Goal: Communication & Community: Answer question/provide support

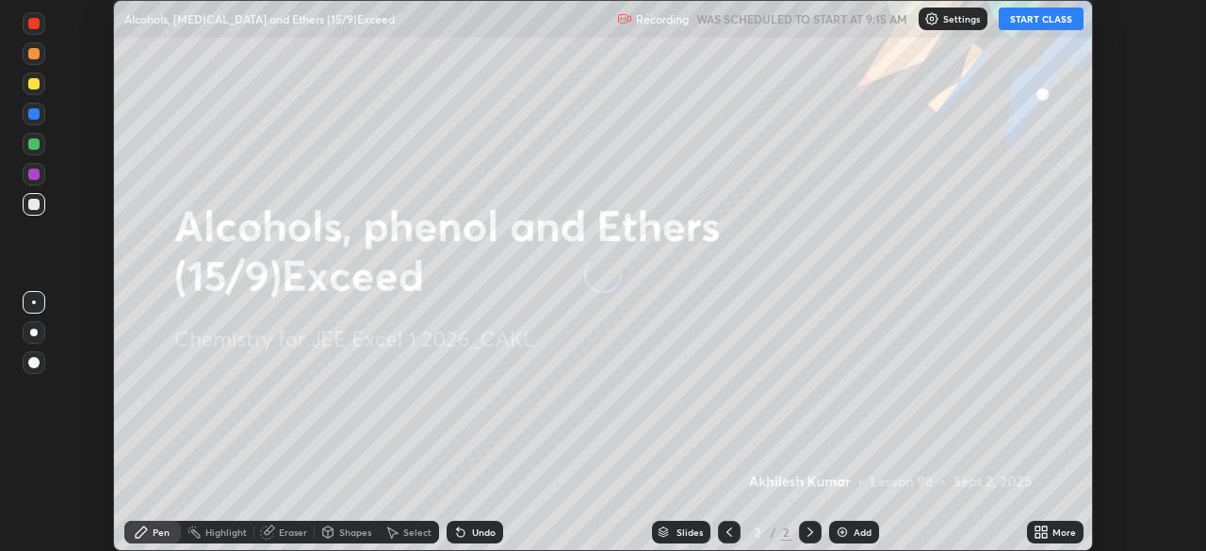
scroll to position [551, 1205]
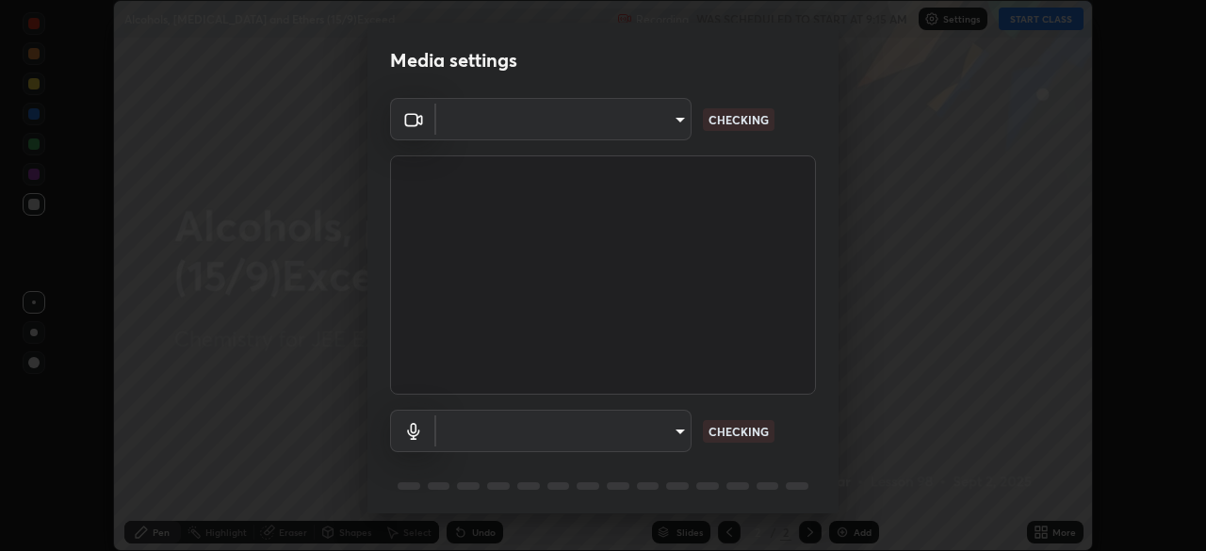
type input "119f56cd3221aa741ff86ef3c15b45e11b875c70691a8bbf6b5e475350e28a87"
click at [646, 429] on body "Erase all Alcohols, [MEDICAL_DATA] and Ethers (15/9)Exceed Recording WAS SCHEDU…" at bounding box center [603, 275] width 1206 height 551
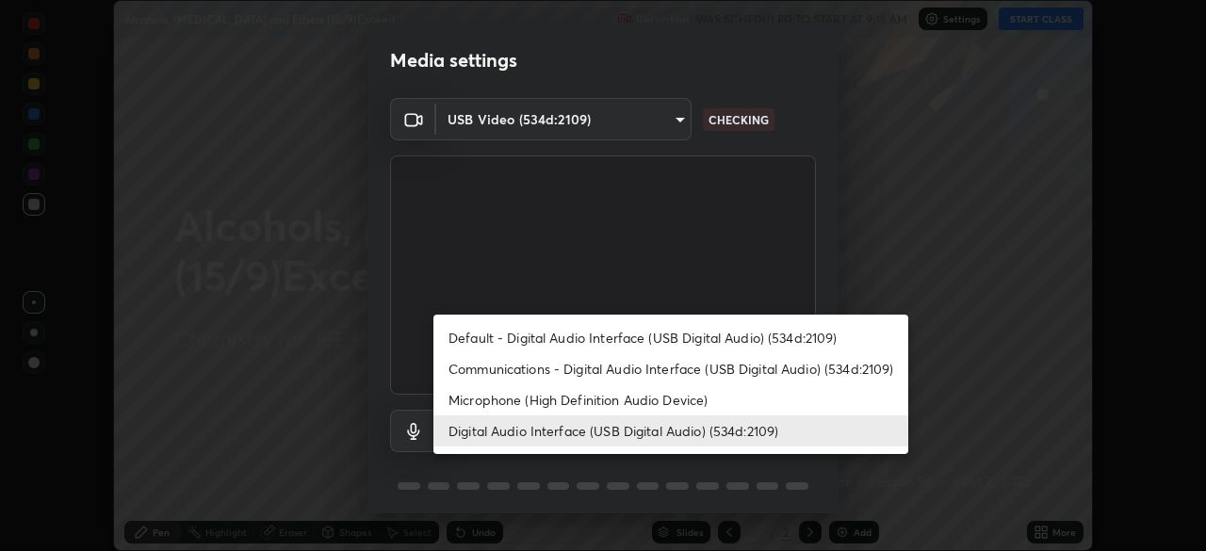
click at [637, 335] on li "Default - Digital Audio Interface (USB Digital Audio) (534d:2109)" at bounding box center [671, 337] width 475 height 31
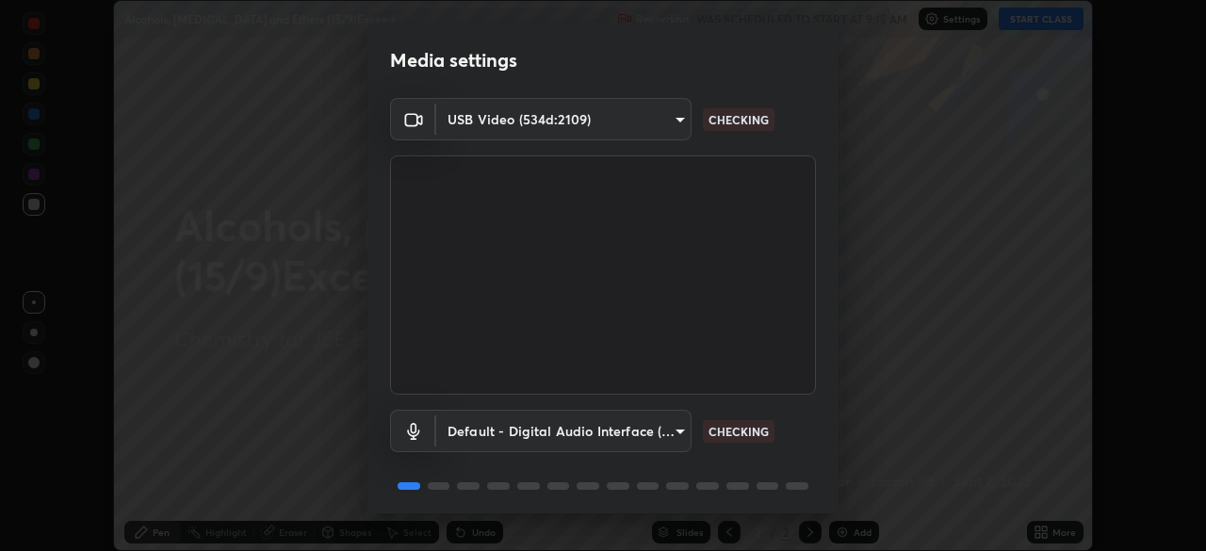
click at [624, 423] on body "Erase all Alcohols, [MEDICAL_DATA] and Ethers (15/9)Exceed Recording WAS SCHEDU…" at bounding box center [603, 275] width 1206 height 551
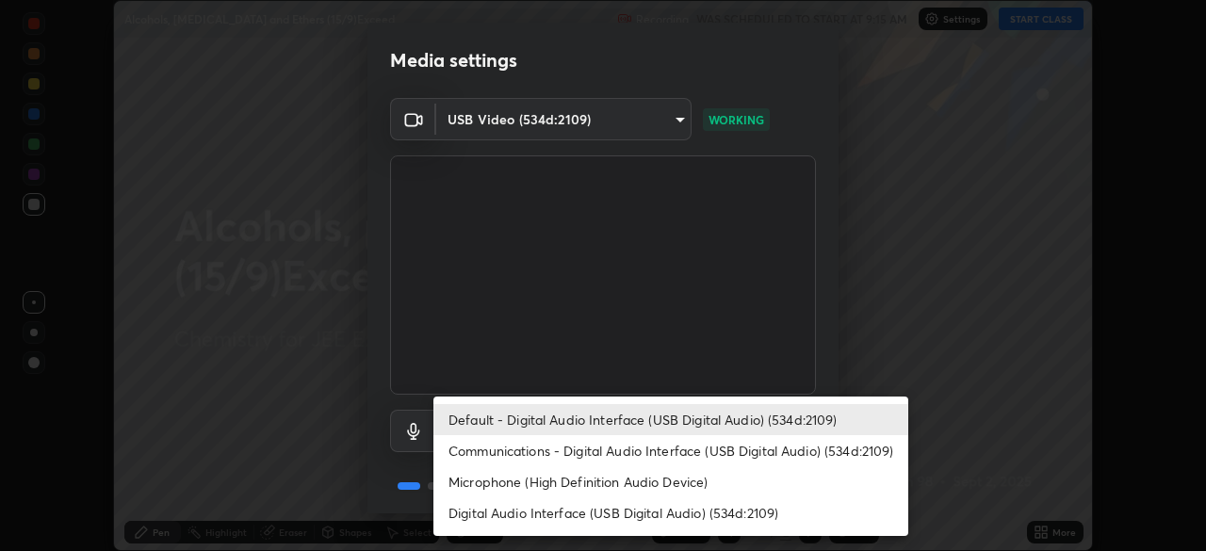
click at [599, 515] on li "Digital Audio Interface (USB Digital Audio) (534d:2109)" at bounding box center [671, 513] width 475 height 31
type input "45a9c77d48fdde6e6cd03441b68dd99a2e6cd2d3e6fd1e76814a193bea44ce11"
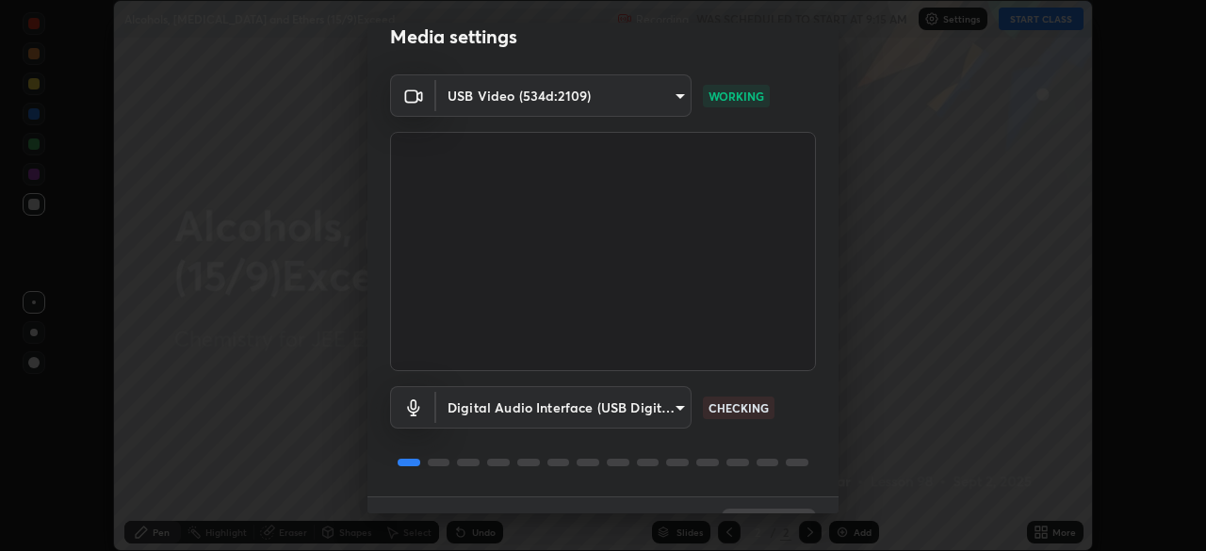
scroll to position [67, 0]
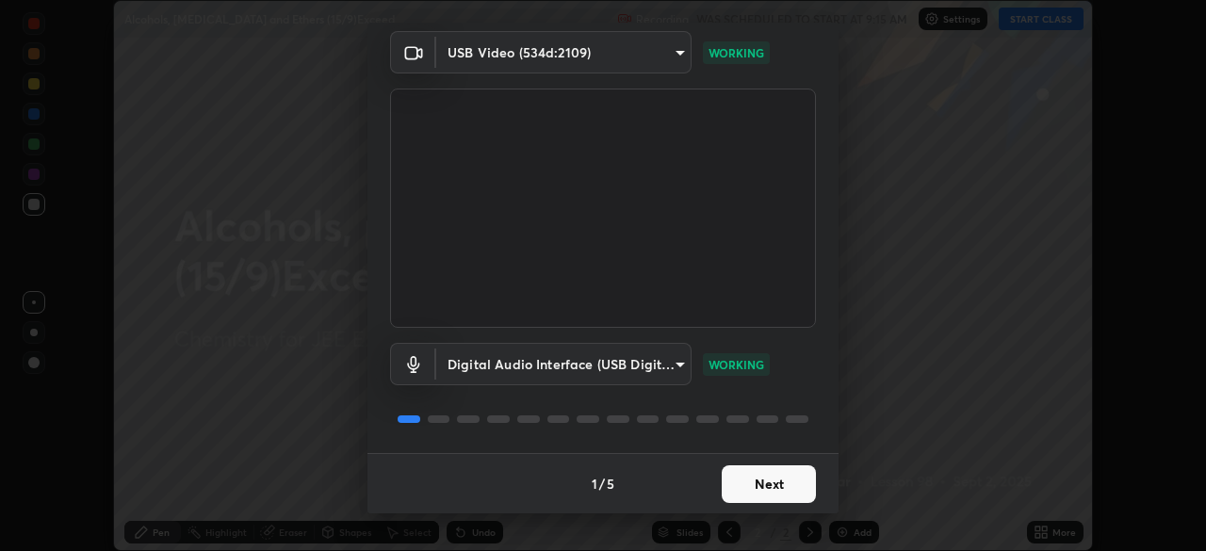
click at [769, 480] on button "Next" at bounding box center [769, 485] width 94 height 38
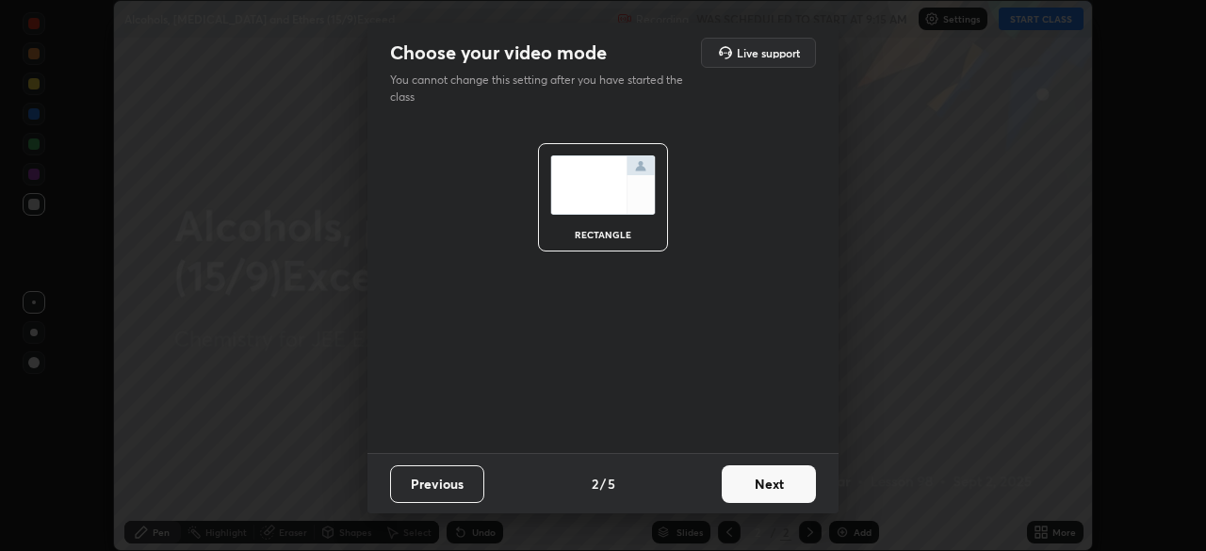
click at [770, 477] on button "Next" at bounding box center [769, 485] width 94 height 38
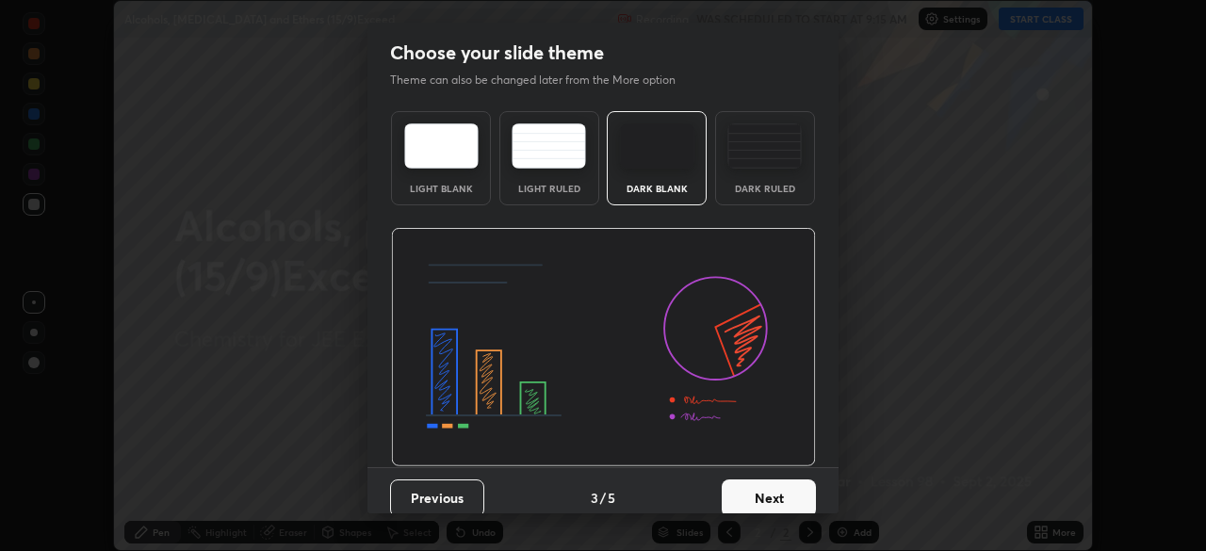
click at [771, 487] on button "Next" at bounding box center [769, 499] width 94 height 38
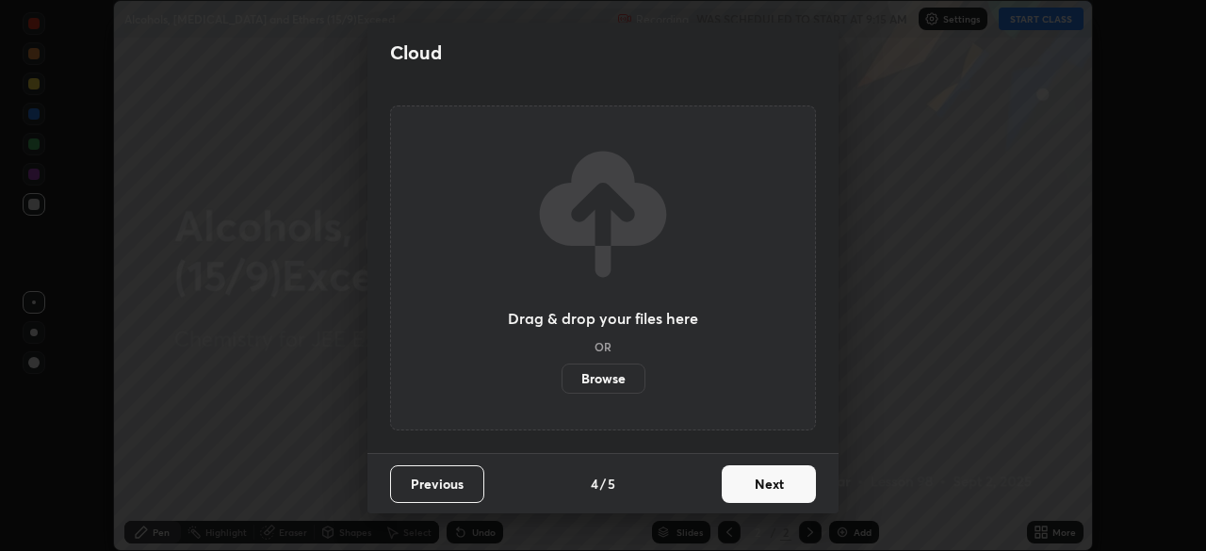
click at [772, 481] on button "Next" at bounding box center [769, 485] width 94 height 38
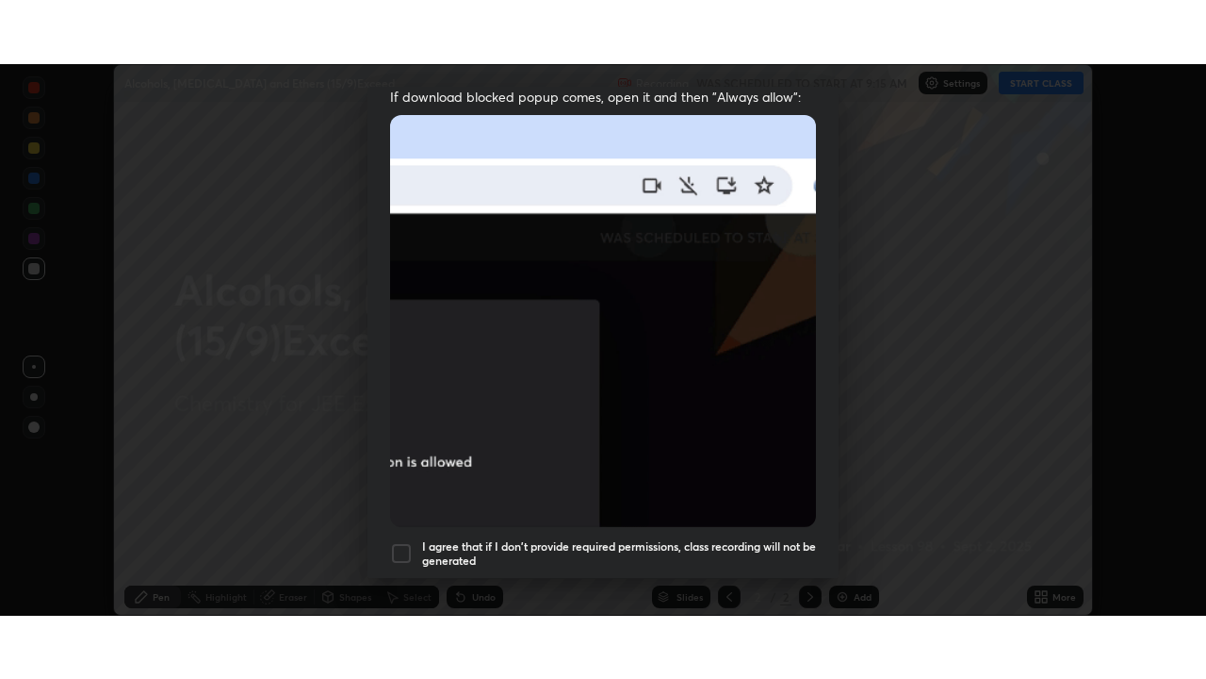
scroll to position [451, 0]
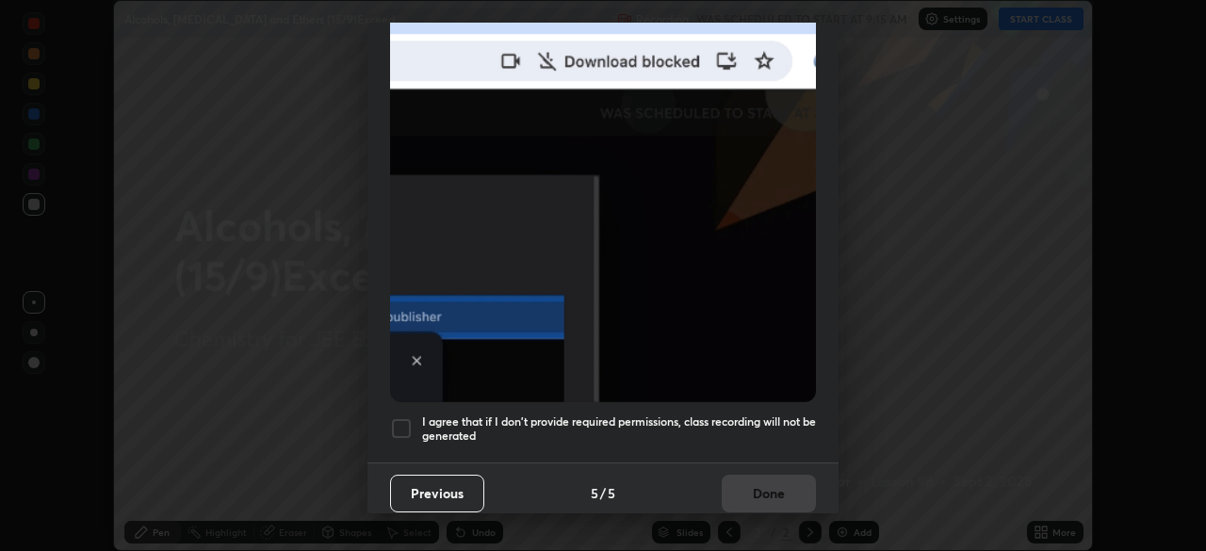
click at [411, 417] on div at bounding box center [401, 428] width 23 height 23
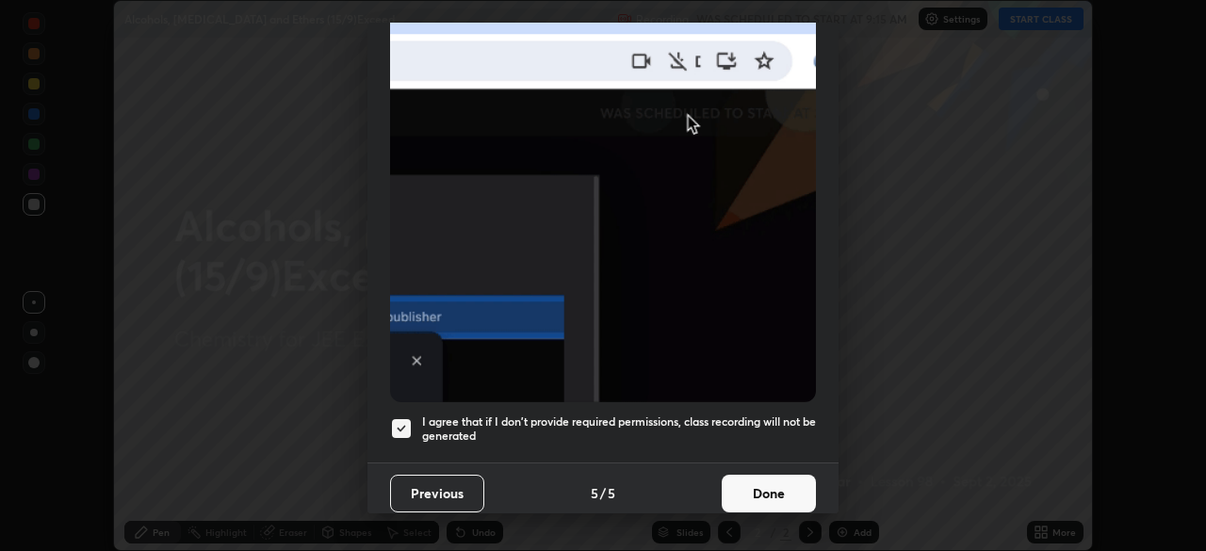
click at [753, 475] on button "Done" at bounding box center [769, 494] width 94 height 38
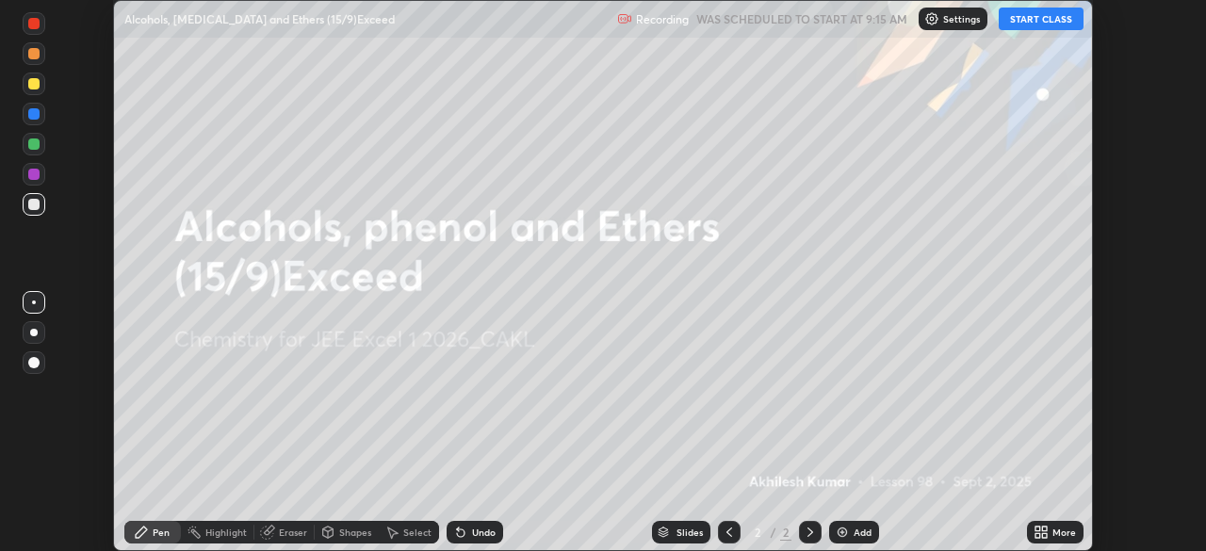
click at [1040, 23] on button "START CLASS" at bounding box center [1041, 19] width 85 height 23
click at [1044, 22] on button "START CLASS" at bounding box center [1041, 19] width 85 height 23
click at [1047, 528] on icon at bounding box center [1044, 529] width 5 height 5
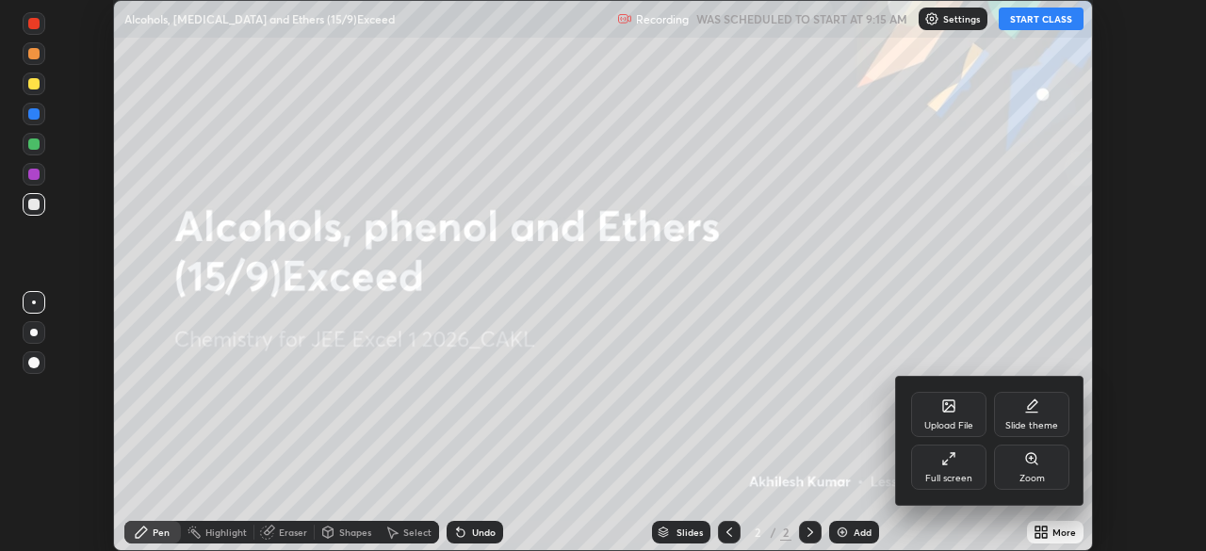
click at [951, 466] on div "Full screen" at bounding box center [948, 467] width 75 height 45
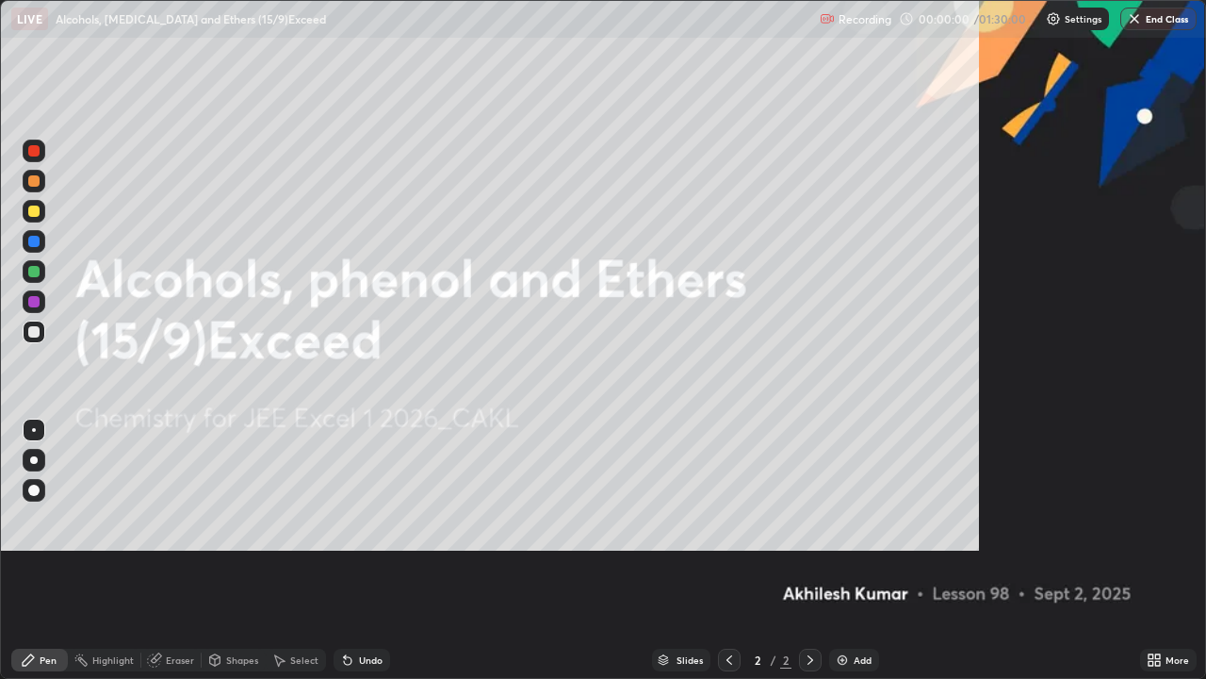
scroll to position [679, 1206]
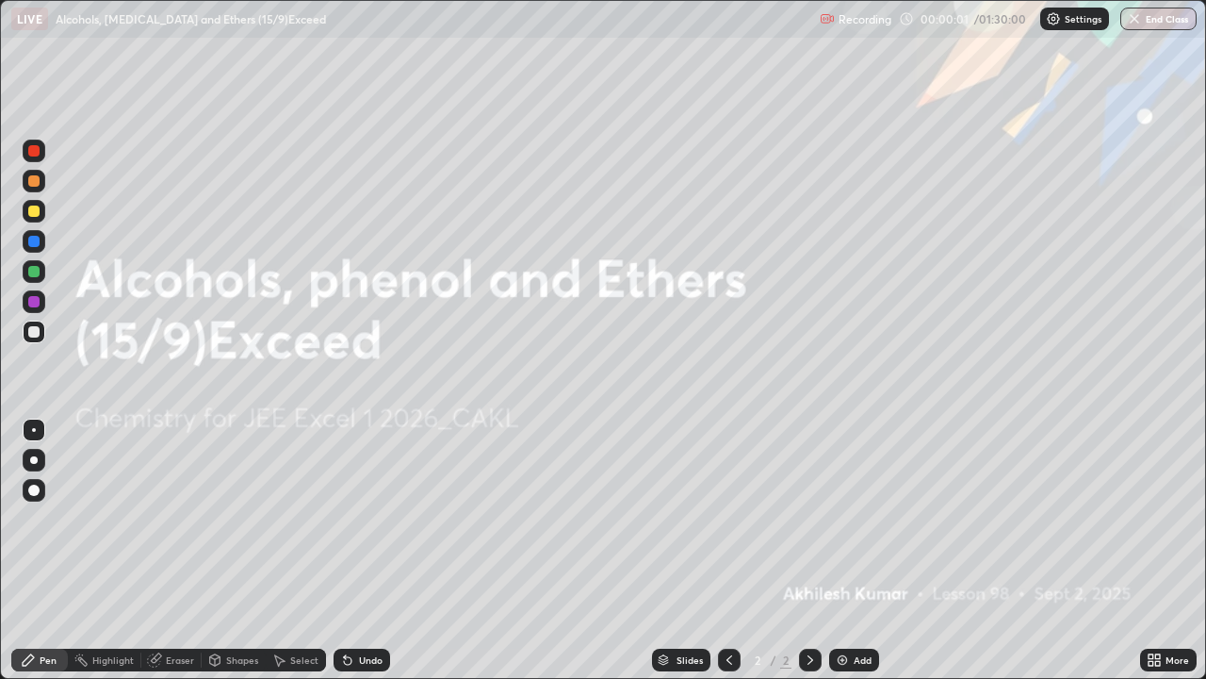
click at [848, 550] on div "Add" at bounding box center [854, 659] width 50 height 23
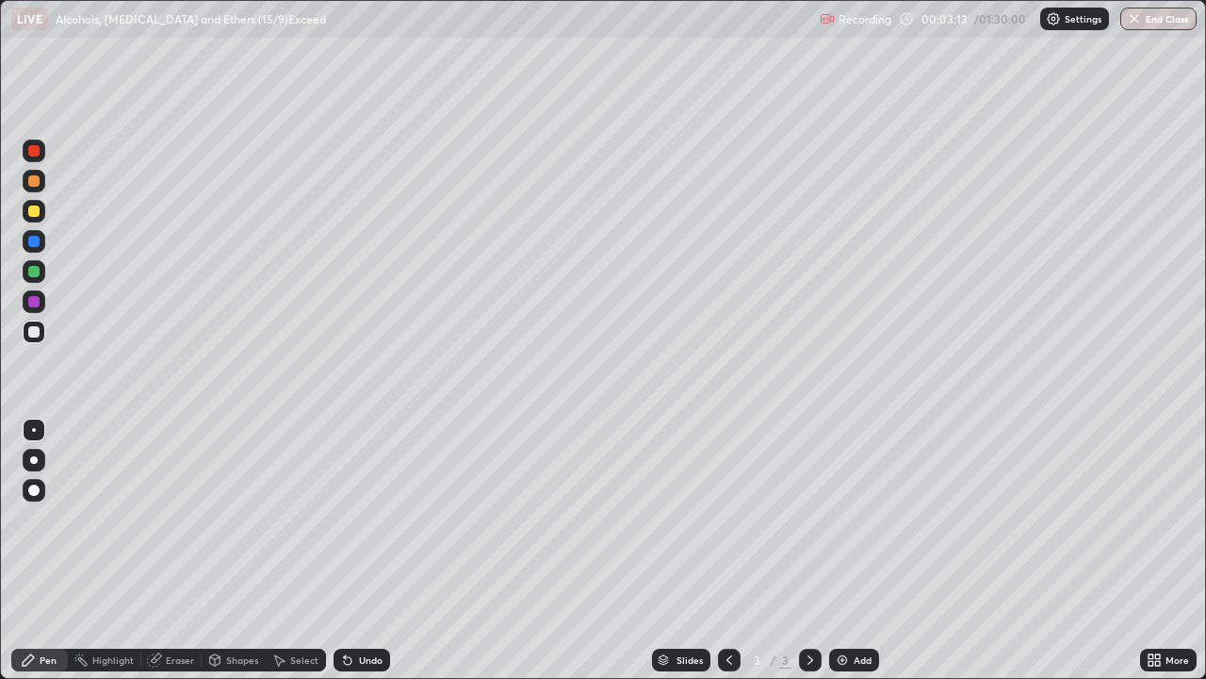
click at [231, 550] on div "Shapes" at bounding box center [242, 659] width 32 height 9
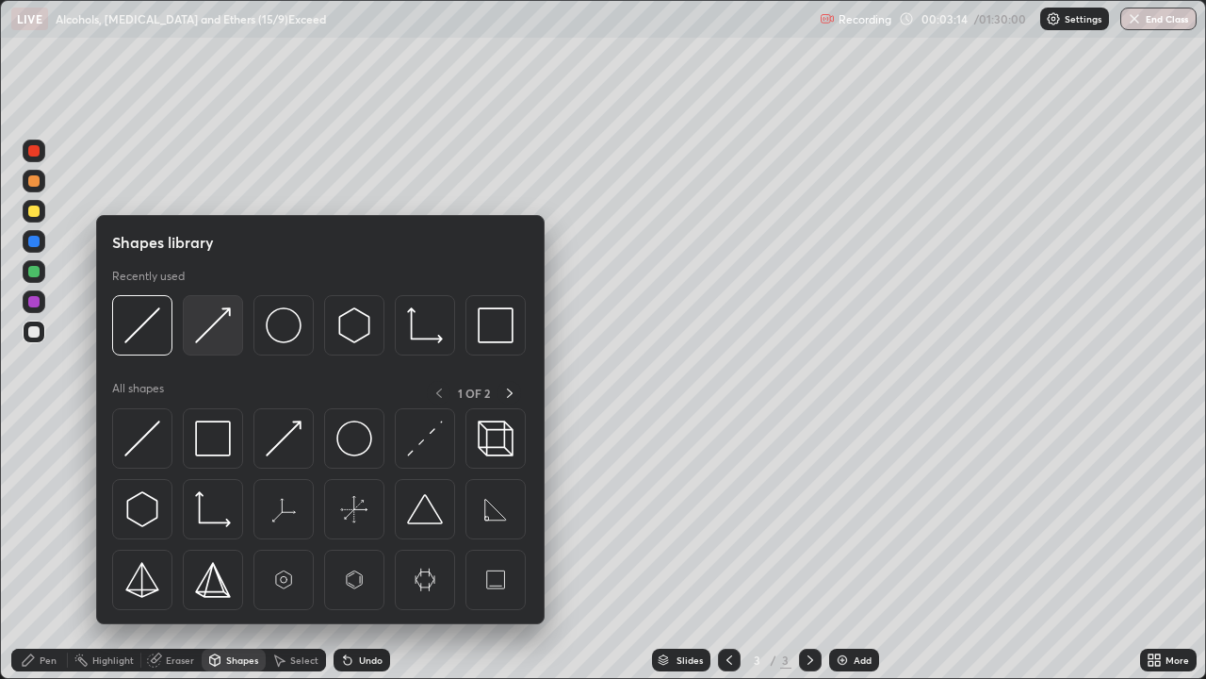
click at [202, 328] on img at bounding box center [213, 325] width 36 height 36
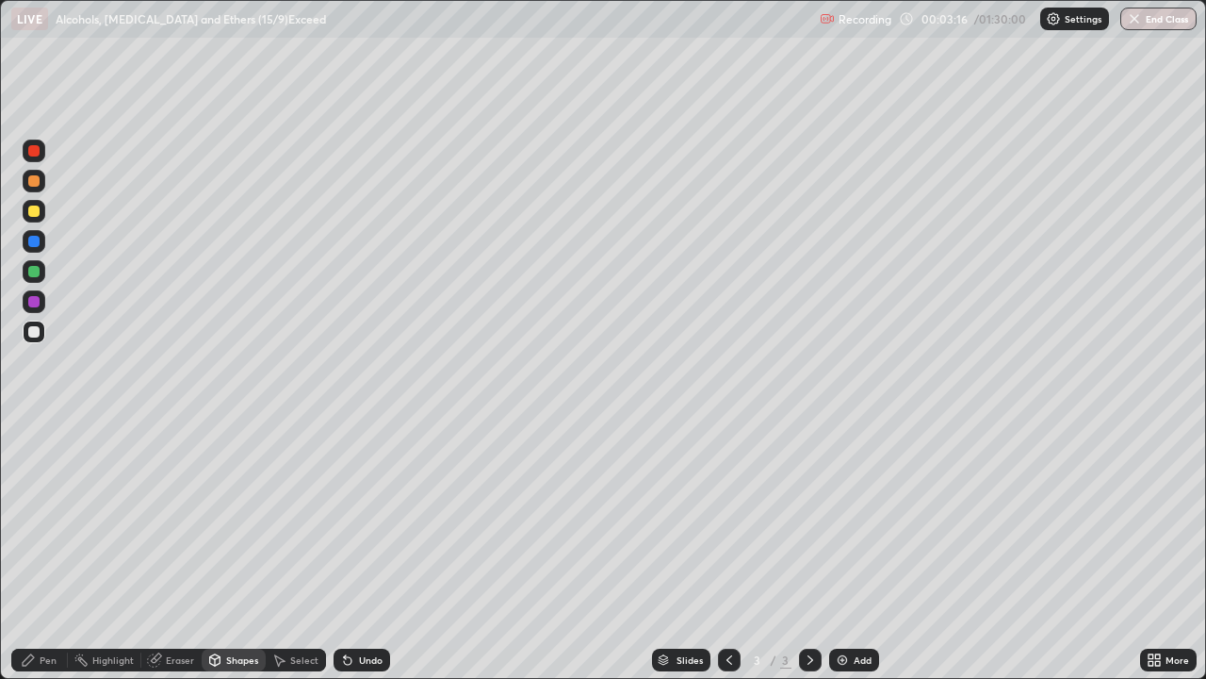
click at [44, 550] on div "Pen" at bounding box center [48, 659] width 17 height 9
click at [33, 301] on div at bounding box center [33, 301] width 11 height 11
click at [35, 270] on div at bounding box center [33, 271] width 11 height 11
click at [37, 329] on div at bounding box center [33, 331] width 11 height 11
click at [299, 550] on div "Select" at bounding box center [304, 659] width 28 height 9
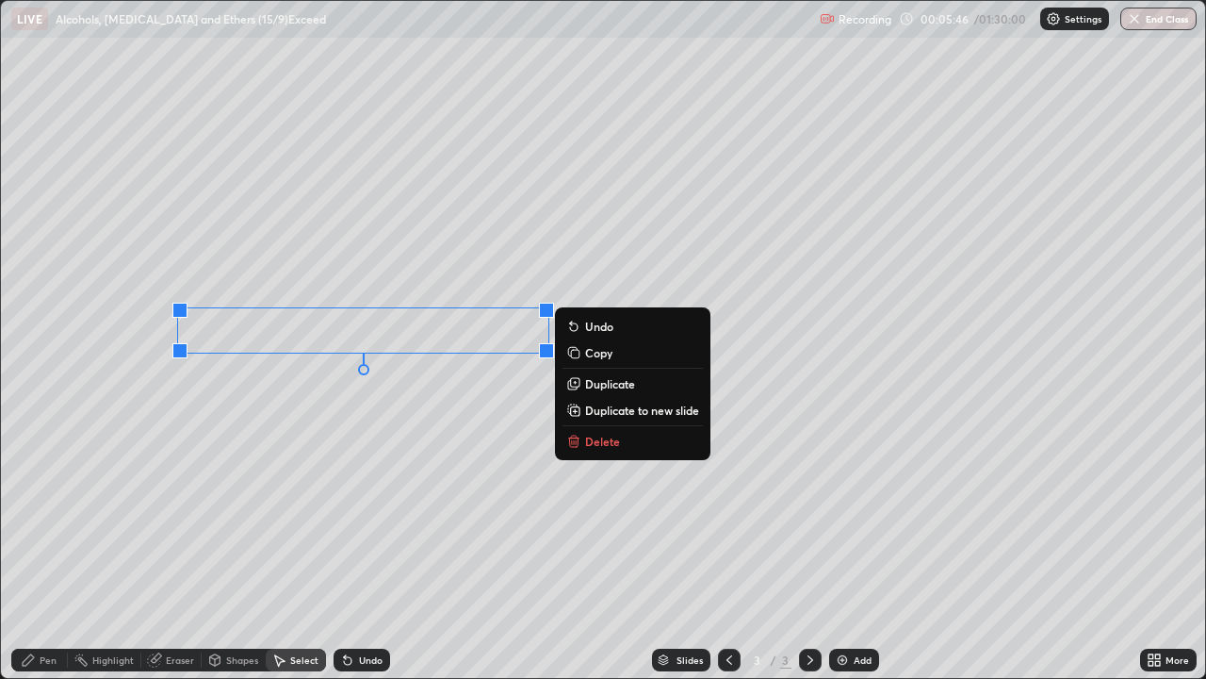
click at [592, 440] on p "Delete" at bounding box center [602, 441] width 35 height 15
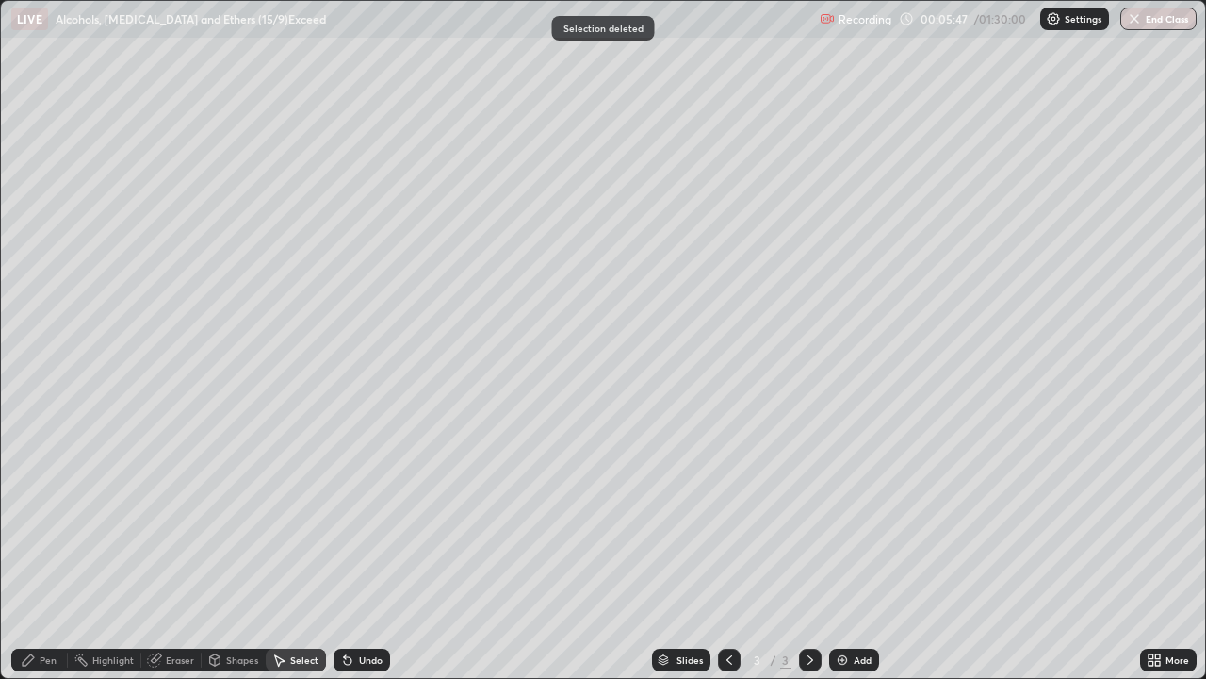
click at [33, 550] on icon at bounding box center [28, 659] width 15 height 15
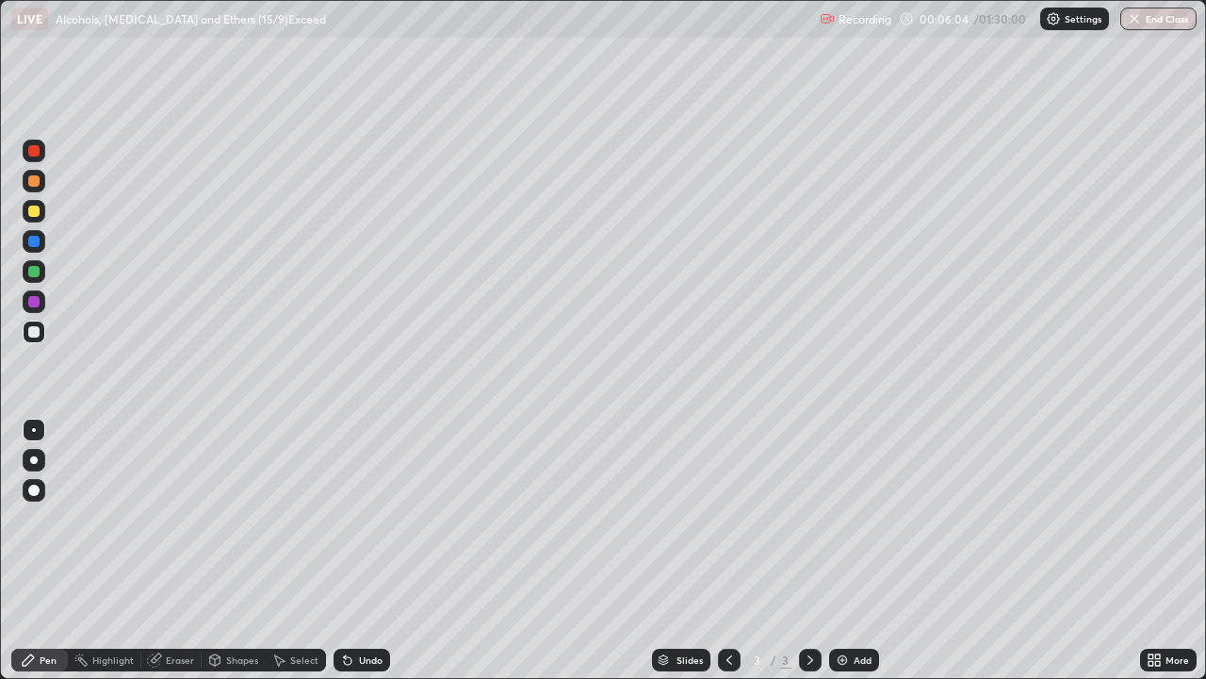
click at [32, 302] on div at bounding box center [33, 301] width 11 height 11
click at [185, 550] on div "Eraser" at bounding box center [180, 659] width 28 height 9
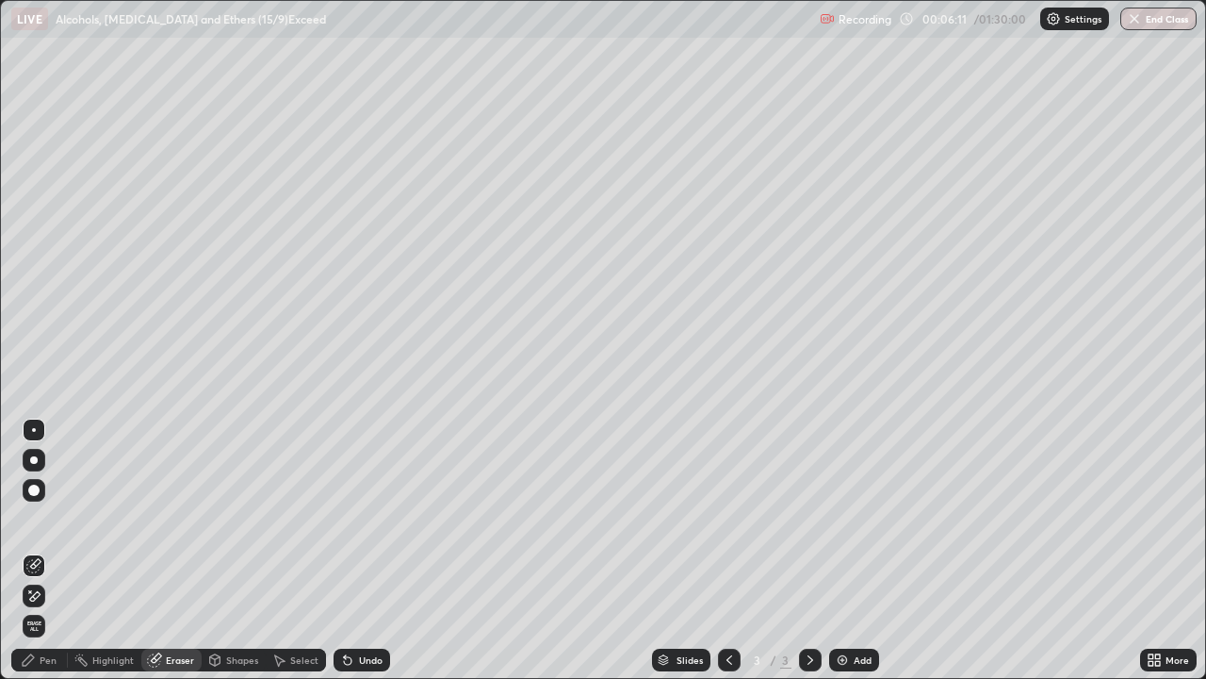
click at [46, 550] on div "Pen" at bounding box center [48, 659] width 17 height 9
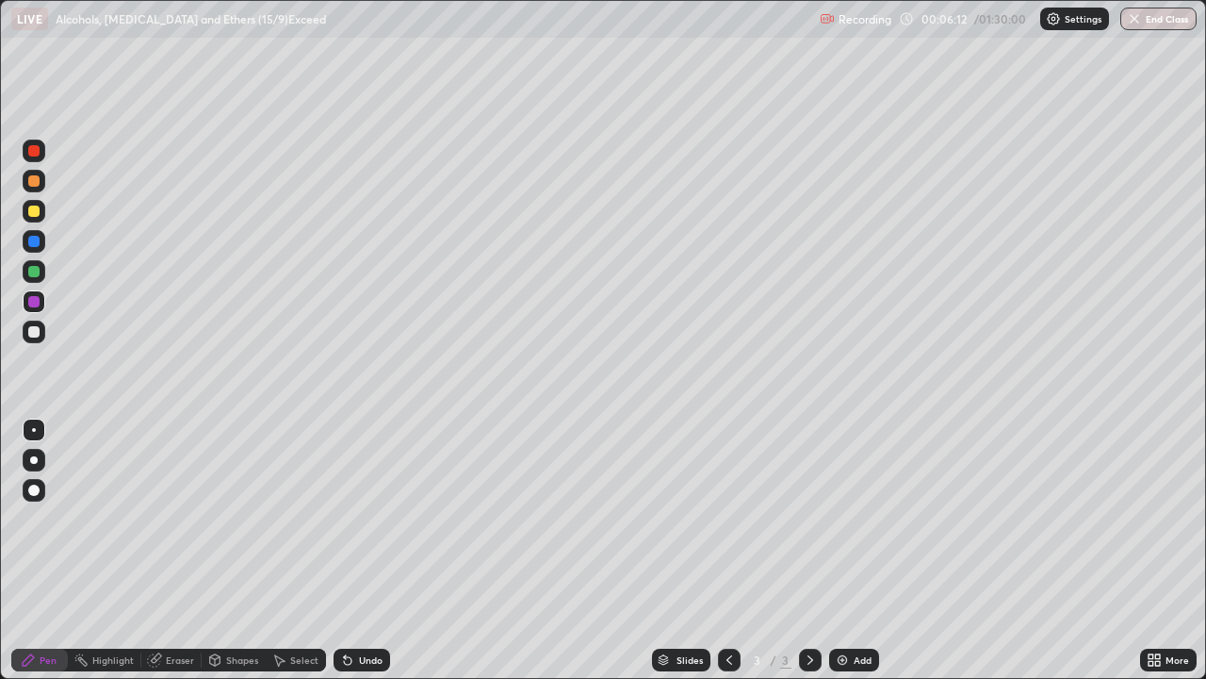
click at [41, 333] on div at bounding box center [34, 331] width 23 height 23
click at [223, 550] on div "Shapes" at bounding box center [234, 659] width 64 height 23
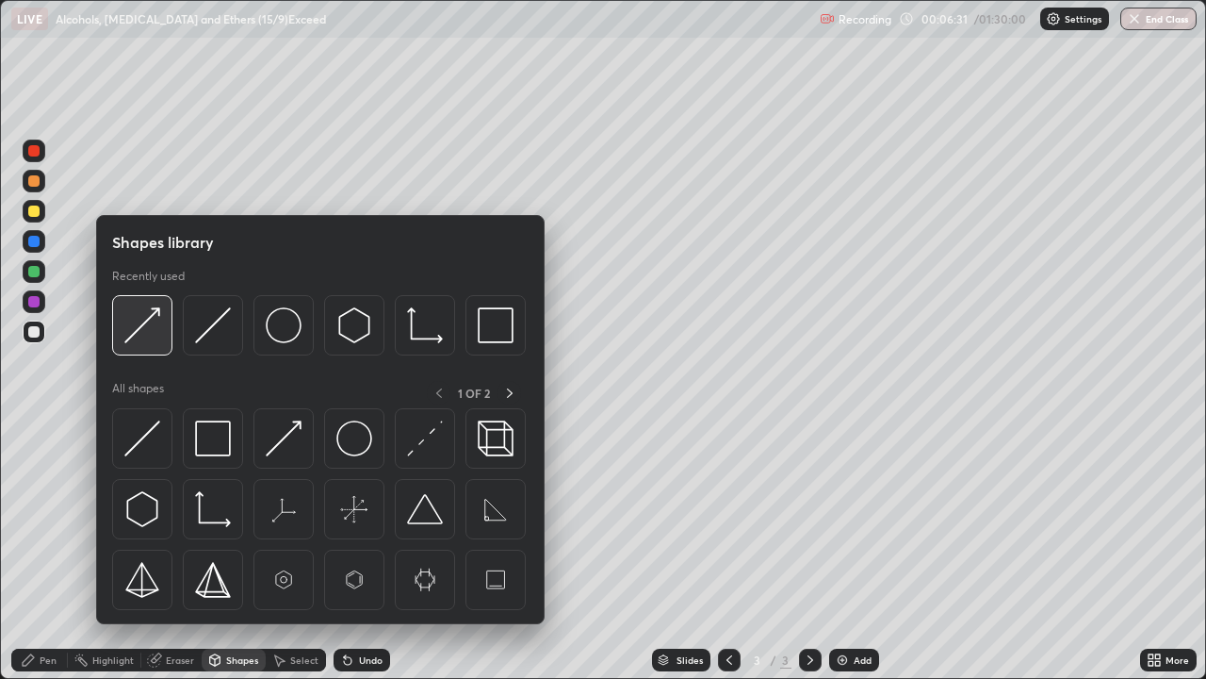
click at [139, 330] on img at bounding box center [142, 325] width 36 height 36
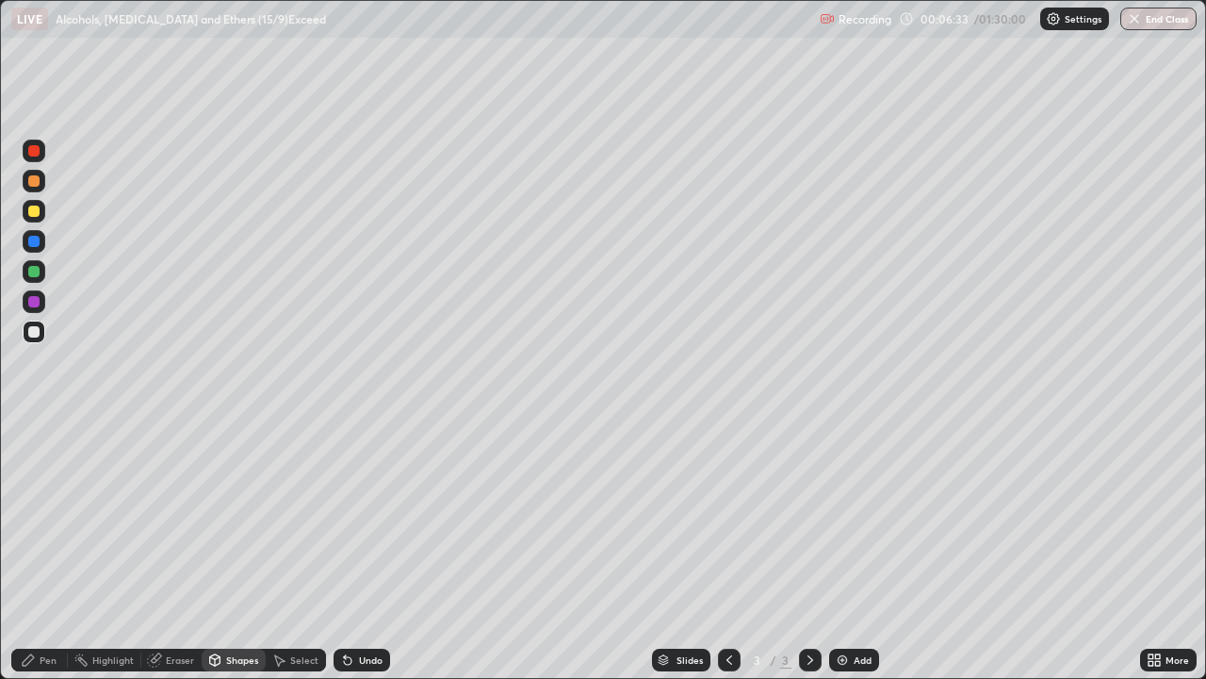
click at [45, 550] on div "Pen" at bounding box center [48, 659] width 17 height 9
click at [340, 550] on icon at bounding box center [347, 659] width 15 height 15
click at [298, 550] on div "Select" at bounding box center [304, 659] width 28 height 9
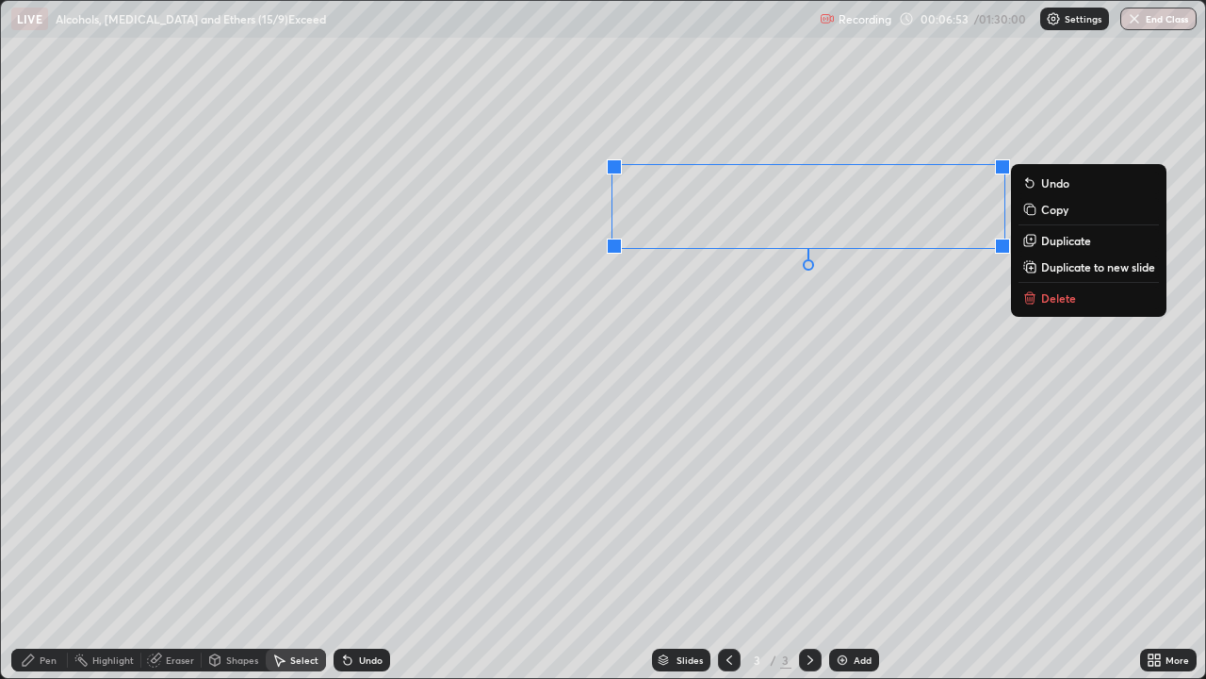
click at [1048, 213] on p "Copy" at bounding box center [1054, 209] width 27 height 15
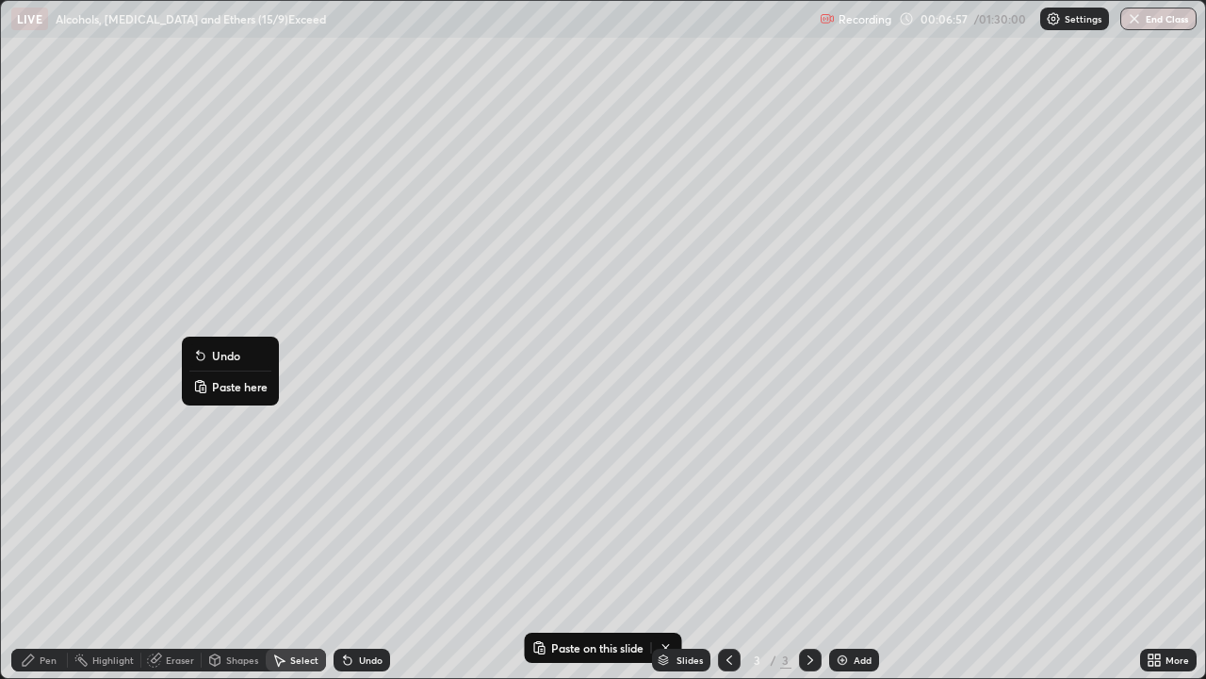
click at [223, 382] on p "Paste here" at bounding box center [240, 386] width 56 height 15
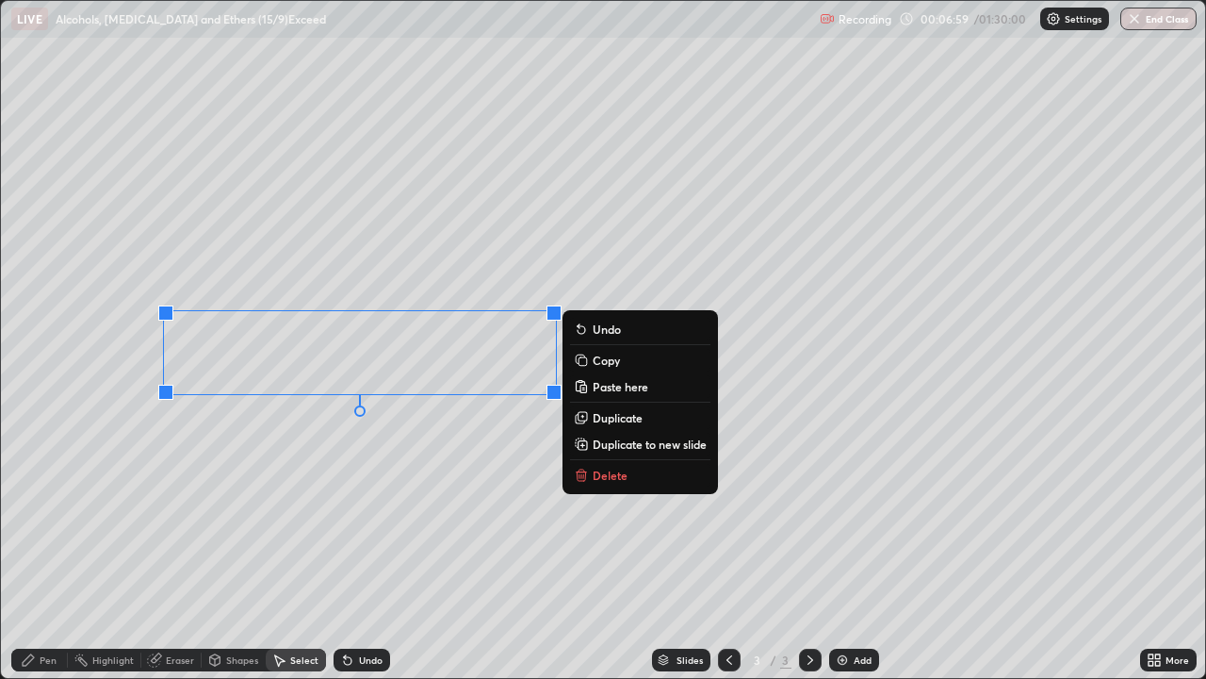
click at [38, 550] on div "Pen" at bounding box center [39, 659] width 57 height 23
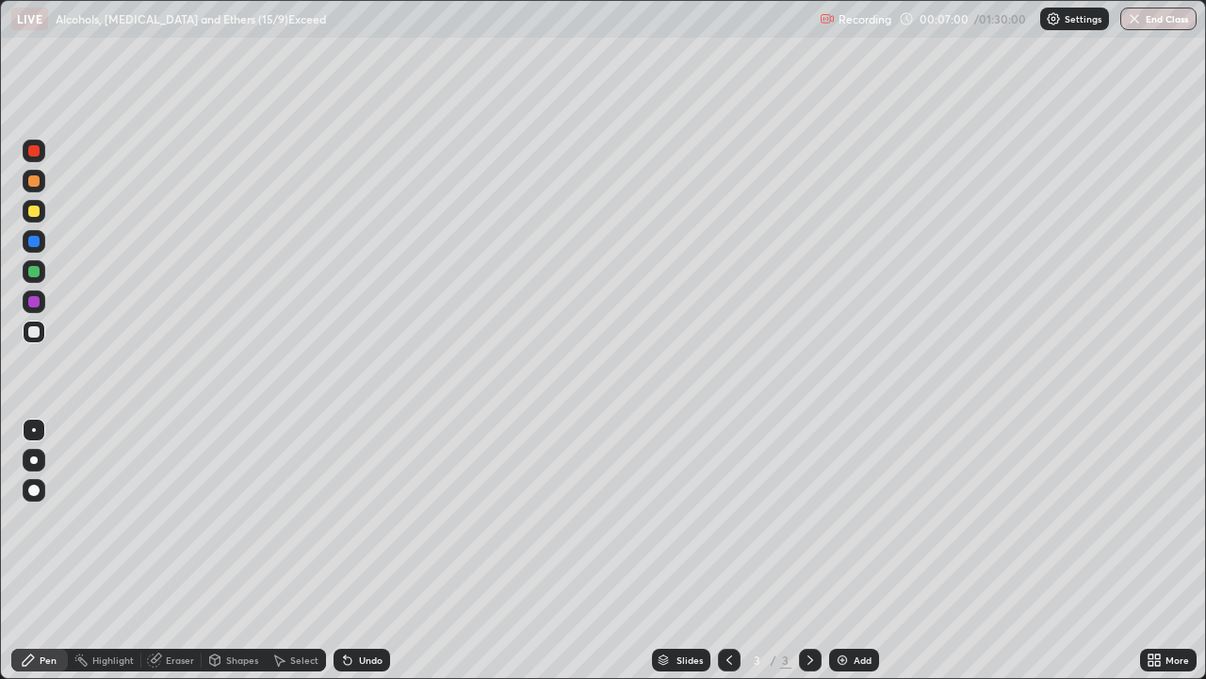
click at [169, 550] on div "Eraser" at bounding box center [180, 659] width 28 height 9
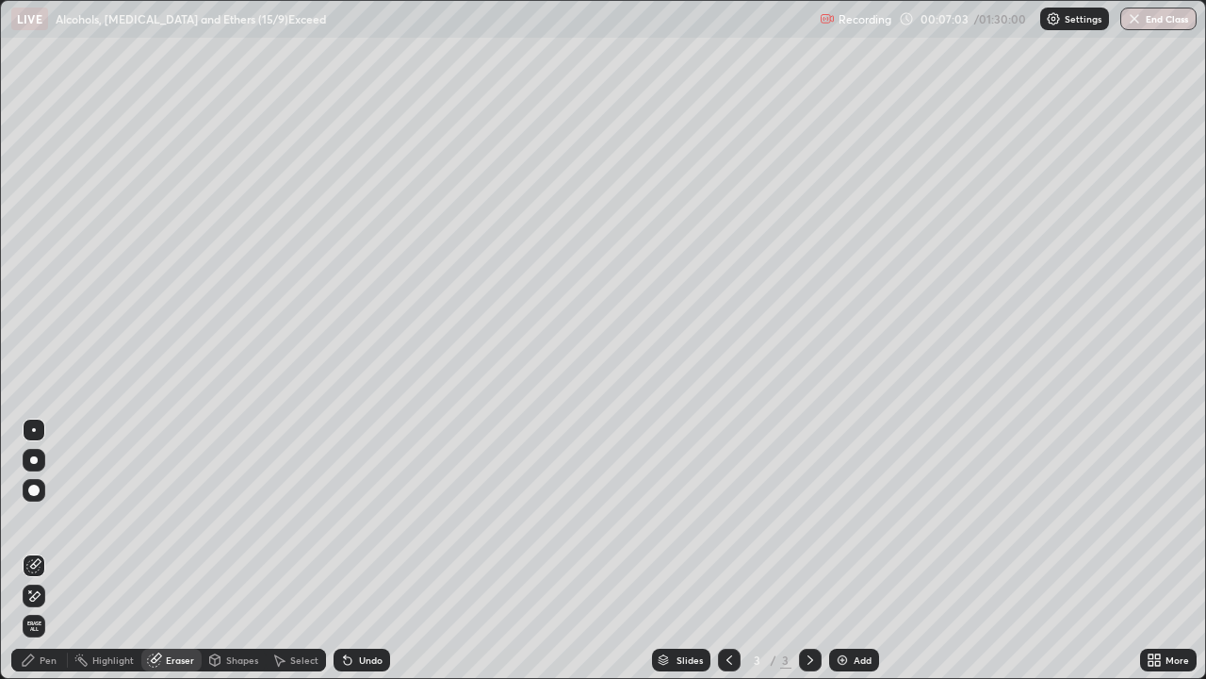
click at [53, 550] on div "Pen" at bounding box center [48, 659] width 17 height 9
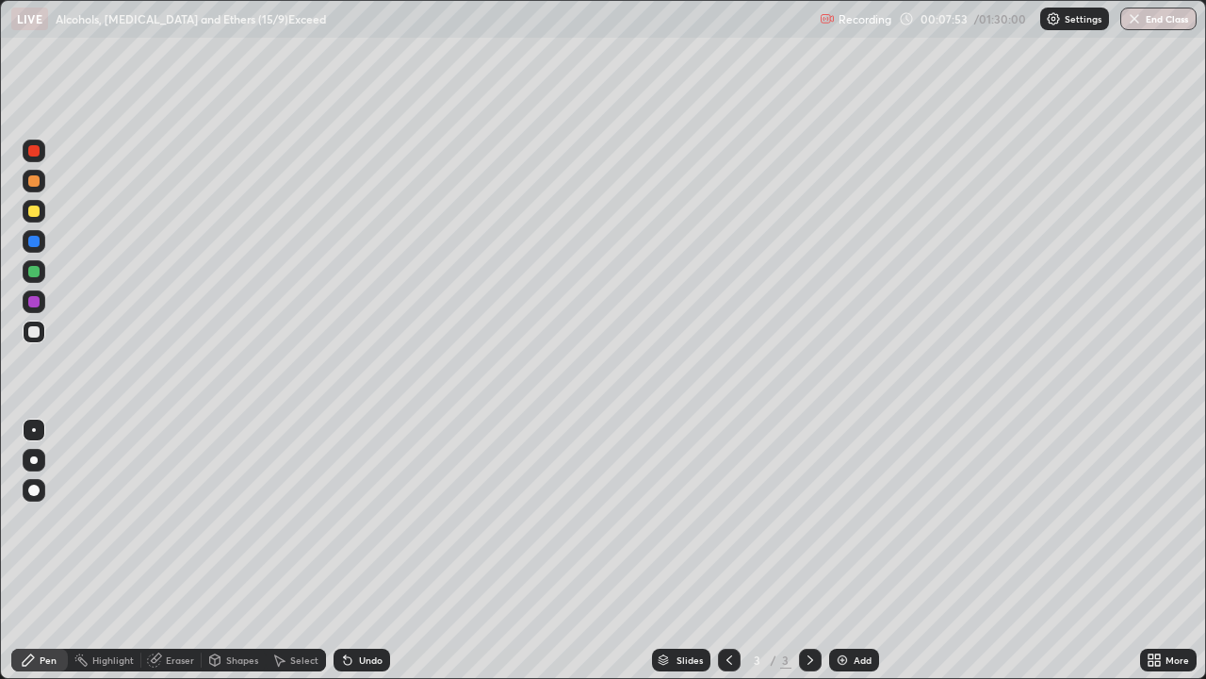
click at [302, 550] on div "Select" at bounding box center [304, 659] width 28 height 9
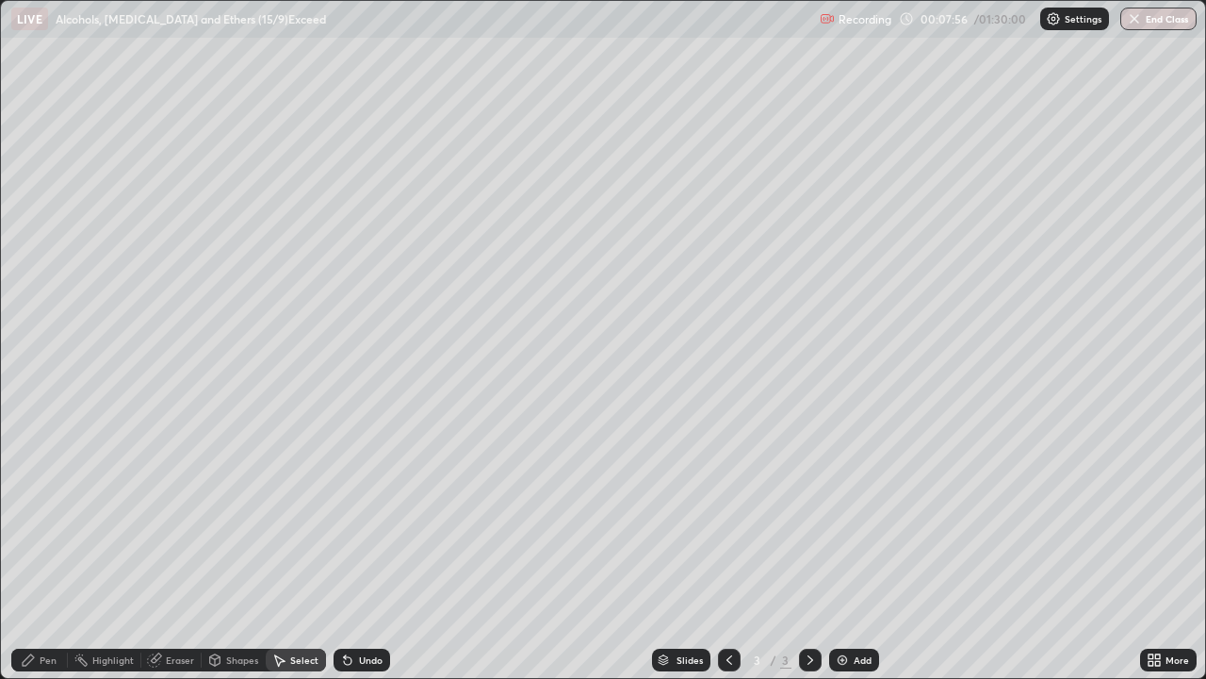
click at [836, 550] on img at bounding box center [842, 659] width 15 height 15
click at [48, 550] on div "Pen" at bounding box center [48, 659] width 17 height 9
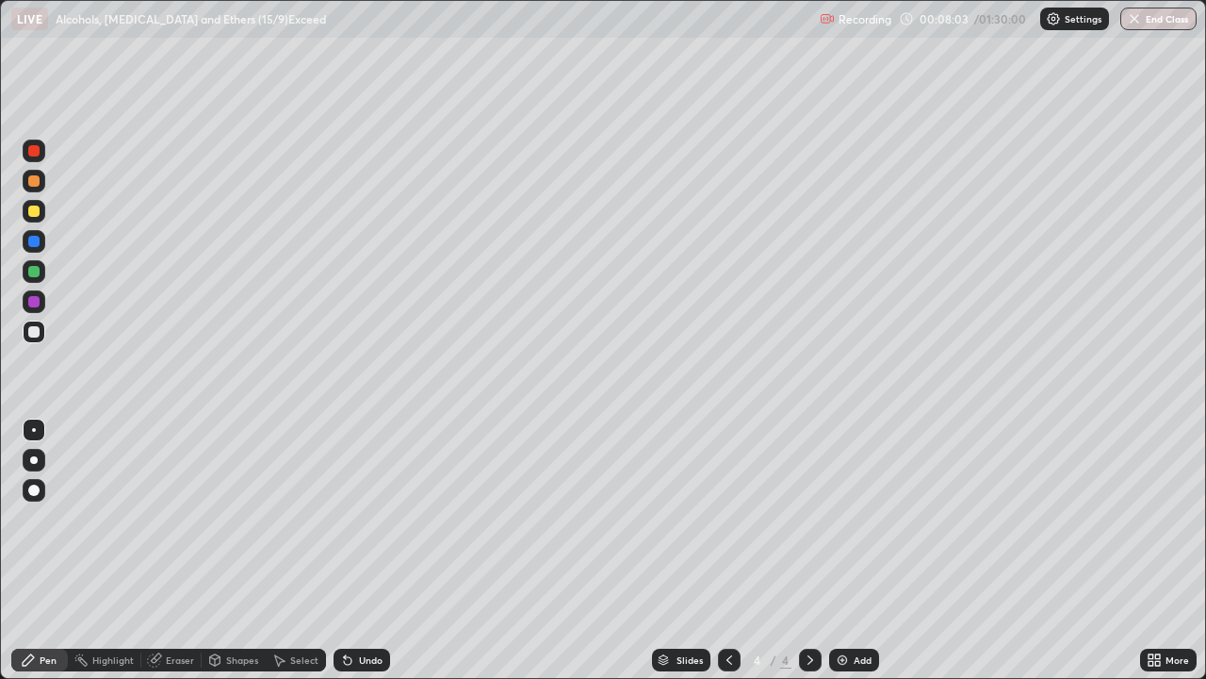
click at [727, 550] on icon at bounding box center [729, 659] width 15 height 15
click at [811, 550] on icon at bounding box center [810, 659] width 15 height 15
click at [727, 550] on icon at bounding box center [730, 659] width 6 height 9
click at [315, 550] on div "Select" at bounding box center [304, 659] width 28 height 9
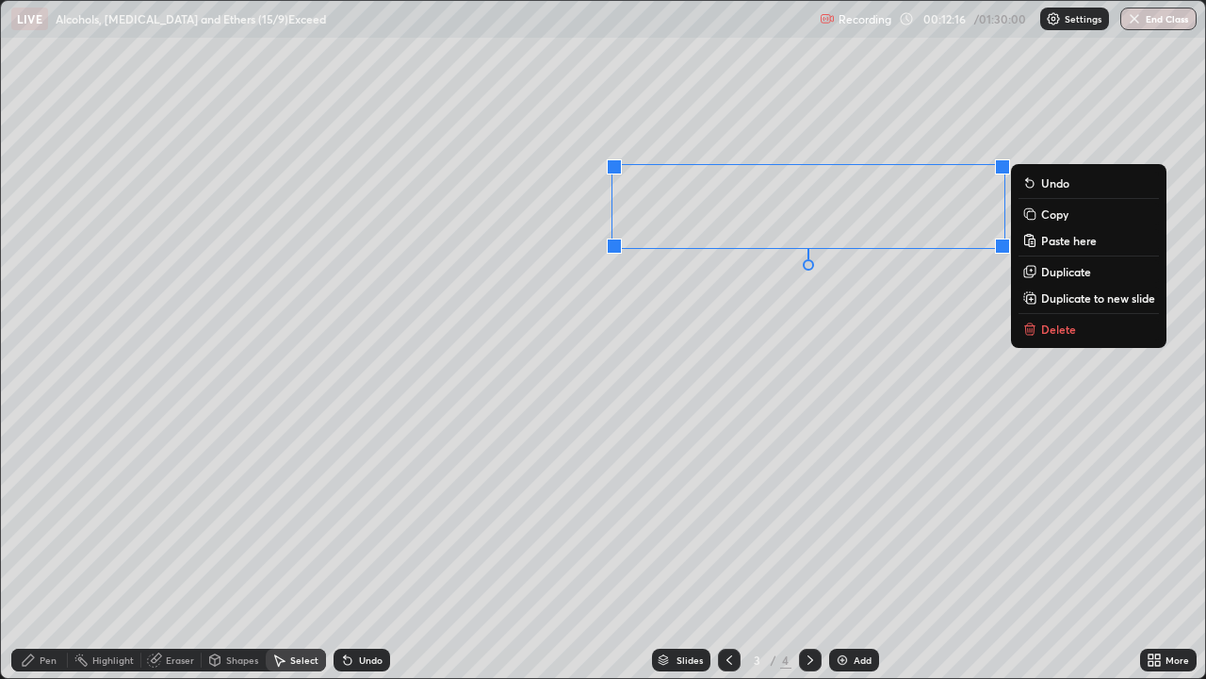
click at [1045, 212] on p "Copy" at bounding box center [1054, 213] width 27 height 15
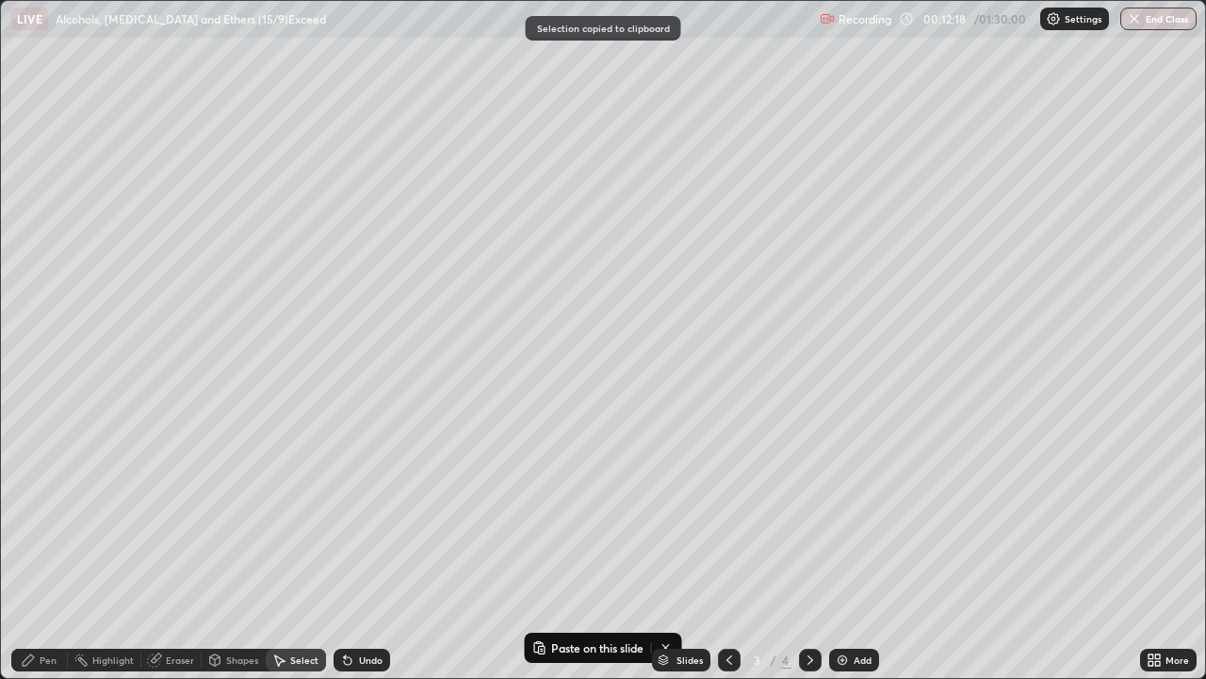
click at [808, 550] on icon at bounding box center [811, 659] width 6 height 9
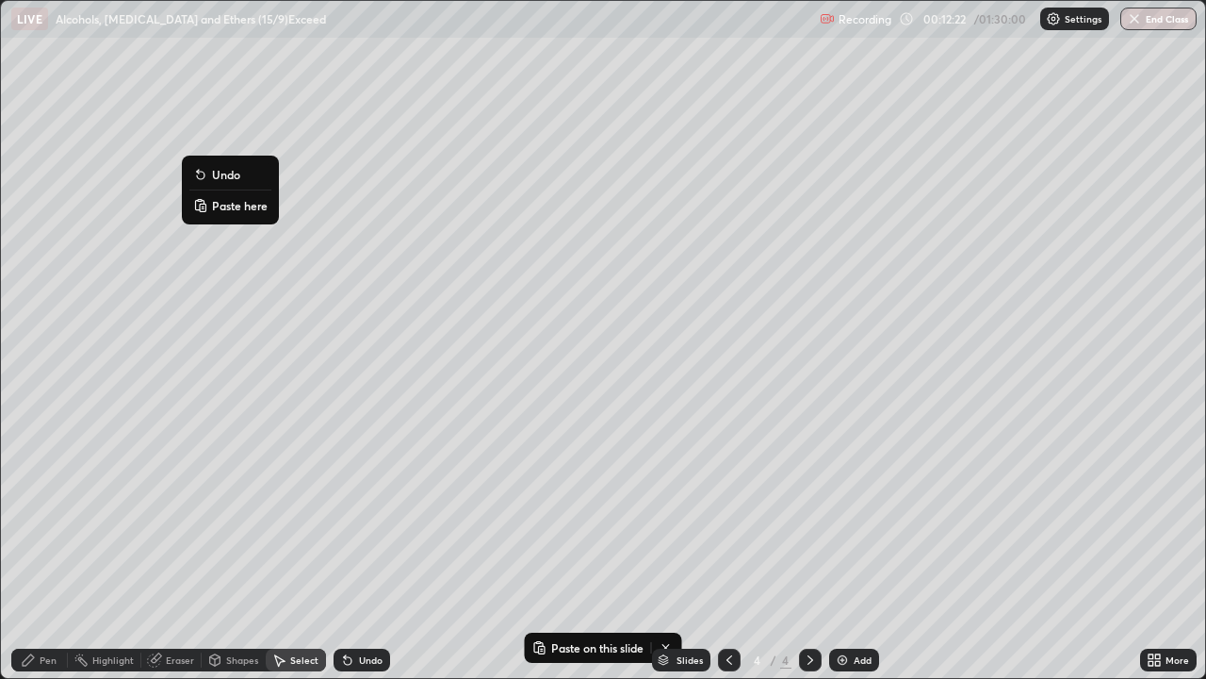
click at [217, 202] on p "Paste here" at bounding box center [240, 205] width 56 height 15
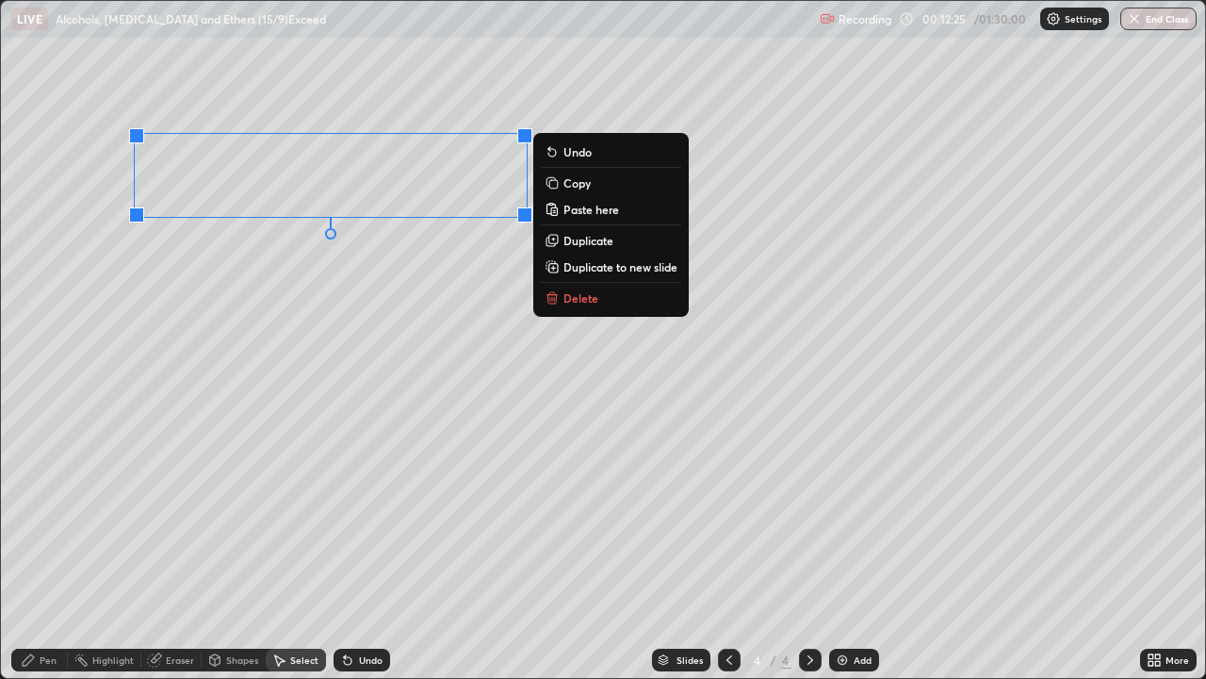
click at [29, 550] on icon at bounding box center [28, 659] width 11 height 11
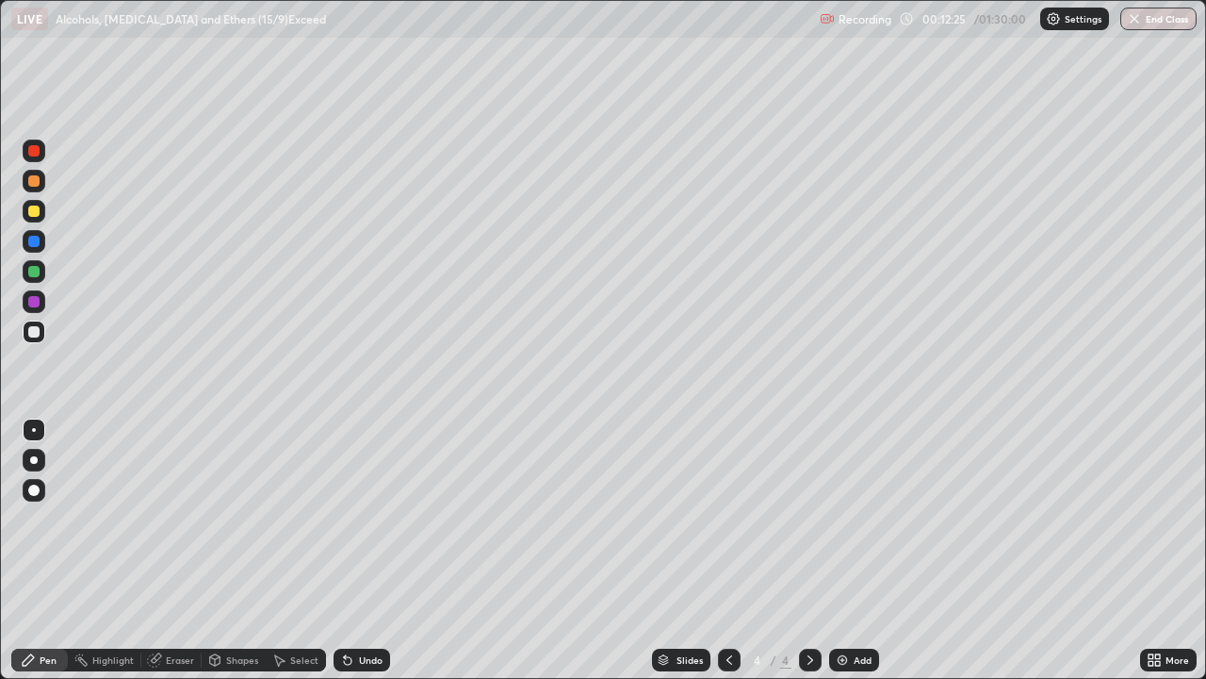
click at [234, 550] on div "Shapes" at bounding box center [242, 659] width 32 height 9
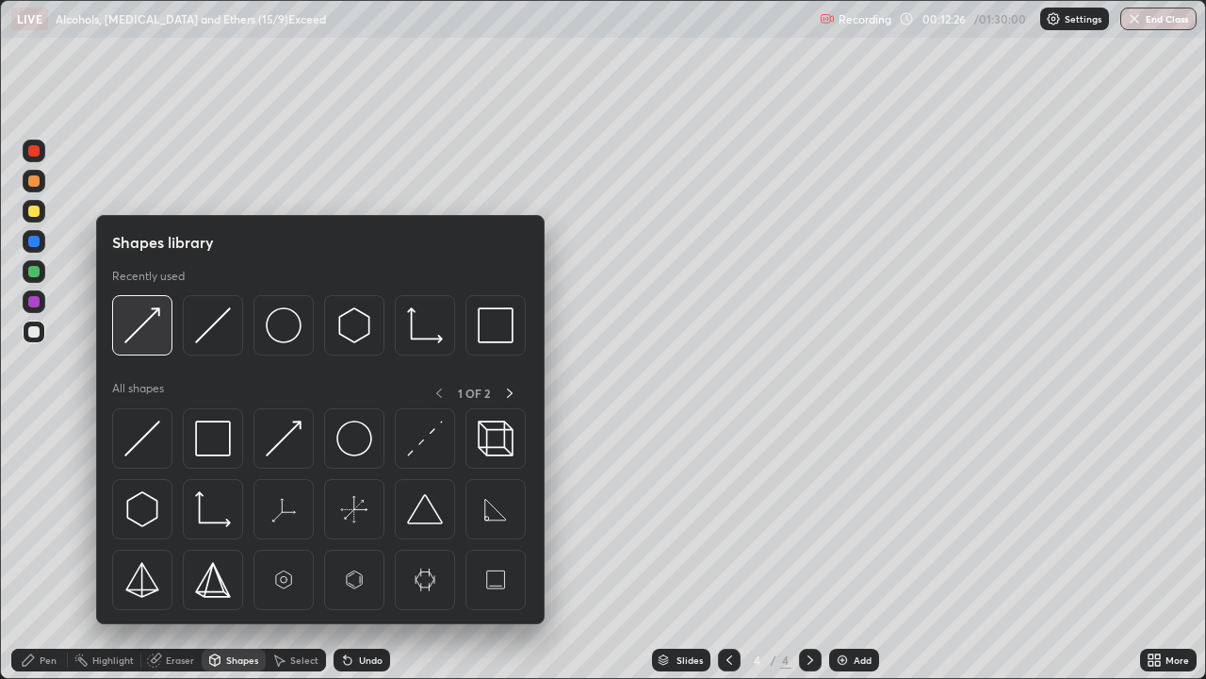
click at [139, 327] on img at bounding box center [142, 325] width 36 height 36
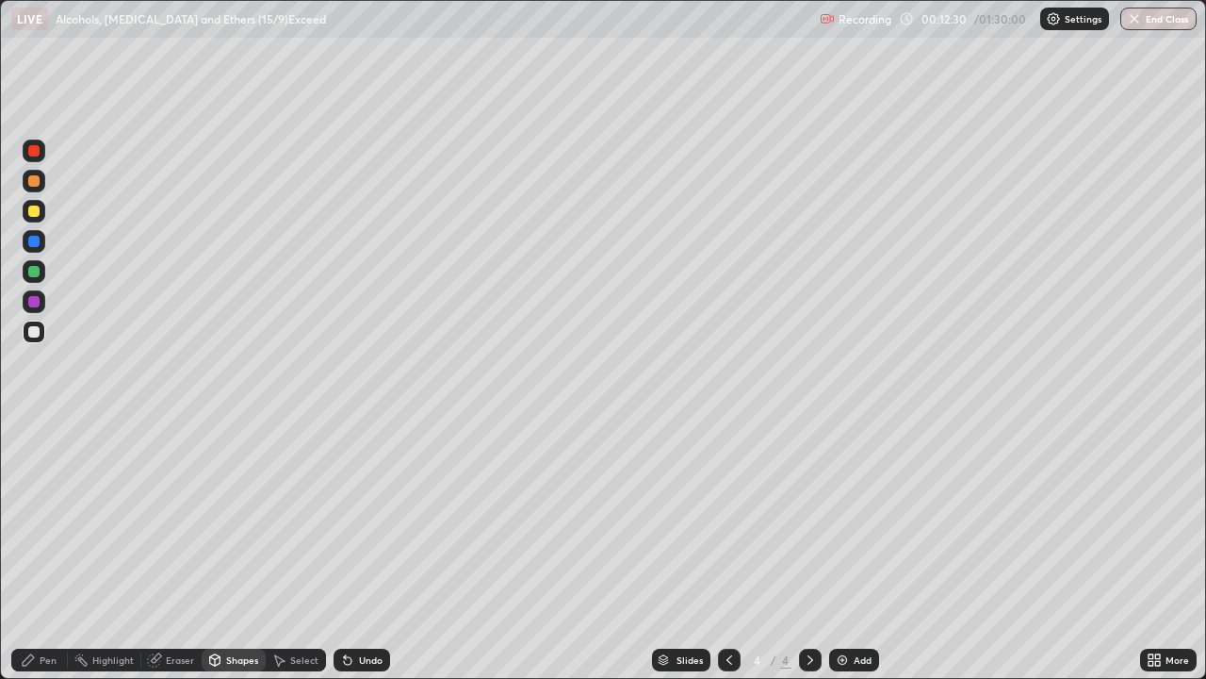
click at [49, 550] on div "Pen" at bounding box center [48, 659] width 17 height 9
click at [28, 155] on div at bounding box center [34, 150] width 23 height 23
click at [30, 210] on div at bounding box center [33, 210] width 11 height 11
click at [239, 550] on div "Shapes" at bounding box center [242, 659] width 32 height 9
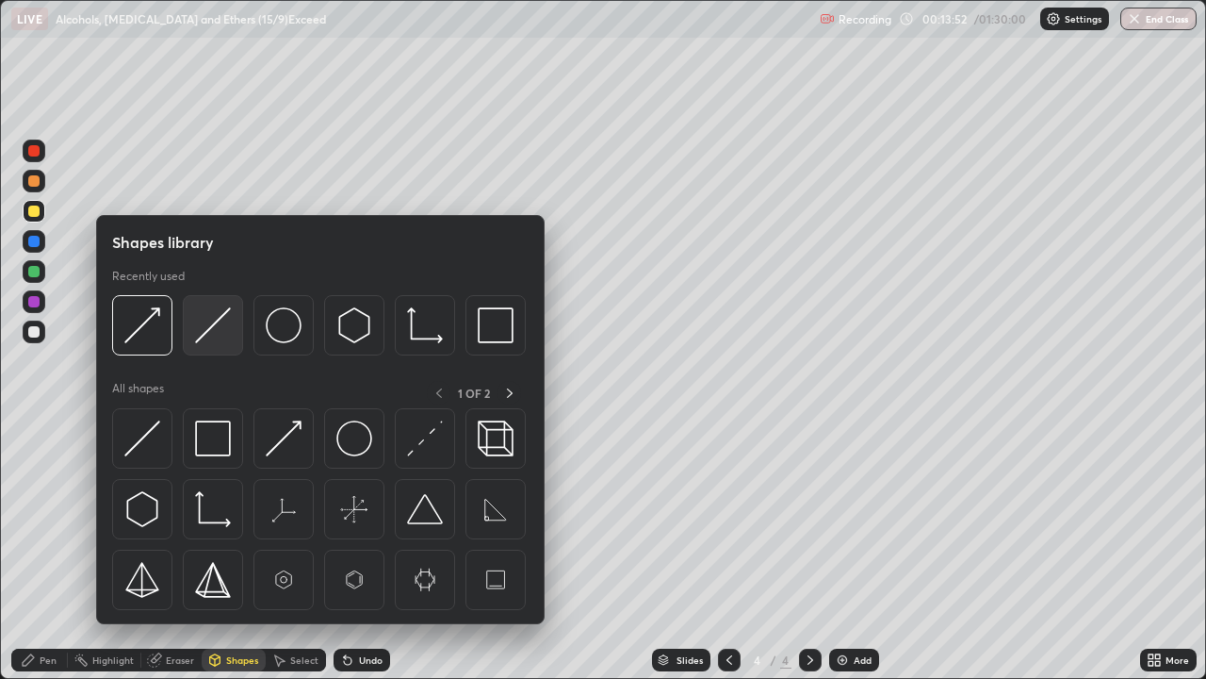
click at [205, 327] on img at bounding box center [213, 325] width 36 height 36
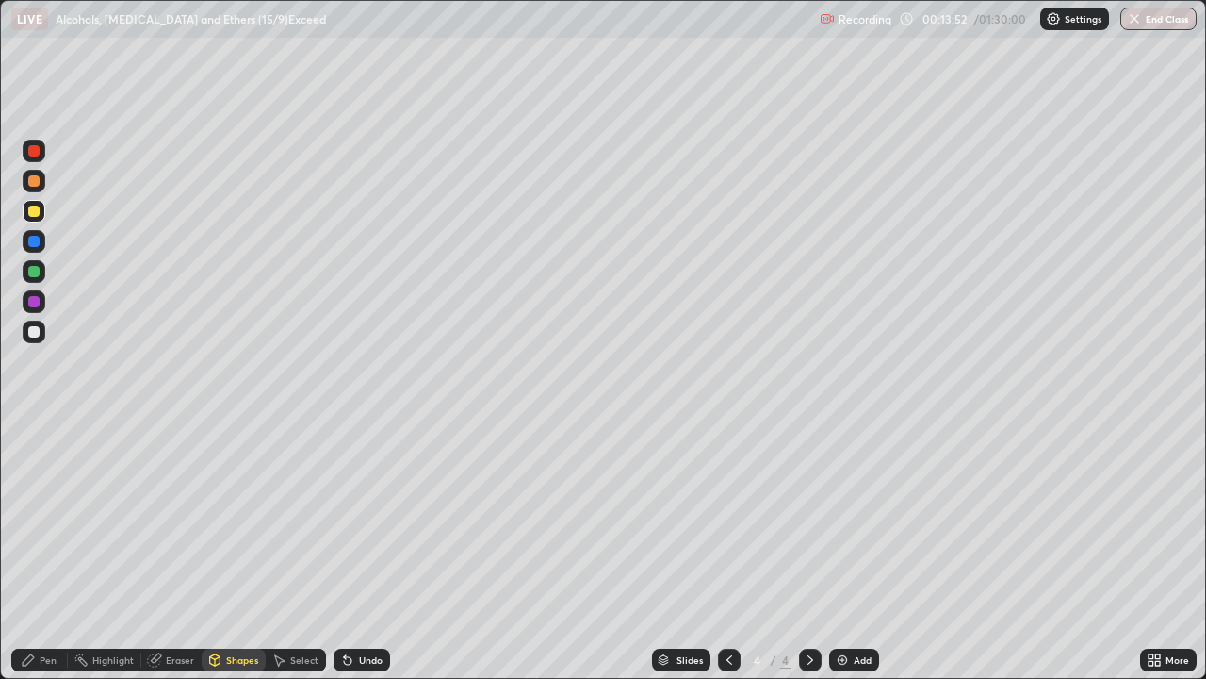
click at [28, 270] on div at bounding box center [33, 271] width 11 height 11
click at [60, 550] on div "Pen" at bounding box center [39, 659] width 57 height 23
click at [38, 332] on div at bounding box center [33, 331] width 11 height 11
click at [222, 550] on div "Shapes" at bounding box center [234, 659] width 64 height 23
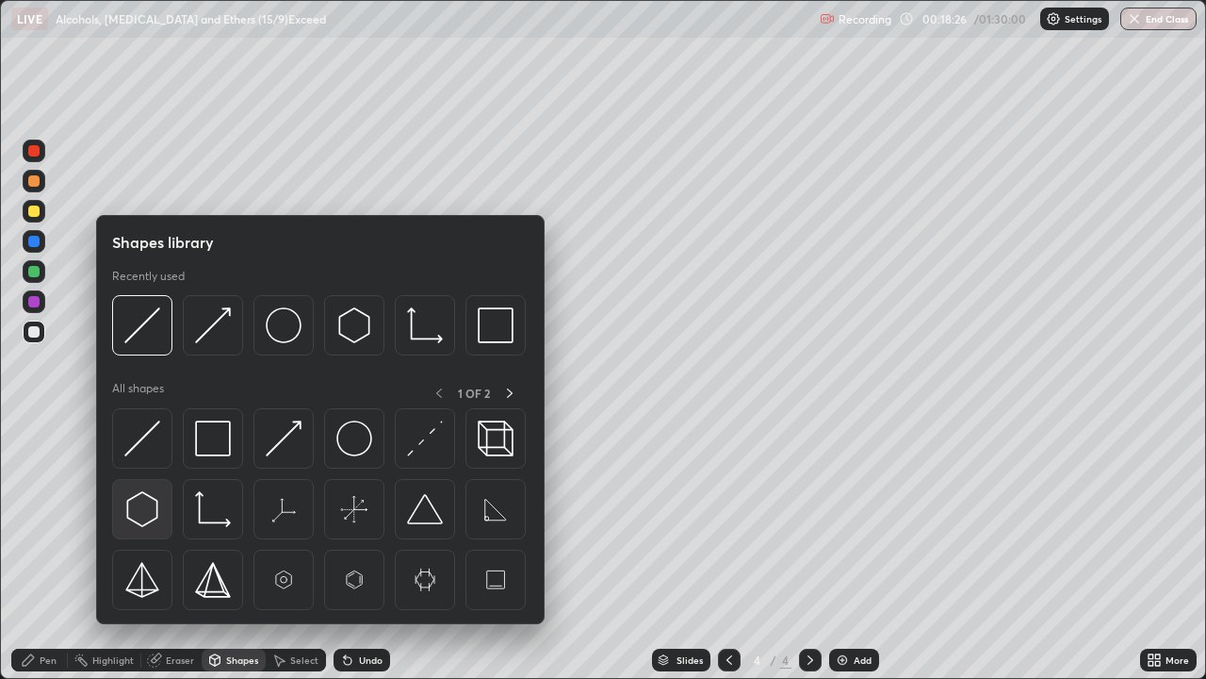
click at [149, 514] on img at bounding box center [142, 509] width 36 height 36
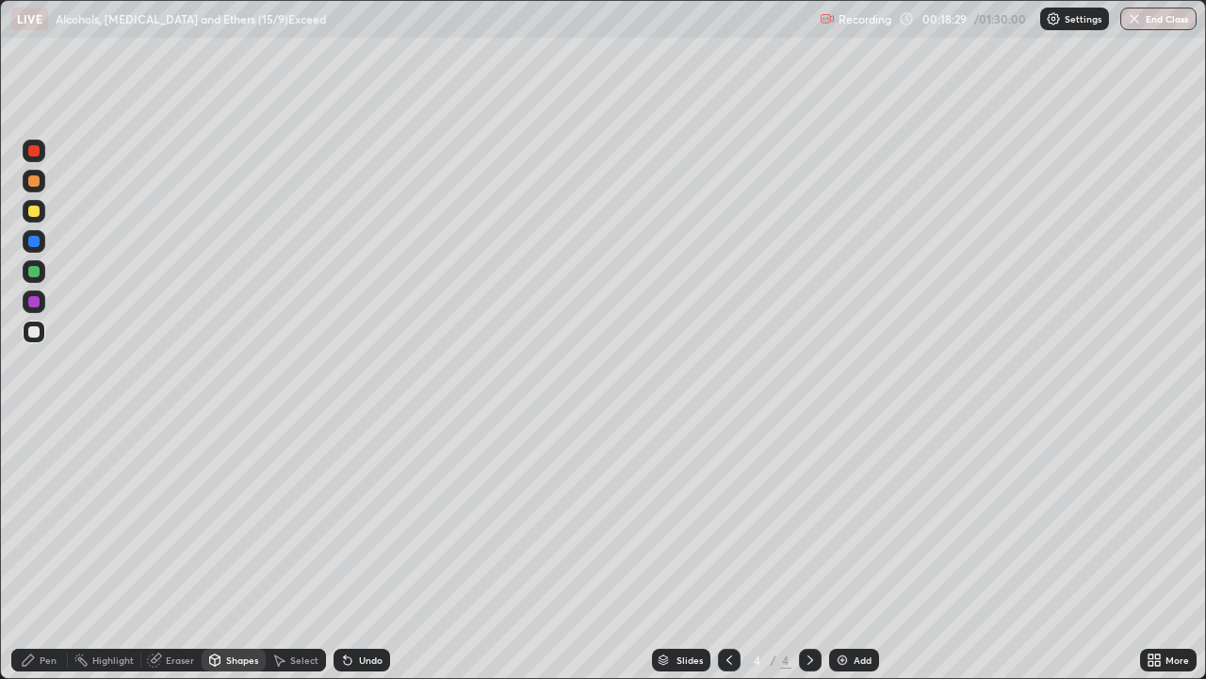
click at [229, 550] on div "Shapes" at bounding box center [242, 659] width 32 height 9
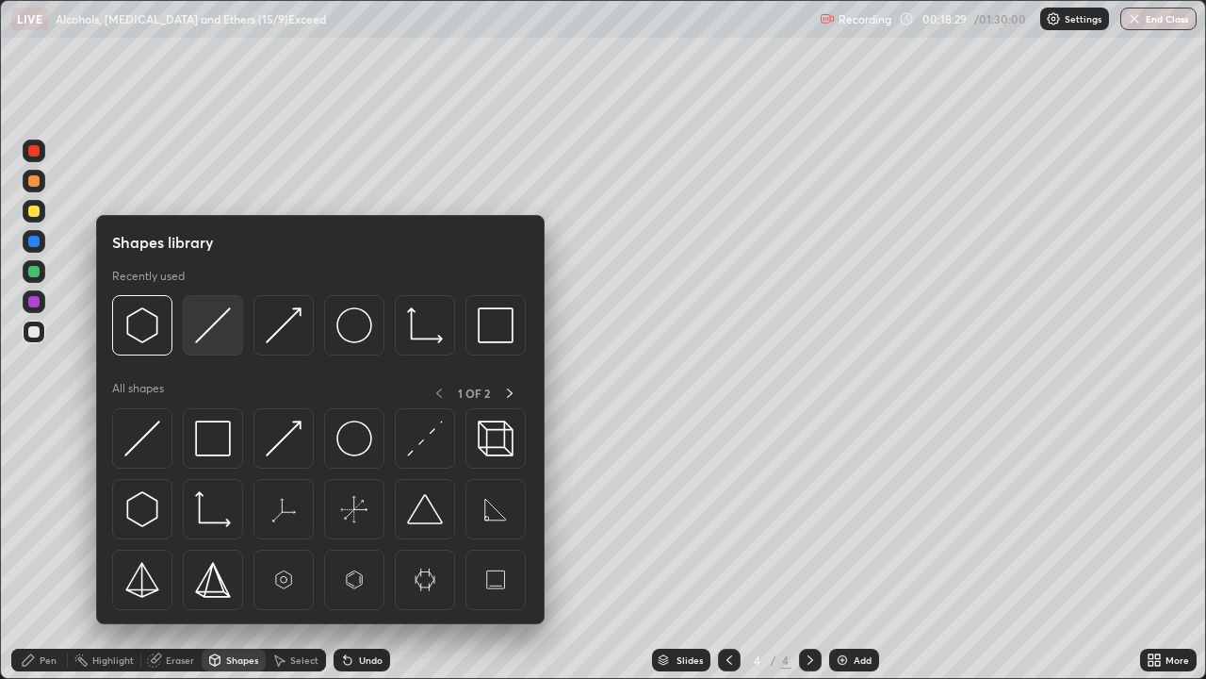
click at [206, 330] on img at bounding box center [213, 325] width 36 height 36
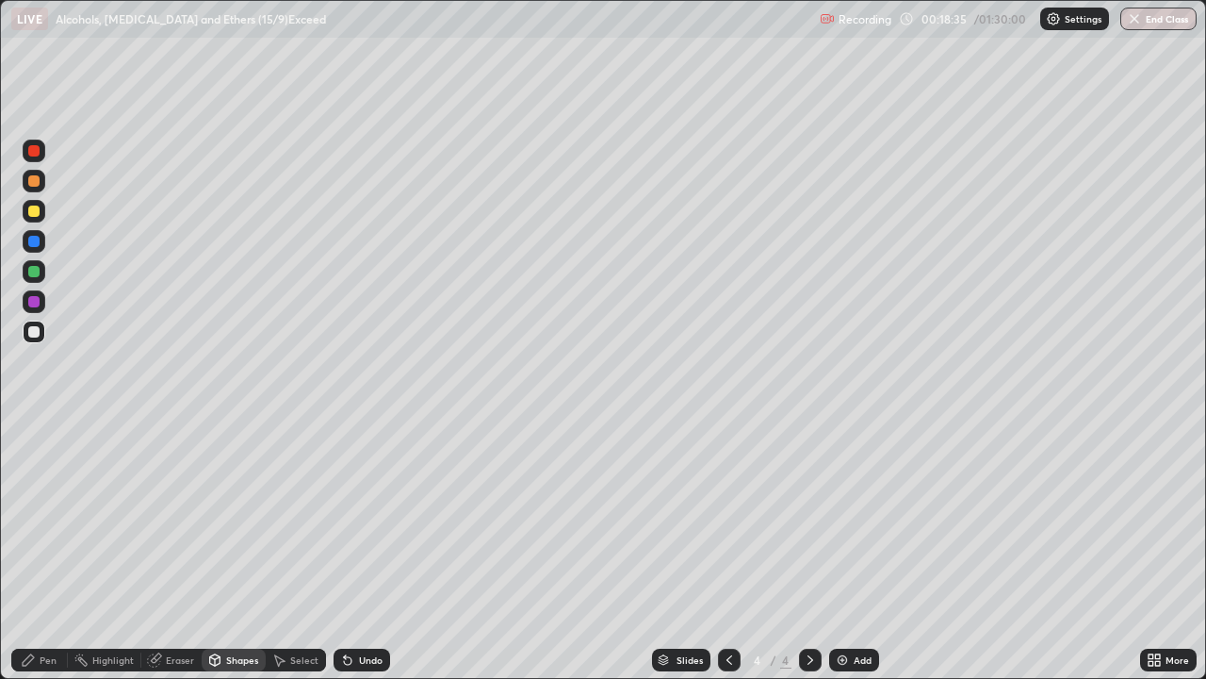
click at [43, 550] on div "Pen" at bounding box center [48, 659] width 17 height 9
click at [219, 550] on icon at bounding box center [214, 659] width 15 height 15
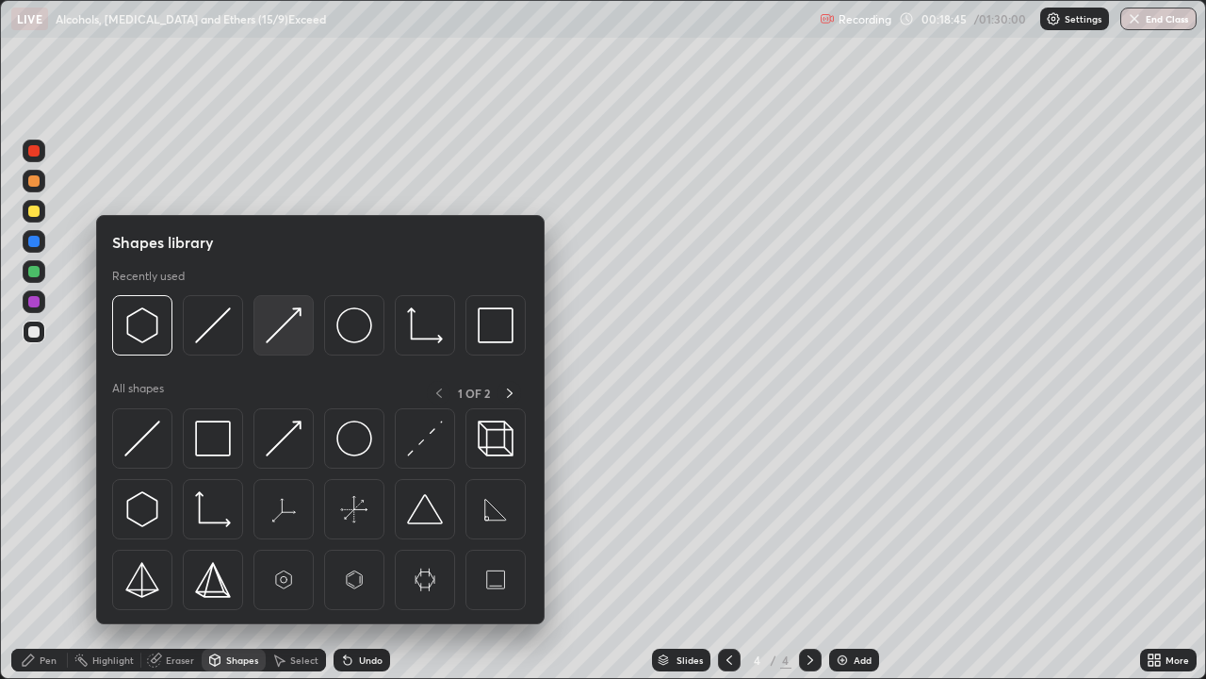
click at [270, 335] on img at bounding box center [284, 325] width 36 height 36
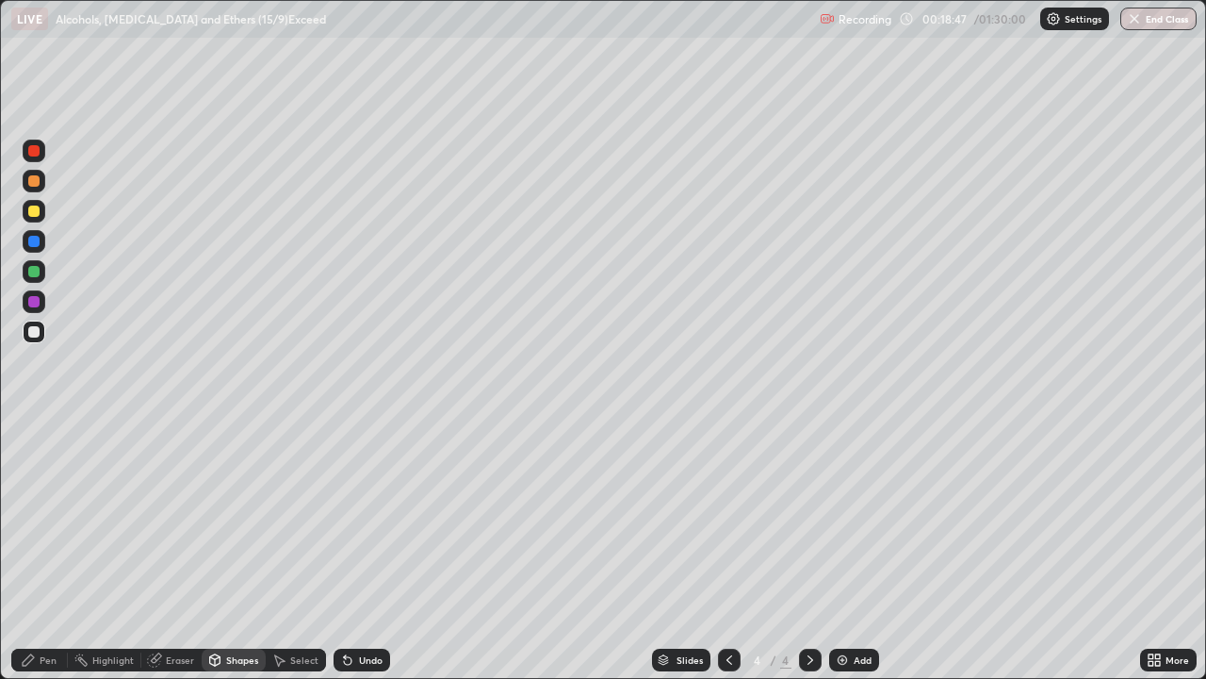
click at [46, 550] on div "Pen" at bounding box center [48, 659] width 17 height 9
click at [37, 272] on div at bounding box center [33, 271] width 11 height 11
click at [35, 186] on div at bounding box center [33, 180] width 11 height 11
click at [222, 550] on div "Shapes" at bounding box center [234, 659] width 64 height 23
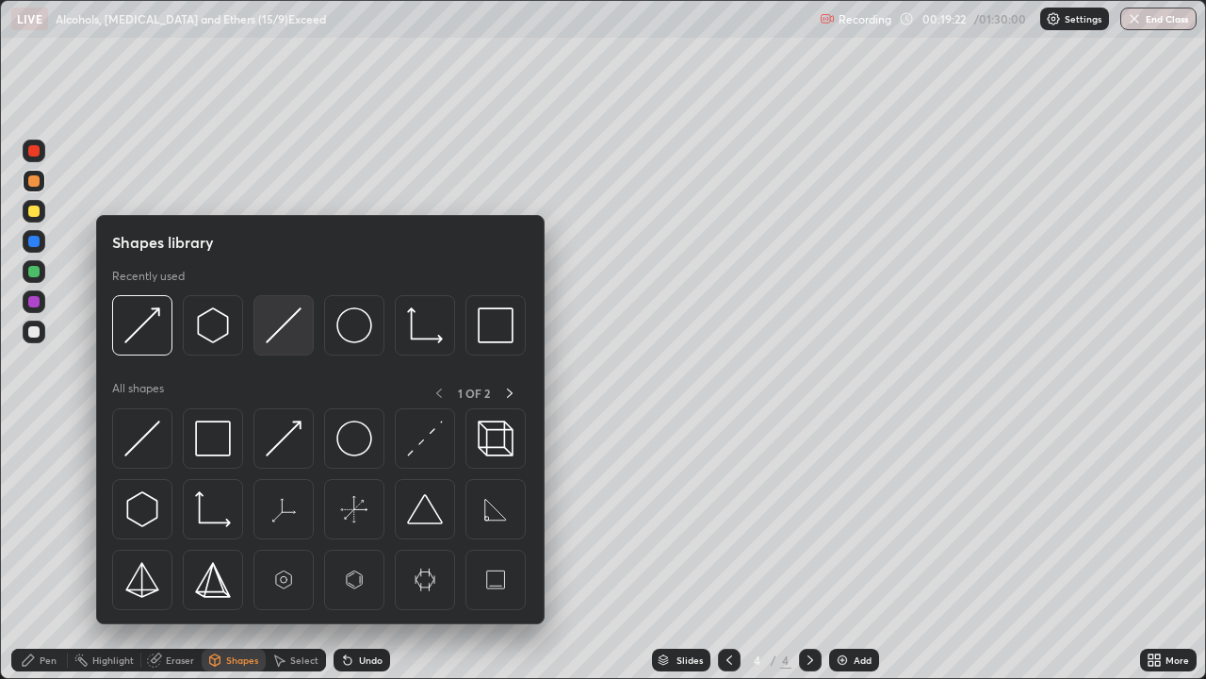
click at [277, 325] on img at bounding box center [284, 325] width 36 height 36
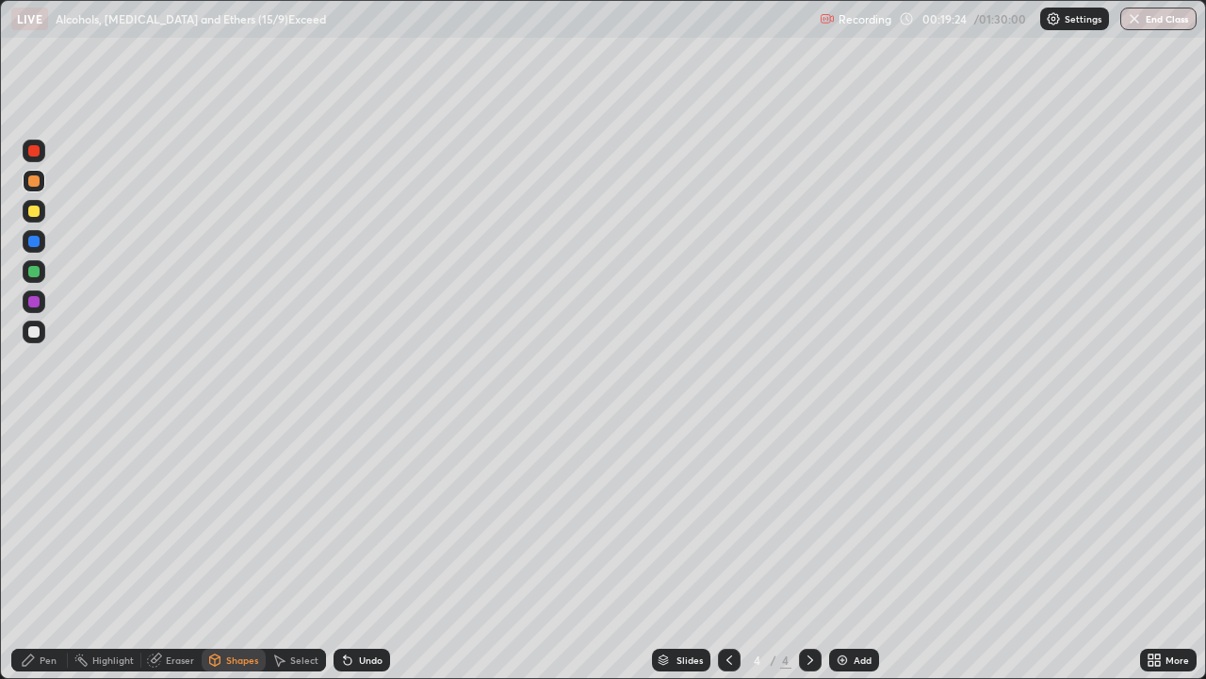
click at [30, 241] on div at bounding box center [33, 241] width 11 height 11
click at [47, 550] on div "Pen" at bounding box center [48, 659] width 17 height 9
click at [39, 333] on div at bounding box center [33, 331] width 11 height 11
click at [232, 550] on div "Shapes" at bounding box center [242, 659] width 32 height 9
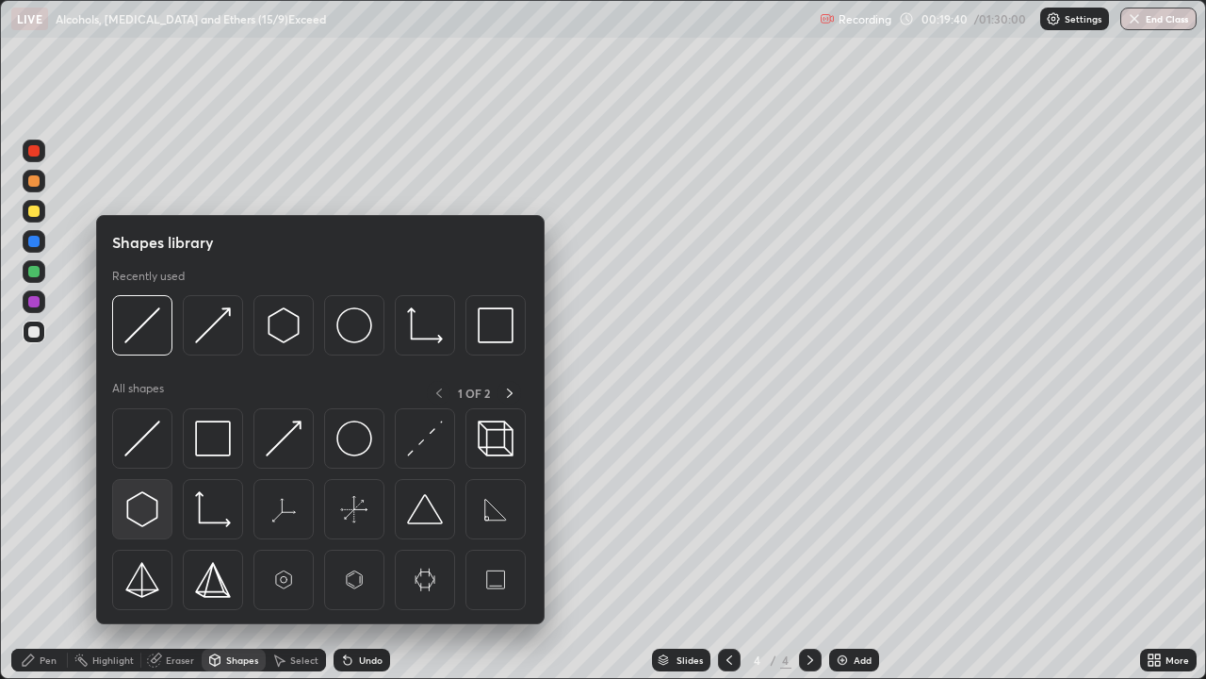
click at [143, 501] on img at bounding box center [142, 509] width 36 height 36
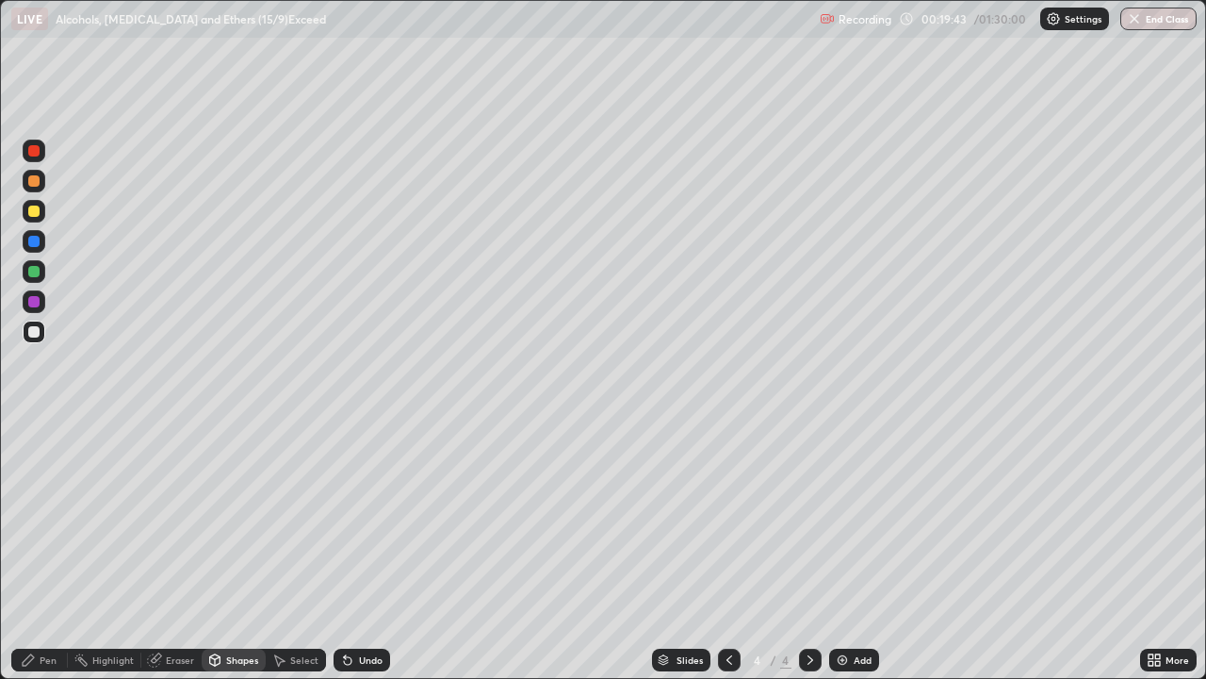
click at [231, 550] on div "Shapes" at bounding box center [234, 659] width 64 height 23
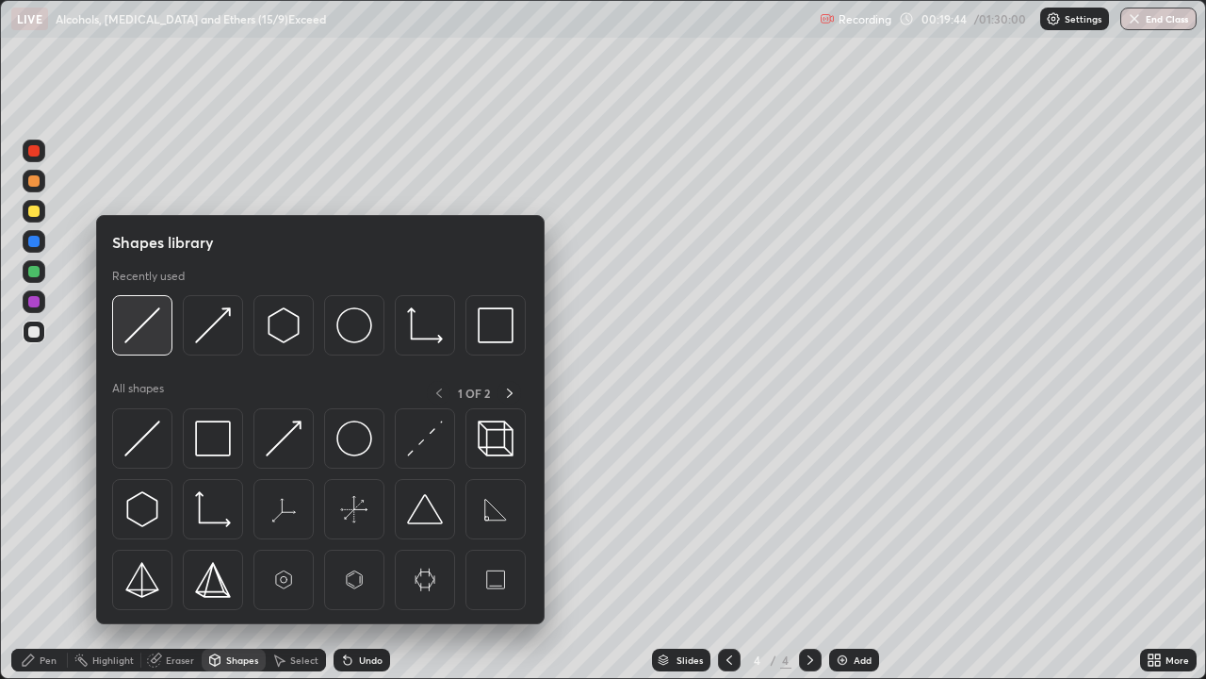
click at [144, 328] on img at bounding box center [142, 325] width 36 height 36
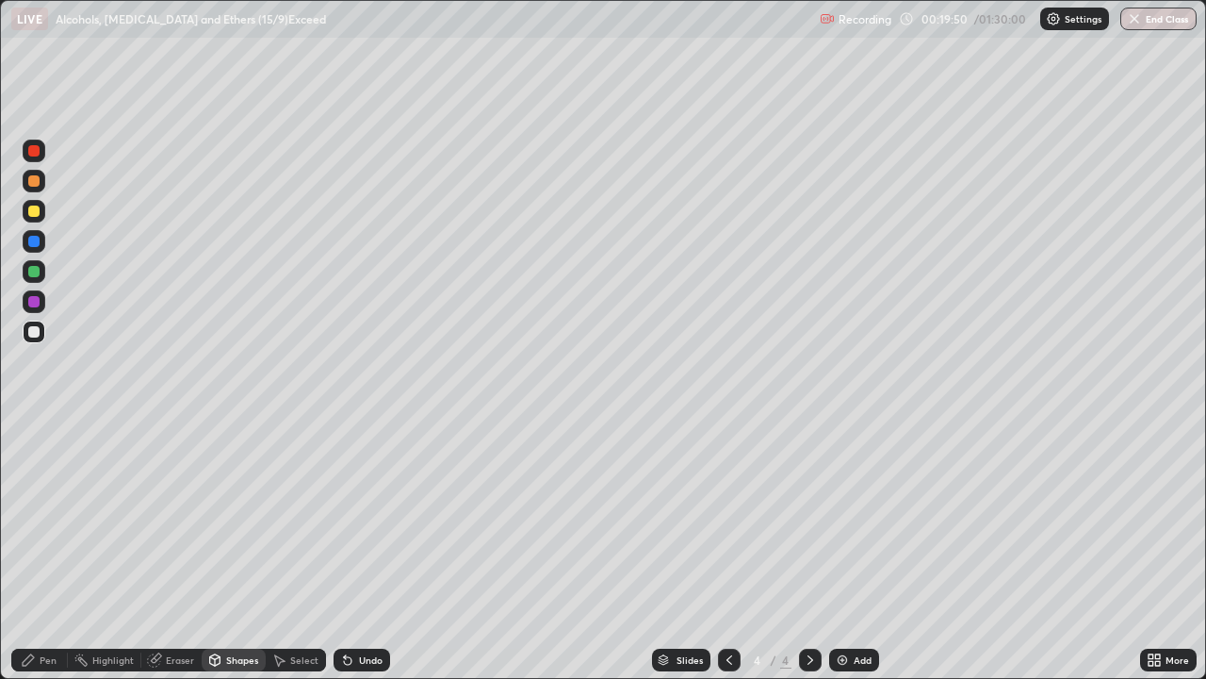
click at [40, 550] on div "Pen" at bounding box center [48, 659] width 17 height 9
click at [232, 550] on div "Shapes" at bounding box center [242, 659] width 32 height 9
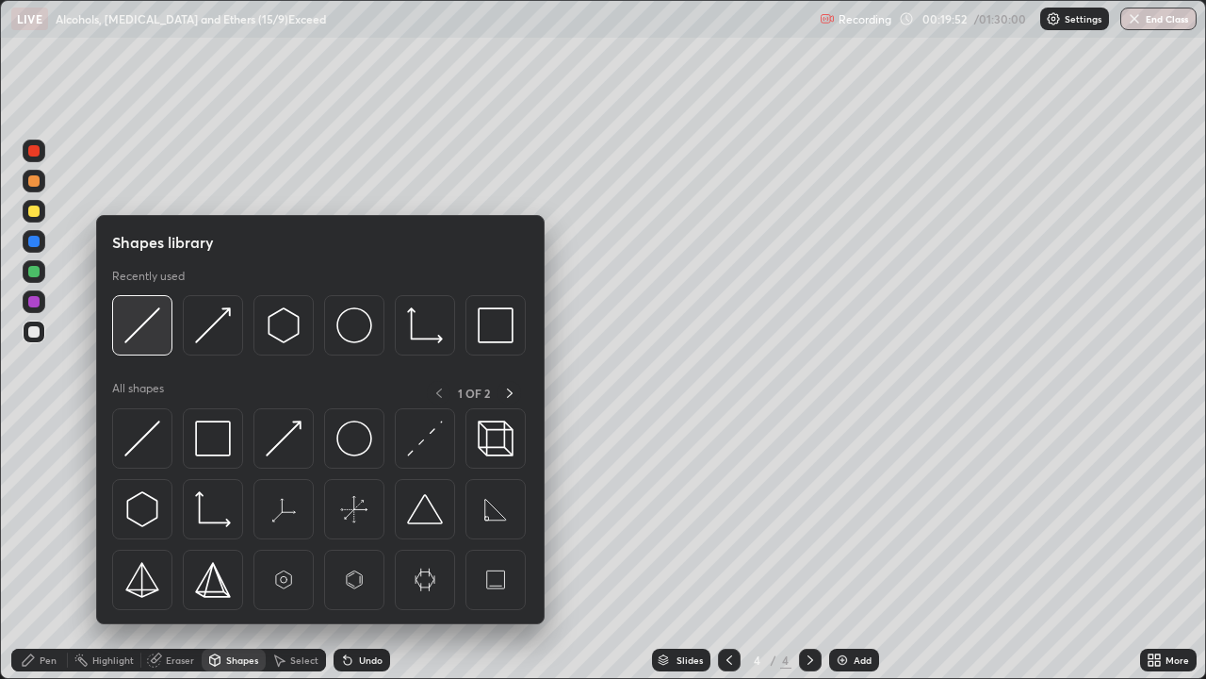
click at [139, 328] on img at bounding box center [142, 325] width 36 height 36
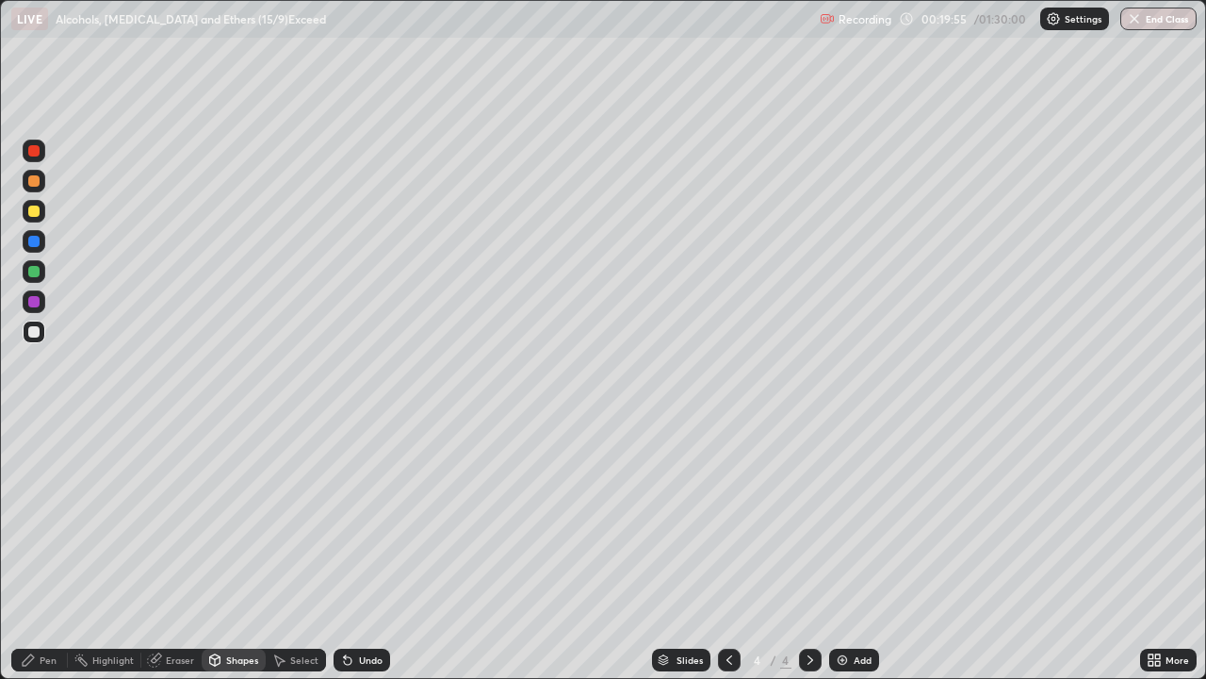
click at [43, 550] on div "Pen" at bounding box center [39, 659] width 57 height 23
click at [227, 550] on div "Shapes" at bounding box center [242, 659] width 32 height 9
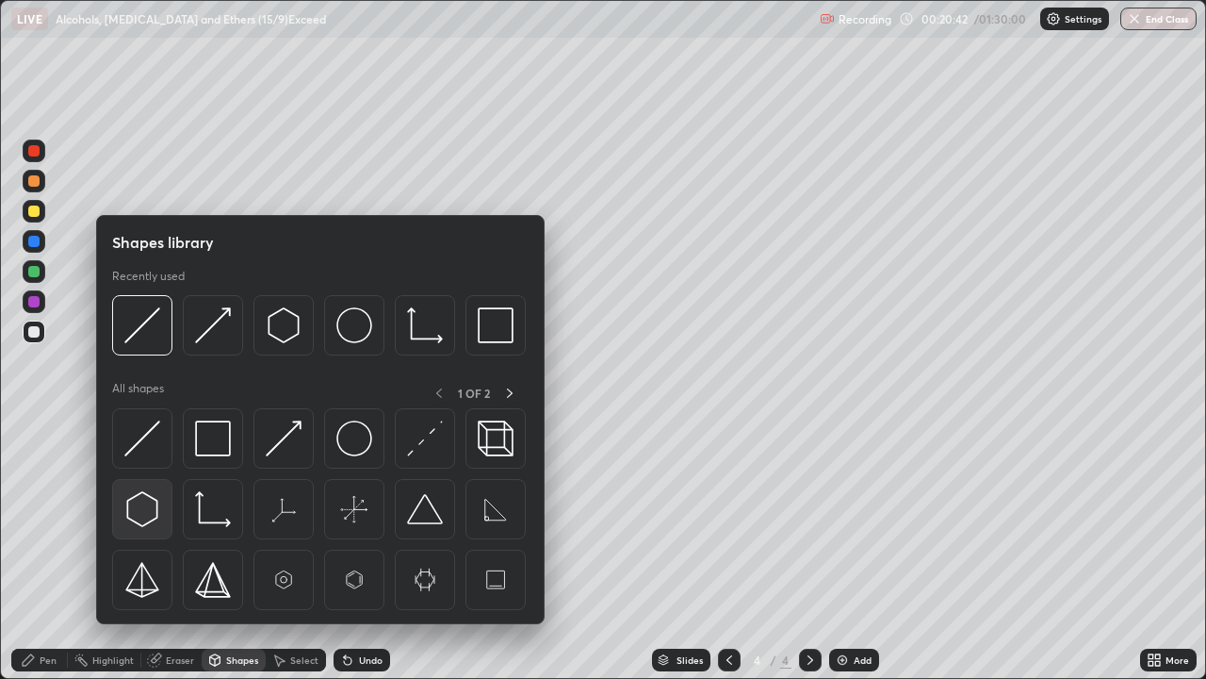
click at [143, 505] on img at bounding box center [142, 509] width 36 height 36
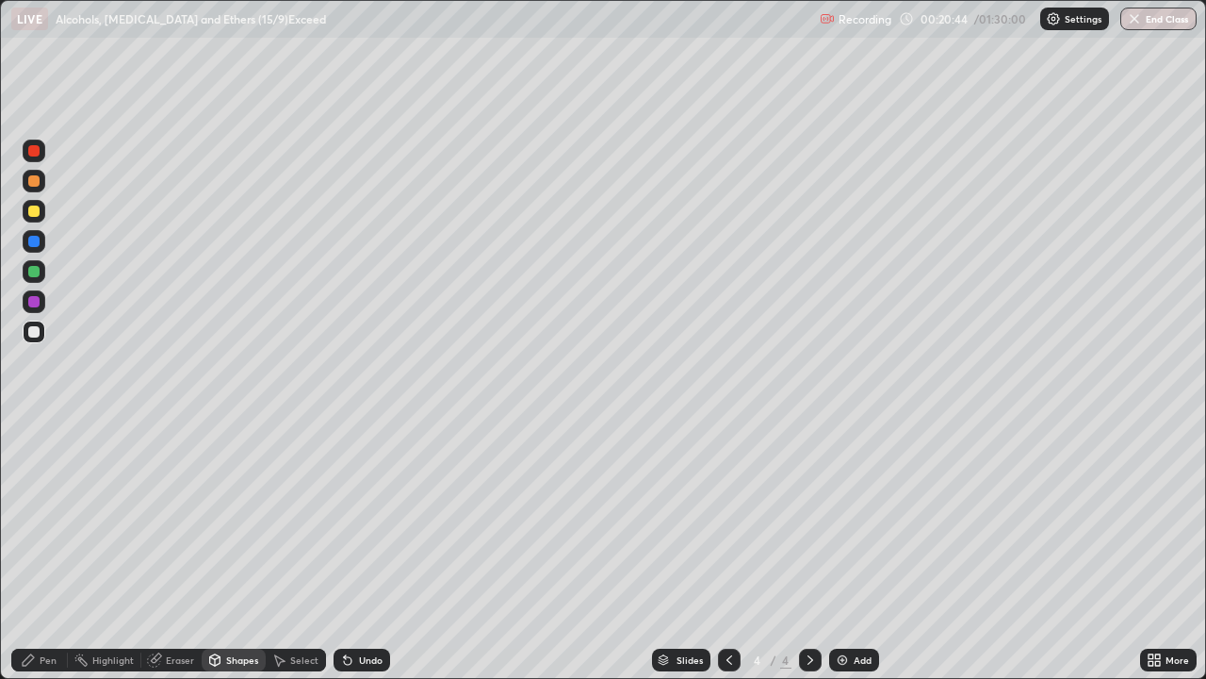
click at [228, 550] on div "Shapes" at bounding box center [242, 659] width 32 height 9
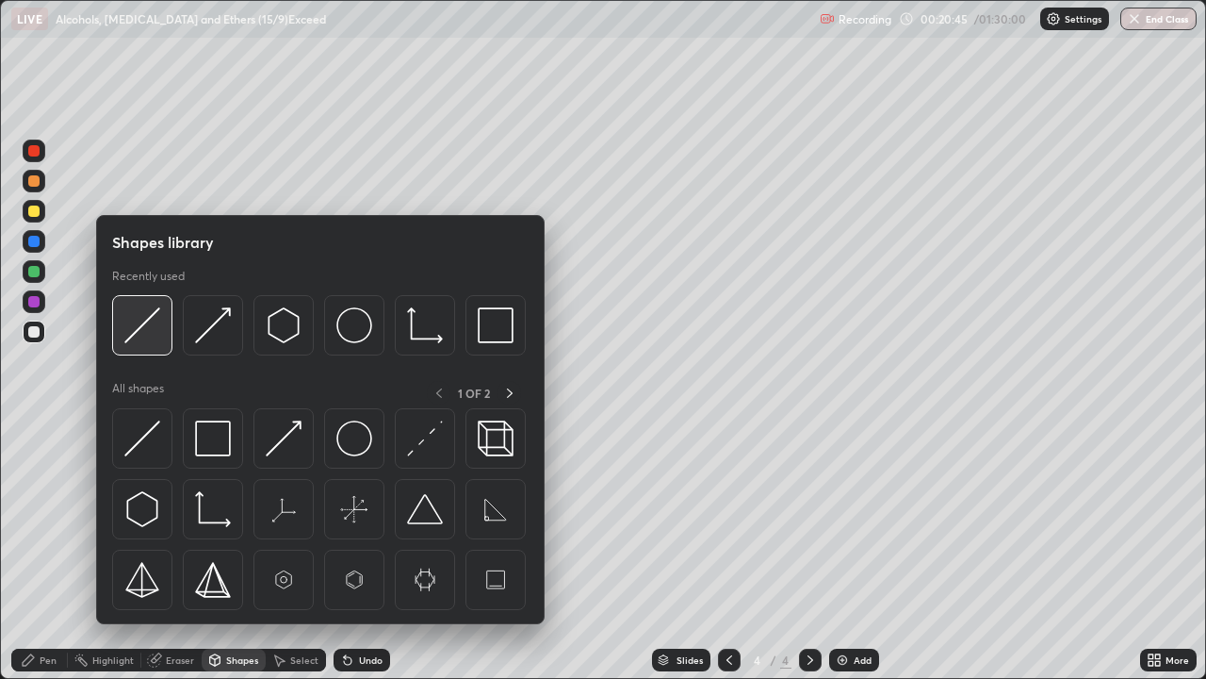
click at [139, 331] on img at bounding box center [142, 325] width 36 height 36
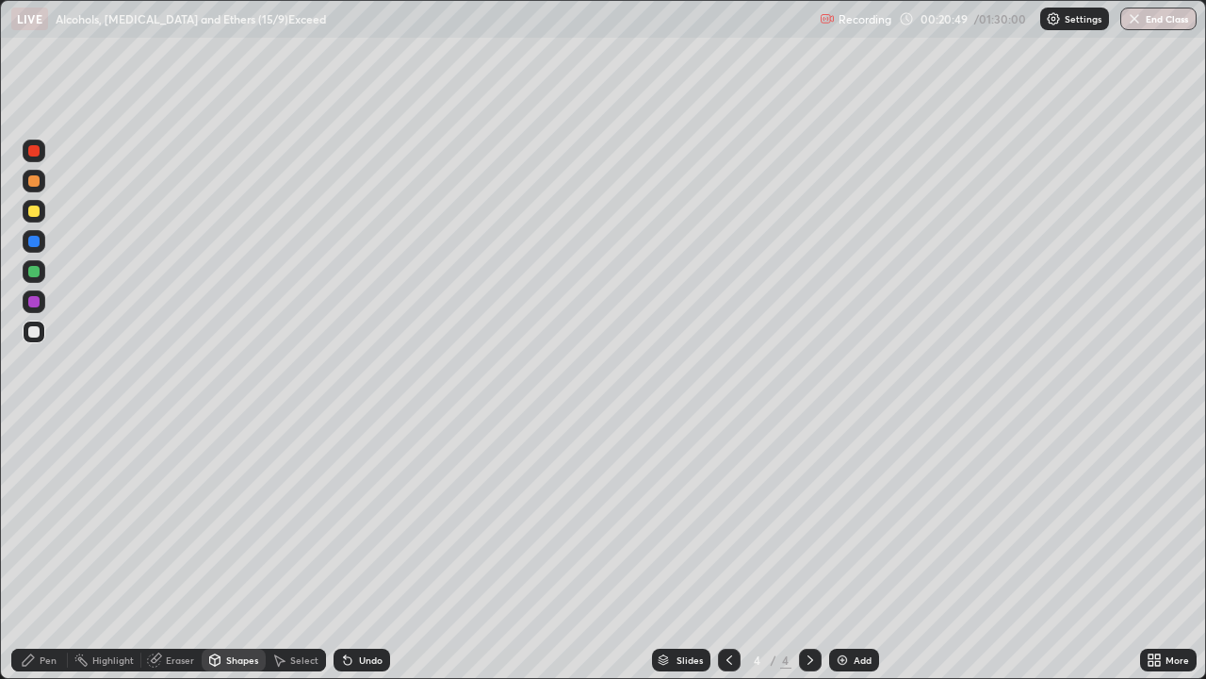
click at [32, 550] on div "Pen" at bounding box center [39, 659] width 57 height 23
click at [227, 550] on div "Shapes" at bounding box center [242, 659] width 32 height 9
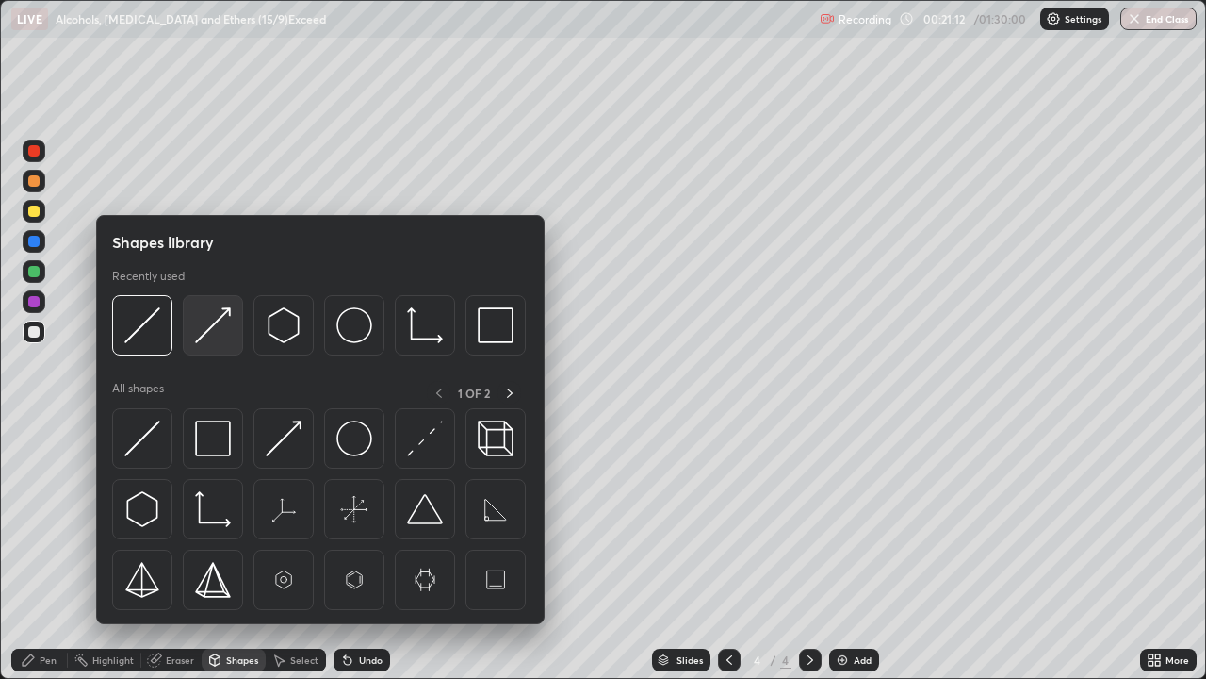
click at [205, 335] on img at bounding box center [213, 325] width 36 height 36
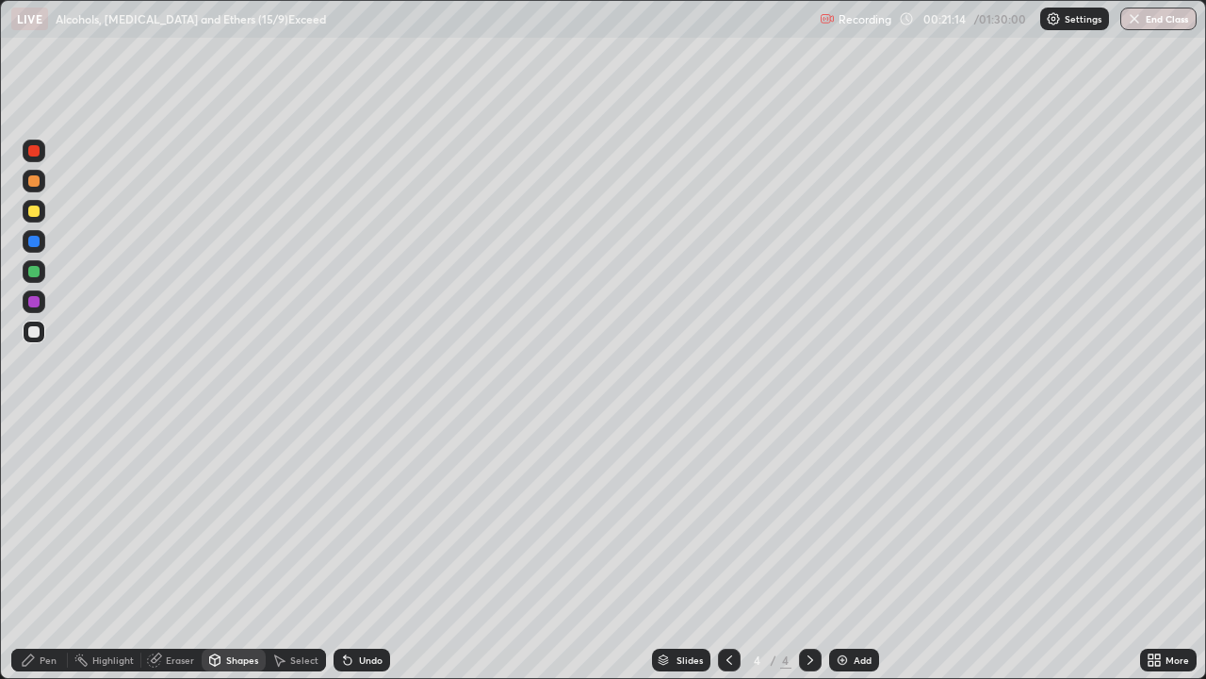
click at [40, 550] on div "Pen" at bounding box center [48, 659] width 17 height 9
click at [32, 155] on div at bounding box center [33, 150] width 11 height 11
click at [231, 550] on div "Shapes" at bounding box center [242, 659] width 32 height 9
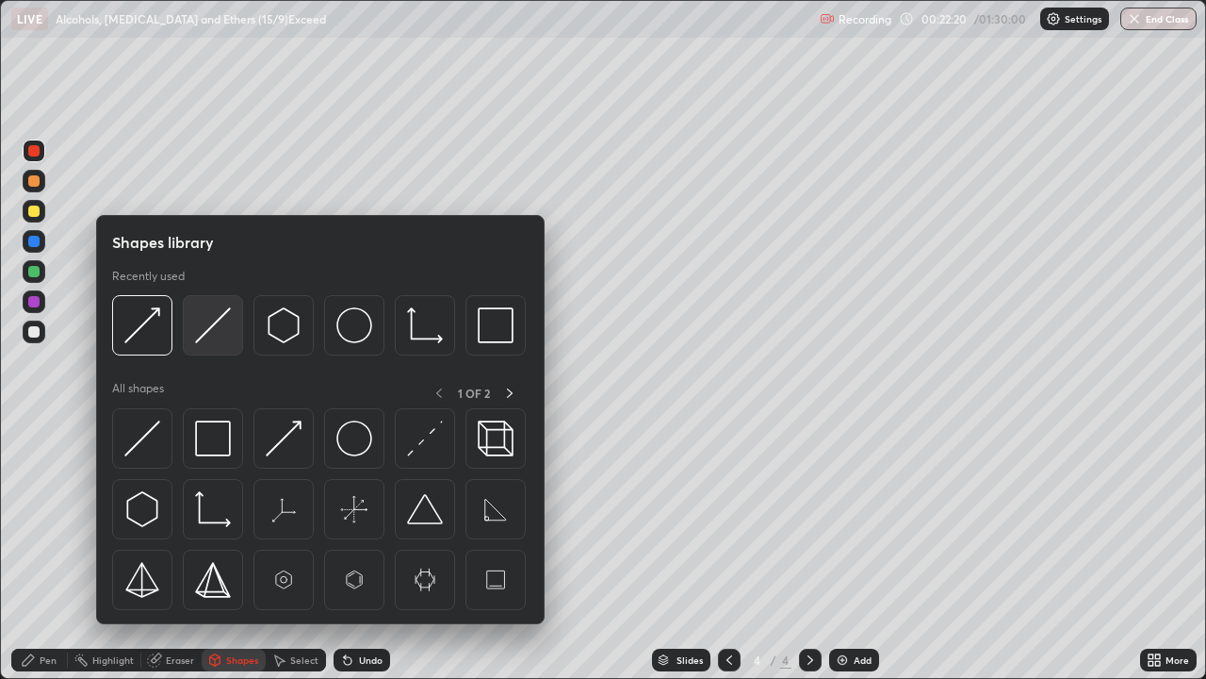
click at [204, 335] on img at bounding box center [213, 325] width 36 height 36
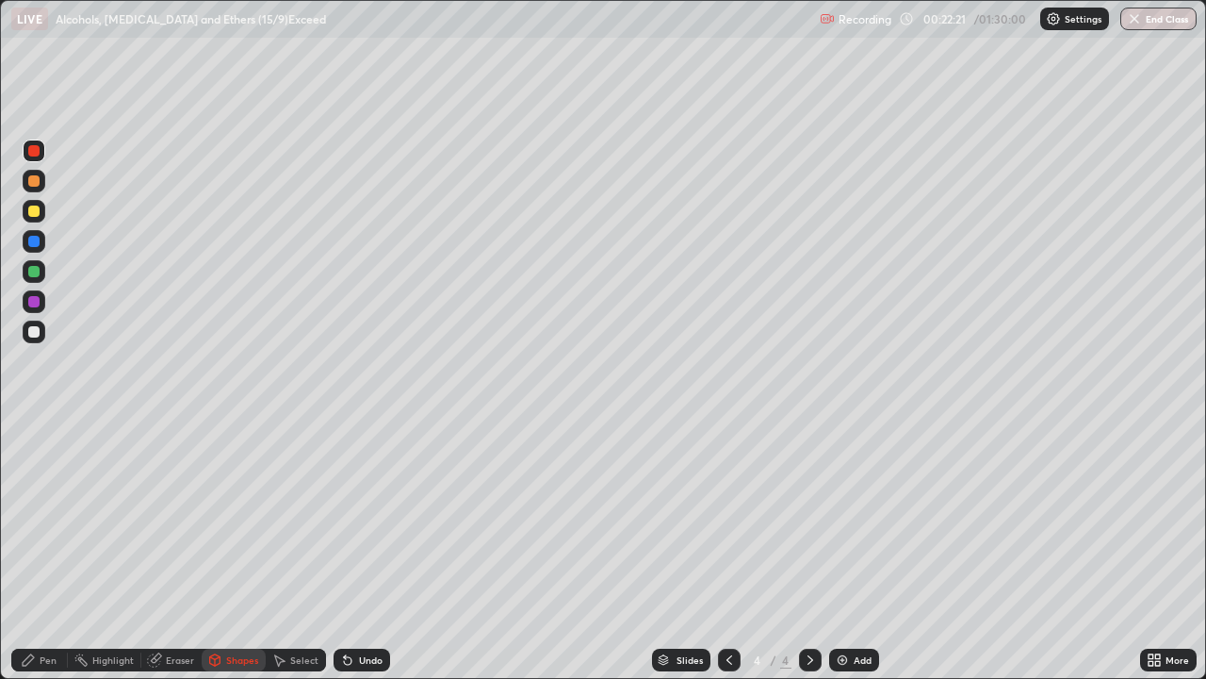
click at [28, 304] on div at bounding box center [33, 301] width 11 height 11
click at [40, 550] on div "Pen" at bounding box center [48, 659] width 17 height 9
click at [34, 267] on div at bounding box center [33, 271] width 11 height 11
click at [240, 550] on div "Shapes" at bounding box center [242, 659] width 32 height 9
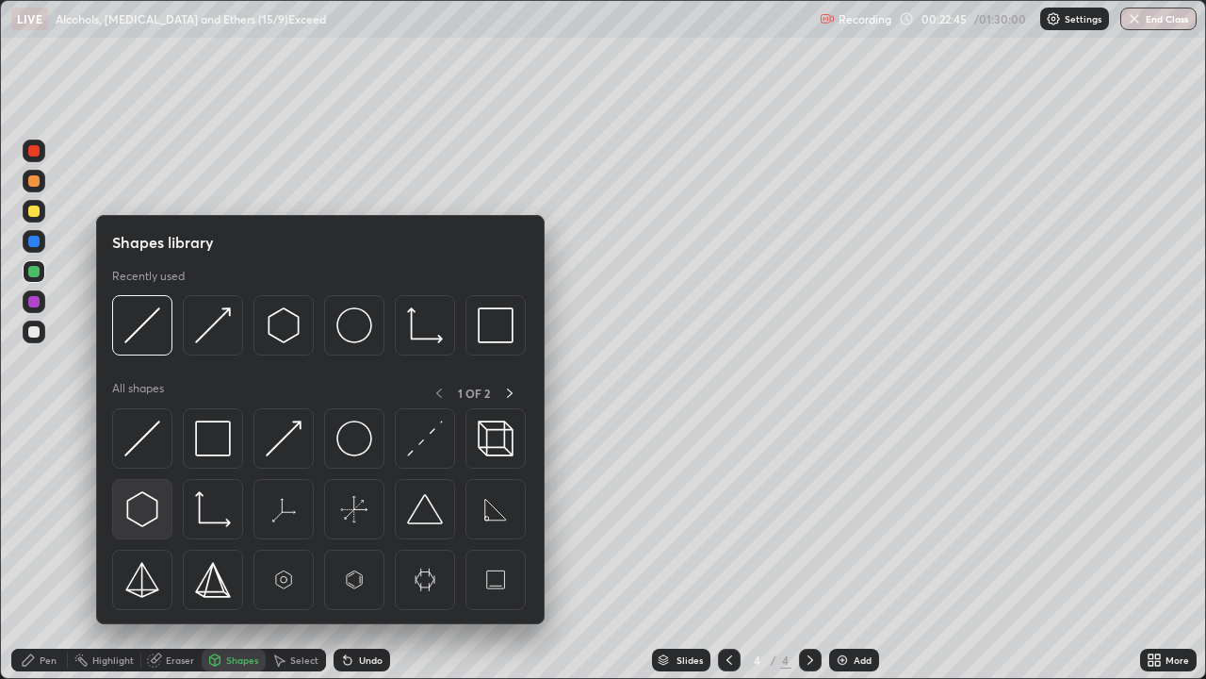
click at [139, 515] on img at bounding box center [142, 509] width 36 height 36
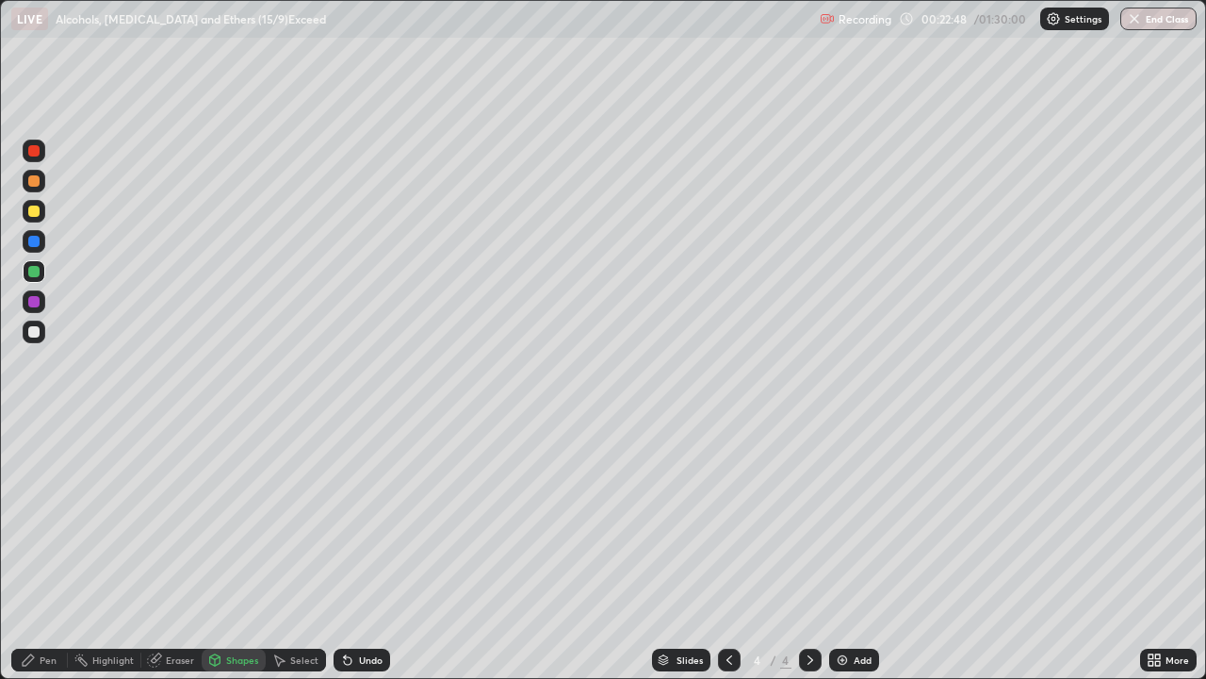
click at [353, 550] on div "Undo" at bounding box center [362, 659] width 57 height 23
click at [42, 326] on div at bounding box center [34, 331] width 23 height 23
click at [346, 550] on icon at bounding box center [348, 661] width 8 height 8
click at [216, 550] on icon at bounding box center [215, 659] width 10 height 11
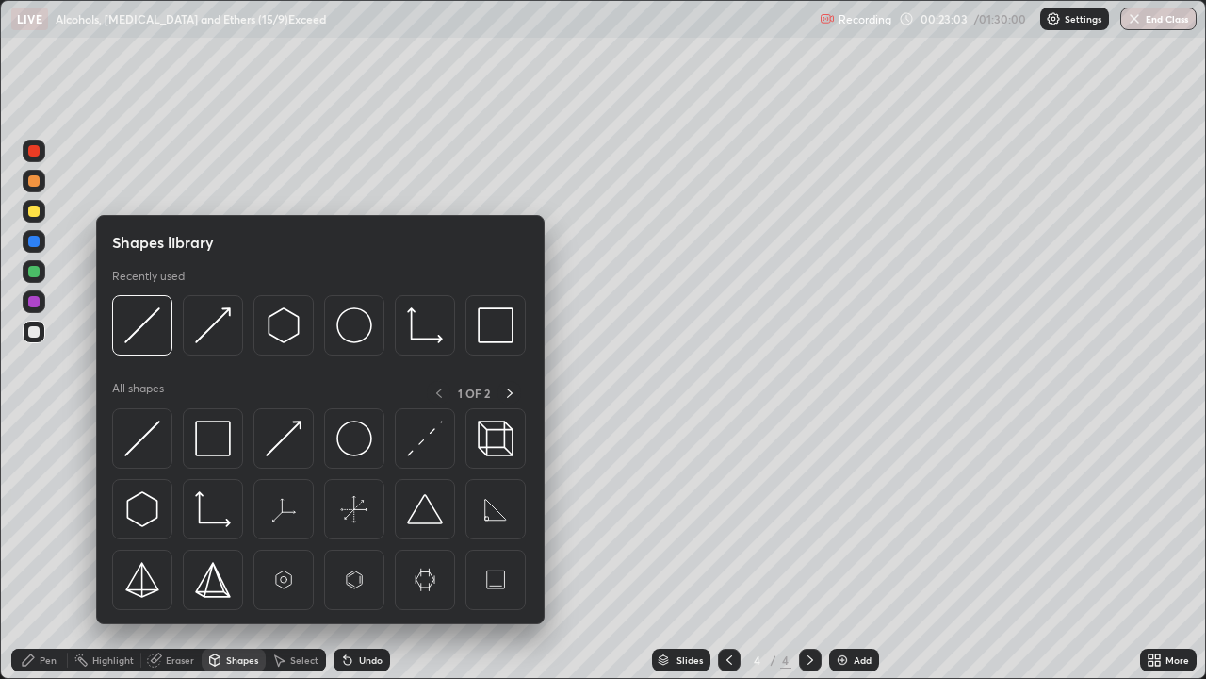
click at [142, 328] on img at bounding box center [142, 325] width 36 height 36
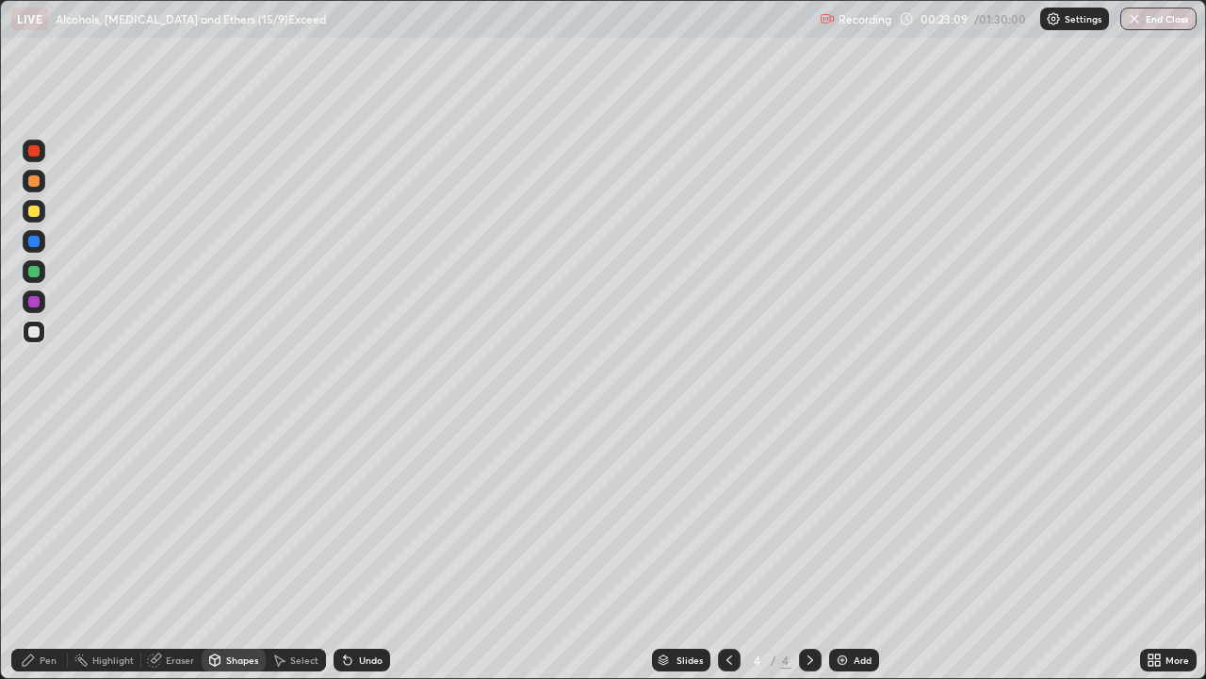
click at [56, 550] on div "Pen" at bounding box center [48, 659] width 17 height 9
click at [838, 550] on img at bounding box center [842, 659] width 15 height 15
click at [726, 550] on icon at bounding box center [729, 659] width 15 height 15
click at [808, 550] on icon at bounding box center [811, 659] width 6 height 9
click at [234, 550] on div "Shapes" at bounding box center [242, 659] width 32 height 9
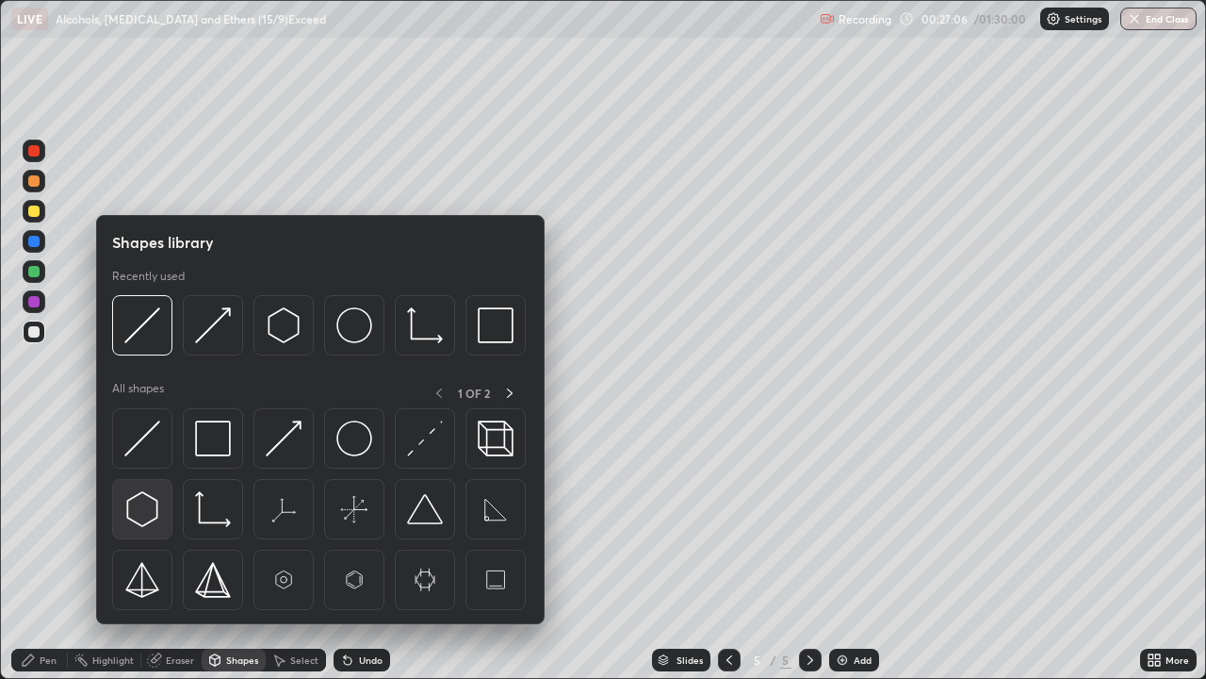
click at [145, 507] on img at bounding box center [142, 509] width 36 height 36
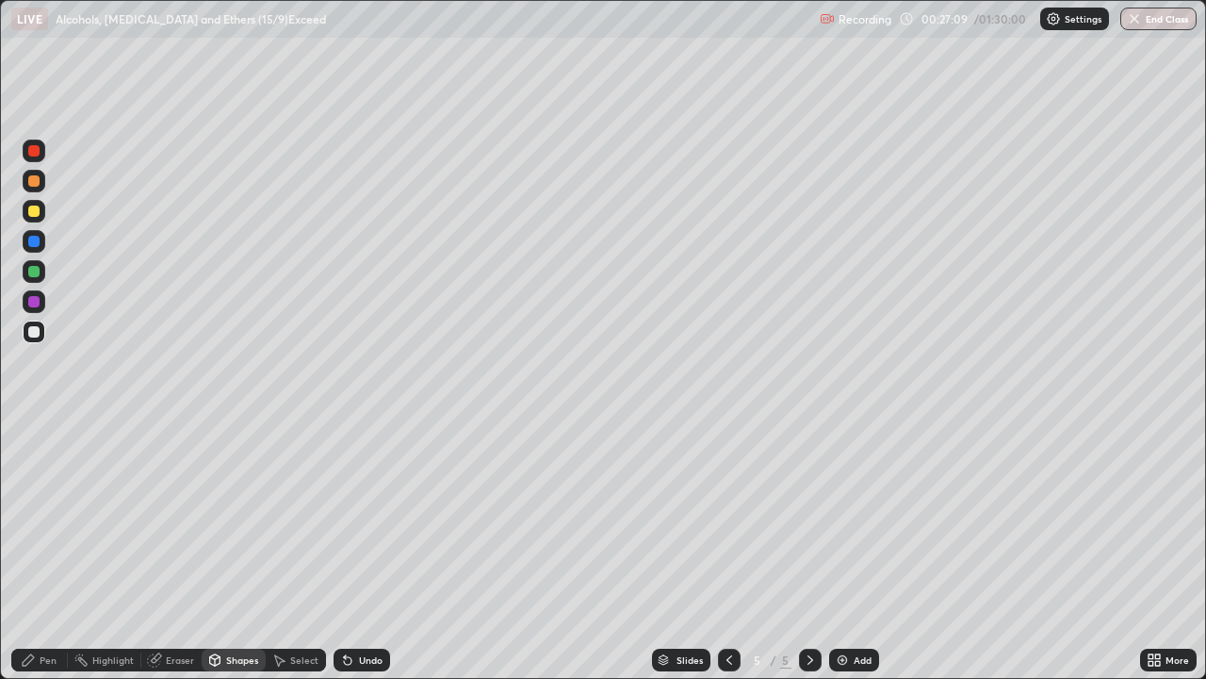
click at [237, 550] on div "Shapes" at bounding box center [242, 659] width 32 height 9
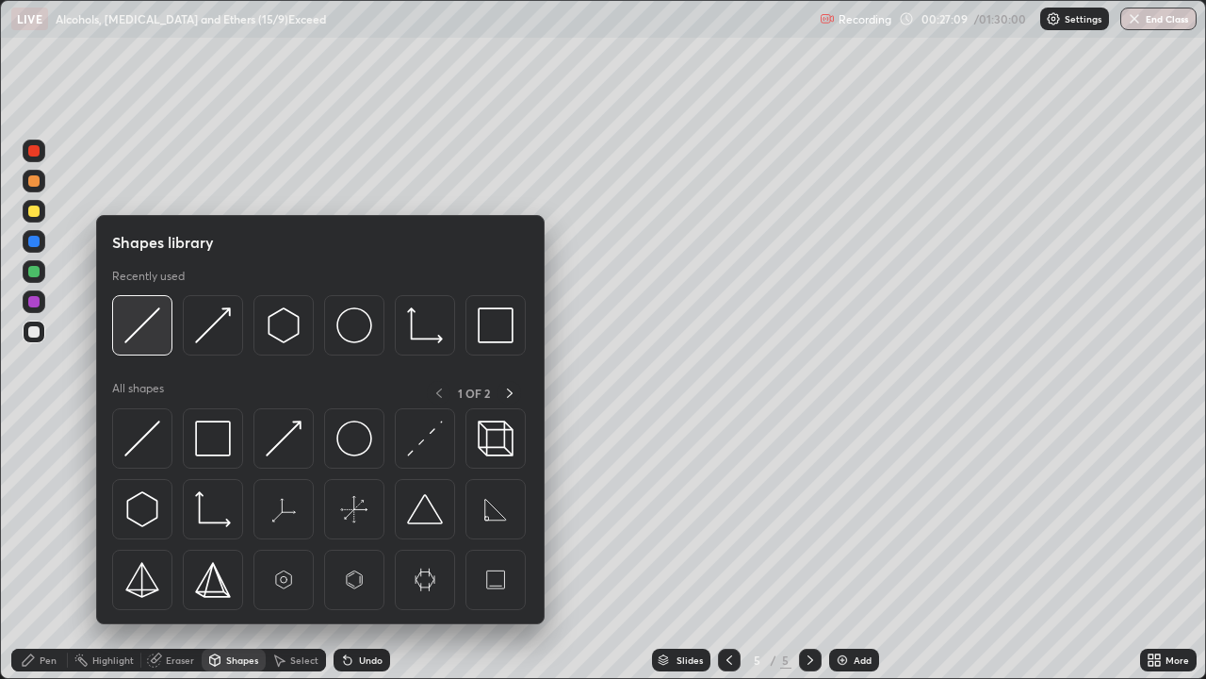
click at [139, 322] on img at bounding box center [142, 325] width 36 height 36
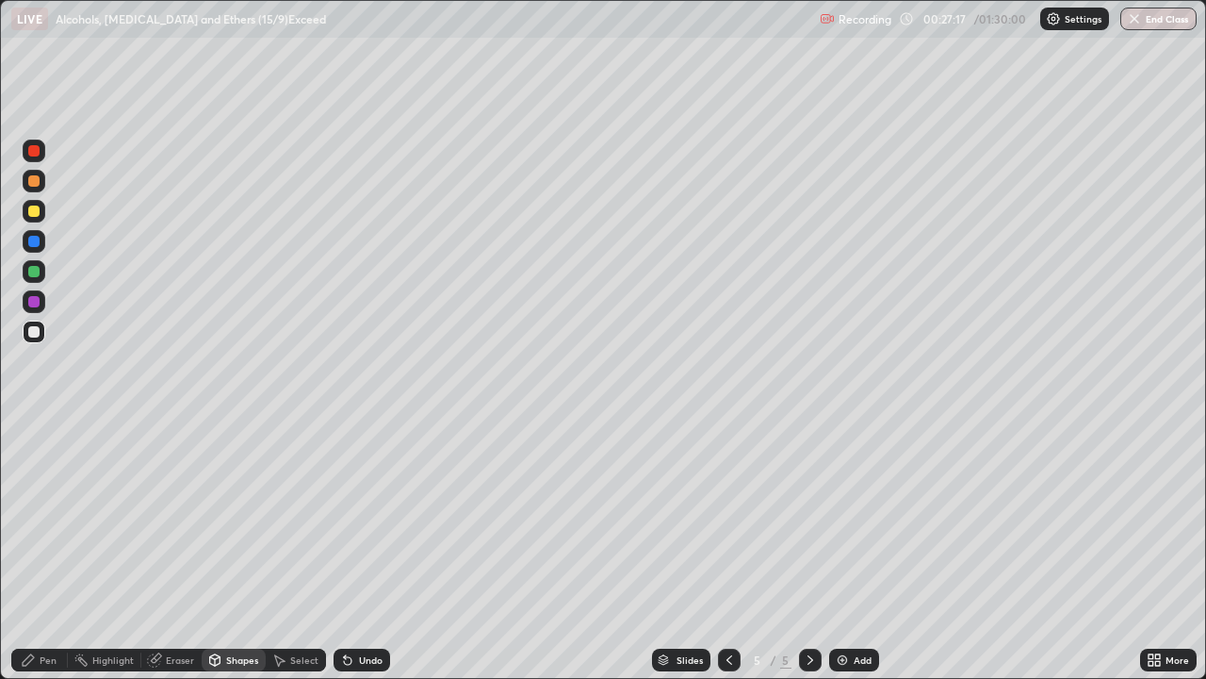
click at [237, 550] on div "Shapes" at bounding box center [242, 659] width 32 height 9
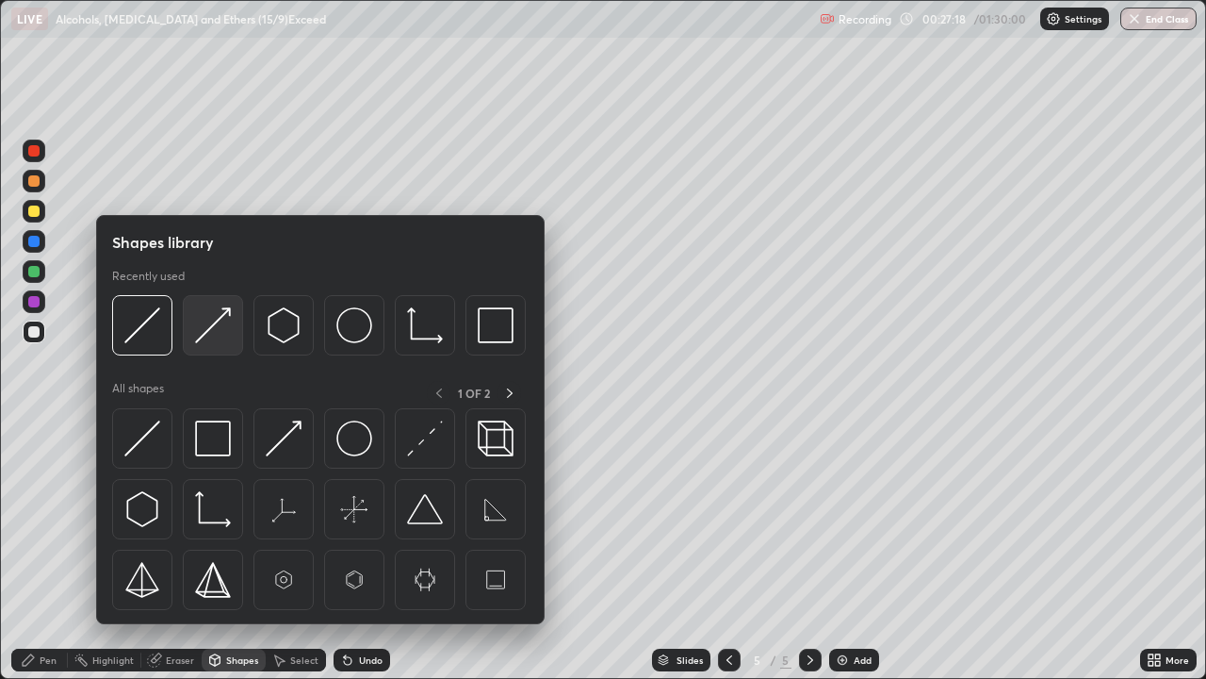
click at [203, 328] on img at bounding box center [213, 325] width 36 height 36
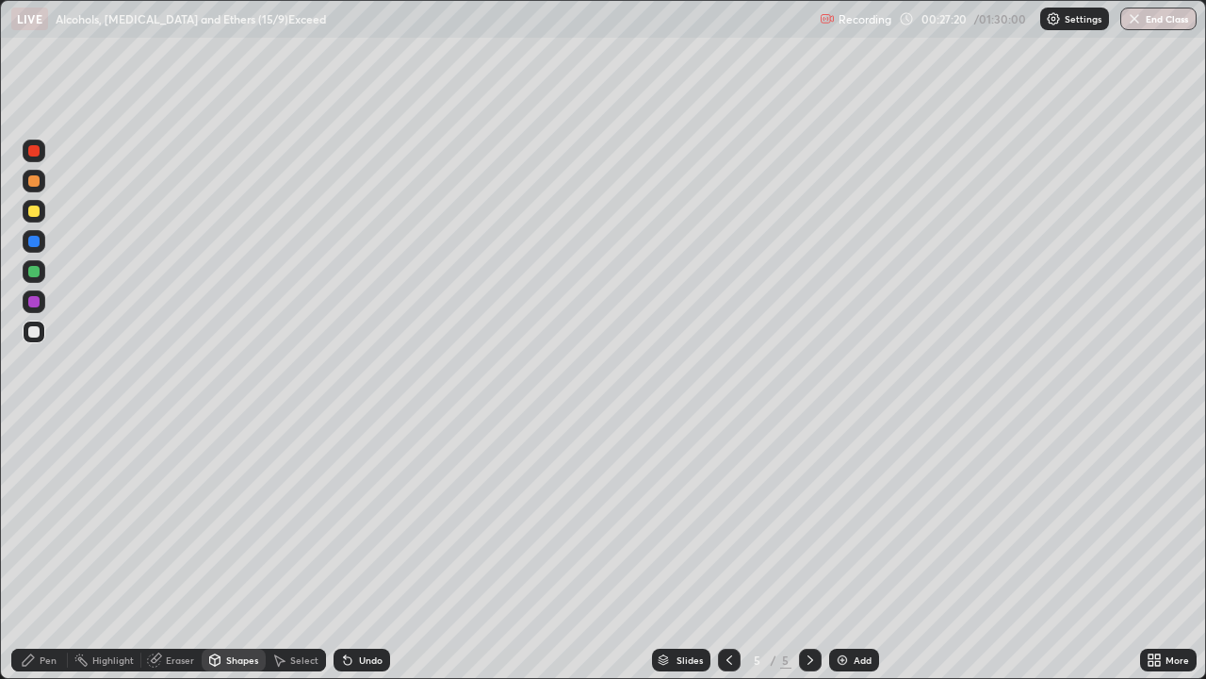
click at [39, 550] on div "Pen" at bounding box center [39, 659] width 57 height 23
click at [230, 550] on div "Shapes" at bounding box center [242, 659] width 32 height 9
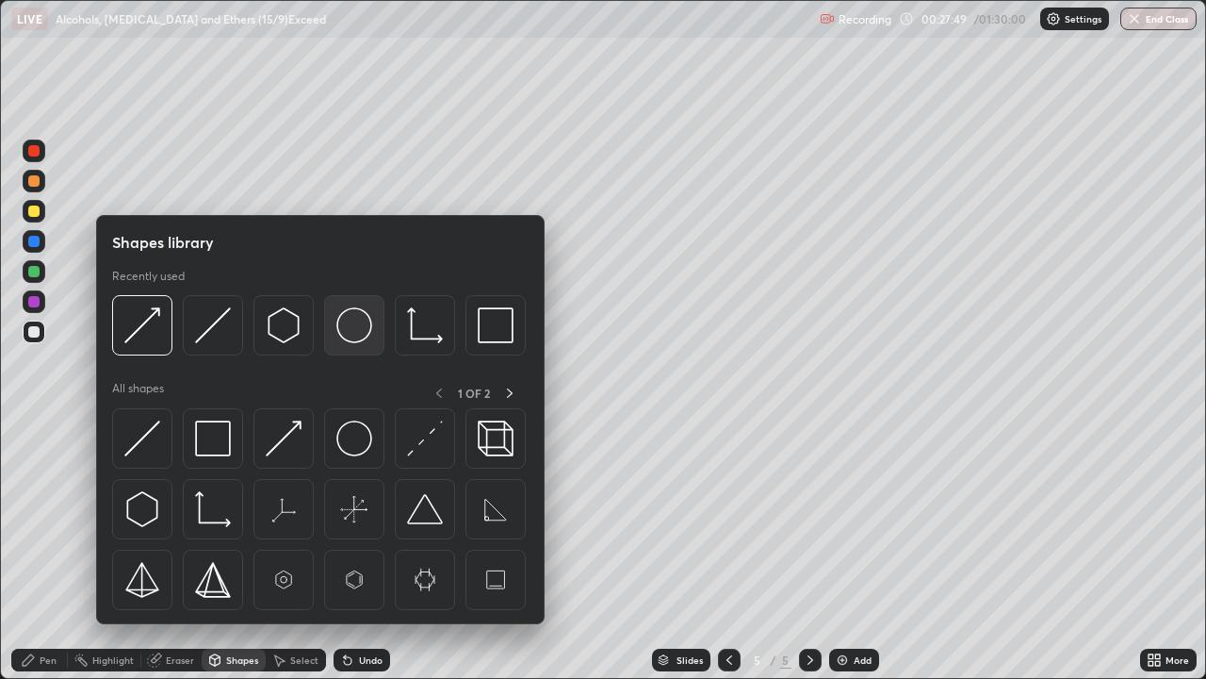
click at [345, 324] on img at bounding box center [354, 325] width 36 height 36
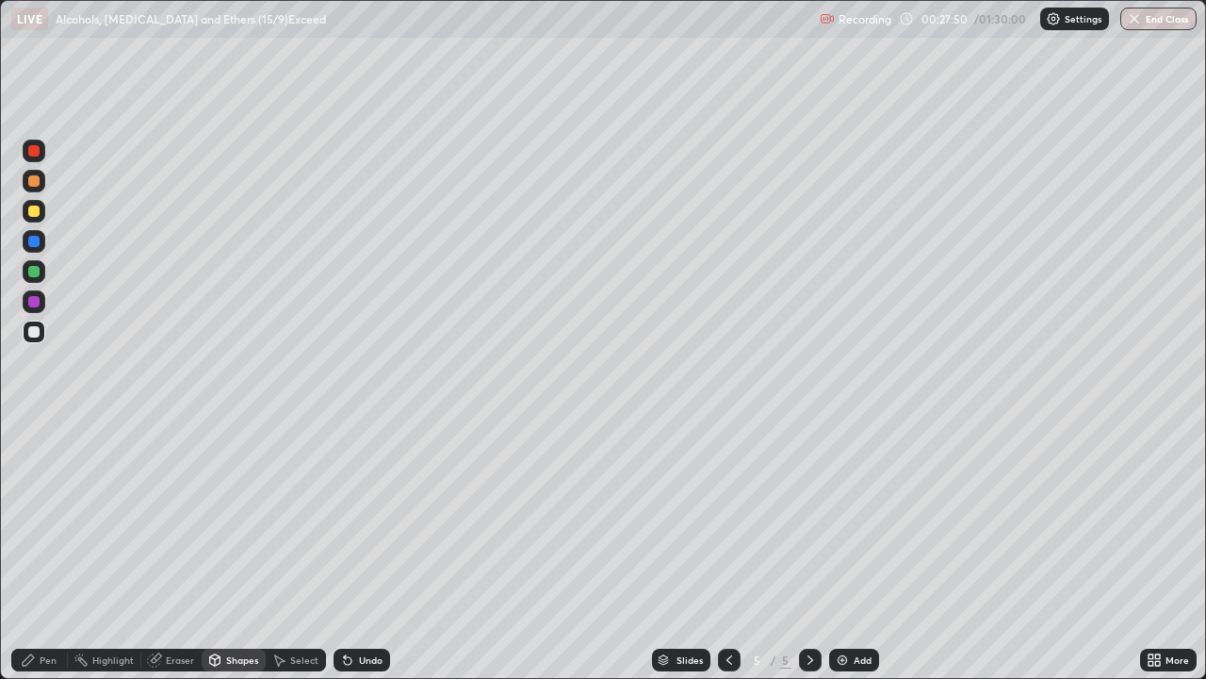
click at [26, 209] on div at bounding box center [34, 211] width 23 height 23
click at [735, 550] on div at bounding box center [729, 659] width 23 height 23
click at [808, 550] on icon at bounding box center [810, 659] width 15 height 15
click at [295, 550] on div "Select" at bounding box center [304, 659] width 28 height 9
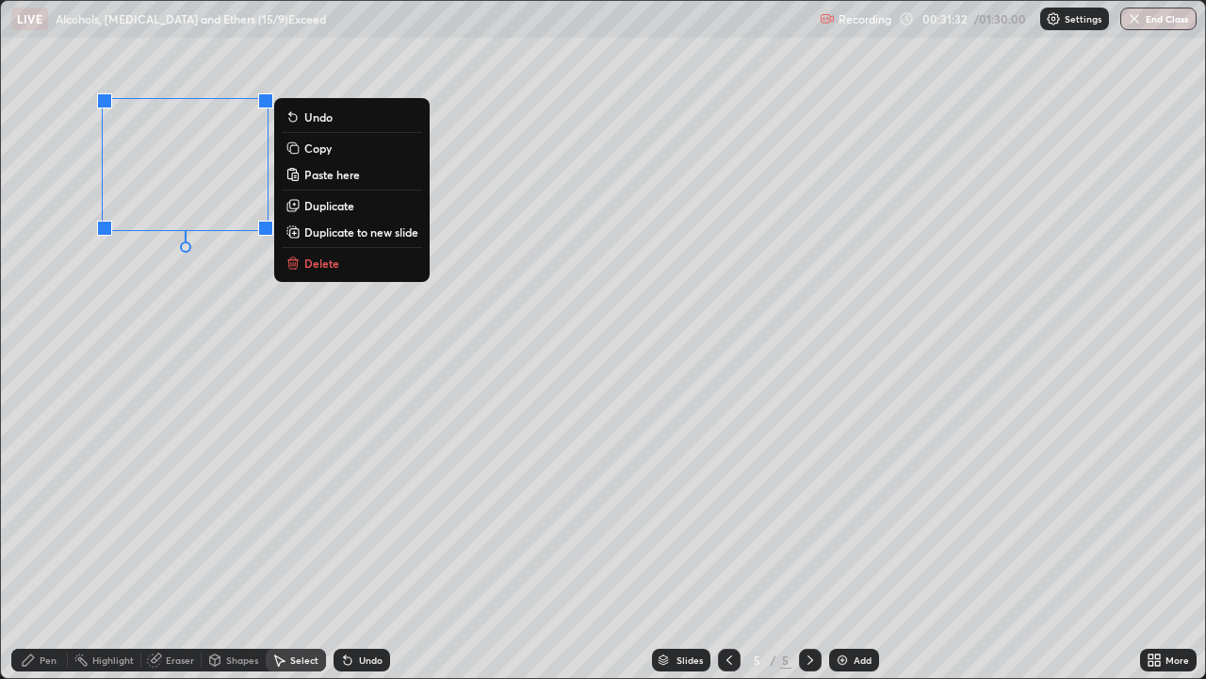
click at [303, 117] on button "Undo" at bounding box center [352, 117] width 140 height 23
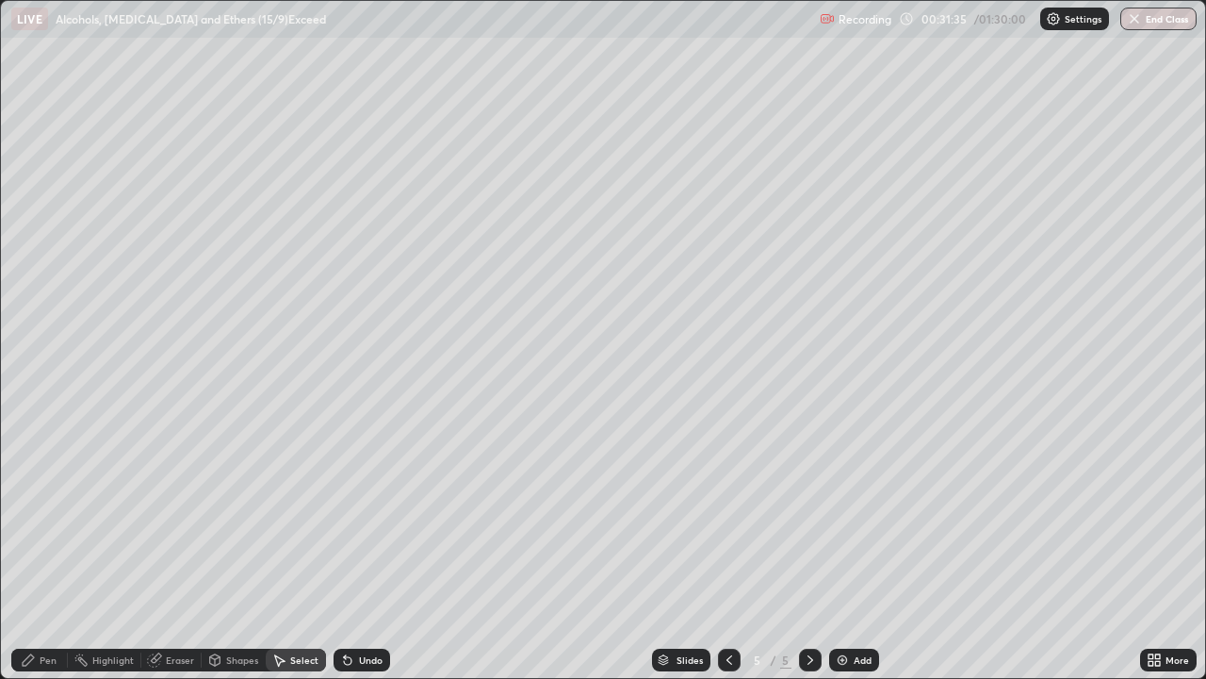
click at [292, 550] on div "Select" at bounding box center [304, 659] width 28 height 9
click at [287, 277] on div "0 ° Undo Copy Paste here Duplicate Duplicate to new slide Delete" at bounding box center [603, 339] width 1204 height 677
click at [130, 124] on p "Paste here" at bounding box center [137, 124] width 56 height 15
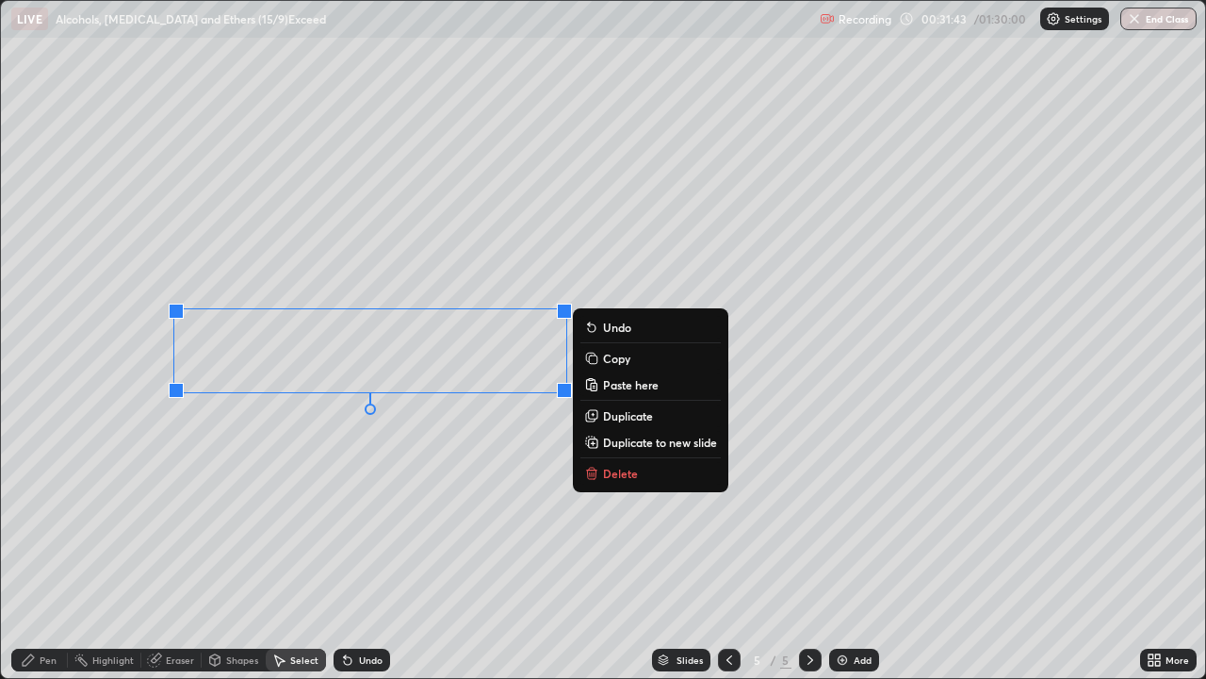
click at [348, 550] on icon at bounding box center [347, 659] width 15 height 15
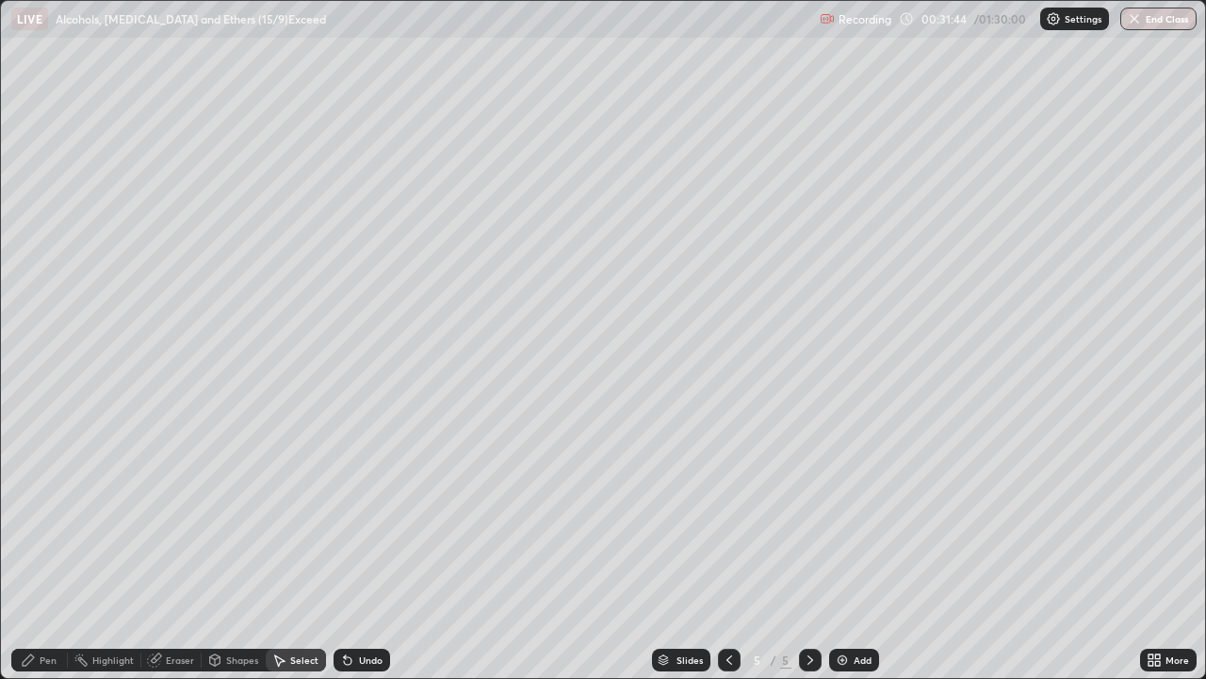
click at [347, 550] on icon at bounding box center [348, 661] width 8 height 8
click at [286, 550] on div "Select" at bounding box center [296, 659] width 60 height 23
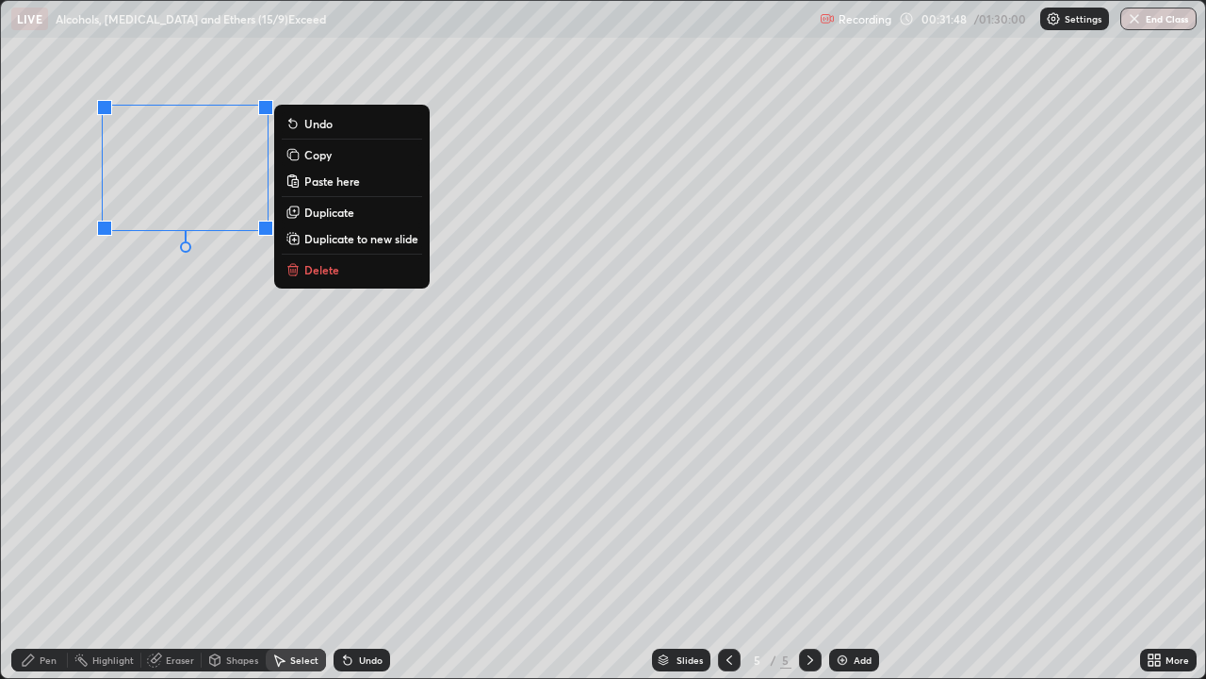
click at [304, 155] on button "Copy" at bounding box center [352, 154] width 140 height 23
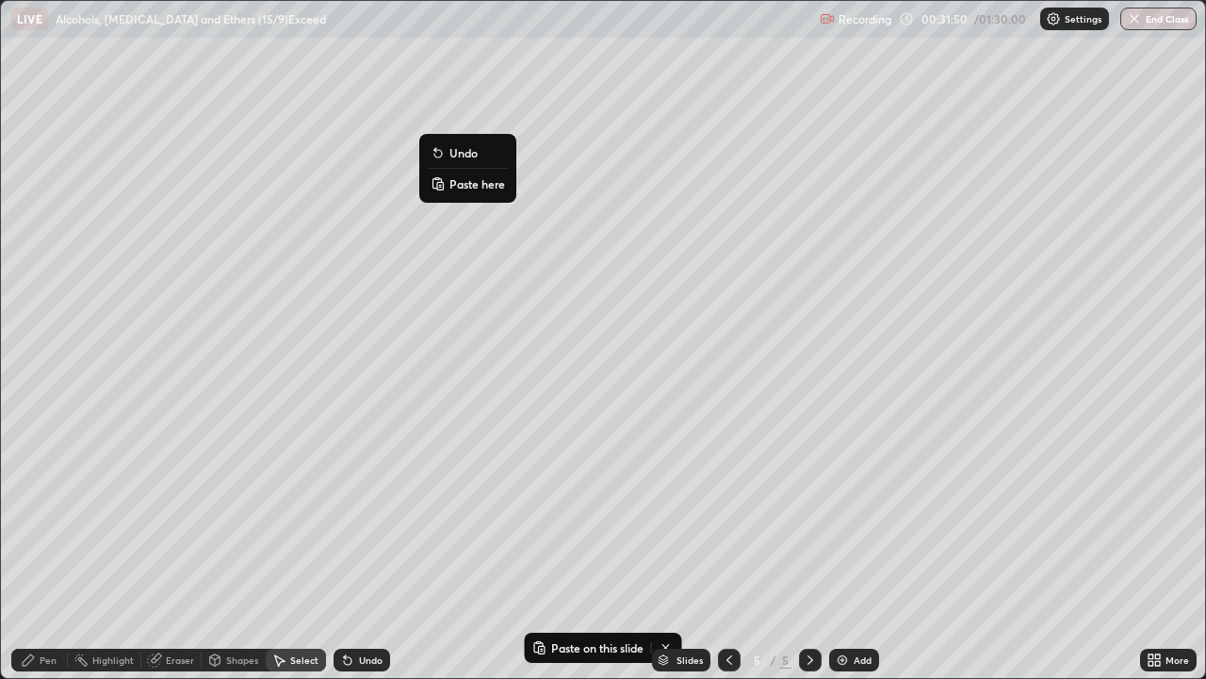
click at [444, 186] on icon at bounding box center [438, 183] width 15 height 15
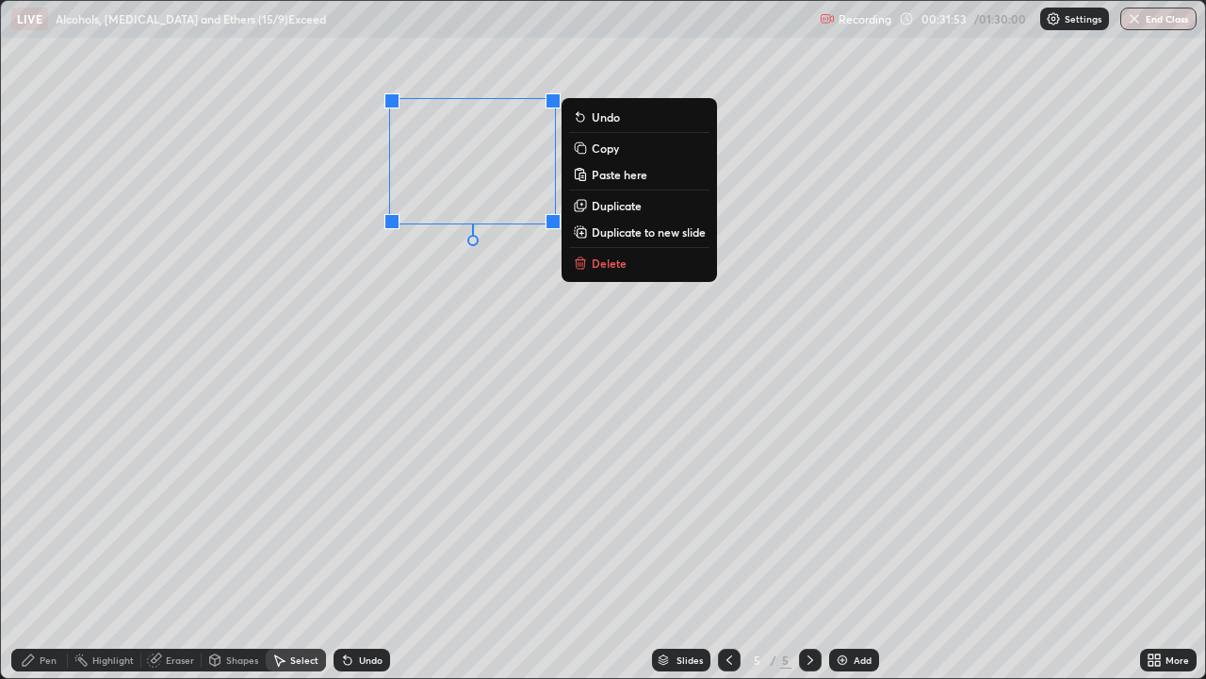
click at [235, 550] on div "Shapes" at bounding box center [242, 659] width 32 height 9
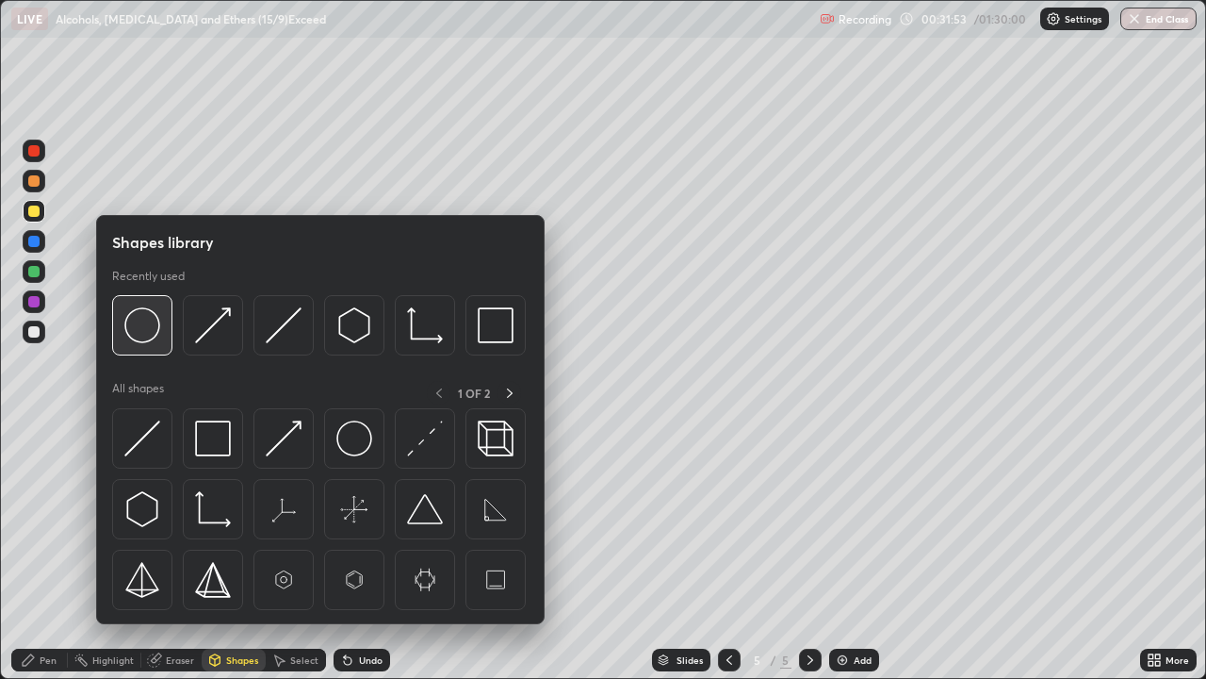
click at [150, 327] on img at bounding box center [142, 325] width 36 height 36
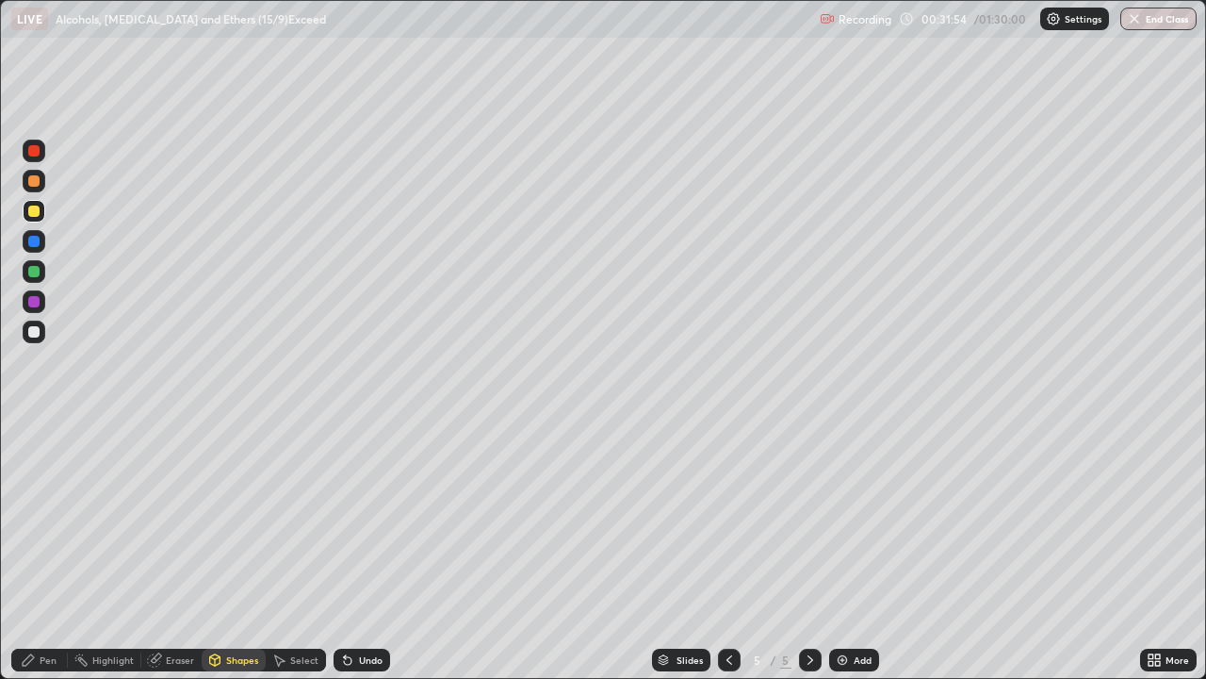
click at [30, 300] on div at bounding box center [33, 301] width 11 height 11
click at [32, 154] on div at bounding box center [33, 150] width 11 height 11
click at [169, 550] on div "Eraser" at bounding box center [171, 659] width 60 height 23
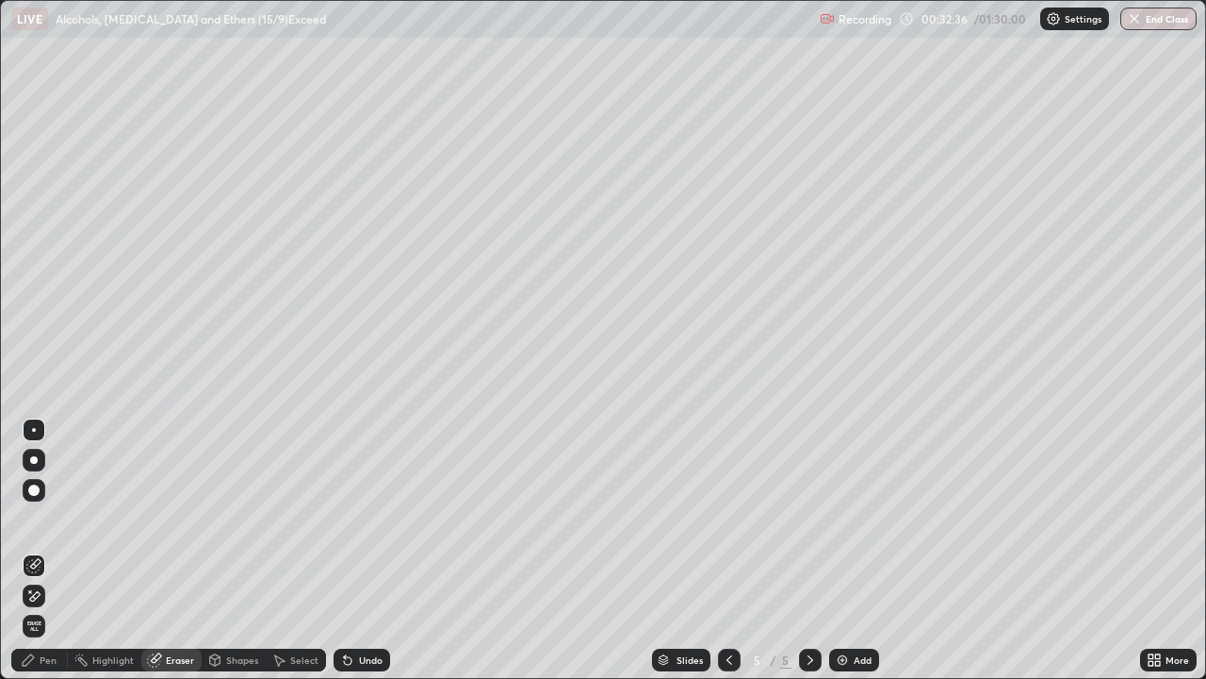
click at [43, 550] on div "Pen" at bounding box center [48, 659] width 17 height 9
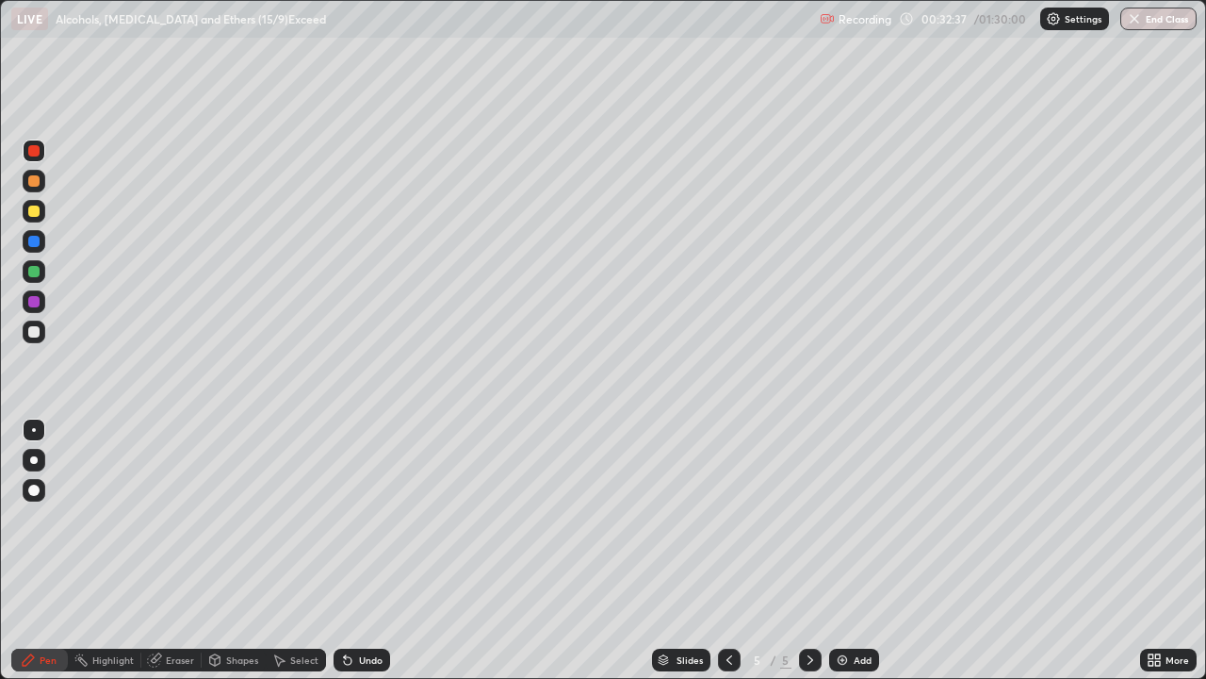
click at [41, 331] on div at bounding box center [34, 331] width 23 height 23
click at [239, 550] on div "Shapes" at bounding box center [242, 659] width 32 height 9
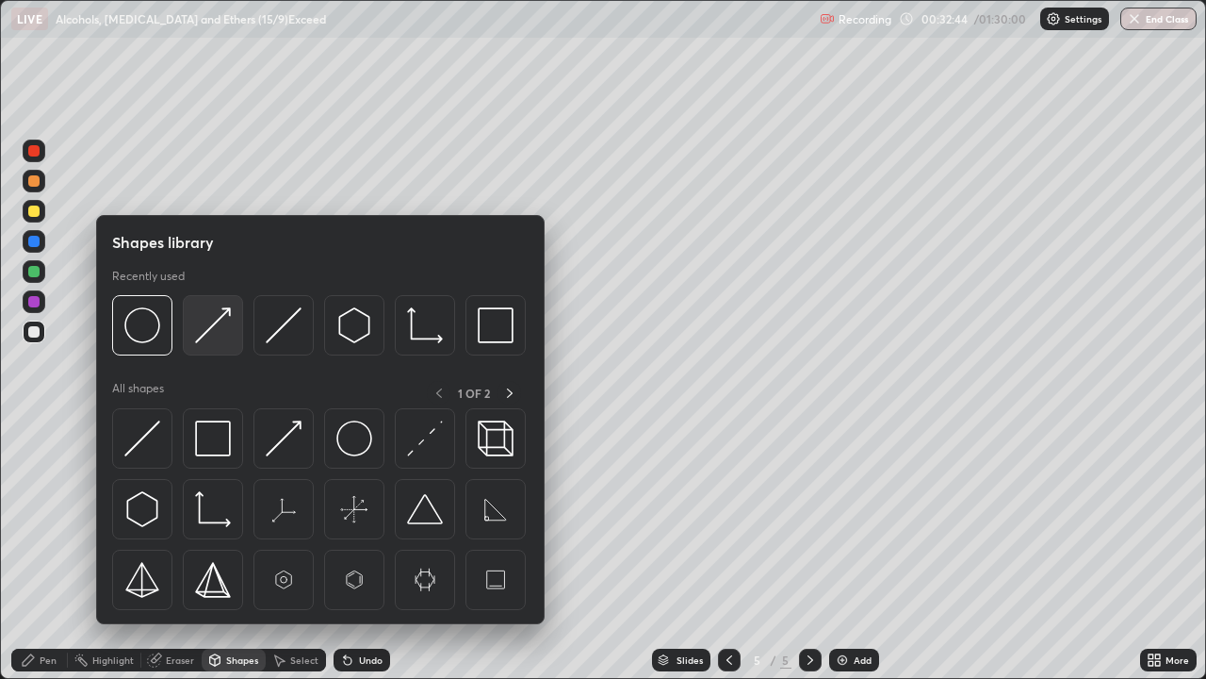
click at [196, 324] on img at bounding box center [213, 325] width 36 height 36
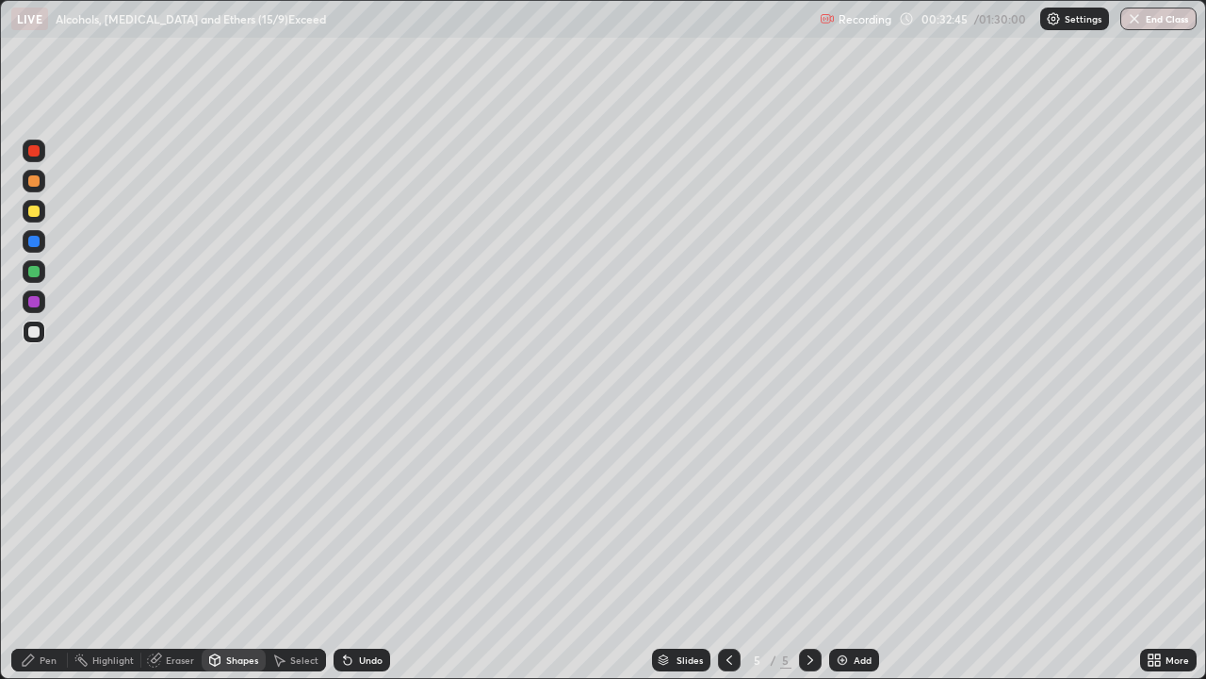
click at [31, 245] on div at bounding box center [33, 241] width 11 height 11
click at [41, 550] on div "Pen" at bounding box center [48, 659] width 17 height 9
click at [728, 550] on icon at bounding box center [729, 659] width 15 height 15
click at [808, 550] on icon at bounding box center [810, 659] width 15 height 15
click at [35, 332] on div at bounding box center [33, 331] width 11 height 11
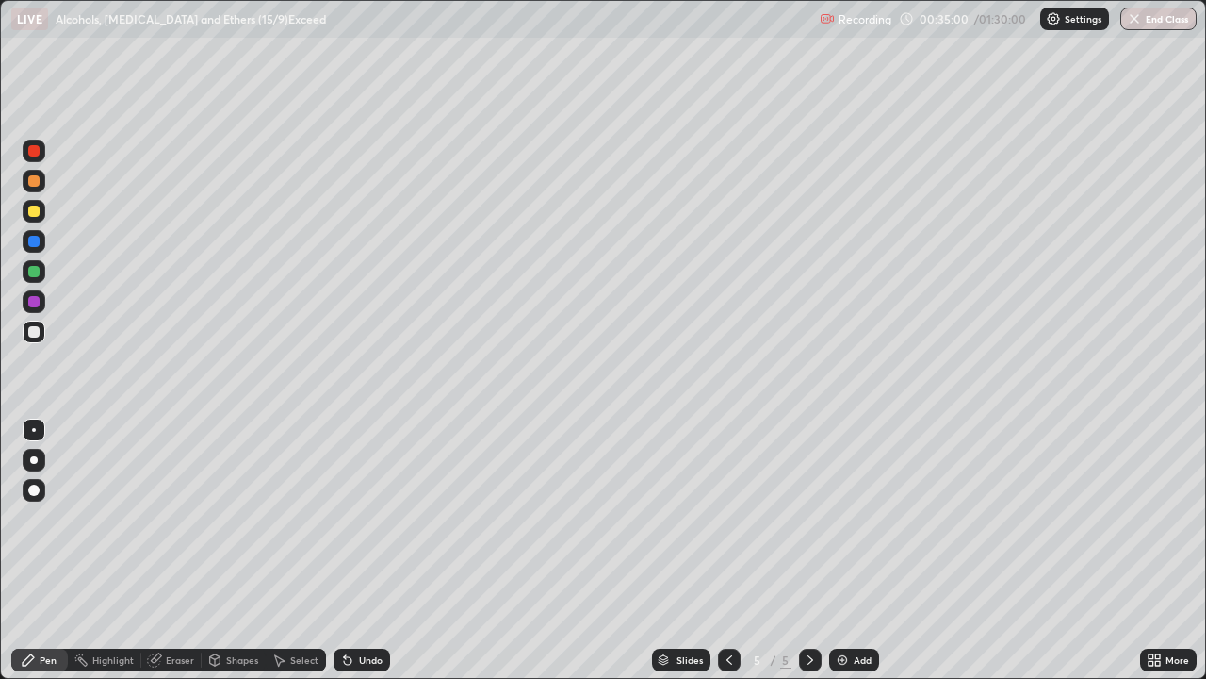
click at [237, 550] on div "Shapes" at bounding box center [242, 659] width 32 height 9
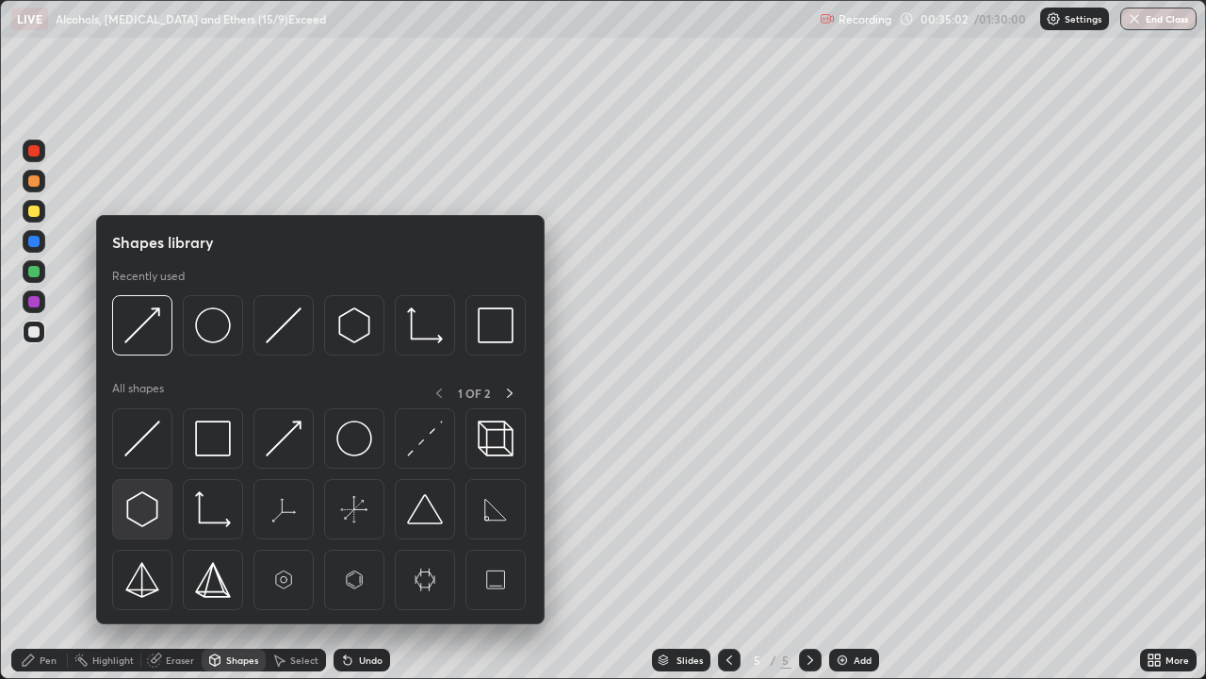
click at [144, 508] on img at bounding box center [142, 509] width 36 height 36
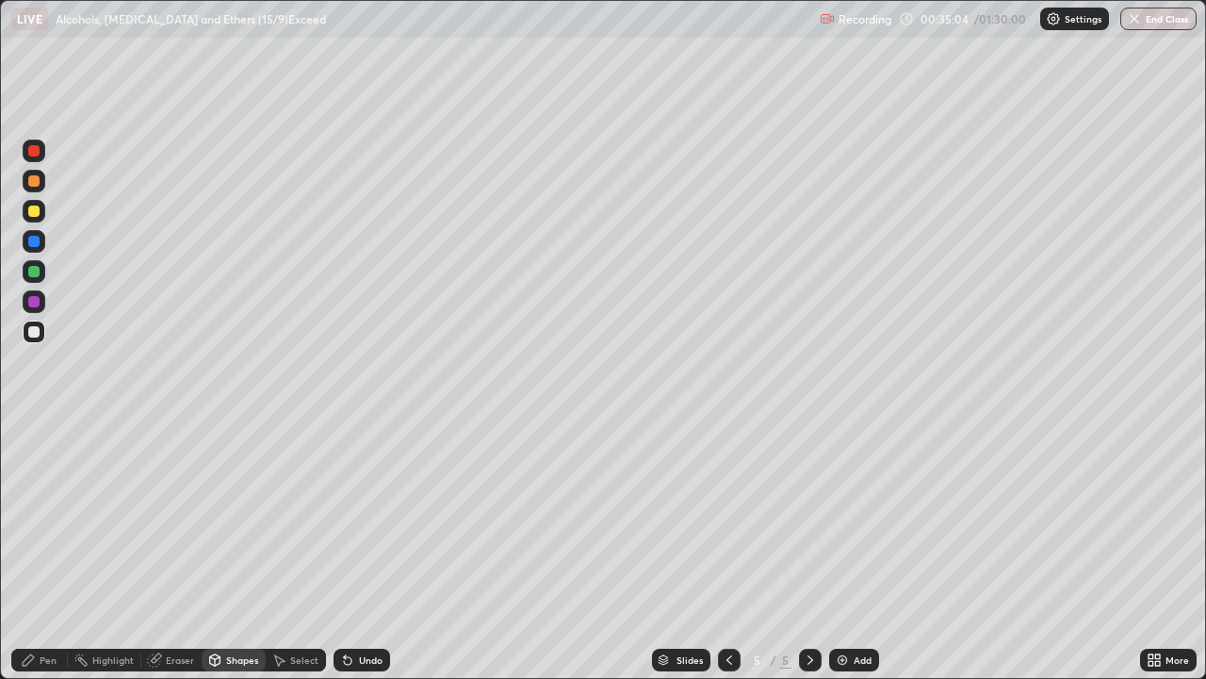
click at [235, 550] on div "Shapes" at bounding box center [242, 659] width 32 height 9
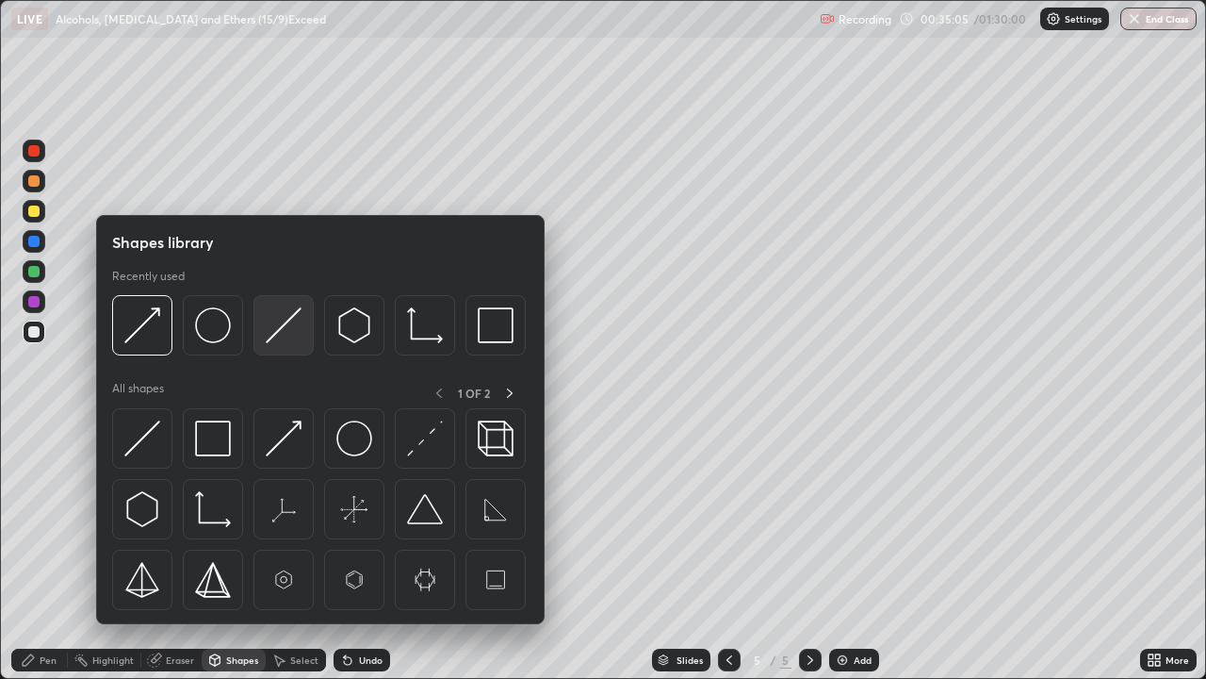
click at [270, 337] on img at bounding box center [284, 325] width 36 height 36
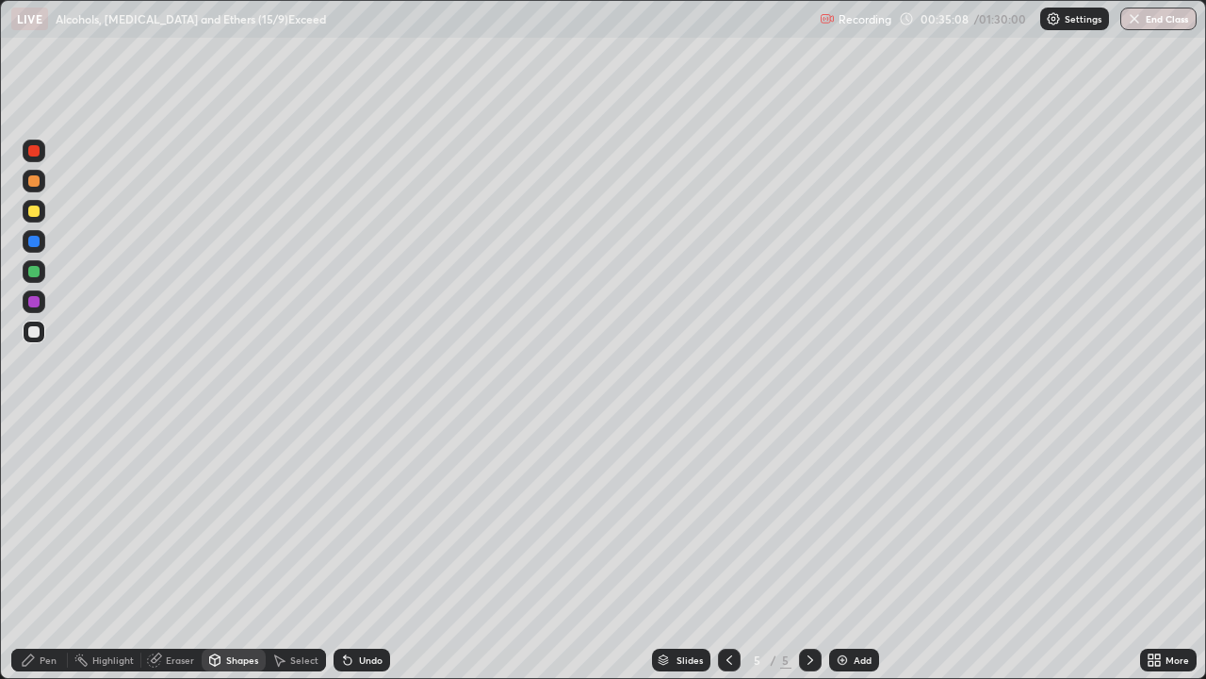
click at [344, 550] on icon at bounding box center [348, 661] width 8 height 8
click at [227, 550] on div "Shapes" at bounding box center [242, 659] width 32 height 9
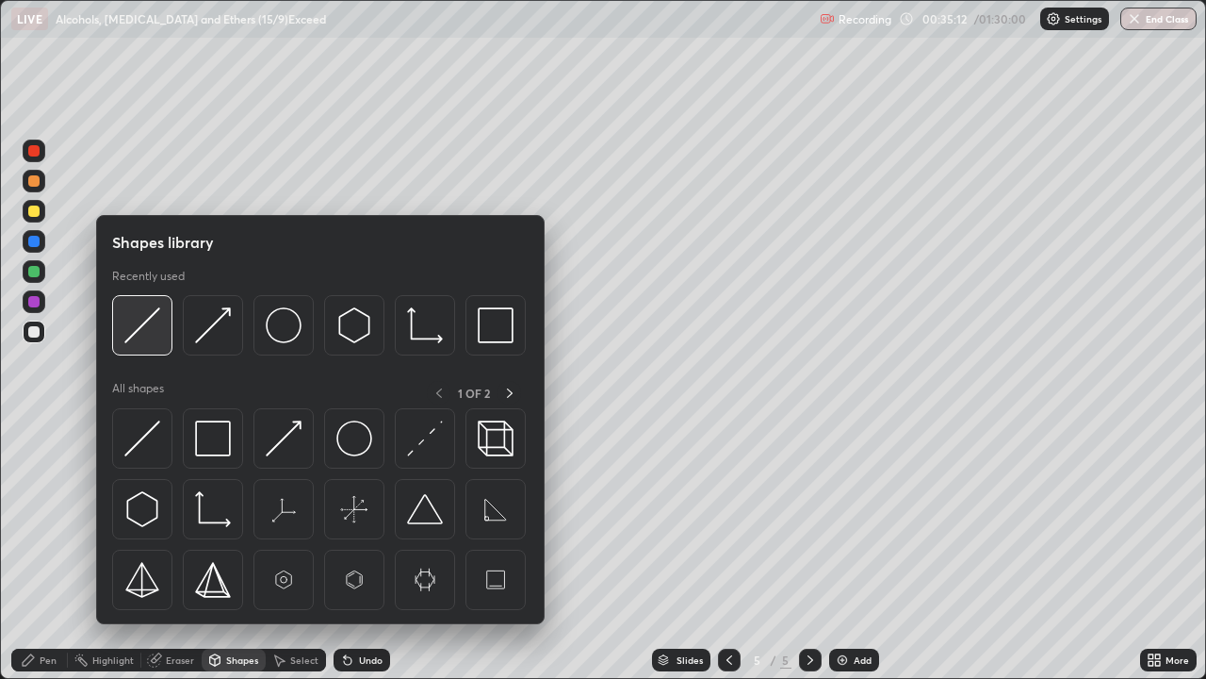
click at [143, 330] on img at bounding box center [142, 325] width 36 height 36
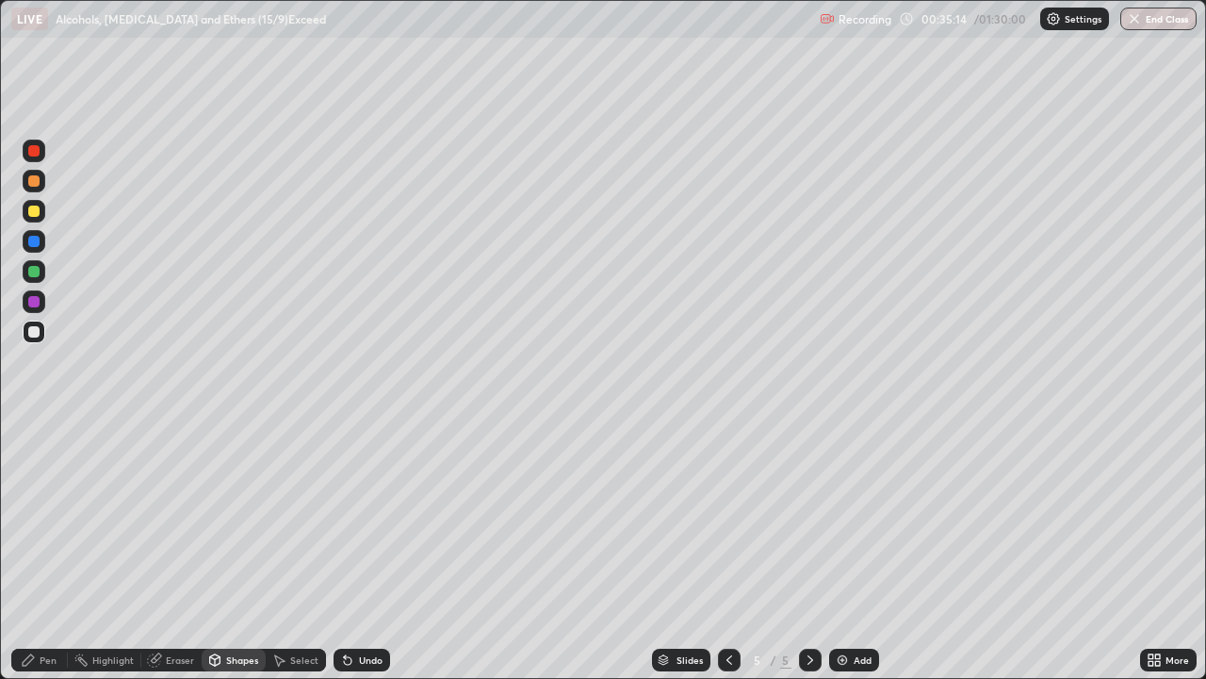
click at [52, 550] on div "Pen" at bounding box center [48, 659] width 17 height 9
click at [227, 550] on div "Shapes" at bounding box center [242, 659] width 32 height 9
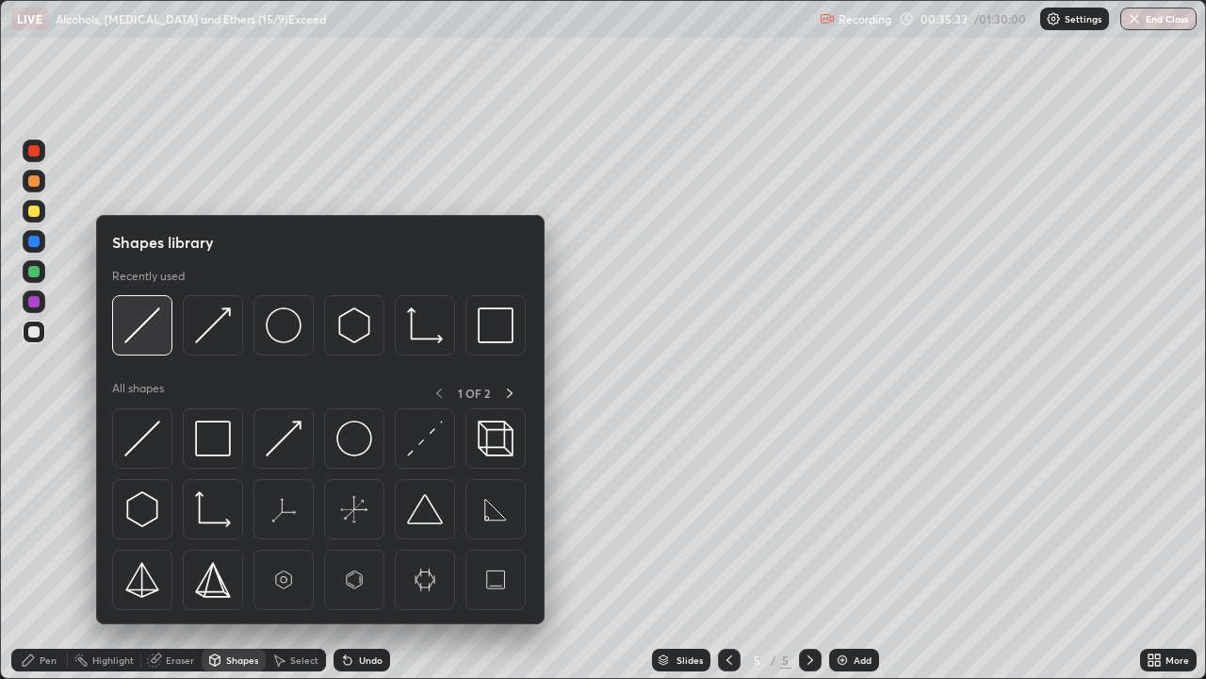
click at [131, 337] on img at bounding box center [142, 325] width 36 height 36
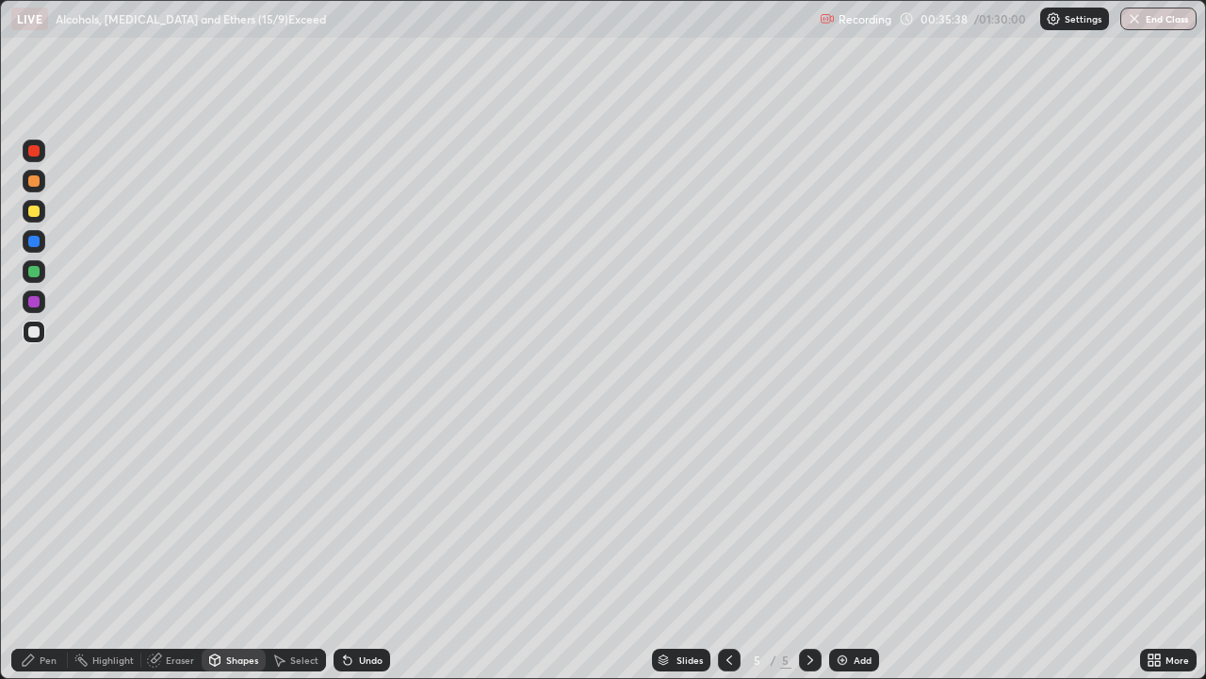
click at [30, 550] on icon at bounding box center [28, 659] width 11 height 11
click at [30, 213] on div at bounding box center [33, 210] width 11 height 11
click at [35, 302] on div at bounding box center [33, 301] width 11 height 11
click at [346, 550] on icon at bounding box center [348, 661] width 8 height 8
click at [244, 550] on div "Shapes" at bounding box center [242, 659] width 32 height 9
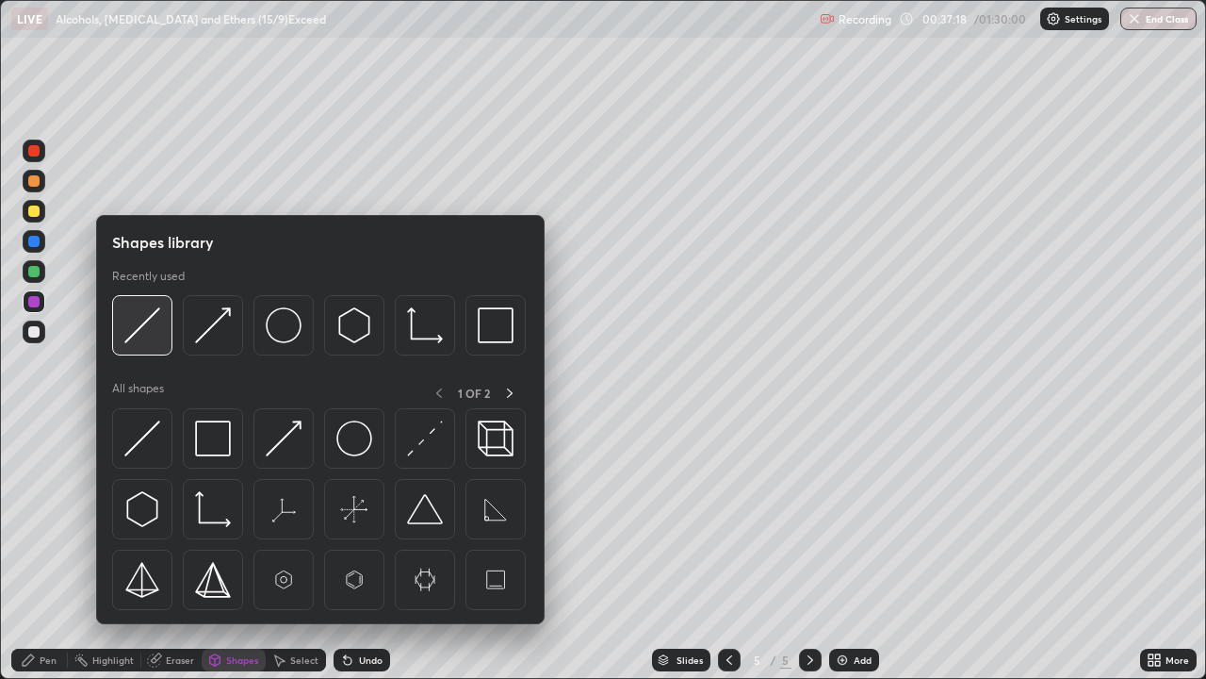
click at [155, 334] on img at bounding box center [142, 325] width 36 height 36
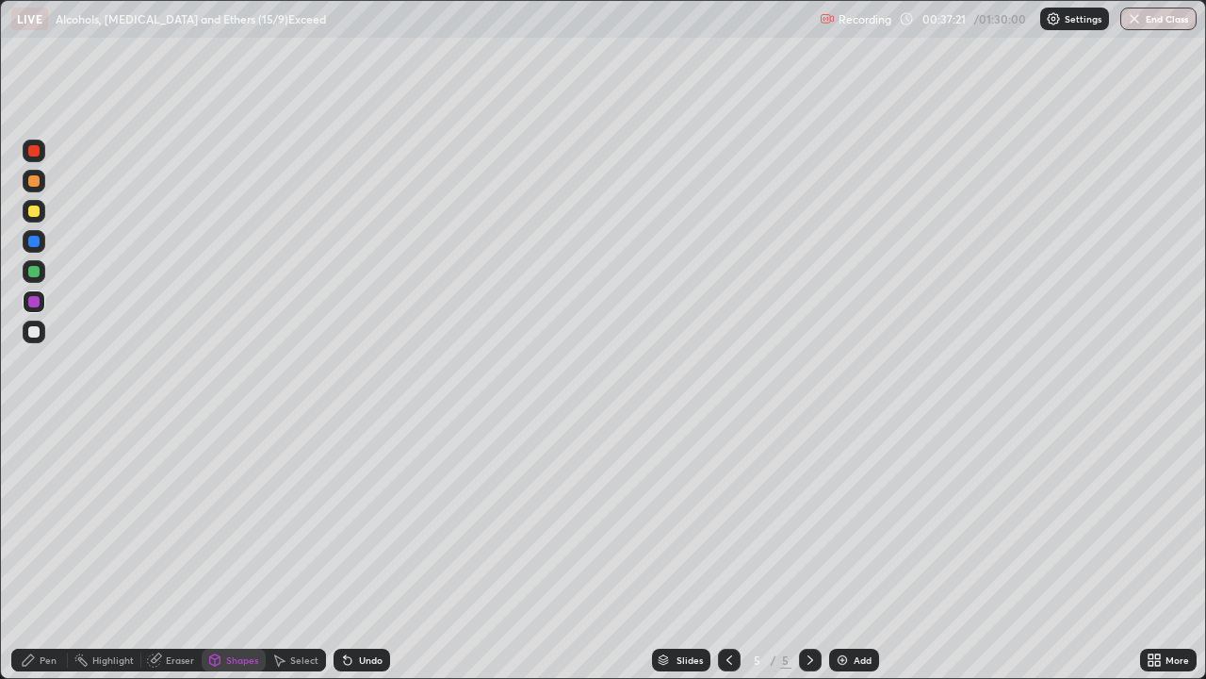
click at [36, 550] on div "Pen" at bounding box center [39, 659] width 57 height 23
click at [35, 332] on div at bounding box center [33, 331] width 11 height 11
click at [248, 550] on div "Shapes" at bounding box center [242, 659] width 32 height 9
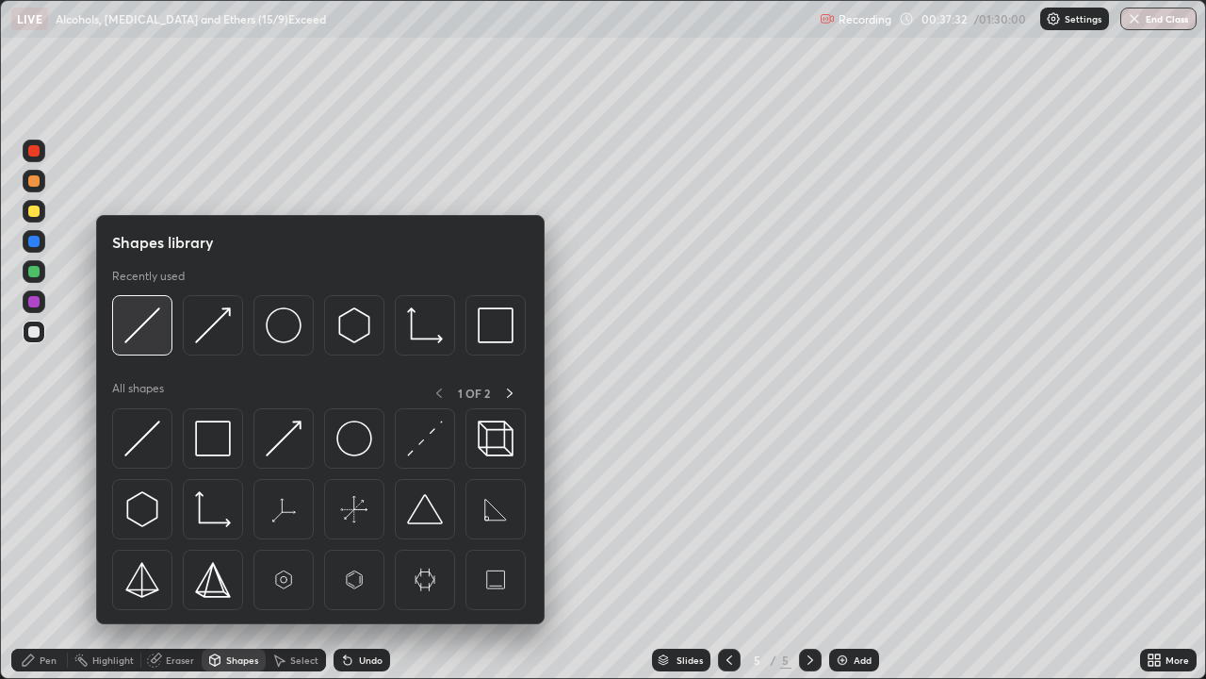
click at [153, 323] on img at bounding box center [142, 325] width 36 height 36
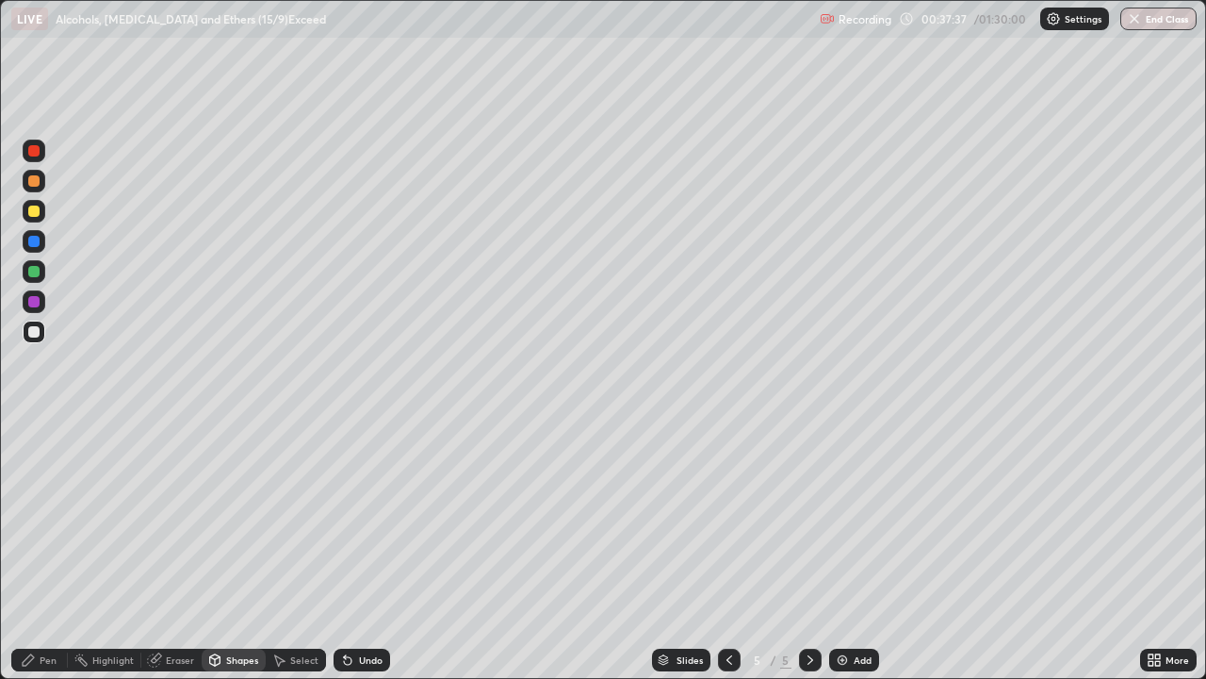
click at [291, 550] on div "Select" at bounding box center [304, 659] width 28 height 9
click at [240, 550] on div "Shapes" at bounding box center [242, 659] width 32 height 9
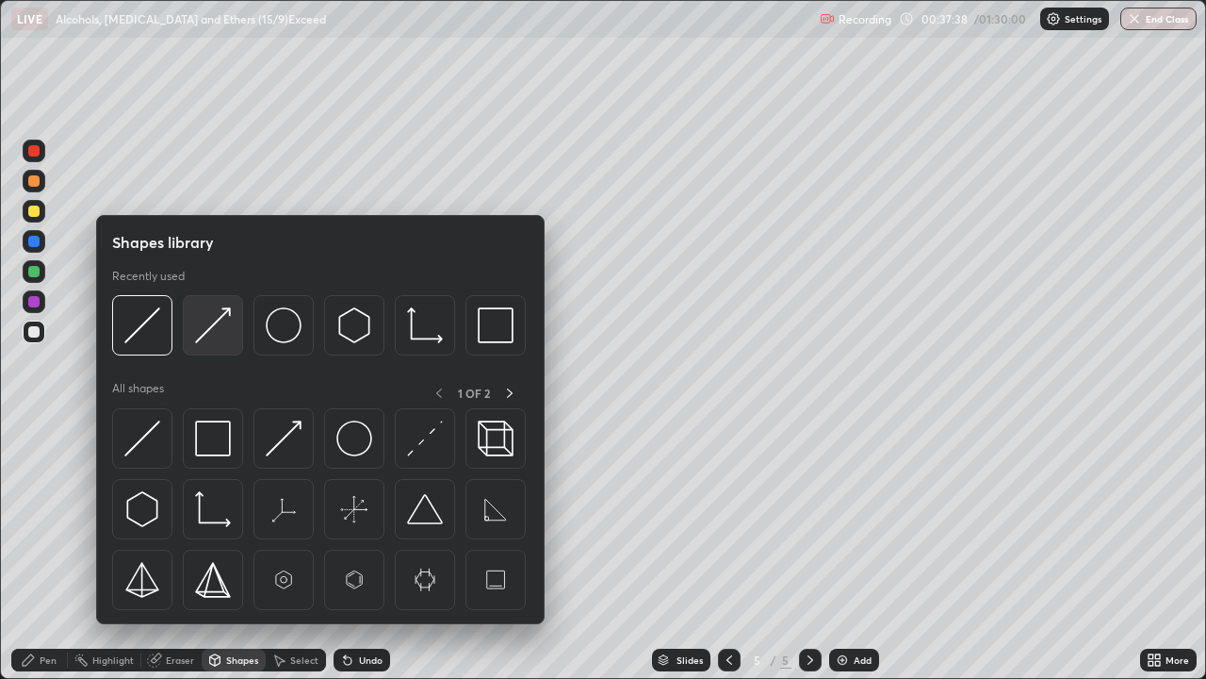
click at [227, 331] on img at bounding box center [213, 325] width 36 height 36
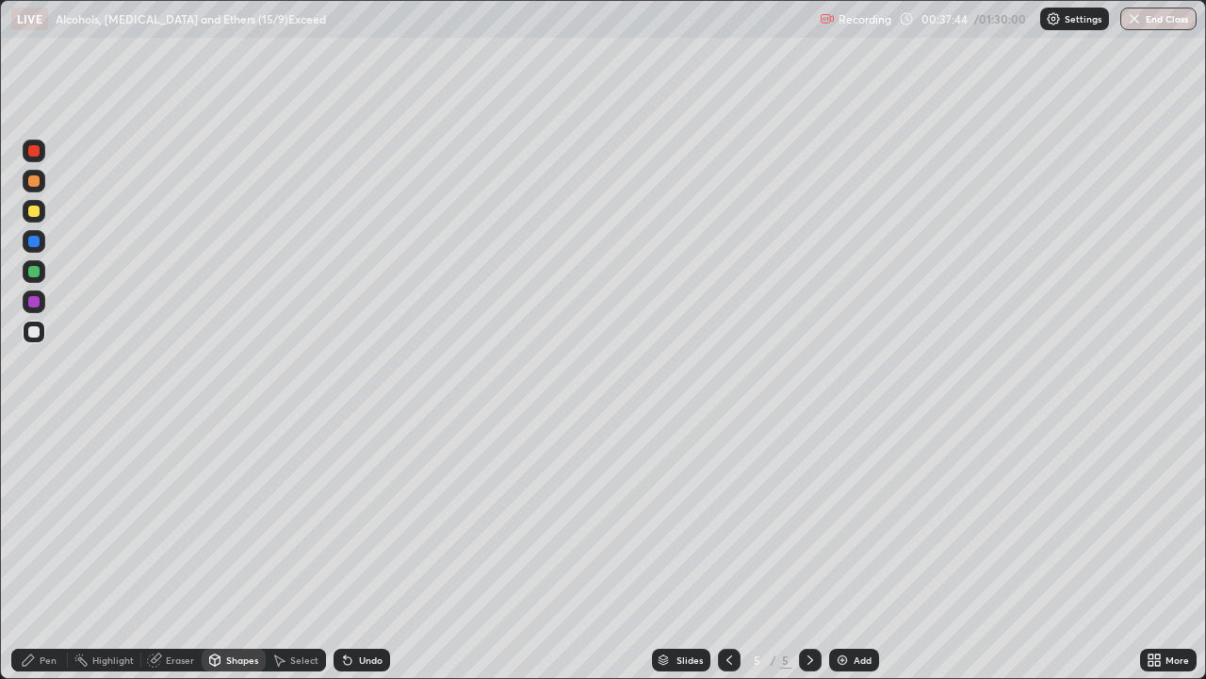
click at [33, 550] on icon at bounding box center [28, 659] width 15 height 15
click at [344, 550] on icon at bounding box center [345, 656] width 2 height 2
click at [303, 550] on div "Select" at bounding box center [304, 659] width 28 height 9
click at [894, 352] on div "0 ° Undo Copy Paste here Duplicate Duplicate to new slide Delete" at bounding box center [603, 339] width 1204 height 677
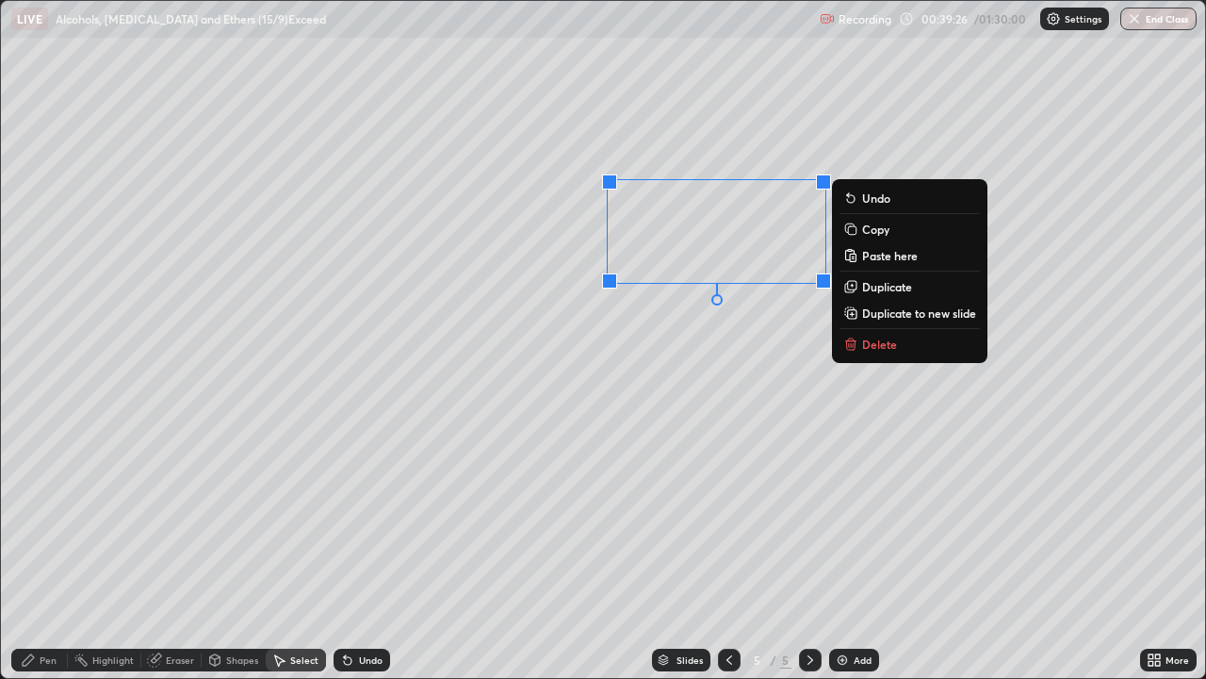
click at [865, 231] on p "Copy" at bounding box center [875, 228] width 27 height 15
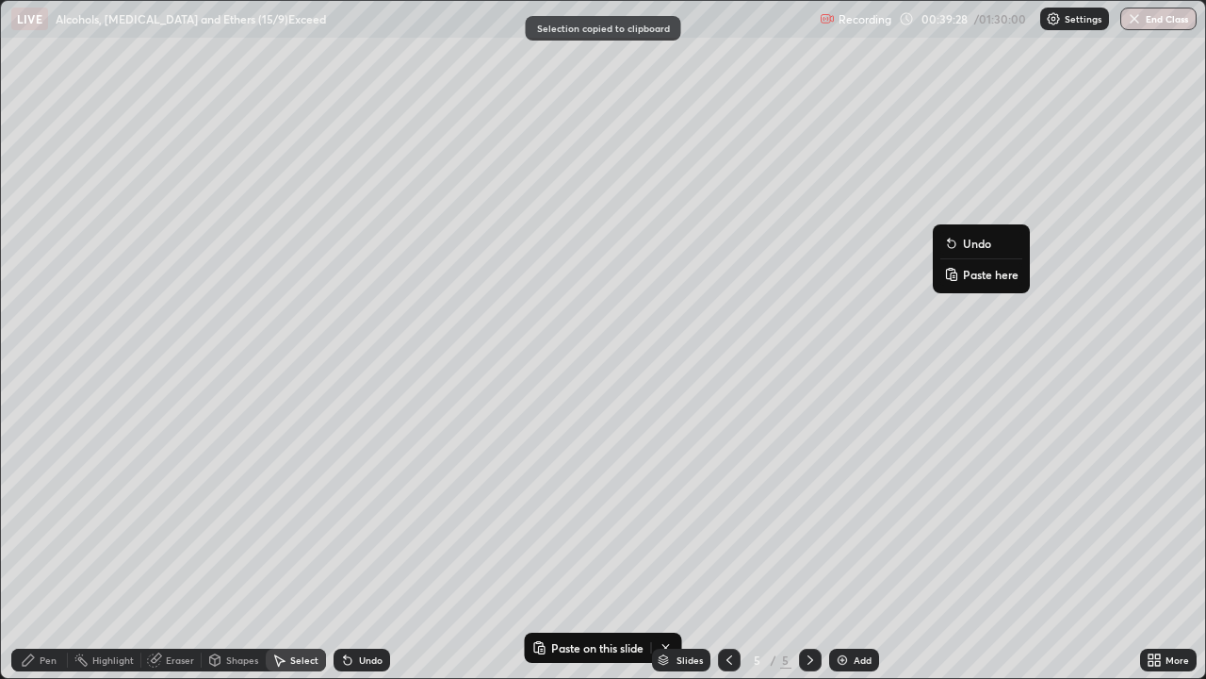
click at [962, 270] on button "Paste here" at bounding box center [982, 274] width 82 height 23
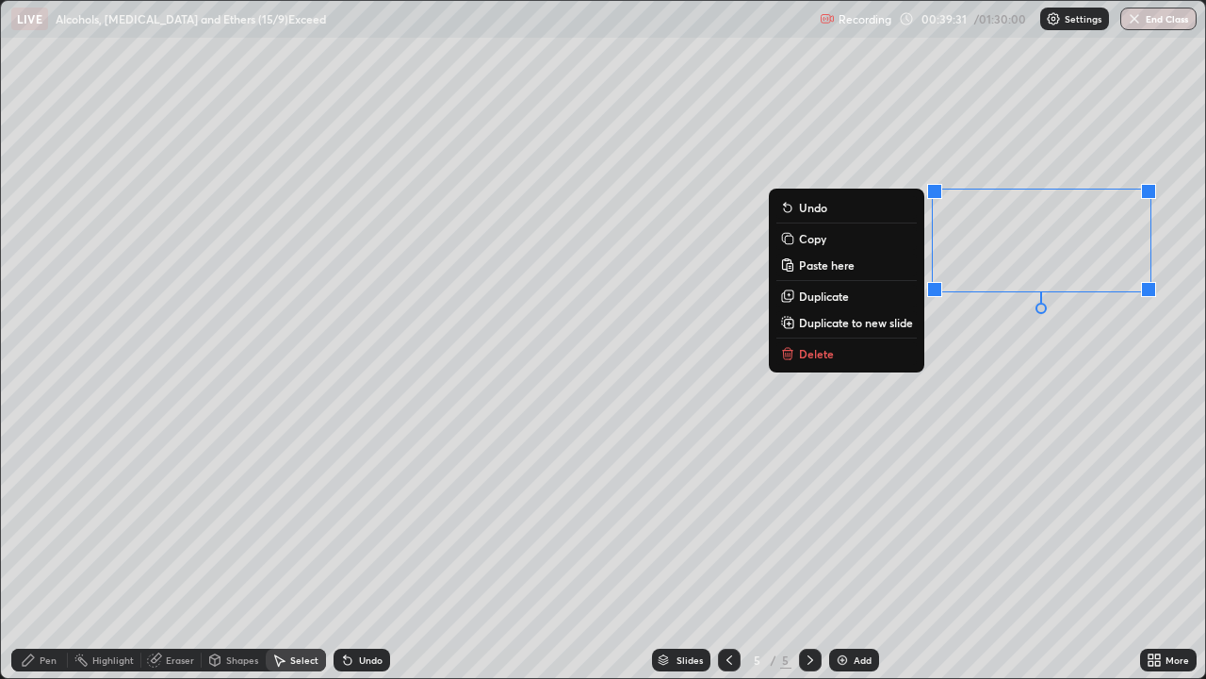
click at [178, 550] on div "Eraser" at bounding box center [180, 659] width 28 height 9
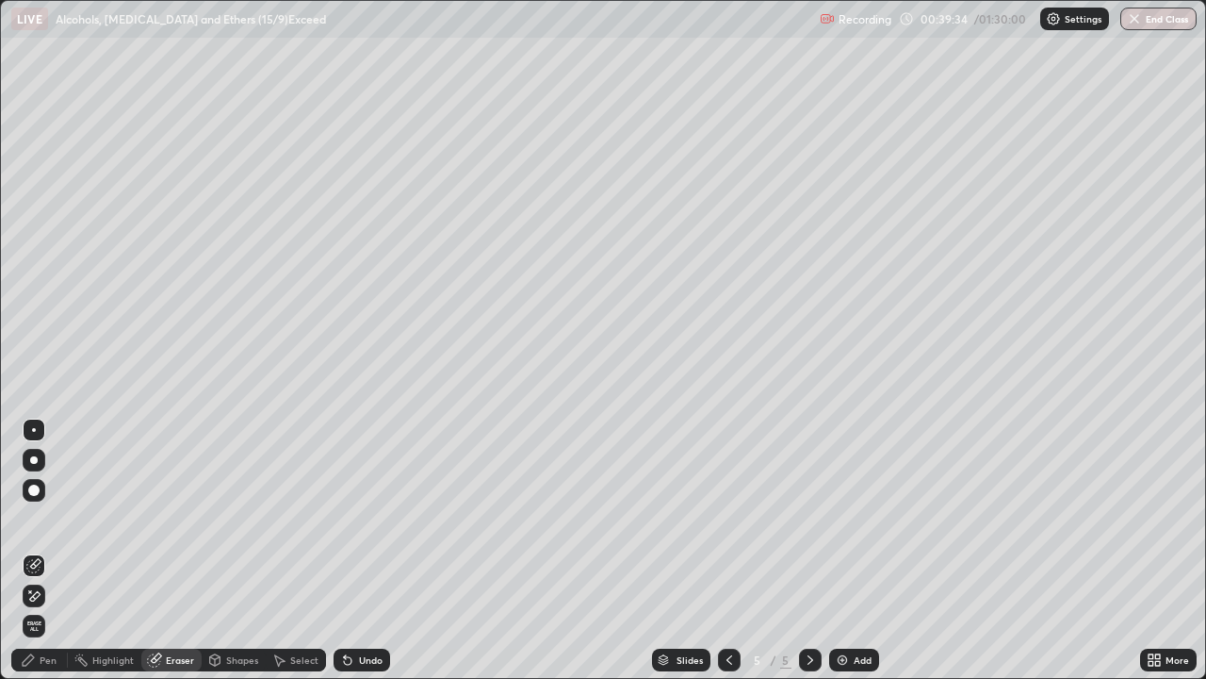
click at [44, 550] on div "Pen" at bounding box center [48, 659] width 17 height 9
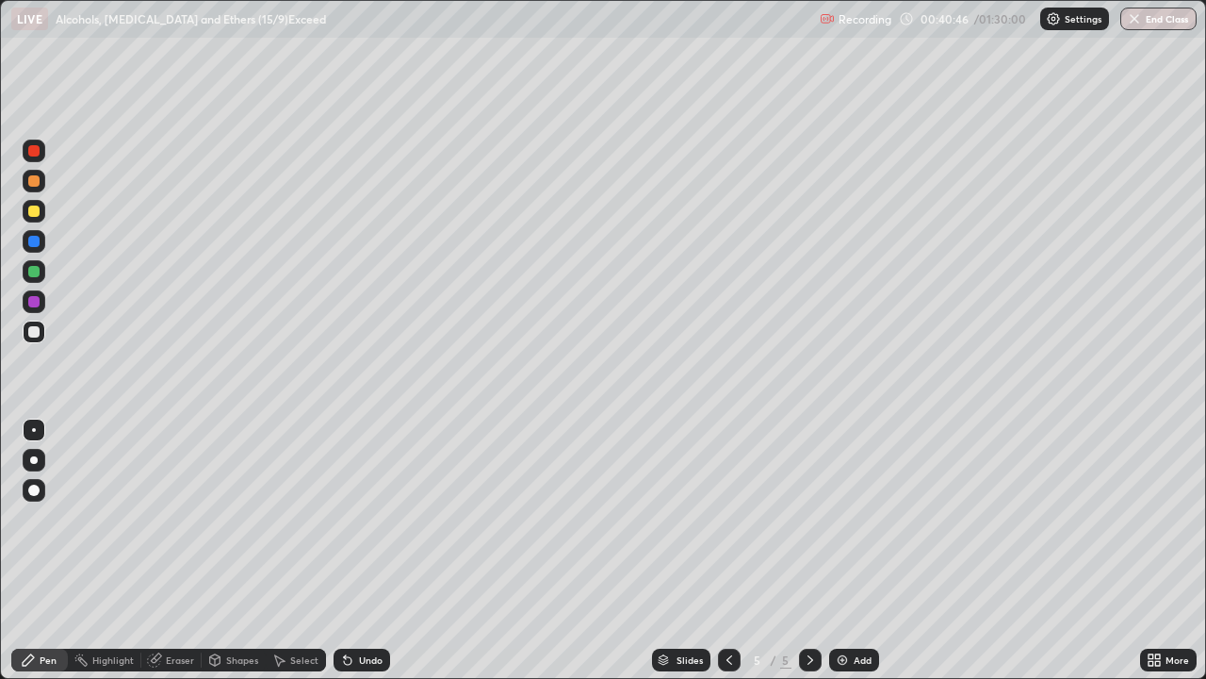
click at [239, 550] on div "Shapes" at bounding box center [242, 659] width 32 height 9
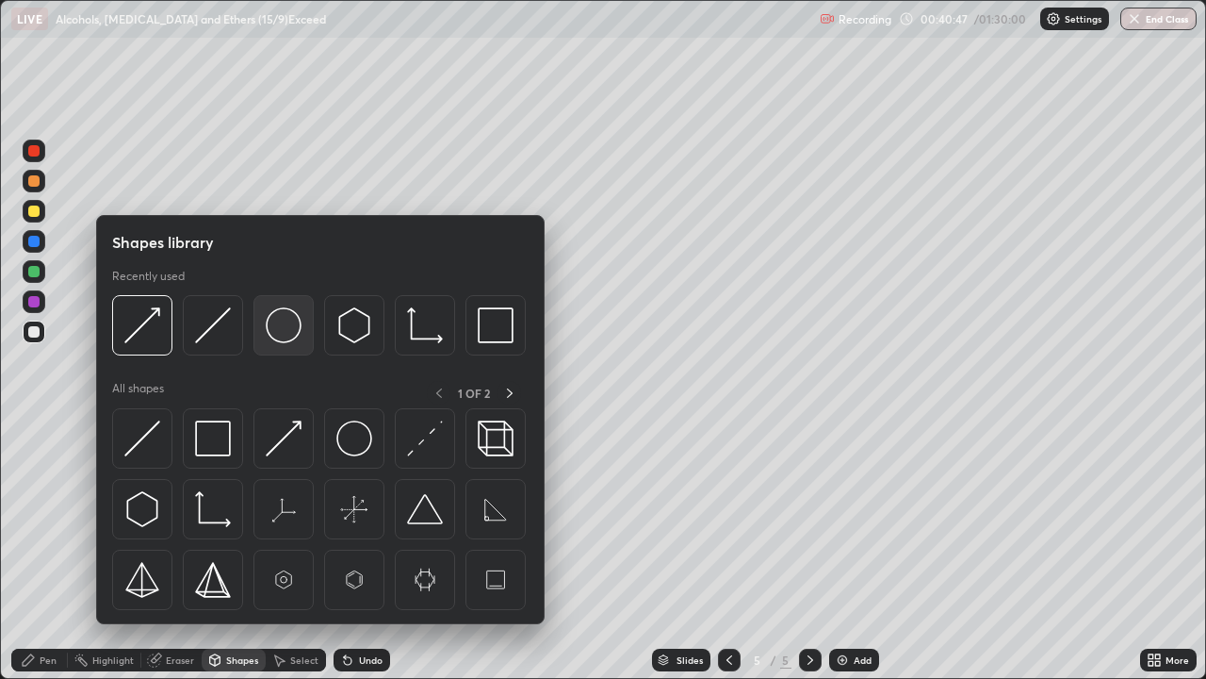
click at [270, 332] on img at bounding box center [284, 325] width 36 height 36
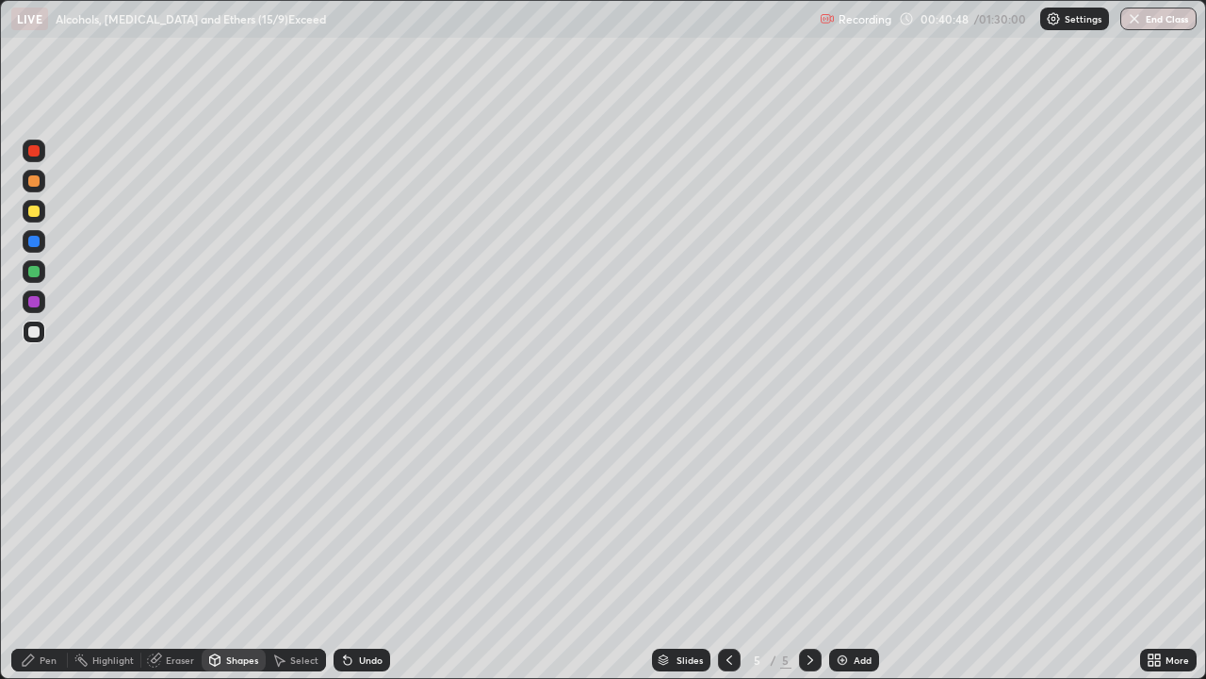
click at [32, 272] on div at bounding box center [33, 271] width 11 height 11
click at [245, 550] on div "Shapes" at bounding box center [234, 659] width 64 height 23
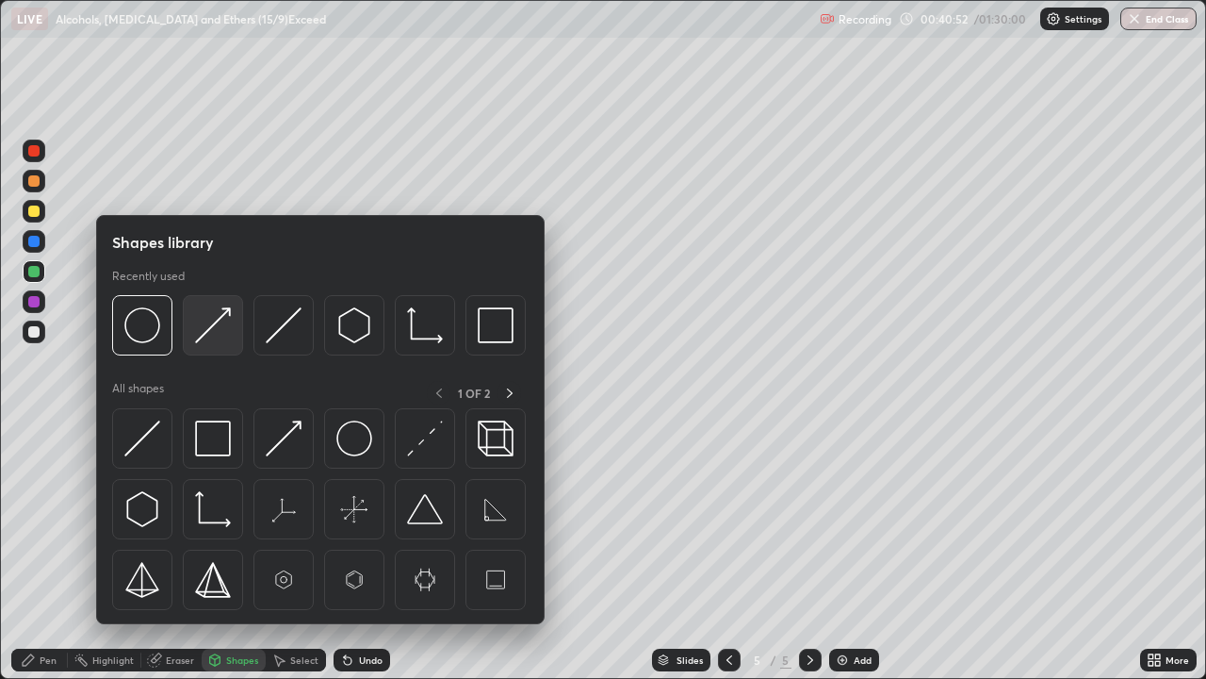
click at [210, 330] on img at bounding box center [213, 325] width 36 height 36
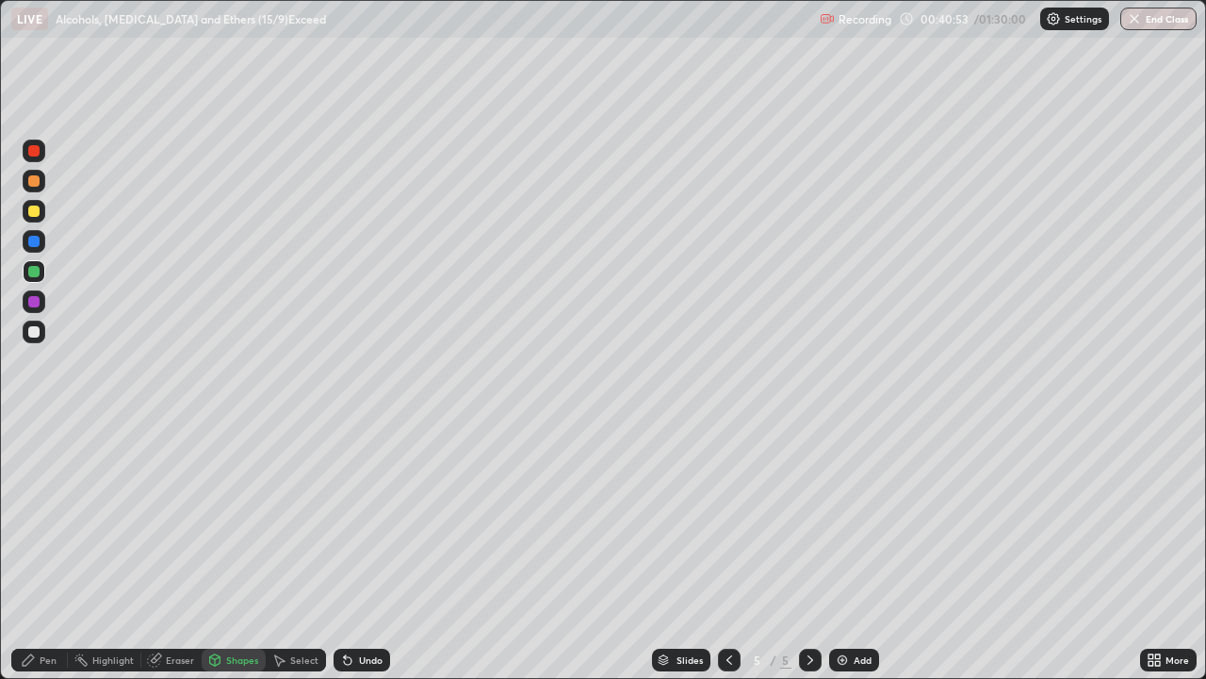
click at [30, 303] on div at bounding box center [33, 301] width 11 height 11
click at [45, 550] on div "Pen" at bounding box center [48, 659] width 17 height 9
click at [229, 550] on div "Shapes" at bounding box center [242, 659] width 32 height 9
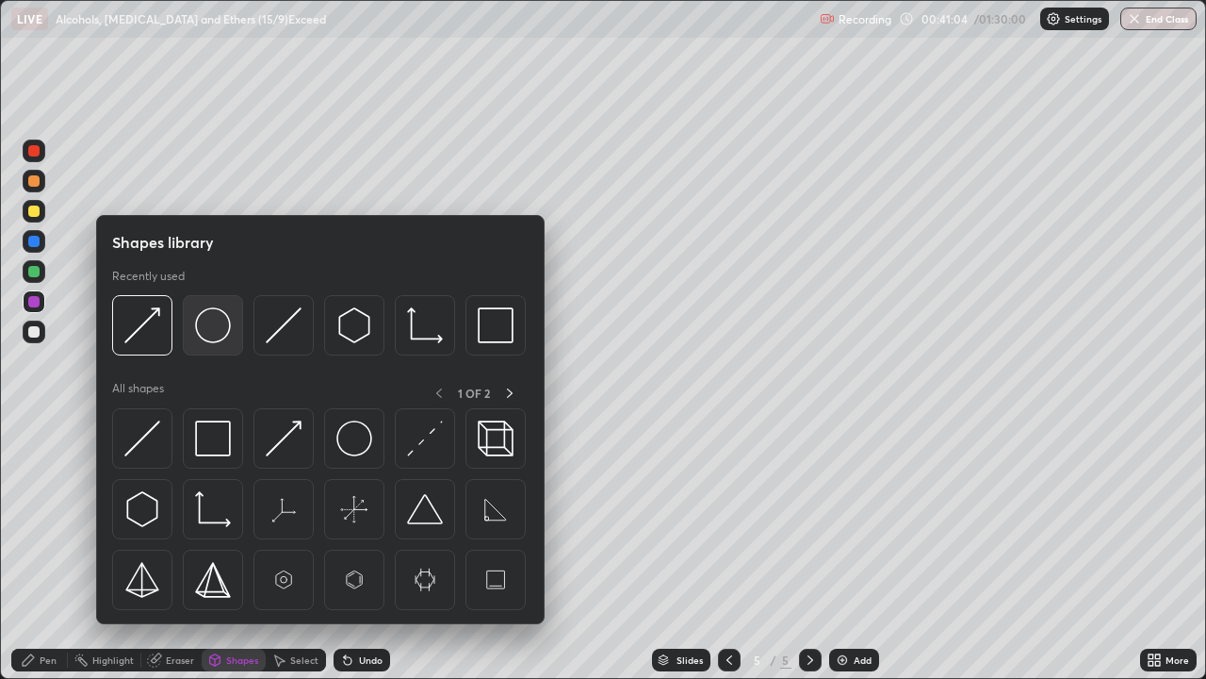
click at [211, 326] on img at bounding box center [213, 325] width 36 height 36
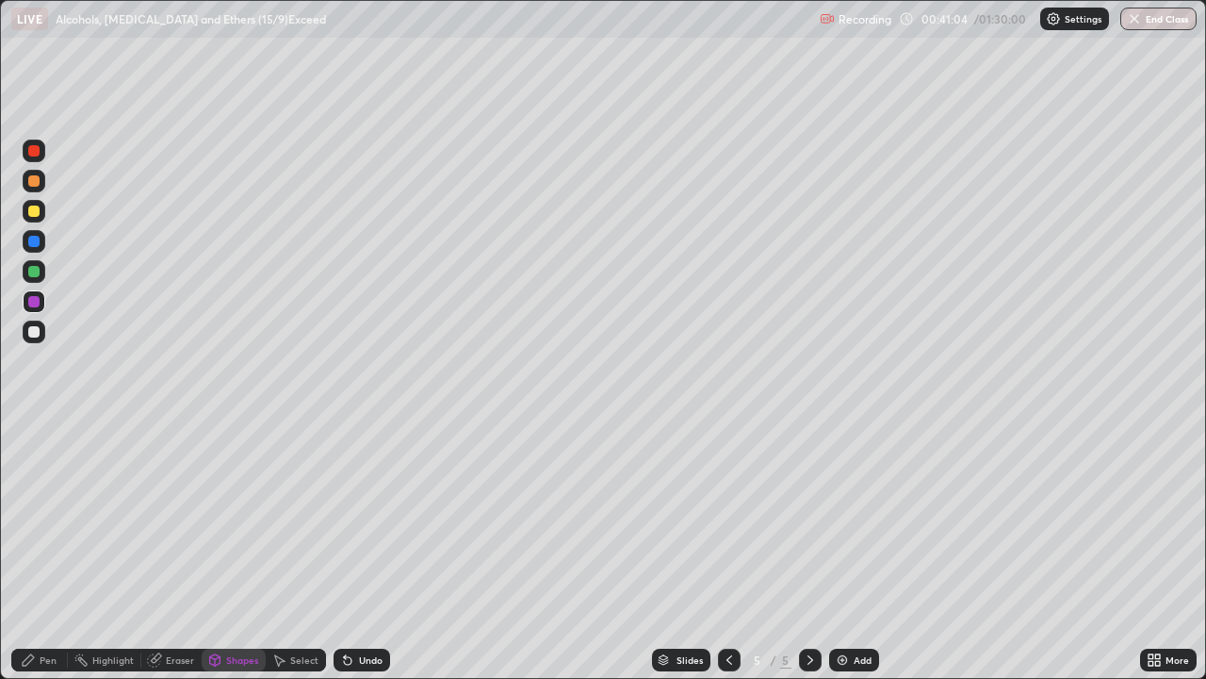
click at [32, 267] on div at bounding box center [33, 271] width 11 height 11
click at [248, 550] on div "Shapes" at bounding box center [242, 659] width 32 height 9
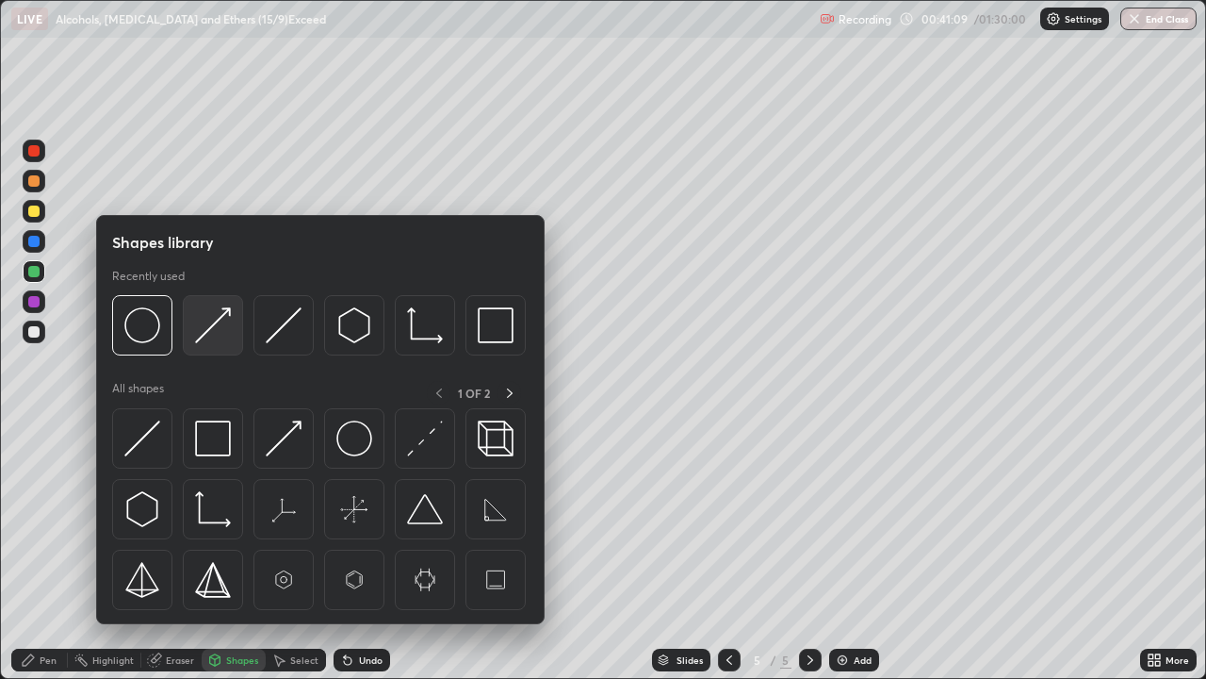
click at [225, 330] on img at bounding box center [213, 325] width 36 height 36
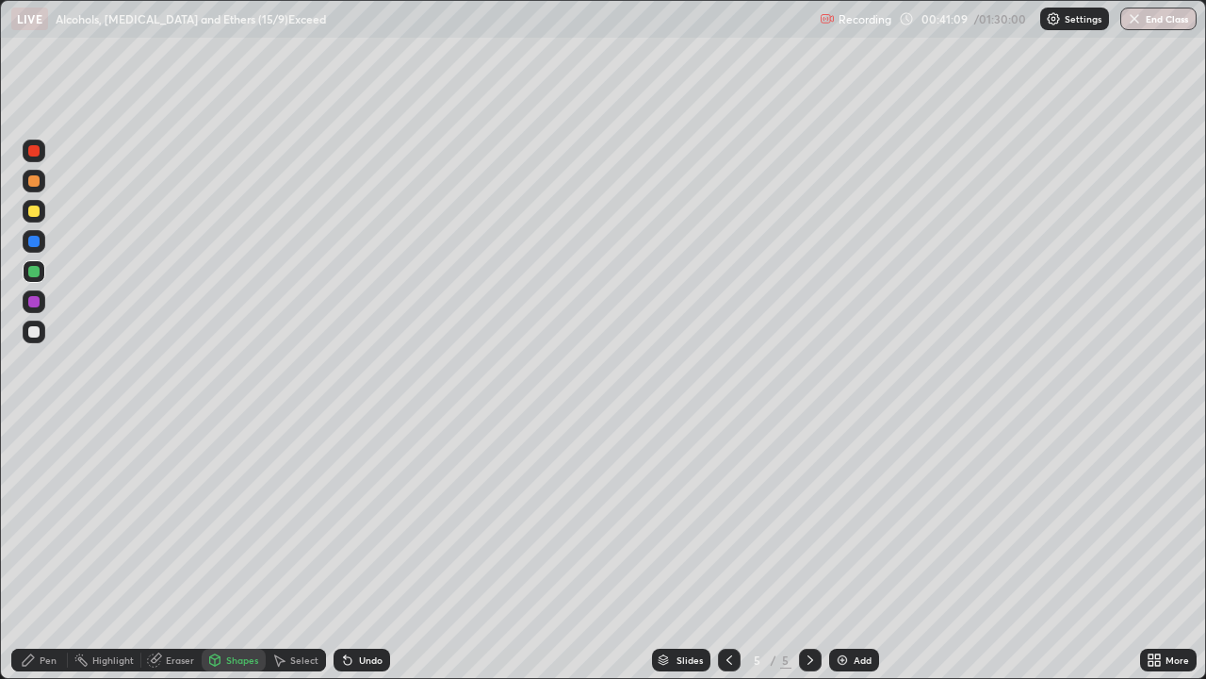
click at [43, 246] on div at bounding box center [34, 241] width 23 height 23
click at [40, 550] on div "Pen" at bounding box center [48, 659] width 17 height 9
click at [35, 332] on div at bounding box center [33, 331] width 11 height 11
click at [239, 550] on div "Shapes" at bounding box center [242, 659] width 32 height 9
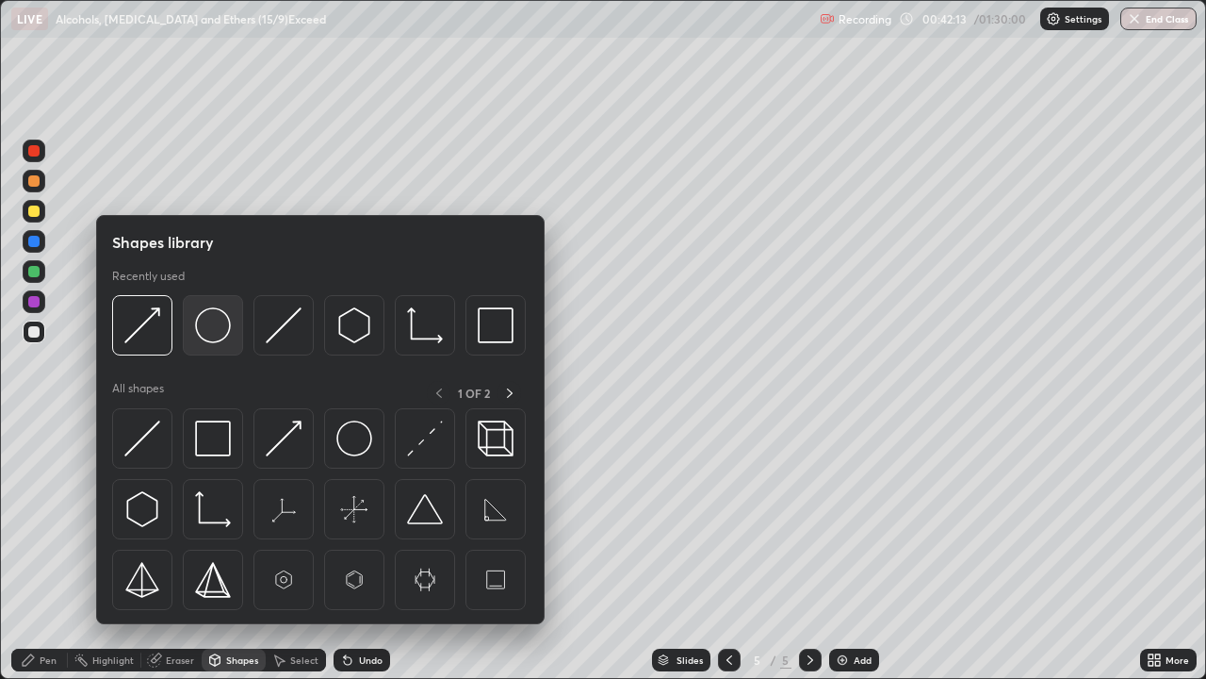
click at [214, 333] on img at bounding box center [213, 325] width 36 height 36
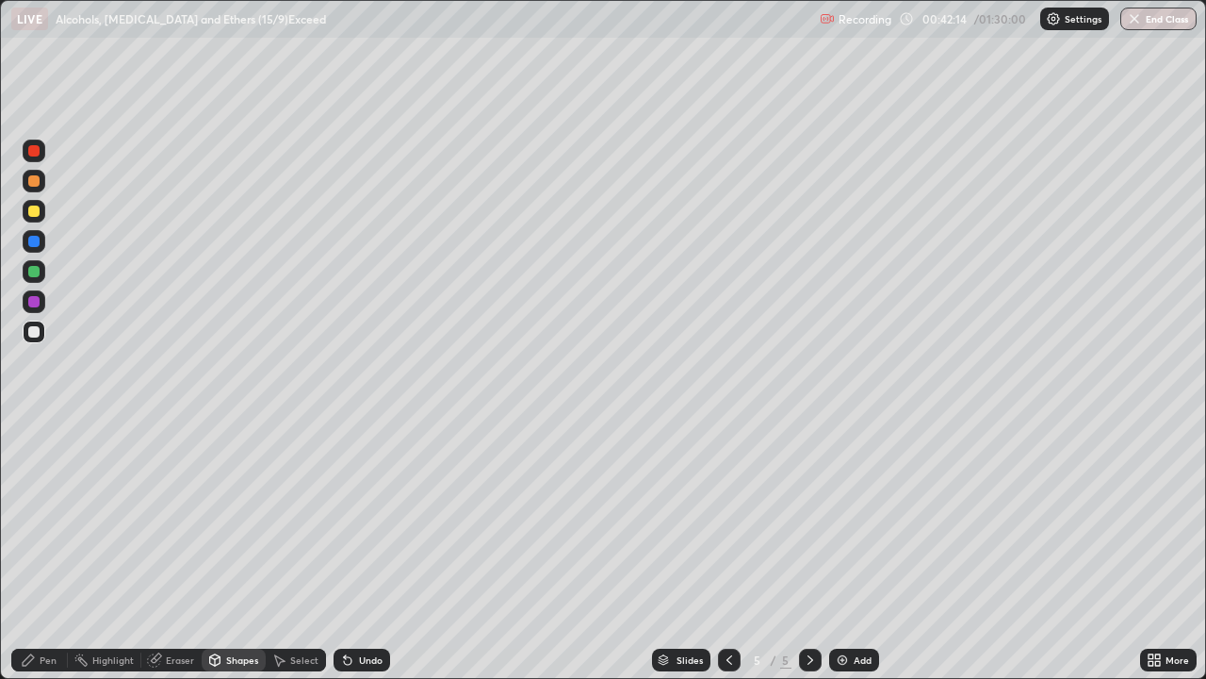
click at [35, 301] on div at bounding box center [33, 301] width 11 height 11
click at [233, 550] on div "Shapes" at bounding box center [242, 659] width 32 height 9
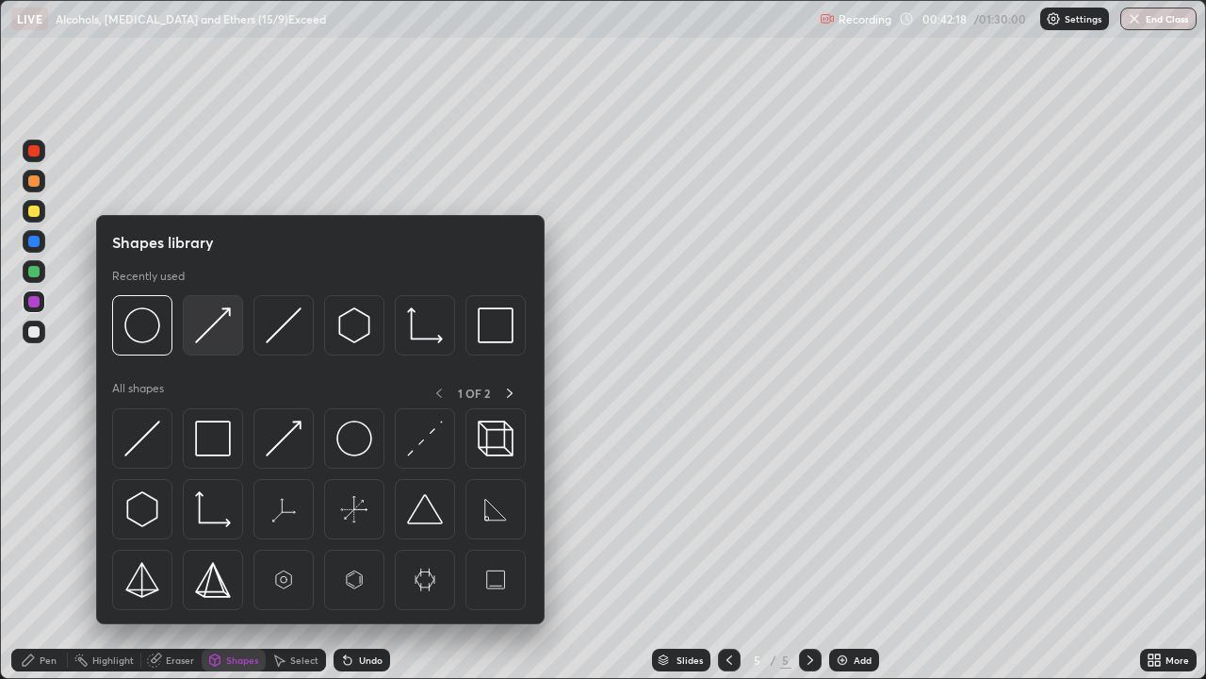
click at [225, 322] on img at bounding box center [213, 325] width 36 height 36
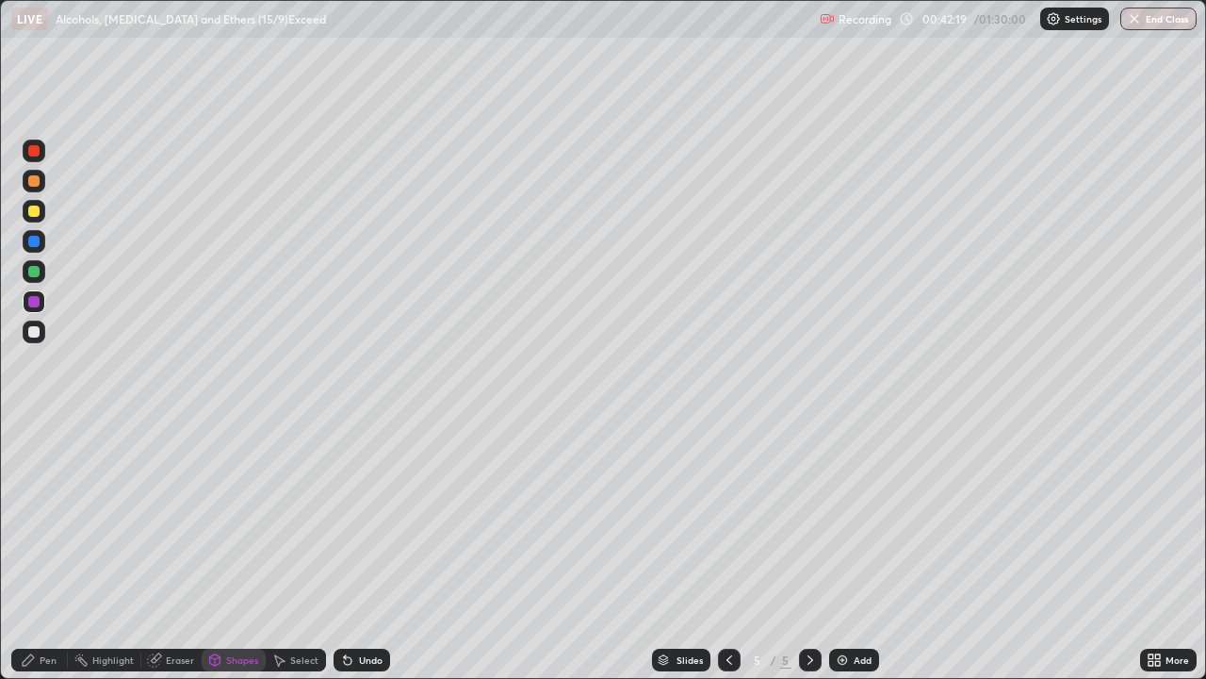
click at [35, 270] on div at bounding box center [33, 271] width 11 height 11
click at [37, 550] on div "Pen" at bounding box center [39, 659] width 57 height 23
click at [833, 550] on div "Add" at bounding box center [854, 659] width 50 height 23
click at [727, 550] on icon at bounding box center [729, 659] width 15 height 15
click at [803, 550] on icon at bounding box center [810, 659] width 15 height 15
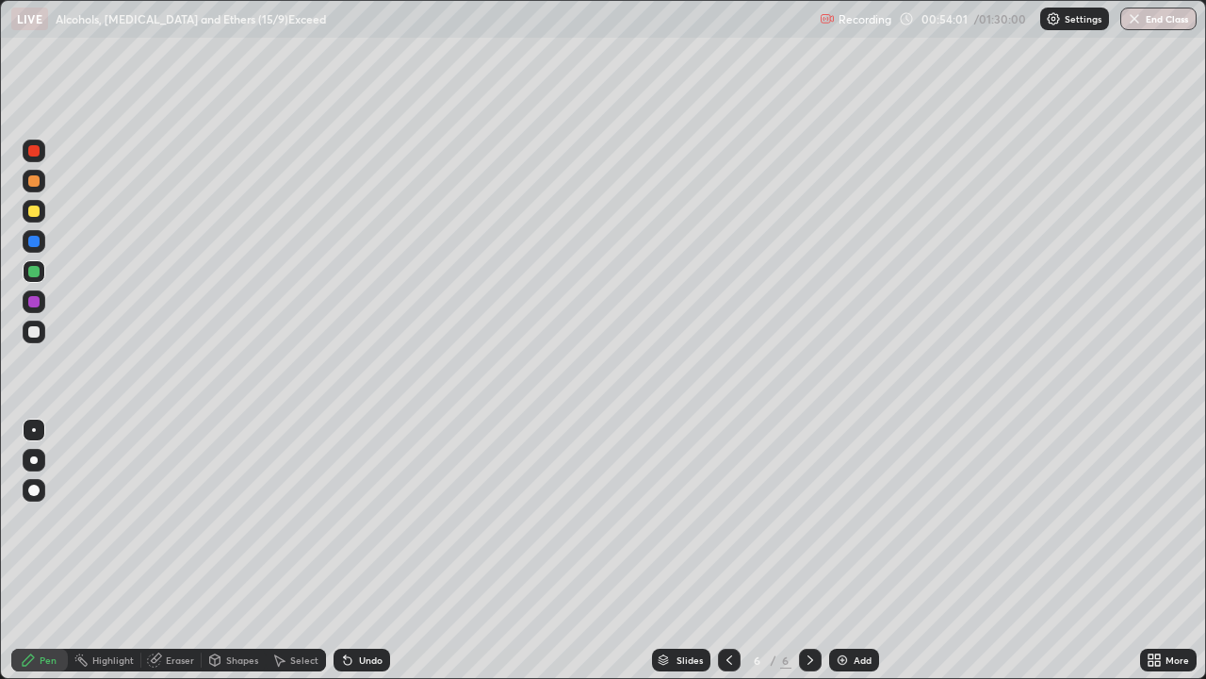
click at [229, 550] on div "Shapes" at bounding box center [242, 659] width 32 height 9
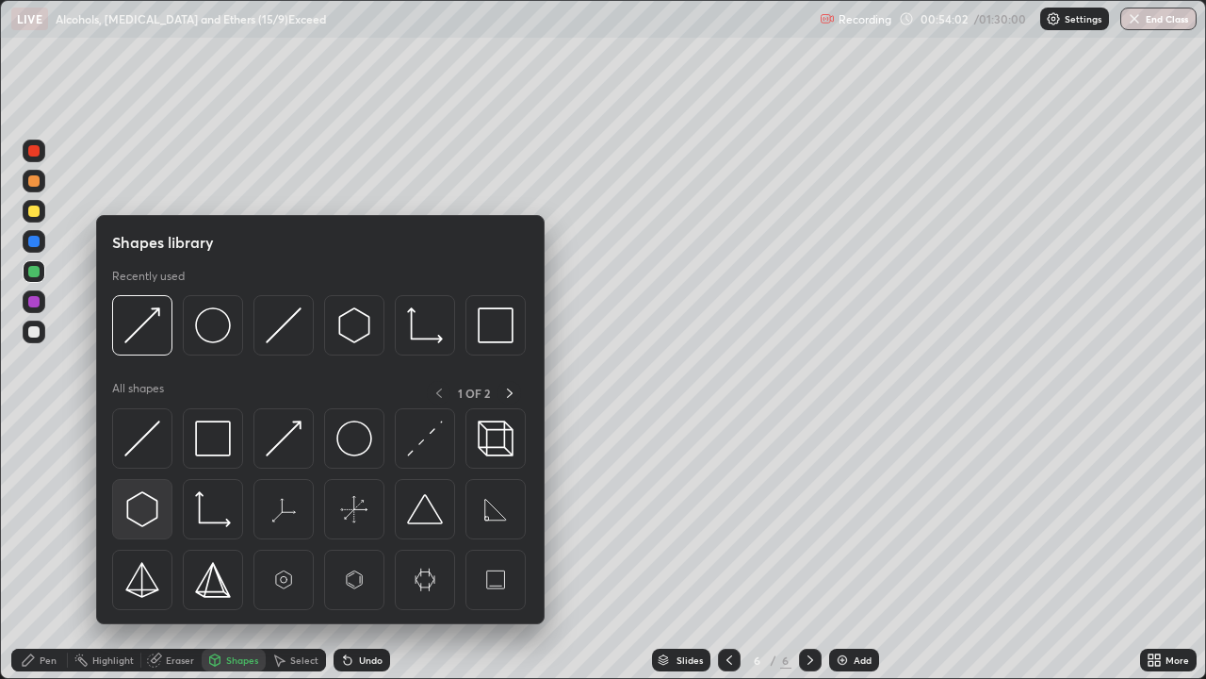
click at [147, 504] on img at bounding box center [142, 509] width 36 height 36
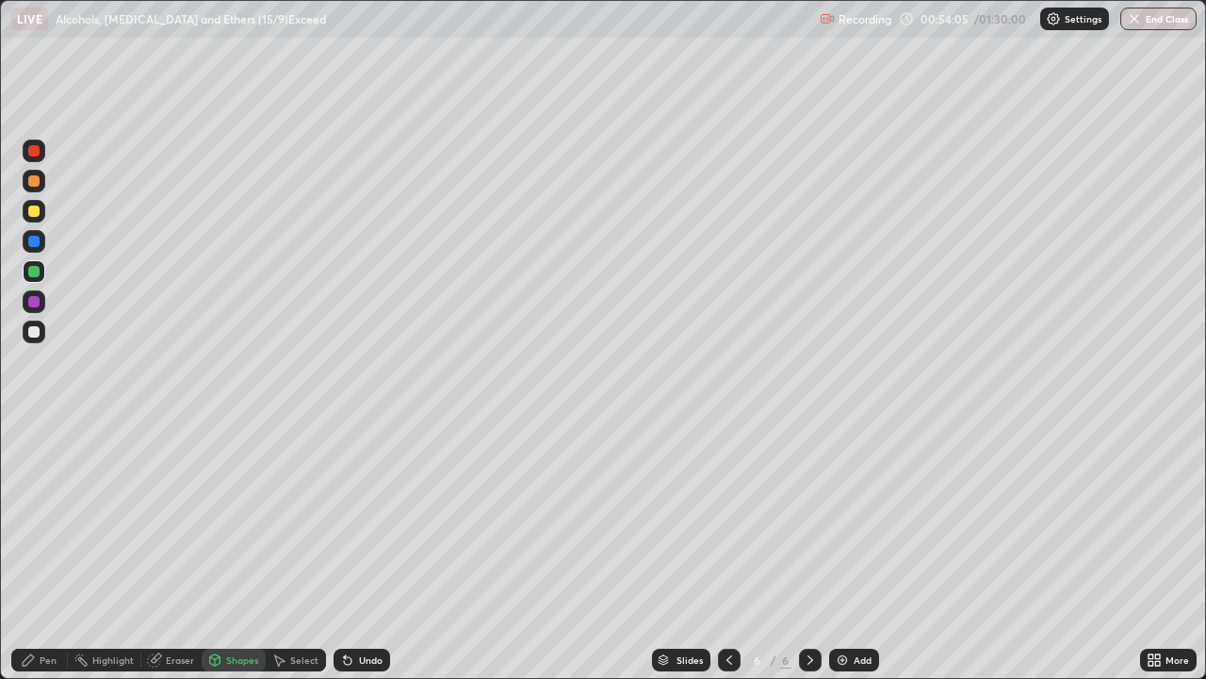
click at [344, 550] on icon at bounding box center [345, 656] width 2 height 2
click at [38, 332] on div at bounding box center [33, 331] width 11 height 11
click at [230, 550] on div "Shapes" at bounding box center [242, 659] width 32 height 9
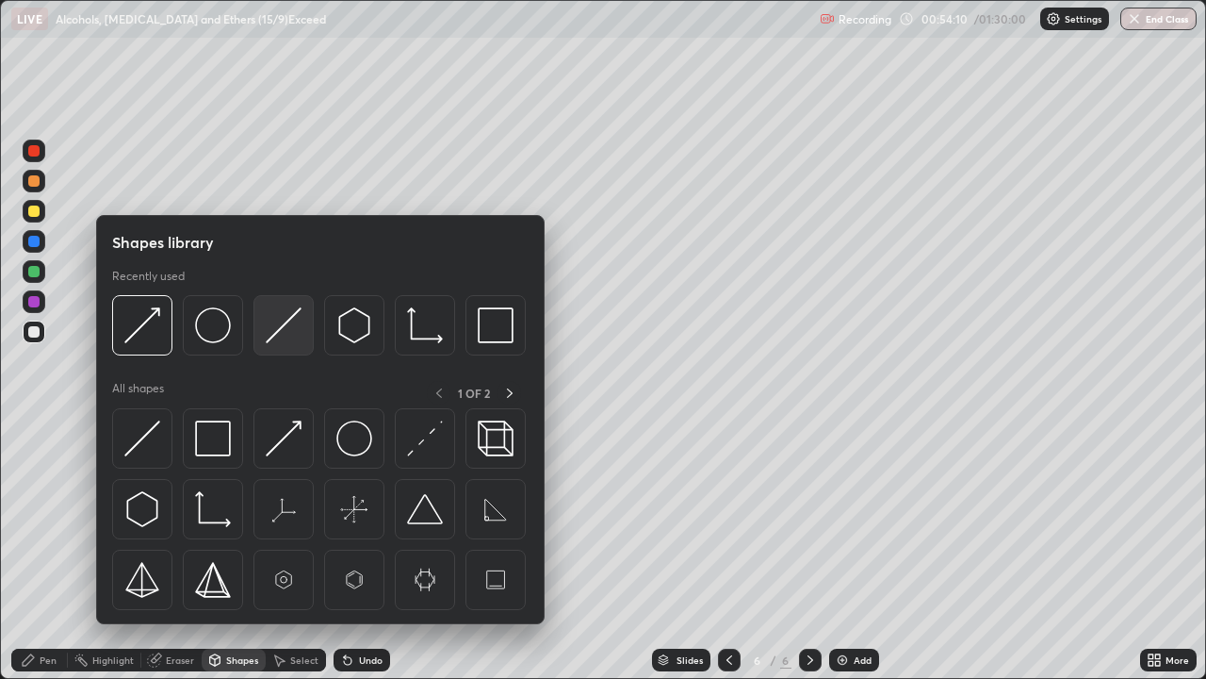
click at [274, 333] on img at bounding box center [284, 325] width 36 height 36
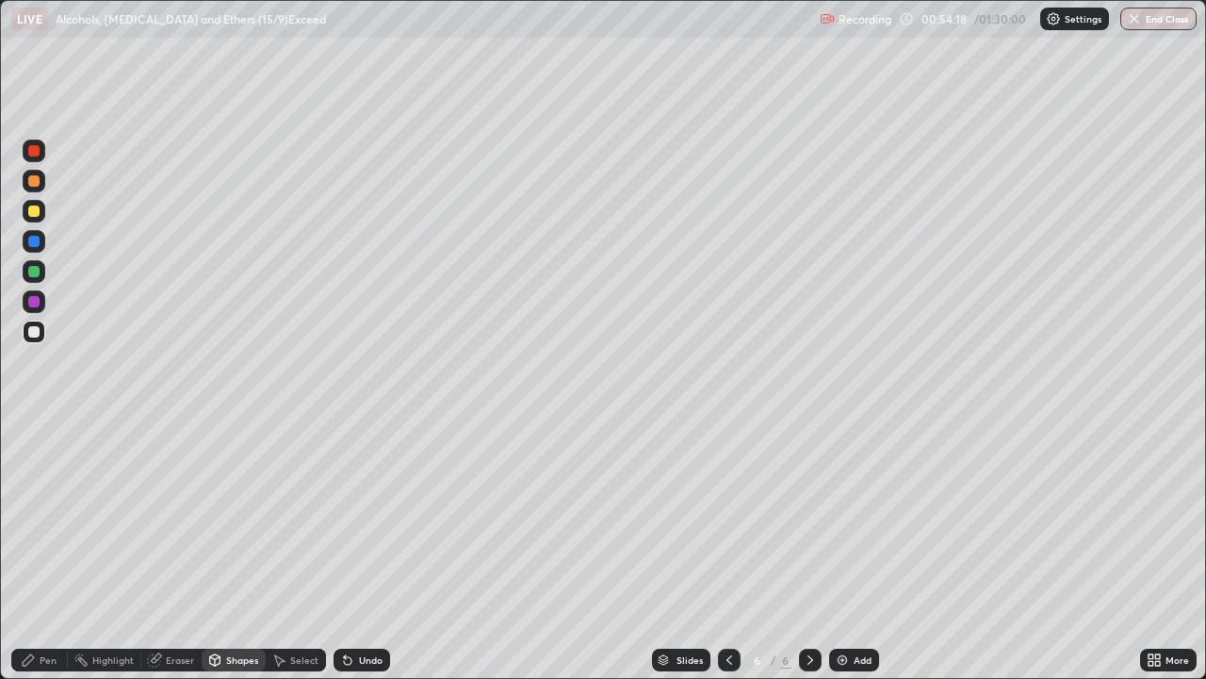
click at [45, 550] on div "Pen" at bounding box center [48, 659] width 17 height 9
click at [228, 550] on div "Shapes" at bounding box center [242, 659] width 32 height 9
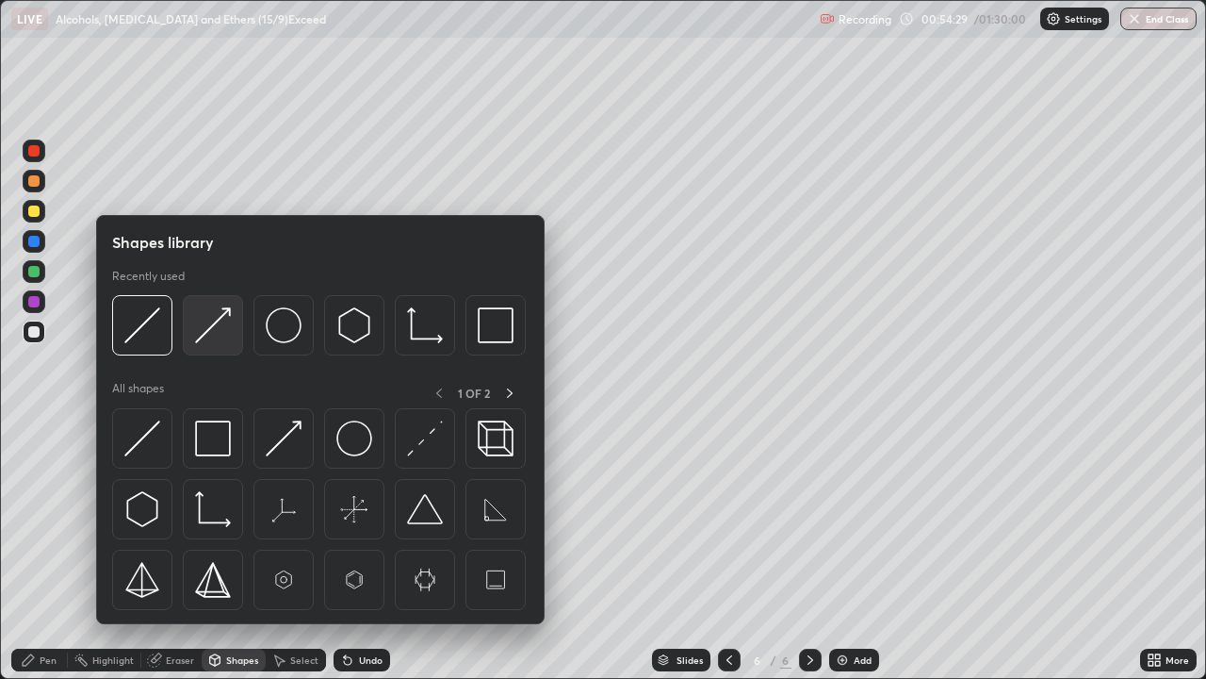
click at [199, 335] on img at bounding box center [213, 325] width 36 height 36
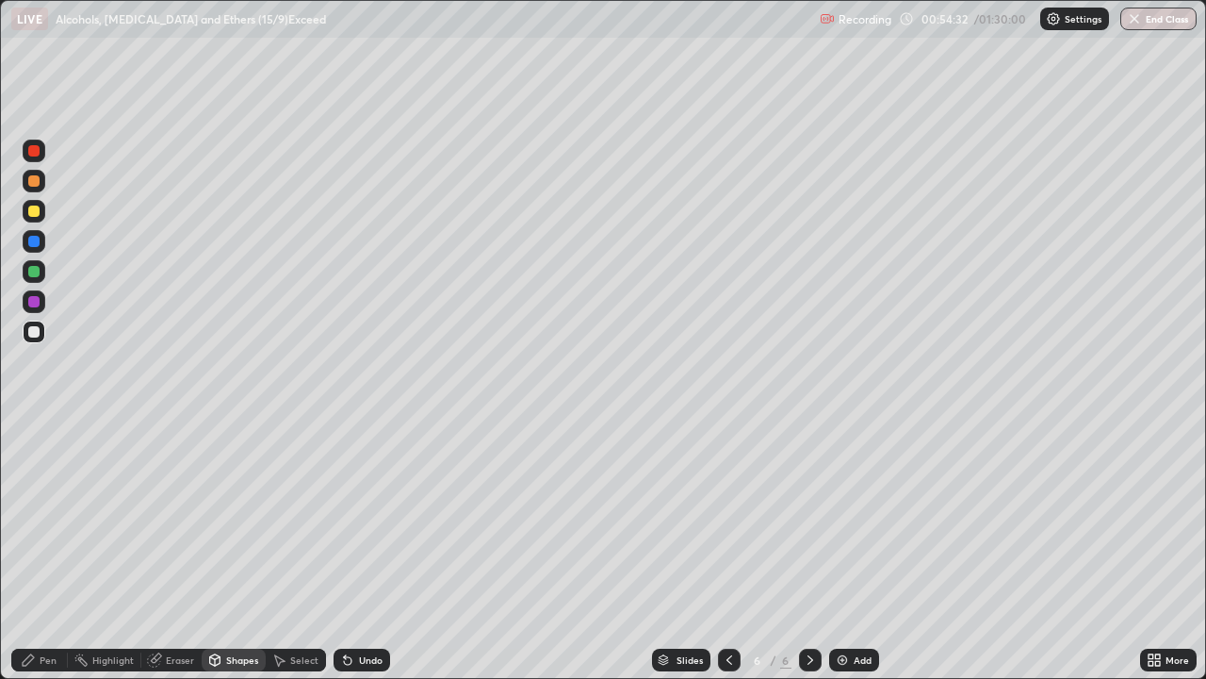
click at [26, 550] on icon at bounding box center [28, 659] width 15 height 15
click at [299, 550] on div "Select" at bounding box center [304, 659] width 28 height 9
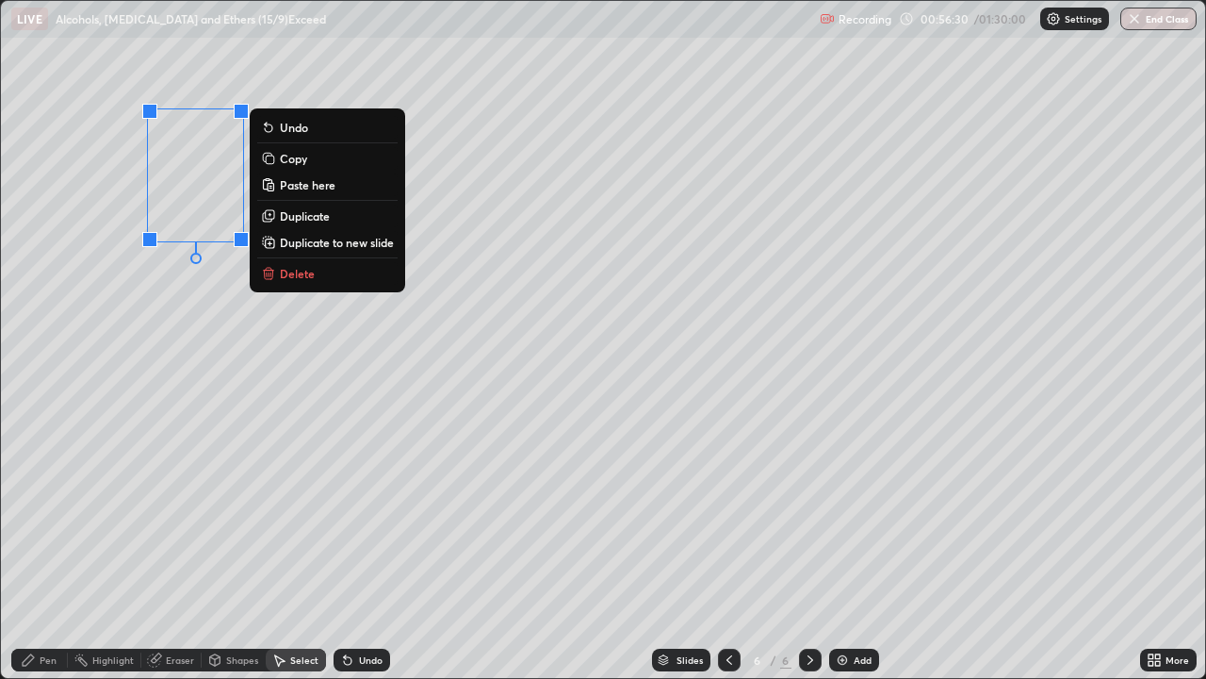
click at [281, 159] on p "Copy" at bounding box center [293, 158] width 27 height 15
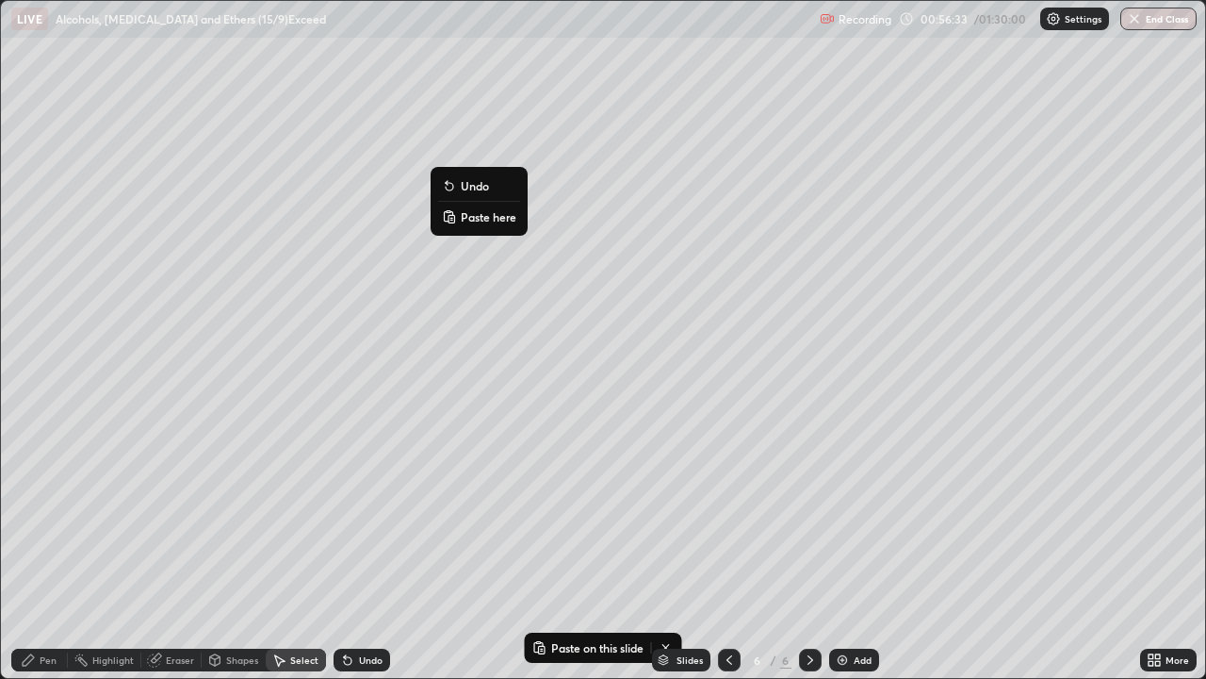
click at [456, 216] on icon at bounding box center [449, 216] width 15 height 15
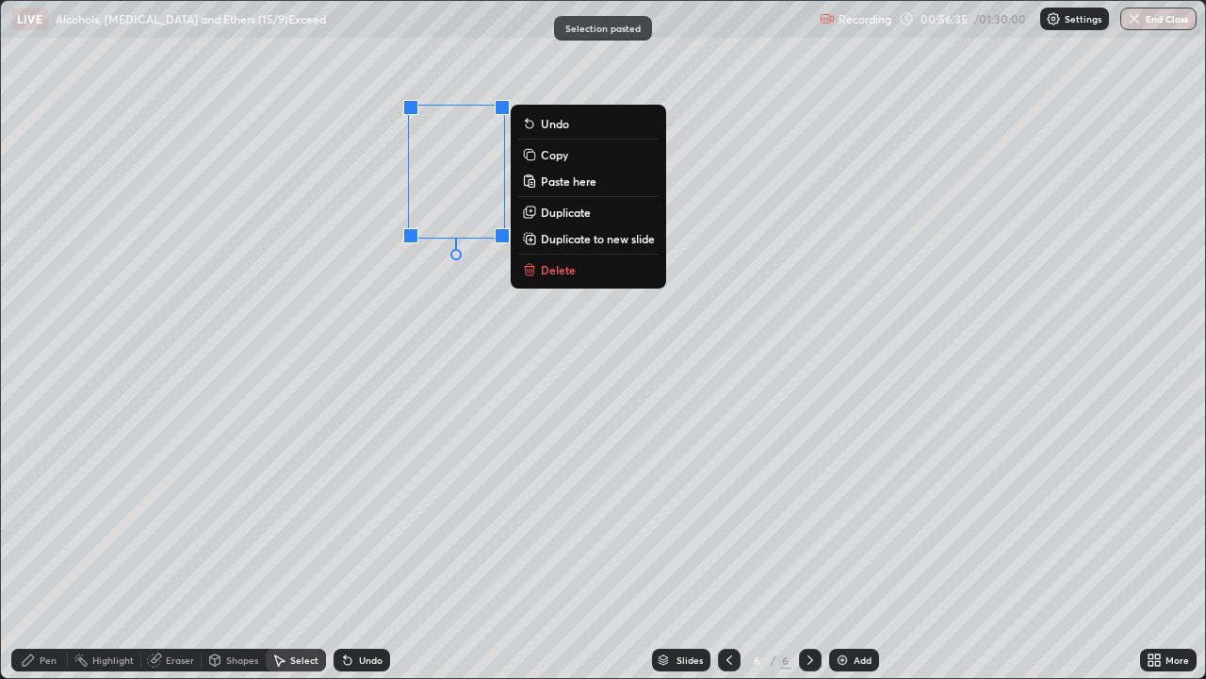
click at [433, 297] on div "0 ° Undo Copy Paste here Duplicate Duplicate to new slide Delete" at bounding box center [603, 339] width 1204 height 677
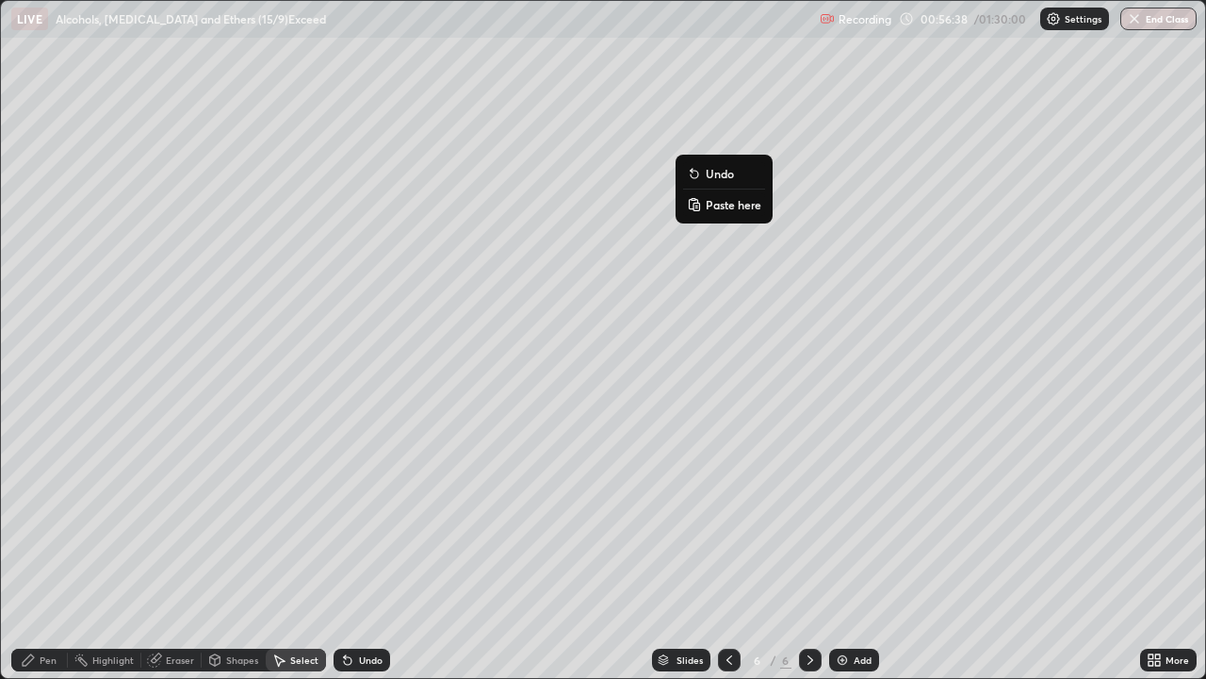
click at [706, 203] on p "Paste here" at bounding box center [734, 204] width 56 height 15
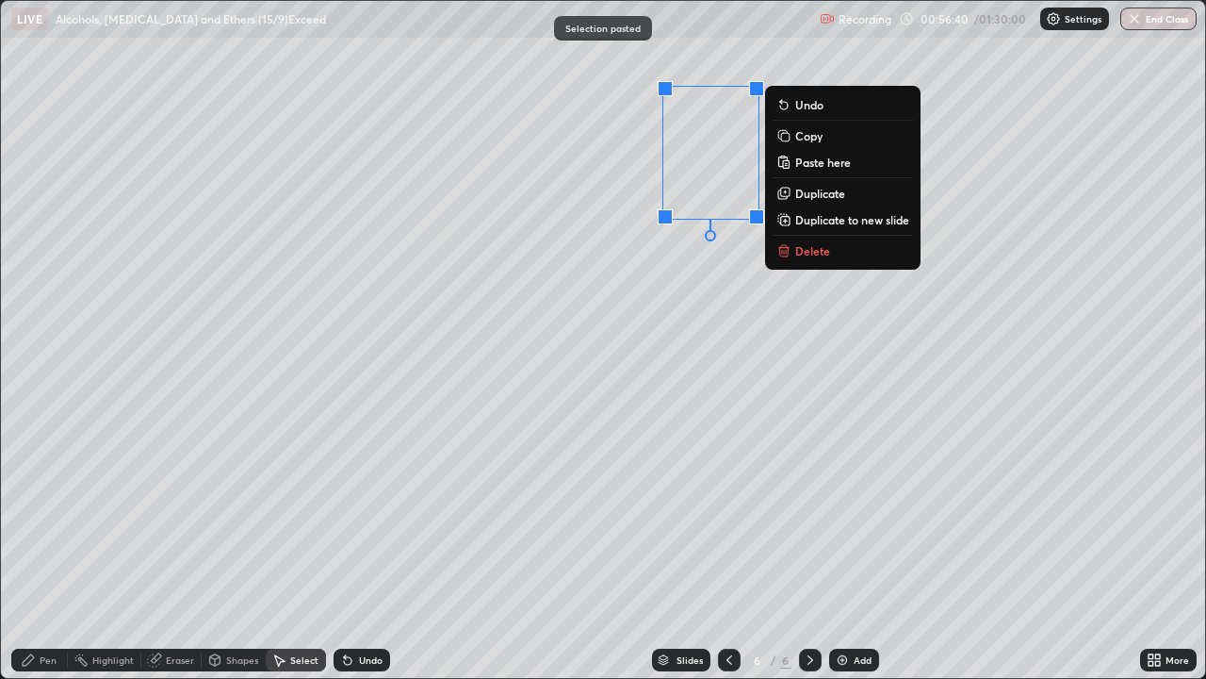
click at [550, 444] on div "0 ° Undo Copy Paste here Duplicate Duplicate to new slide Delete" at bounding box center [603, 339] width 1204 height 677
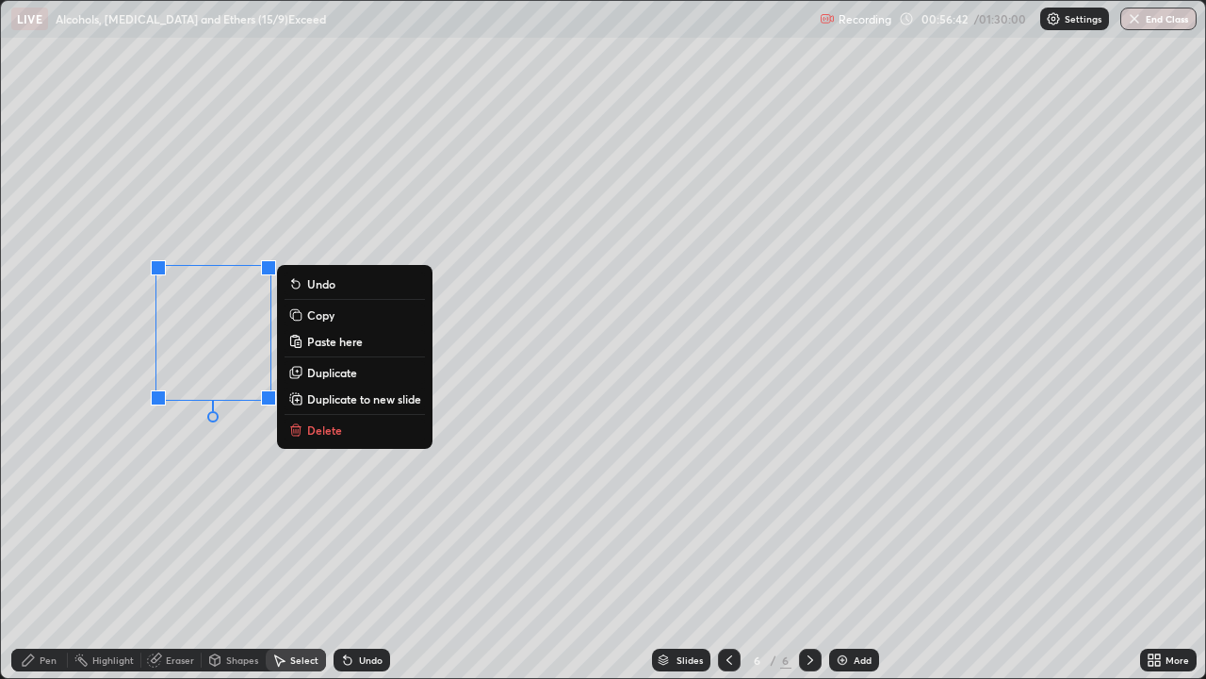
click at [299, 314] on rect at bounding box center [297, 316] width 8 height 8
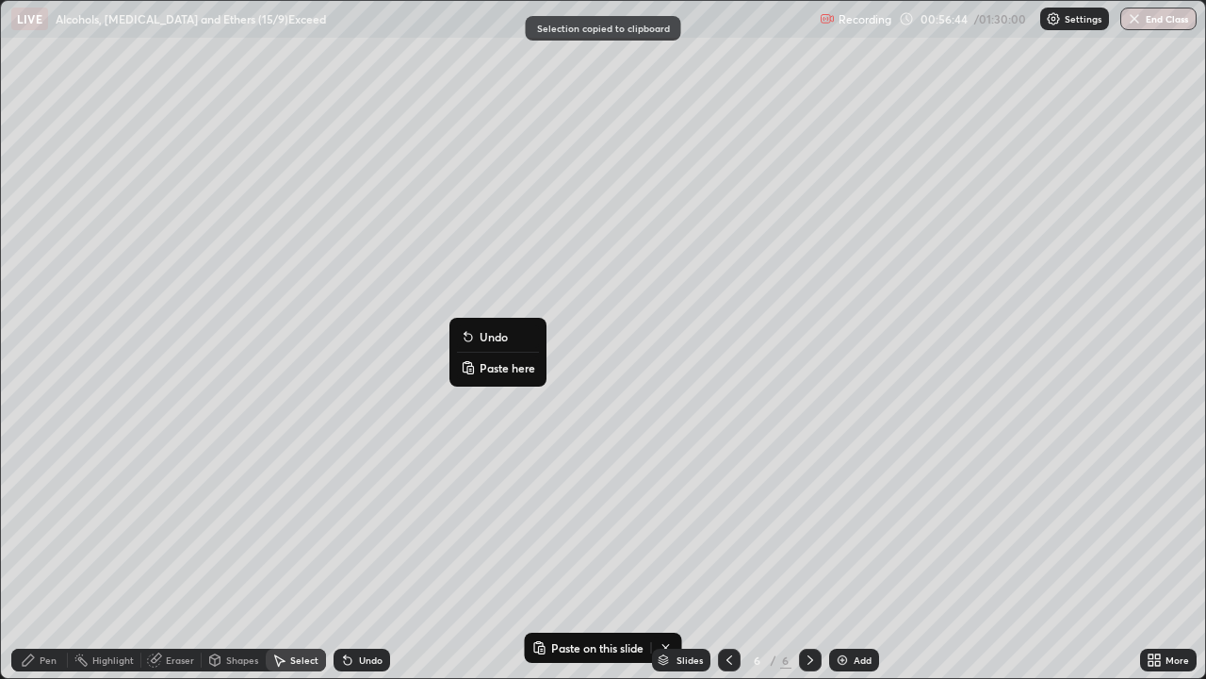
click at [482, 367] on p "Paste here" at bounding box center [508, 367] width 56 height 15
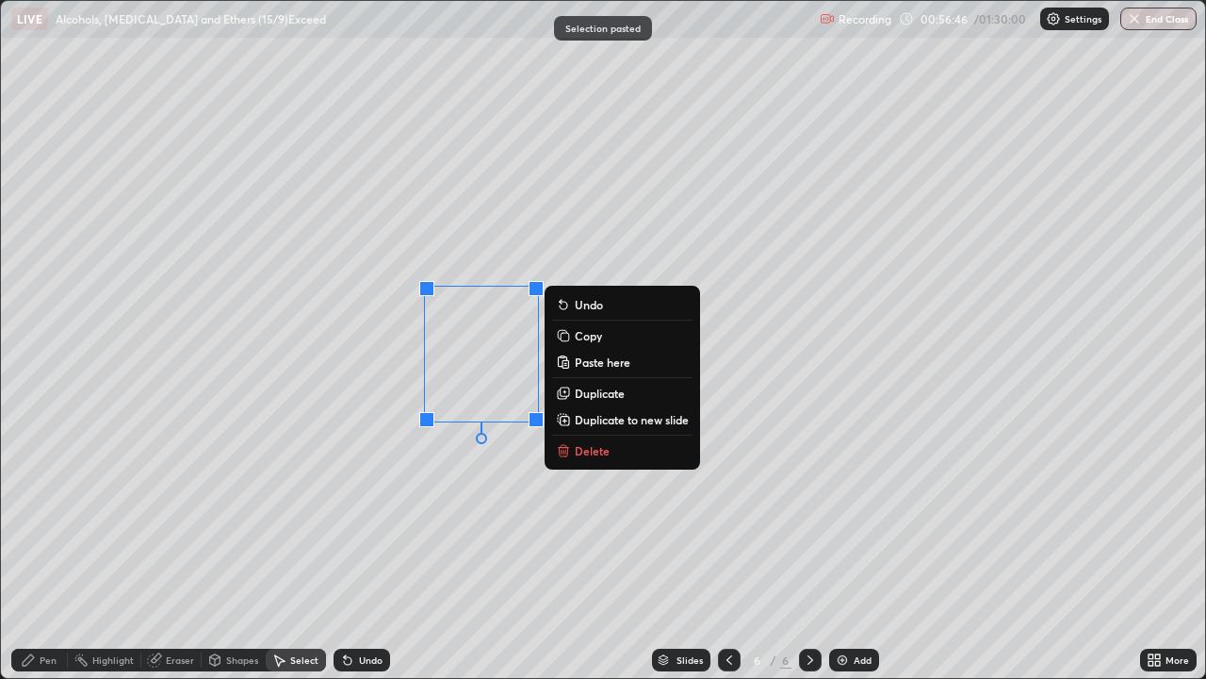
click at [45, 550] on div "Pen" at bounding box center [39, 659] width 57 height 23
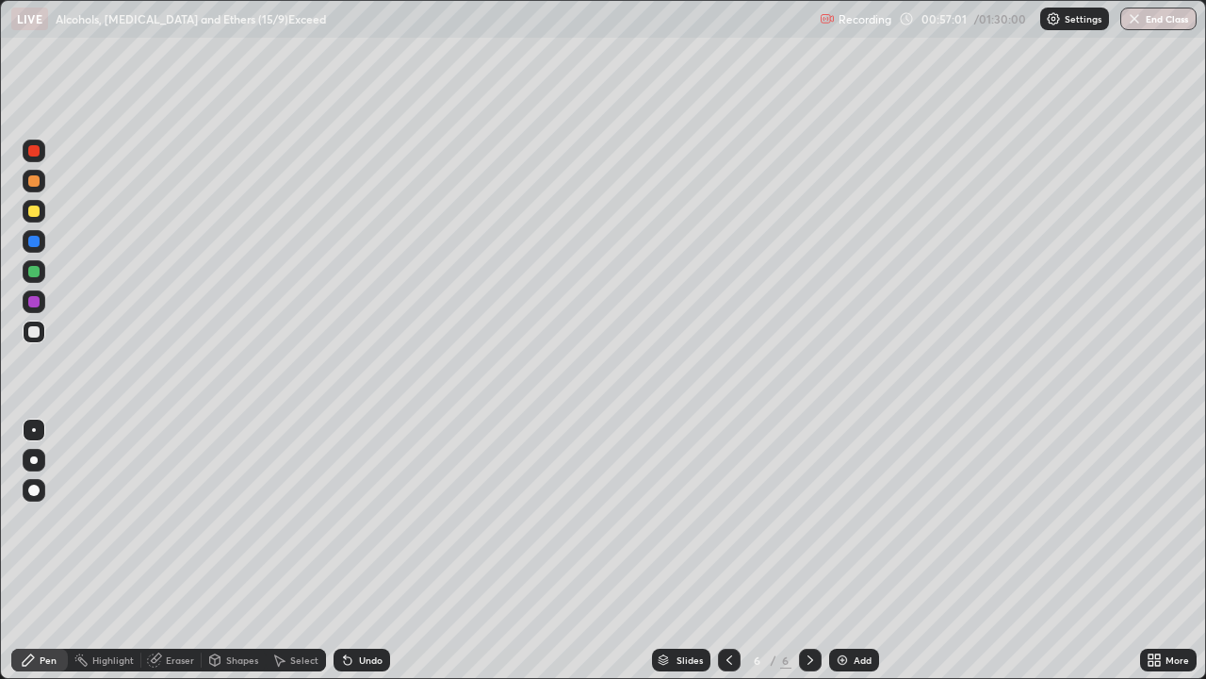
click at [229, 550] on div "Shapes" at bounding box center [242, 659] width 32 height 9
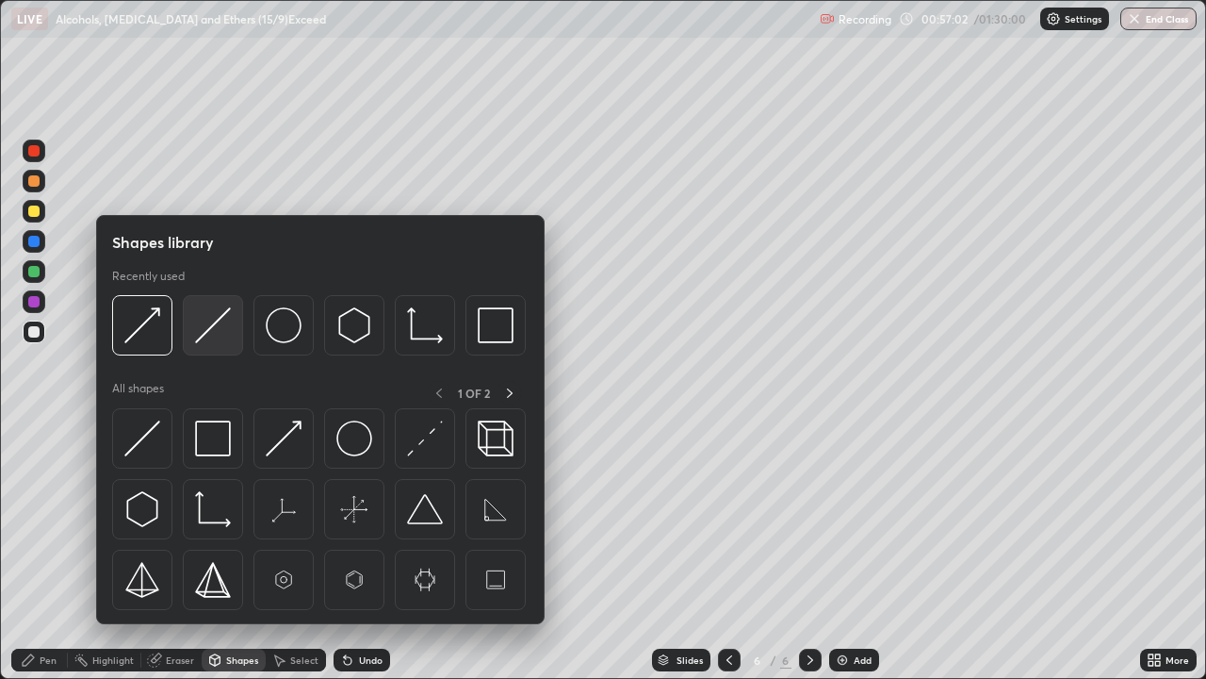
click at [204, 331] on img at bounding box center [213, 325] width 36 height 36
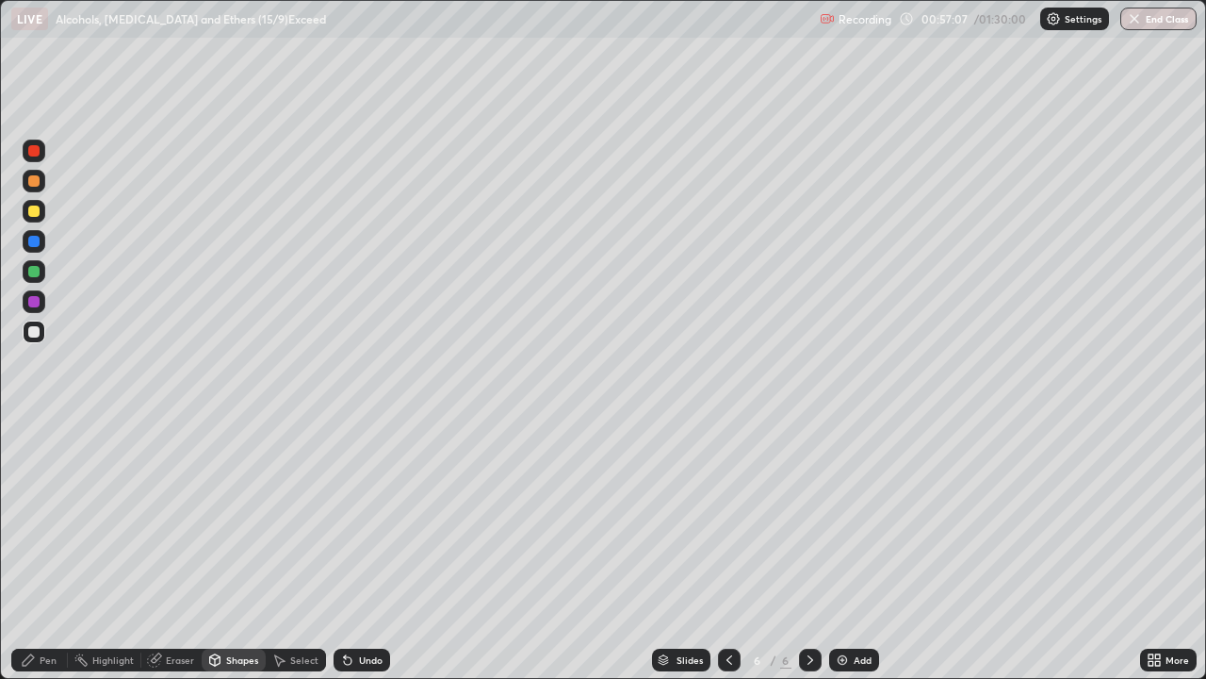
click at [45, 550] on div "Pen" at bounding box center [48, 659] width 17 height 9
click at [218, 550] on icon at bounding box center [214, 659] width 15 height 15
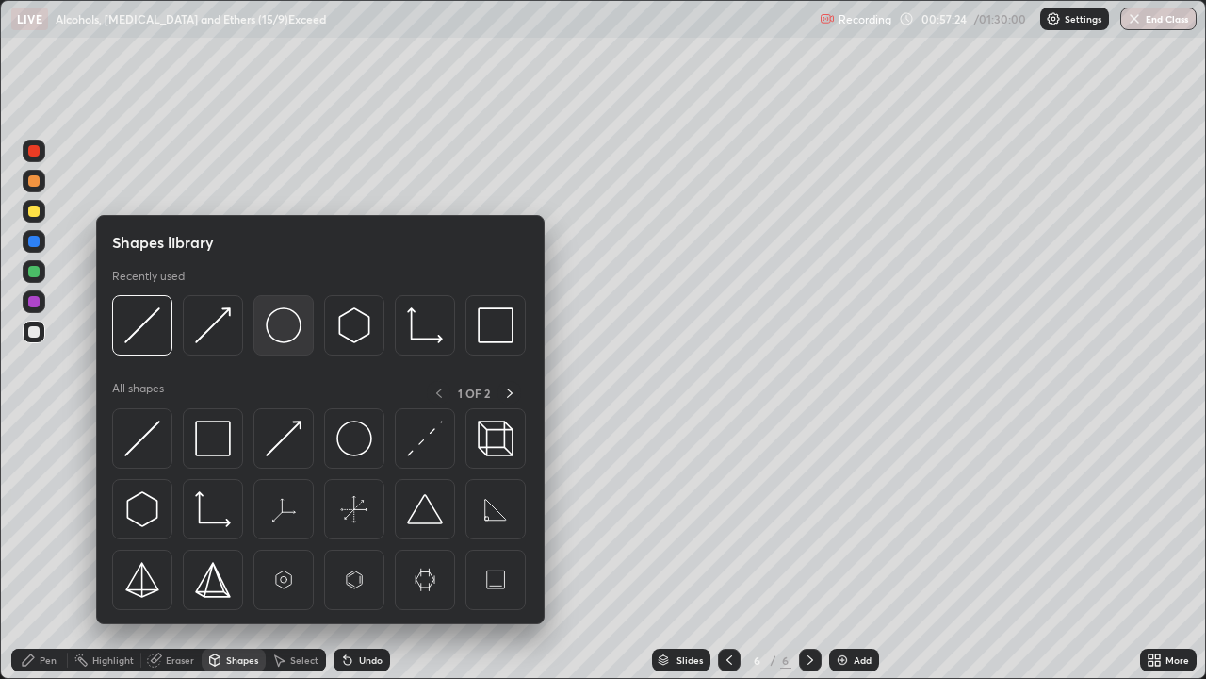
click at [276, 331] on img at bounding box center [284, 325] width 36 height 36
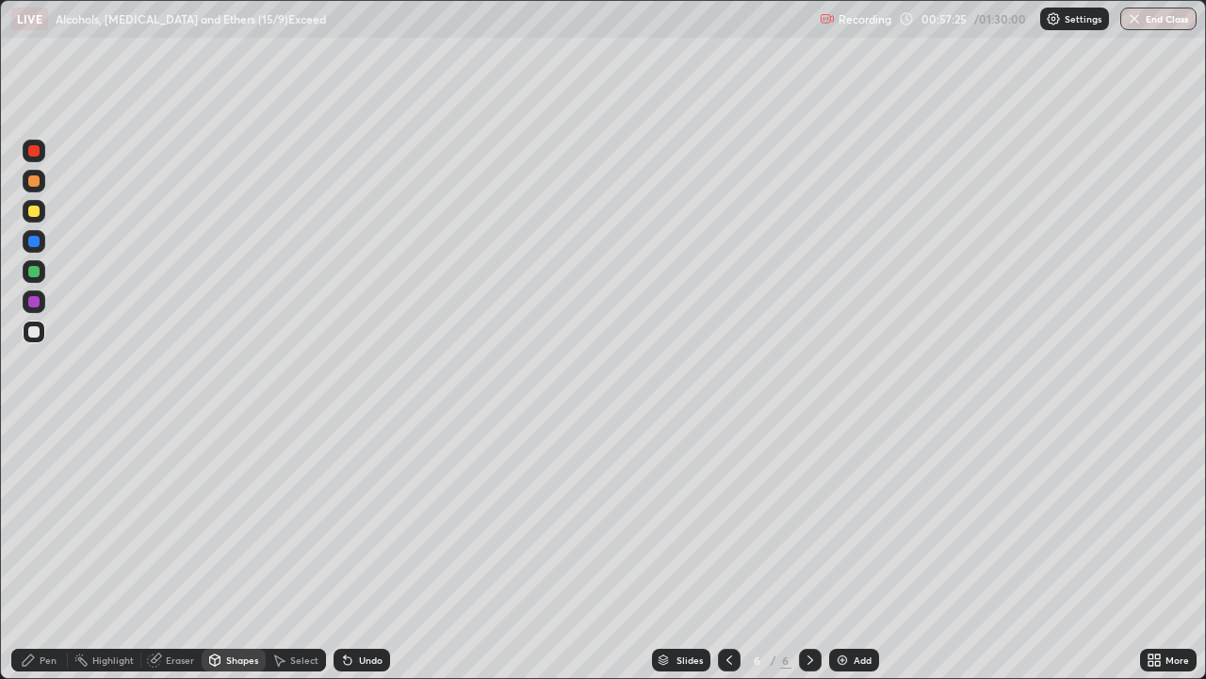
click at [28, 151] on div at bounding box center [33, 150] width 11 height 11
click at [350, 550] on icon at bounding box center [347, 659] width 15 height 15
click at [161, 550] on div "Eraser" at bounding box center [171, 659] width 60 height 23
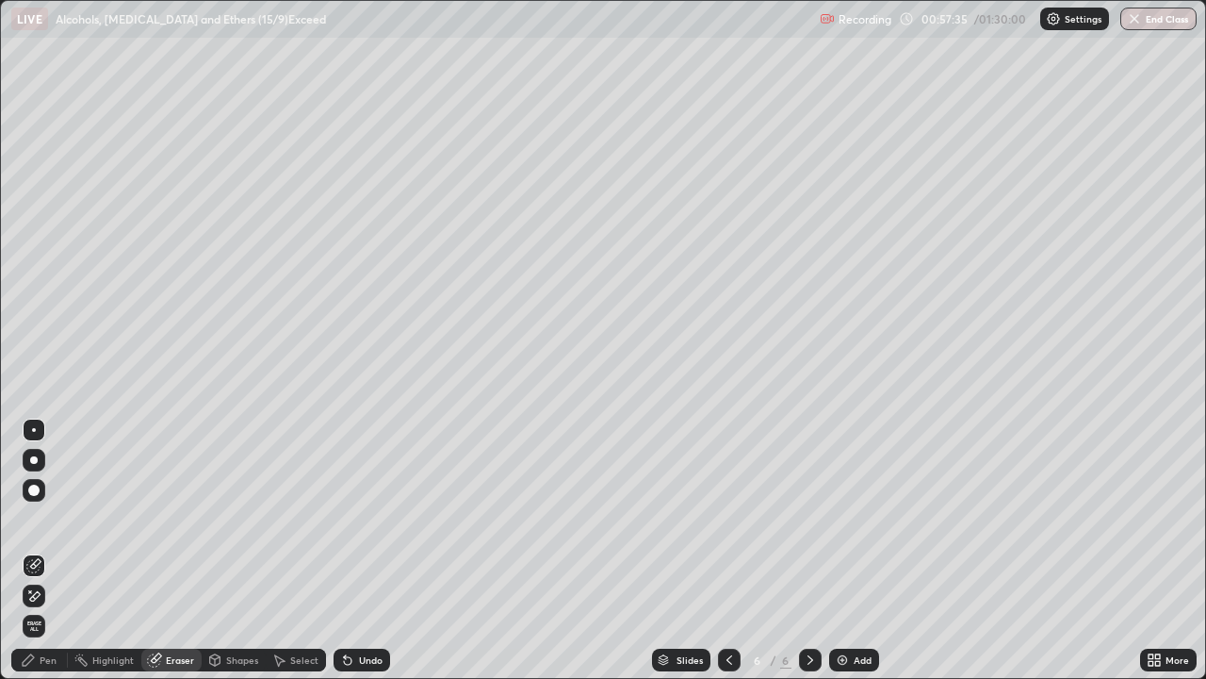
click at [57, 550] on div "Pen" at bounding box center [39, 659] width 57 height 23
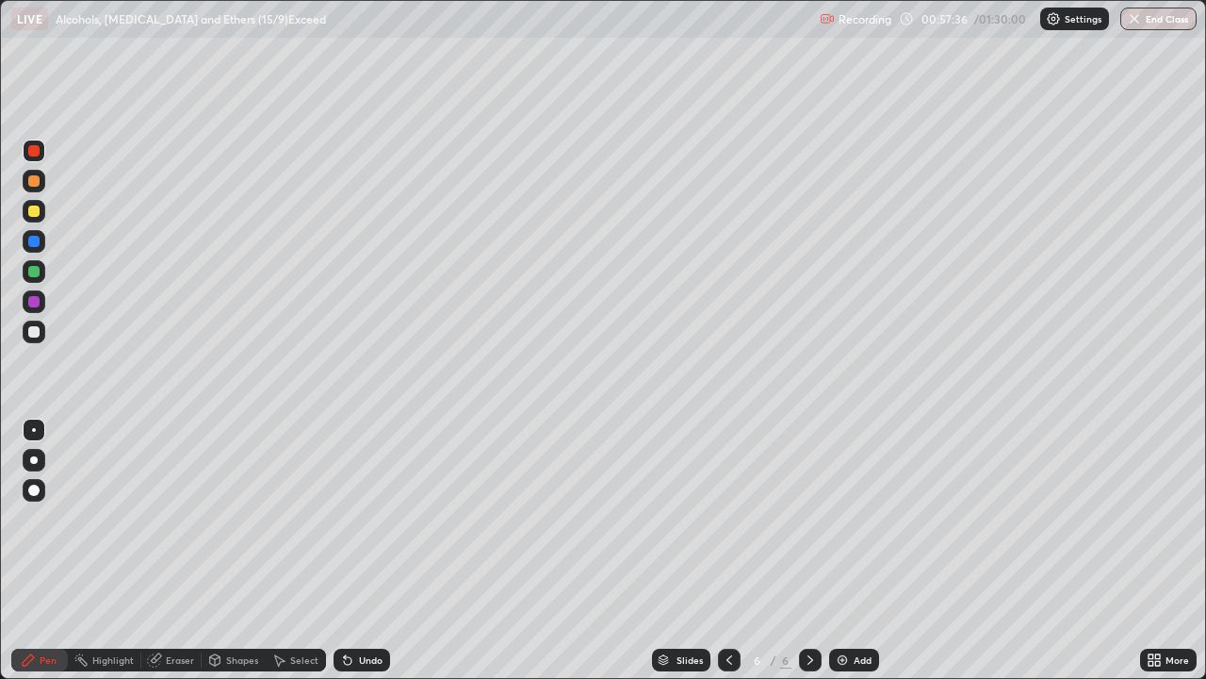
click at [35, 332] on div at bounding box center [33, 331] width 11 height 11
click at [237, 550] on div "Shapes" at bounding box center [242, 659] width 32 height 9
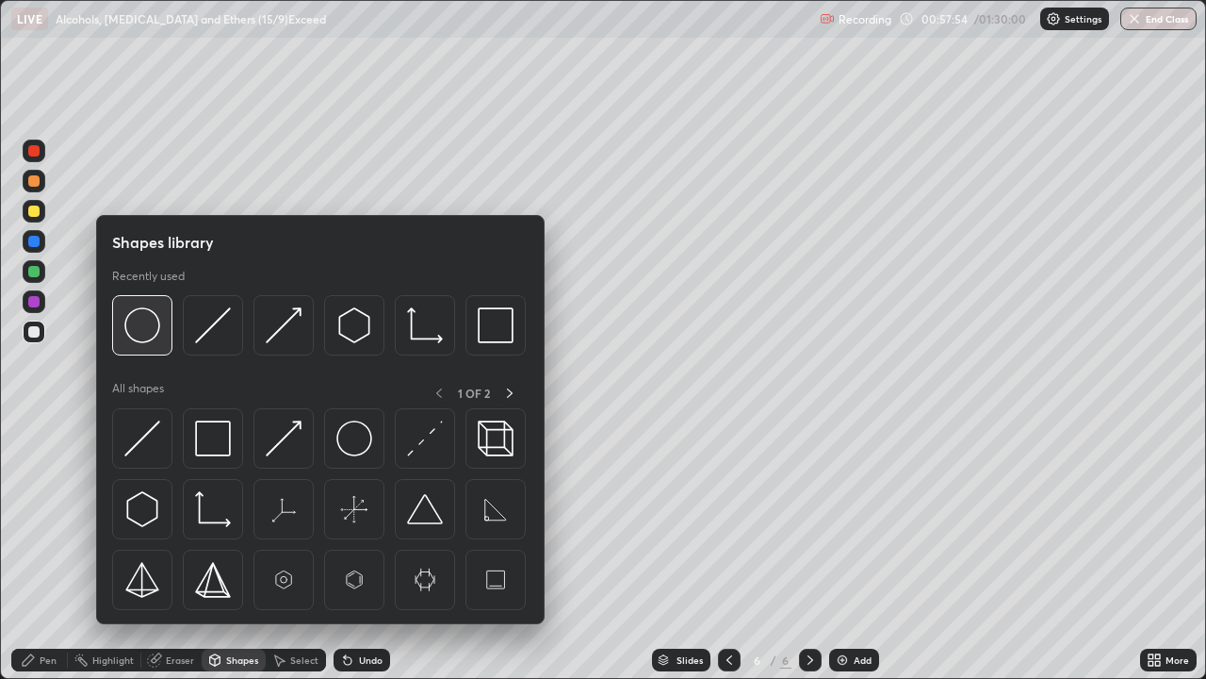
click at [145, 332] on img at bounding box center [142, 325] width 36 height 36
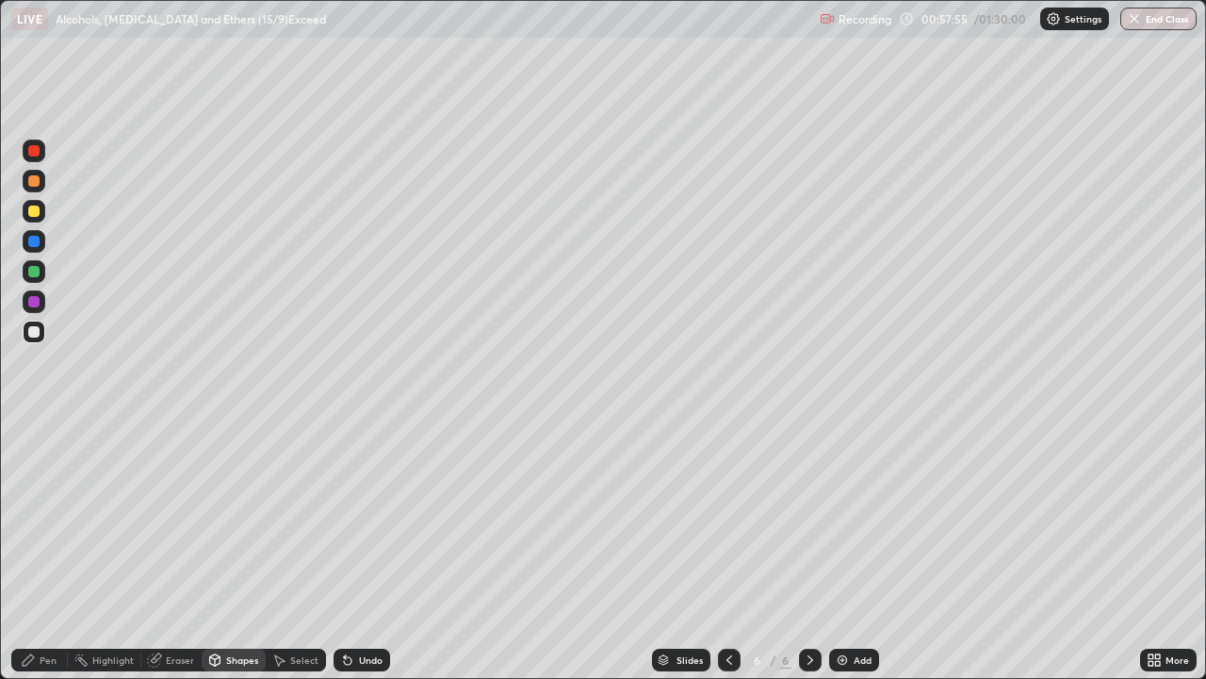
click at [28, 153] on div at bounding box center [33, 150] width 11 height 11
click at [46, 550] on div "Pen" at bounding box center [48, 659] width 17 height 9
click at [41, 330] on div at bounding box center [34, 331] width 23 height 23
click at [232, 550] on div "Shapes" at bounding box center [242, 659] width 32 height 9
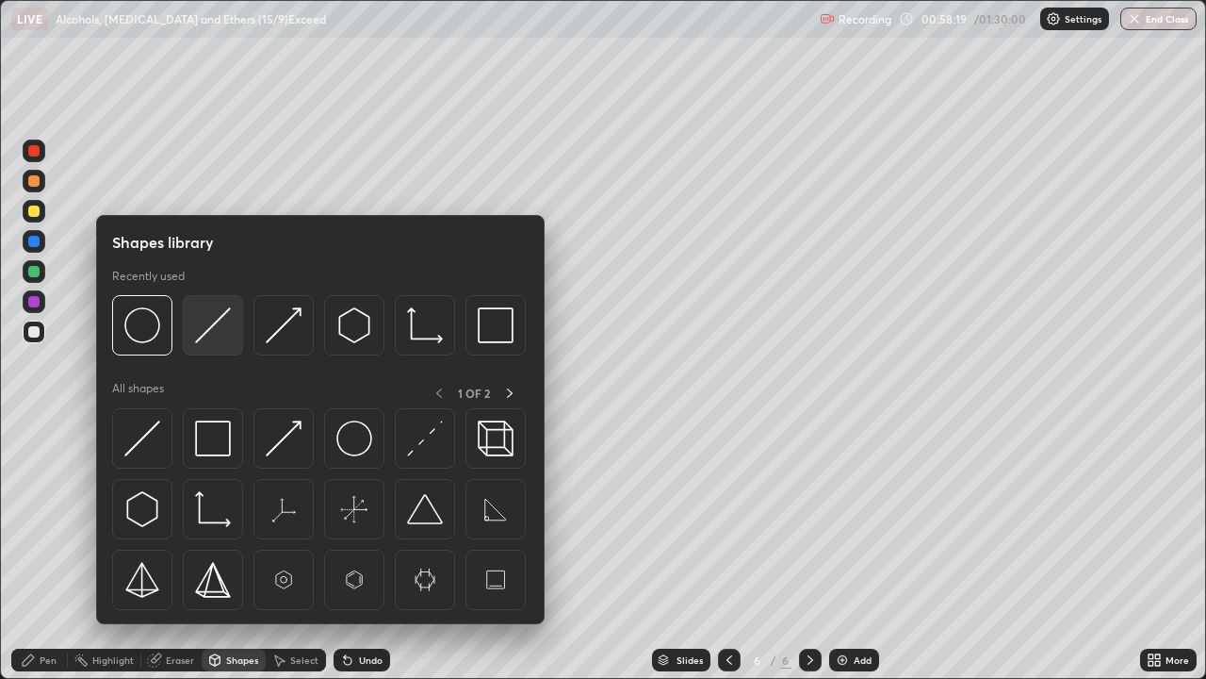
click at [206, 330] on img at bounding box center [213, 325] width 36 height 36
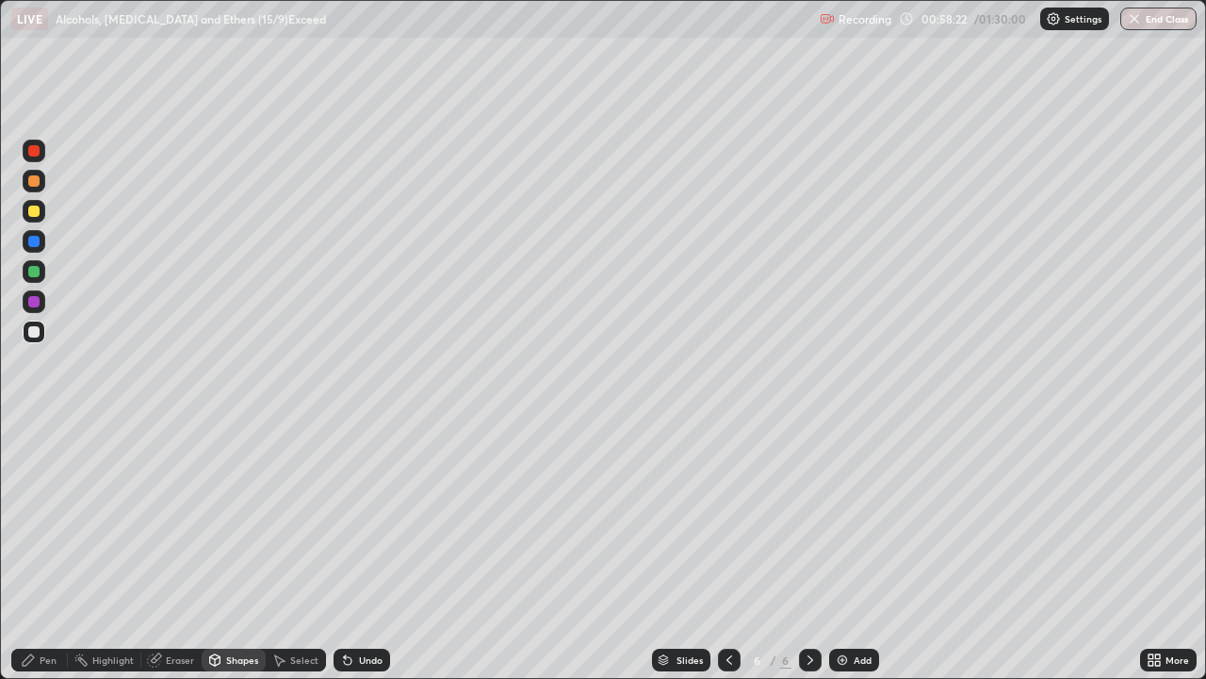
click at [41, 550] on div "Pen" at bounding box center [39, 659] width 57 height 23
click at [34, 180] on div at bounding box center [33, 180] width 11 height 11
click at [33, 330] on div at bounding box center [33, 331] width 11 height 11
click at [314, 550] on div "Select" at bounding box center [304, 659] width 28 height 9
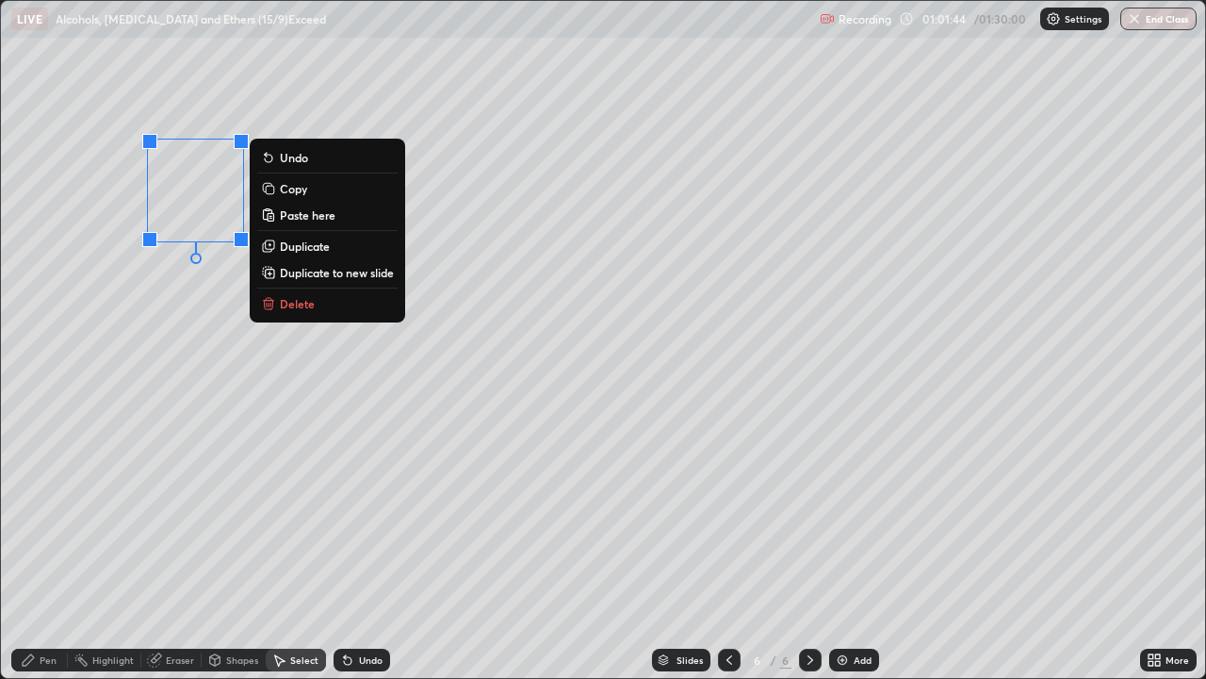
click at [284, 197] on button "Copy" at bounding box center [327, 188] width 140 height 23
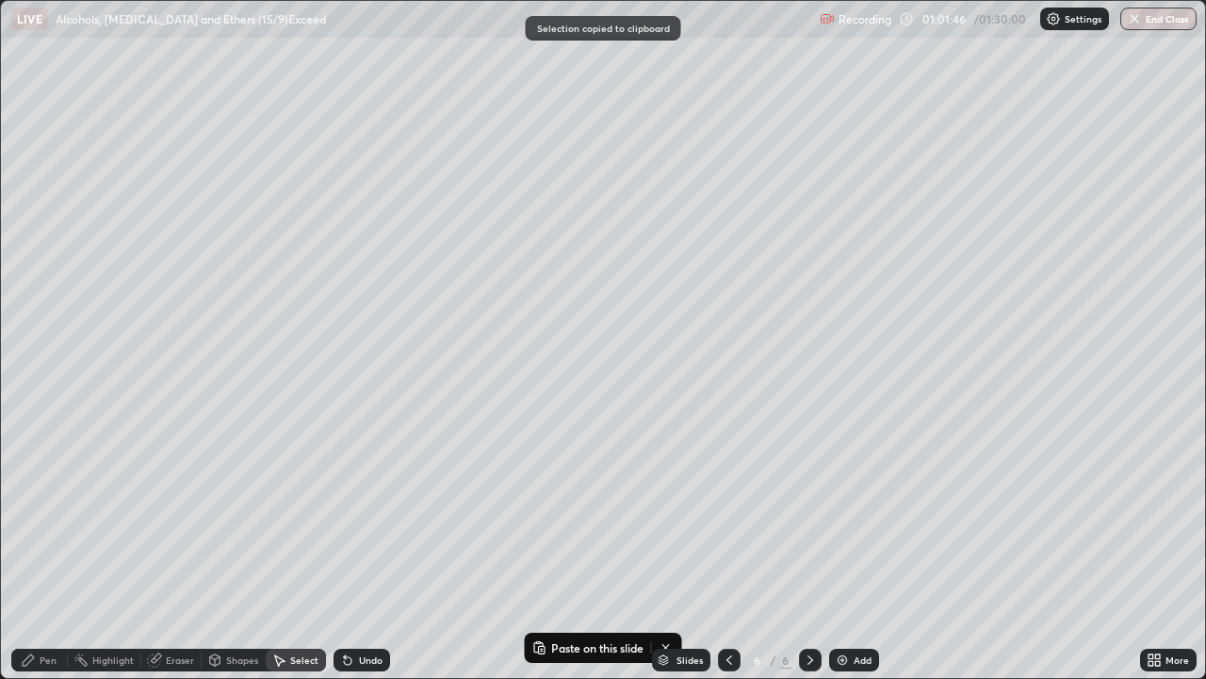
click at [839, 550] on img at bounding box center [842, 659] width 15 height 15
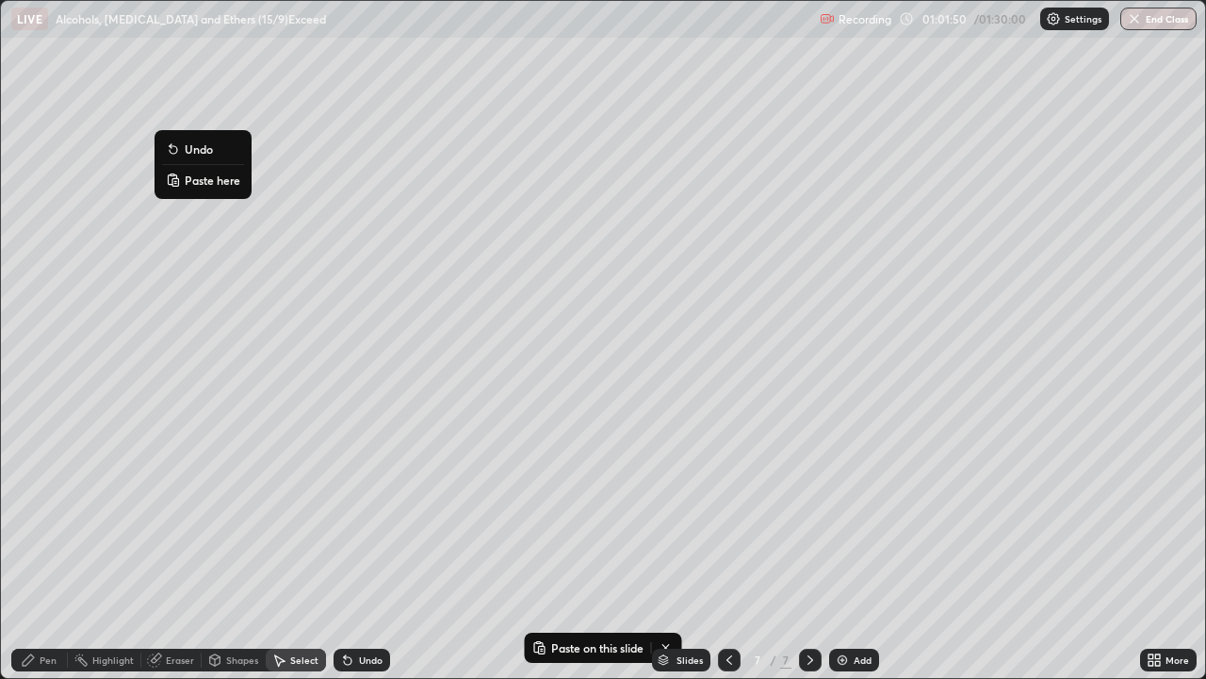
click at [175, 182] on rect at bounding box center [175, 182] width 6 height 8
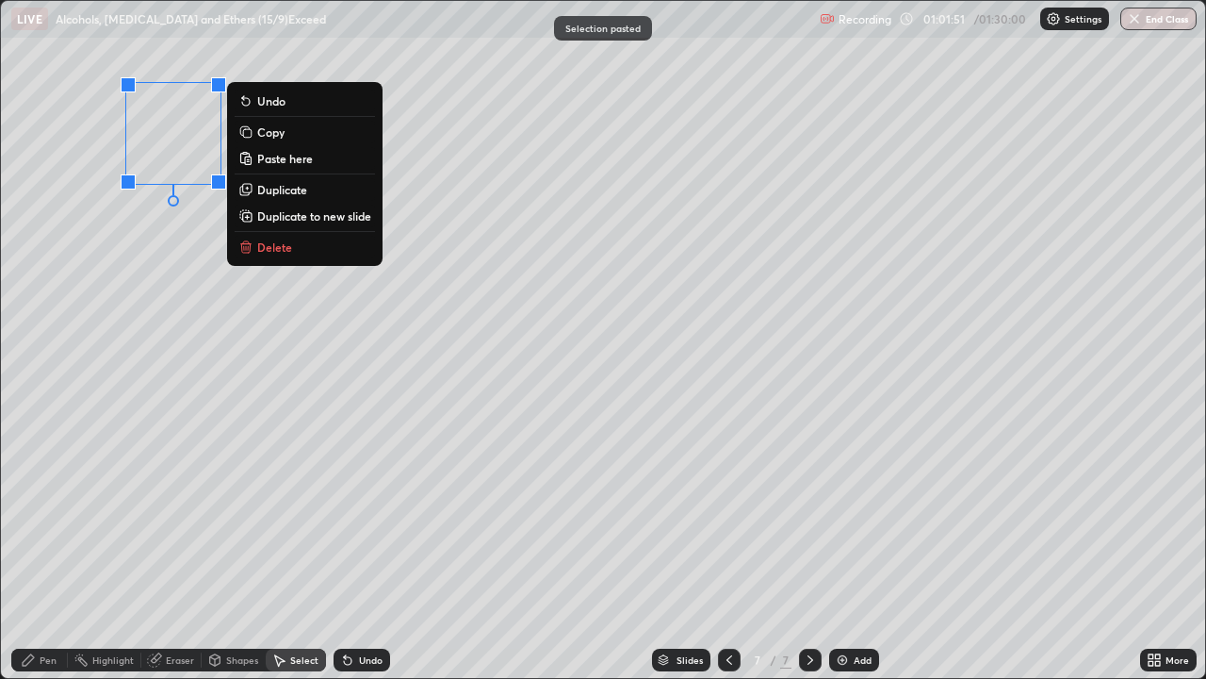
click at [157, 294] on div "0 ° Undo Copy Paste here Duplicate Duplicate to new slide Delete" at bounding box center [603, 339] width 1204 height 677
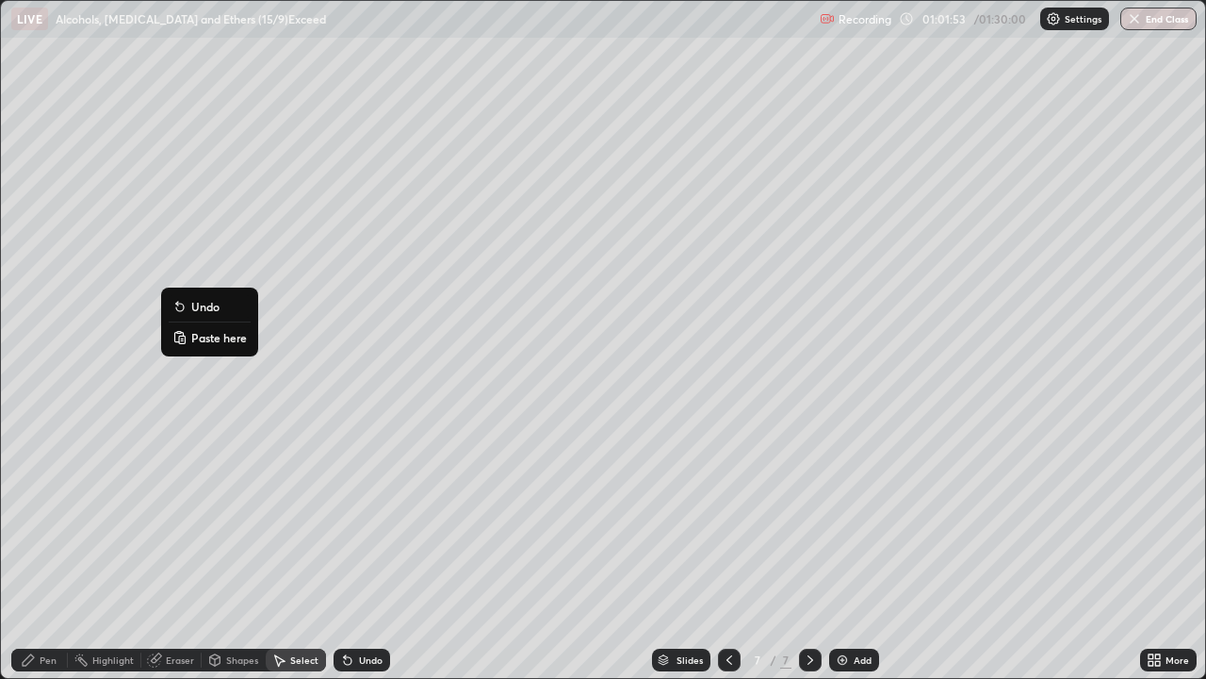
click at [189, 332] on button "Paste here" at bounding box center [210, 337] width 82 height 23
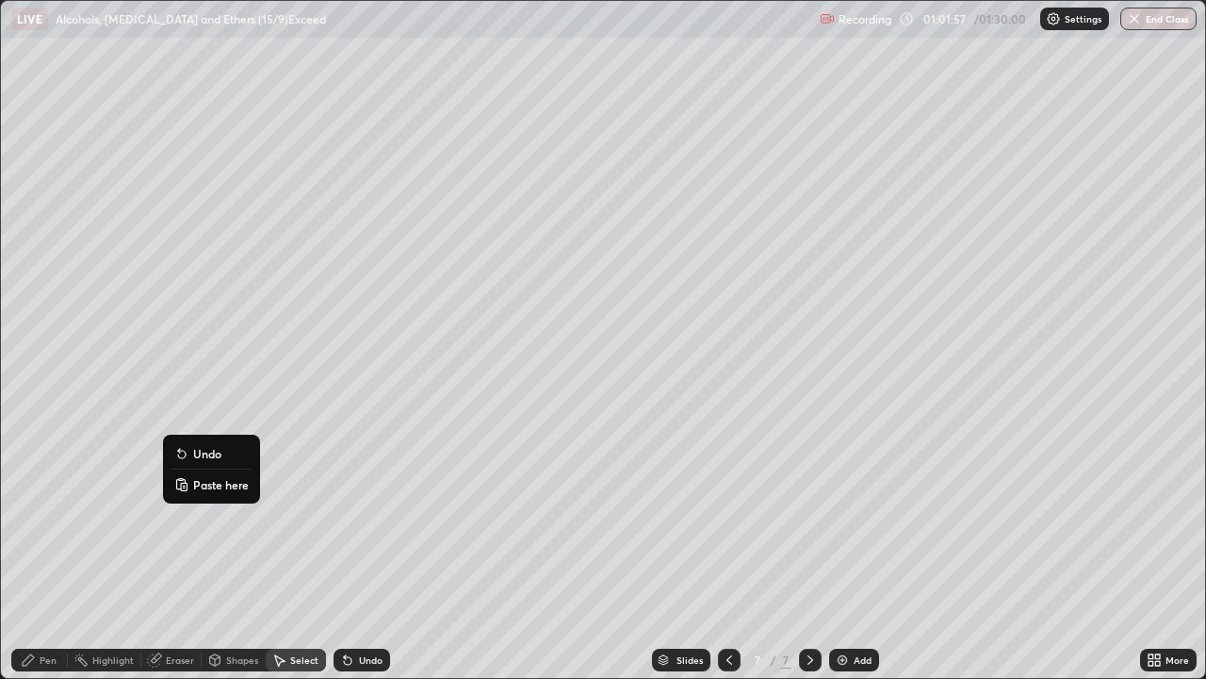
click at [194, 484] on p "Paste here" at bounding box center [221, 484] width 56 height 15
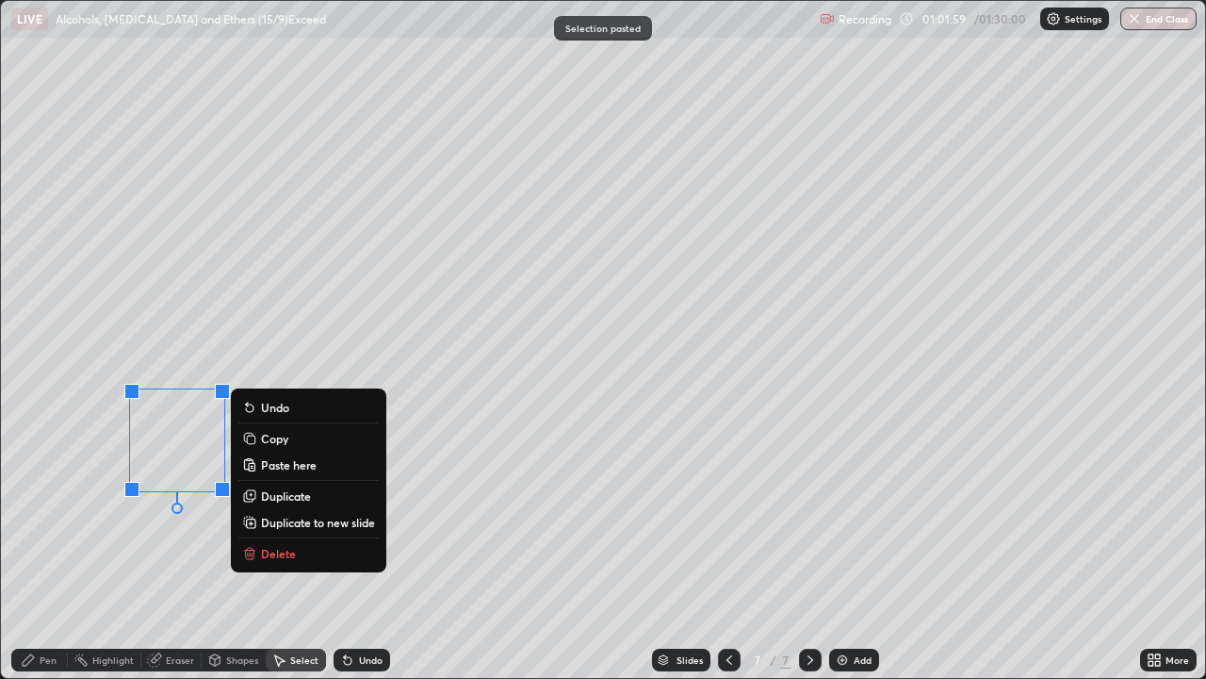
click at [134, 550] on div "0 ° Undo Copy Paste here Duplicate Duplicate to new slide Delete" at bounding box center [603, 339] width 1204 height 677
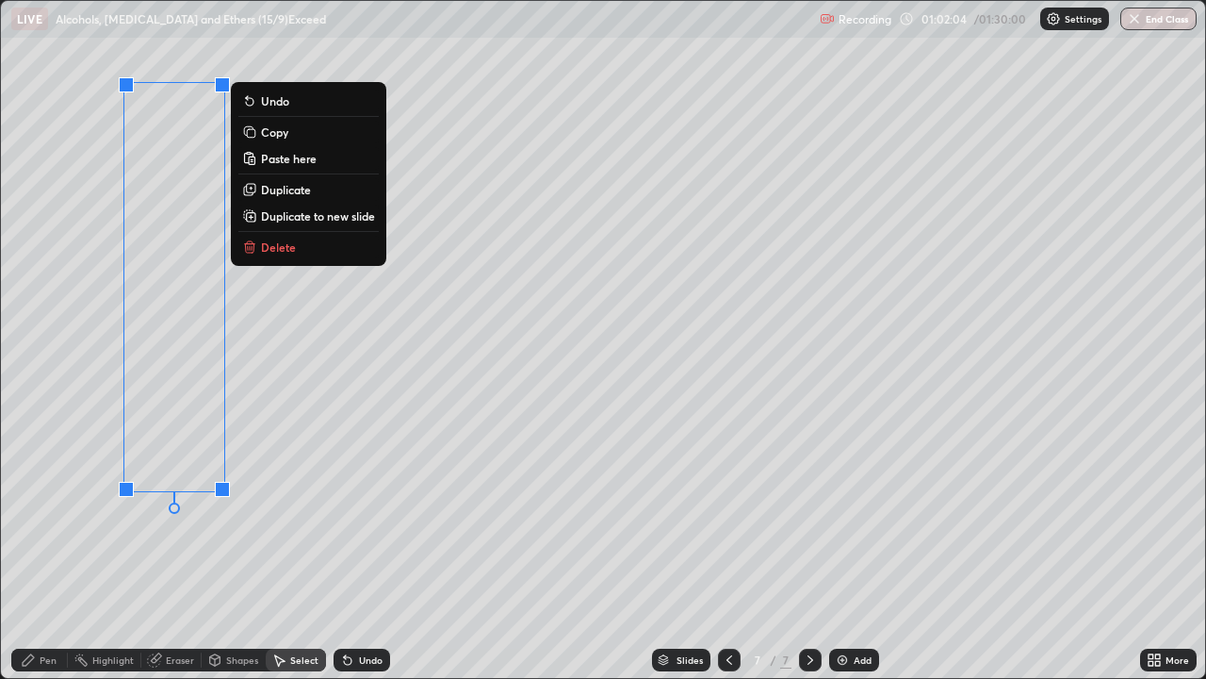
click at [273, 134] on p "Copy" at bounding box center [274, 131] width 27 height 15
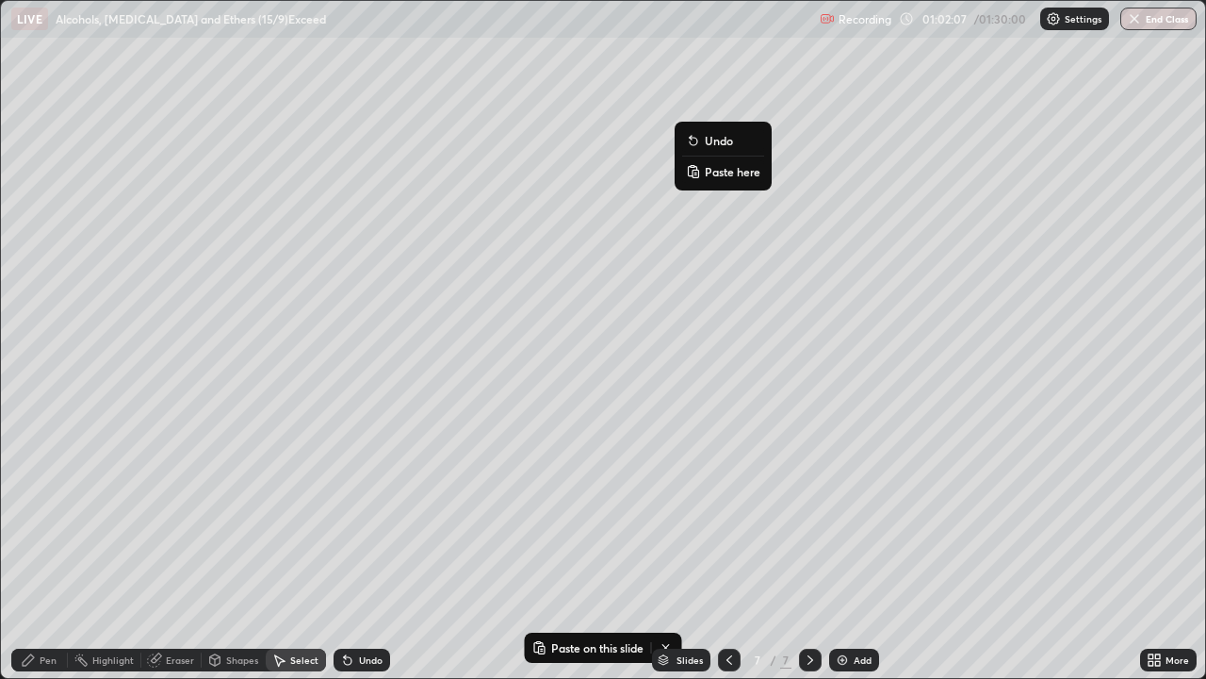
click at [695, 173] on rect at bounding box center [696, 174] width 6 height 8
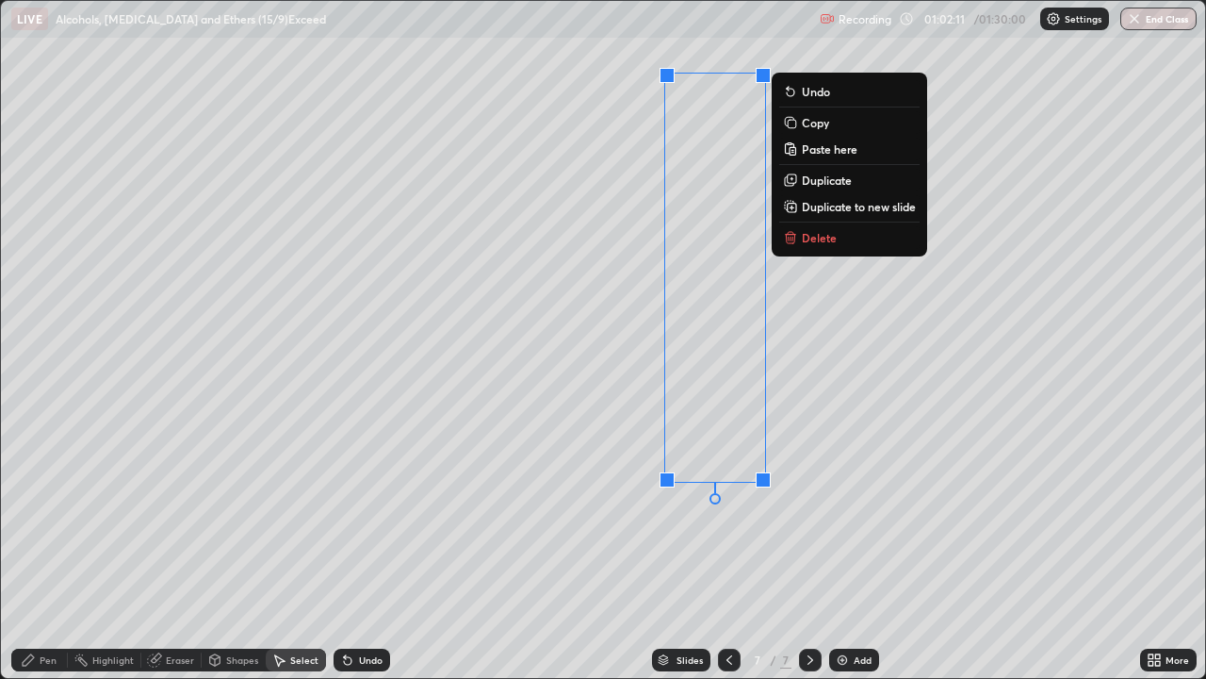
click at [49, 550] on div "Pen" at bounding box center [48, 659] width 17 height 9
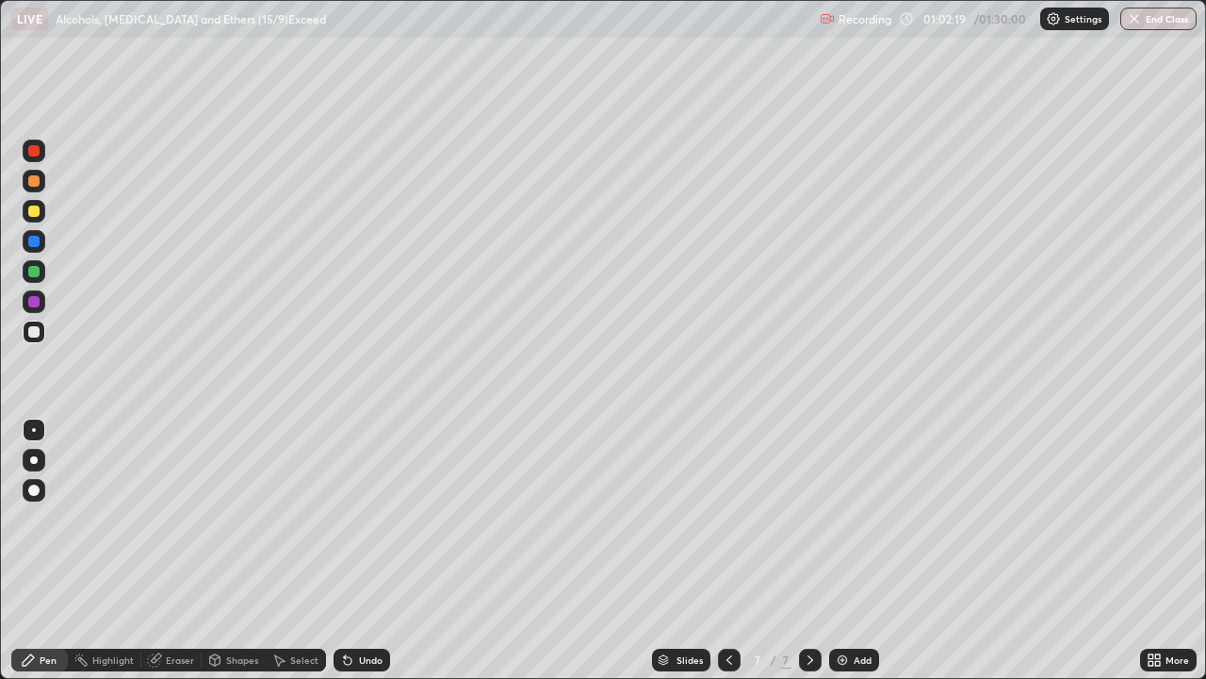
click at [233, 550] on div "Shapes" at bounding box center [242, 659] width 32 height 9
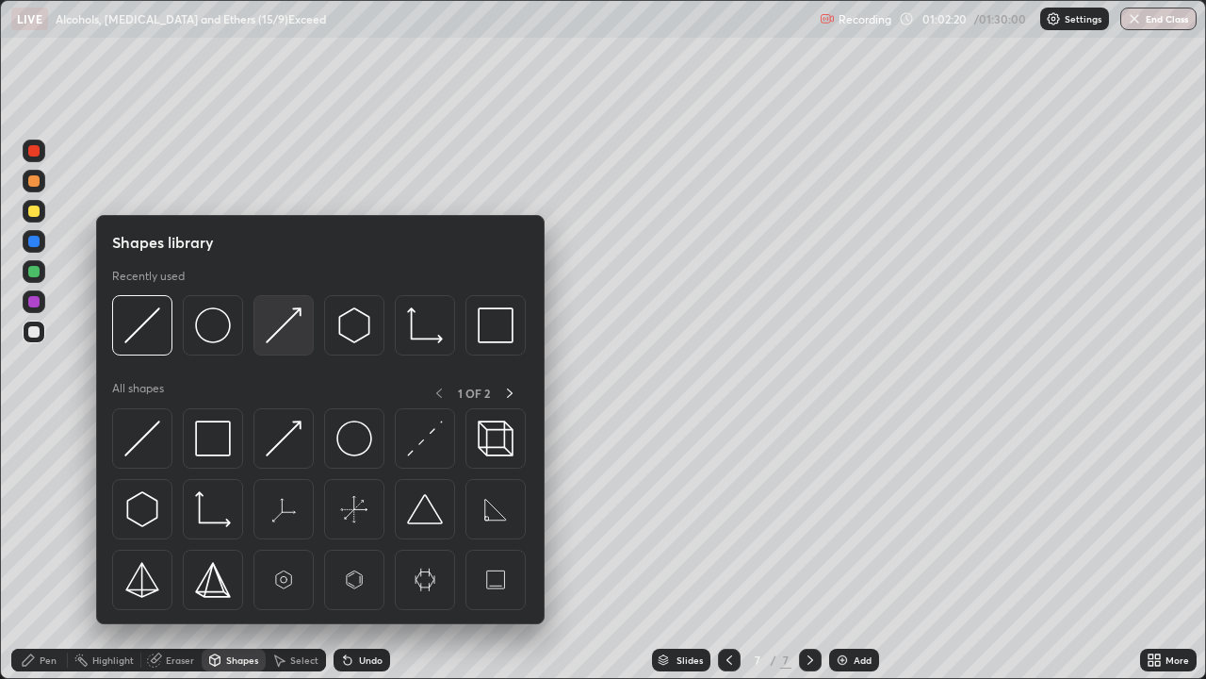
click at [273, 335] on img at bounding box center [284, 325] width 36 height 36
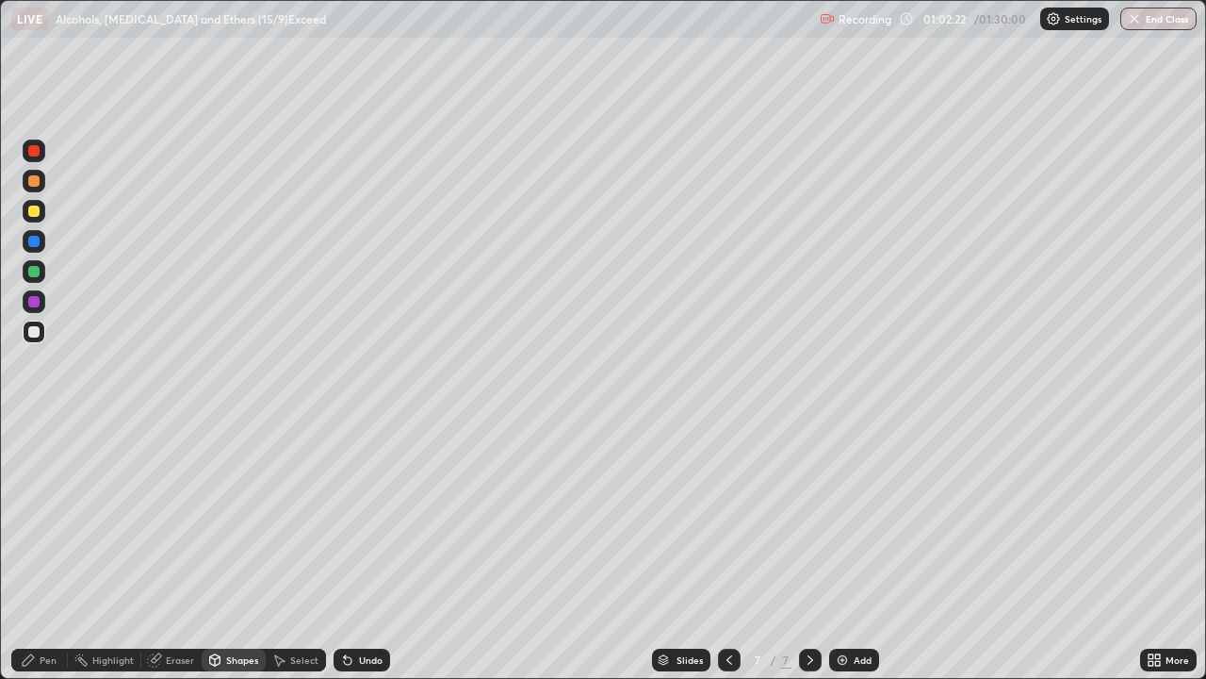
click at [39, 550] on div "Pen" at bounding box center [39, 659] width 57 height 23
click at [245, 550] on div "Shapes" at bounding box center [242, 659] width 32 height 9
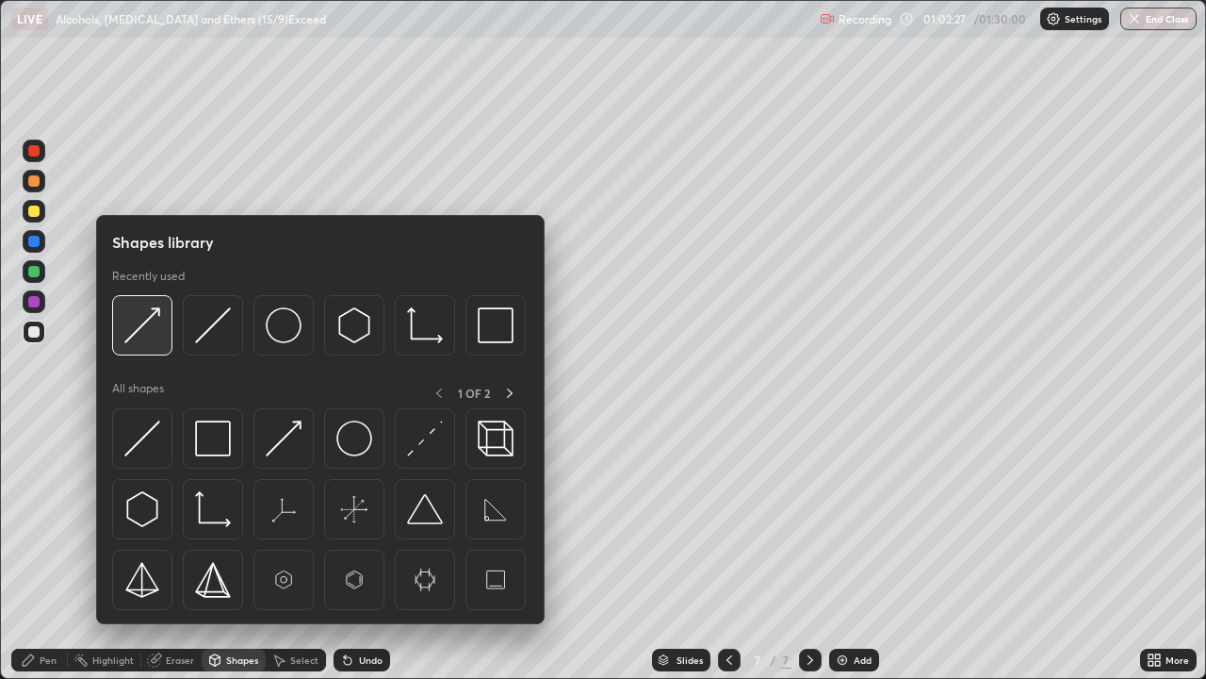
click at [142, 330] on img at bounding box center [142, 325] width 36 height 36
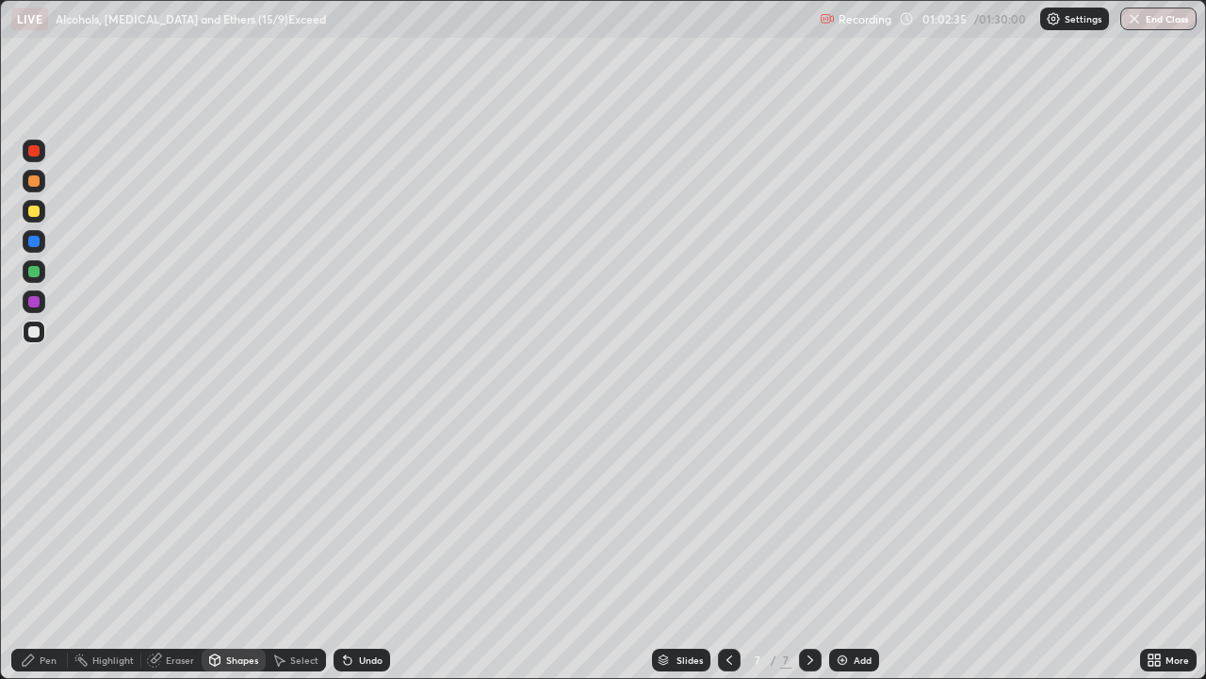
click at [49, 550] on div "Pen" at bounding box center [48, 659] width 17 height 9
click at [242, 550] on div "Shapes" at bounding box center [242, 659] width 32 height 9
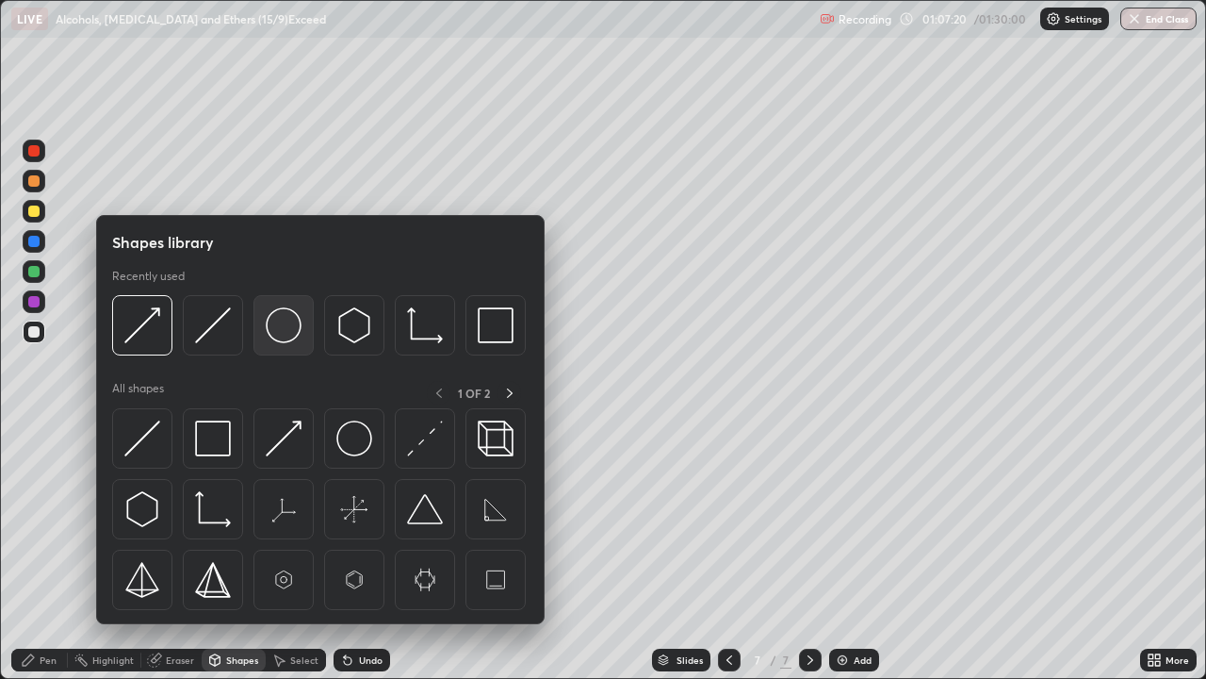
click at [279, 331] on img at bounding box center [284, 325] width 36 height 36
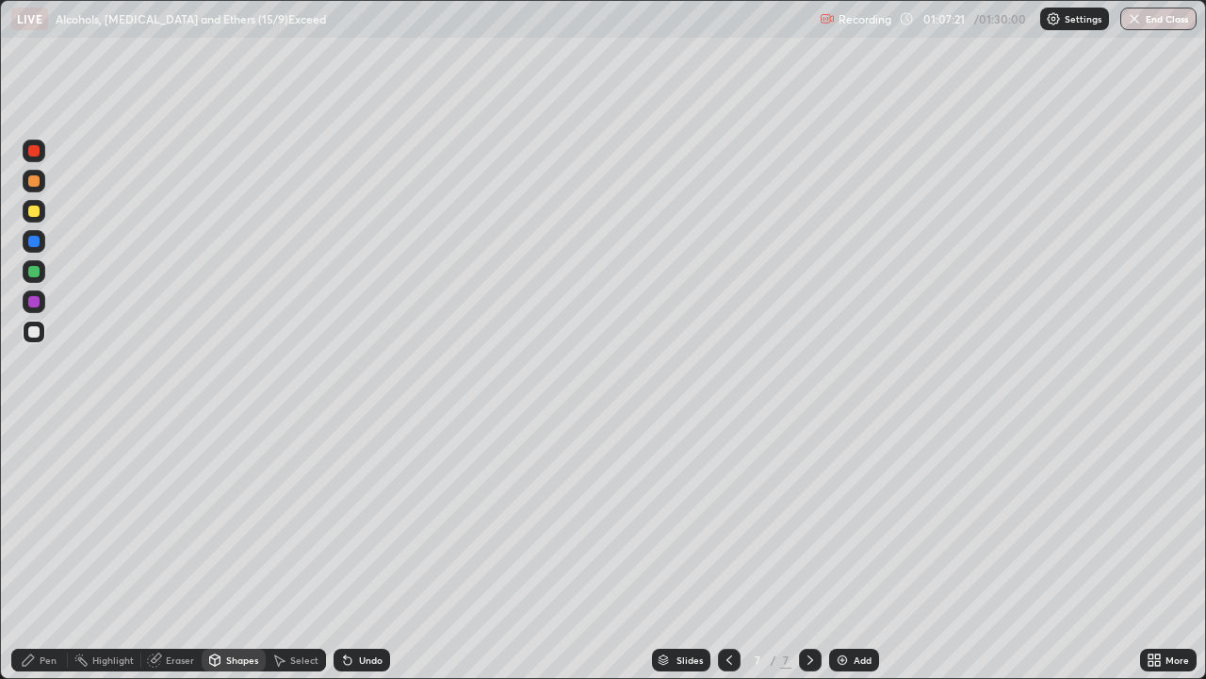
click at [26, 152] on div at bounding box center [34, 150] width 23 height 23
click at [48, 550] on div "Pen" at bounding box center [48, 659] width 17 height 9
click at [28, 296] on div at bounding box center [34, 301] width 23 height 23
click at [293, 550] on div "Select" at bounding box center [304, 659] width 28 height 9
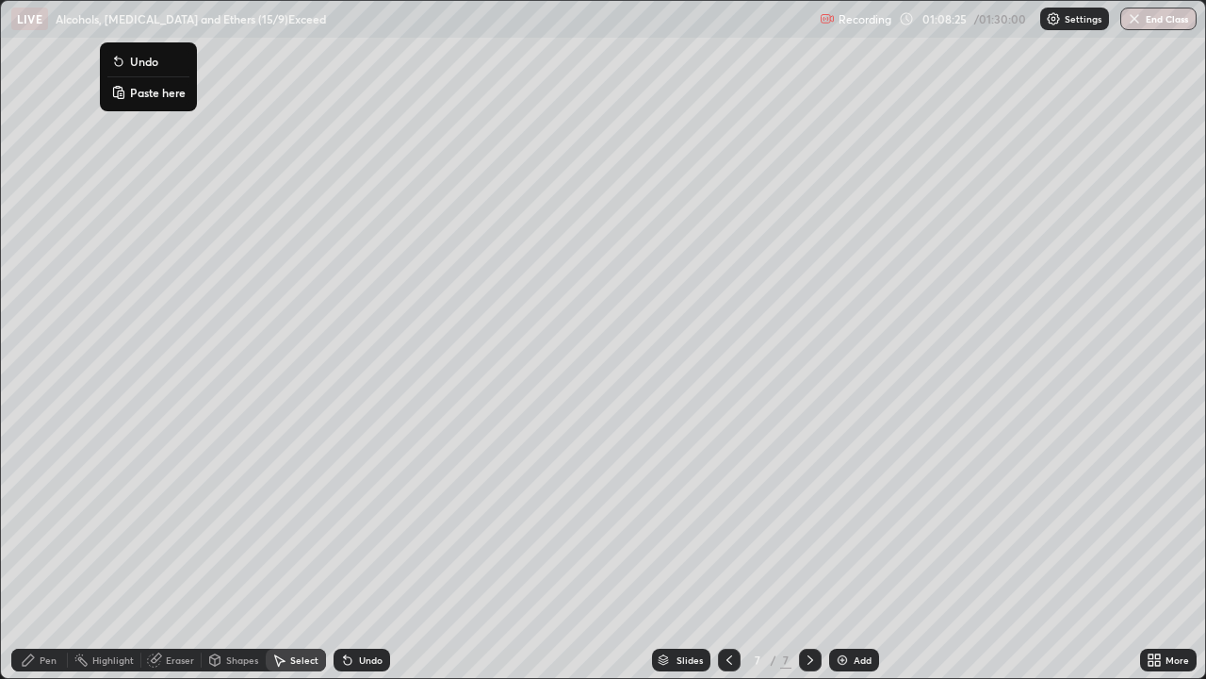
click at [387, 290] on div "0 ° Undo Copy Paste here Duplicate Duplicate to new slide Delete" at bounding box center [603, 339] width 1204 height 677
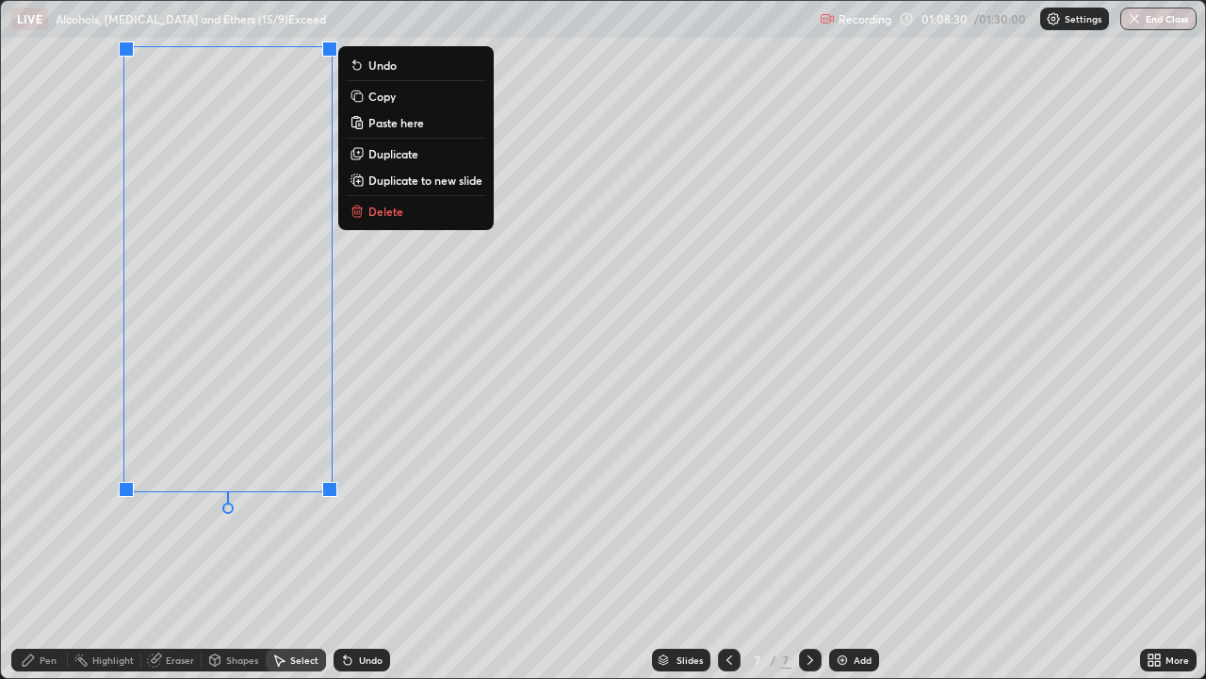
click at [366, 96] on button "Copy" at bounding box center [416, 96] width 140 height 23
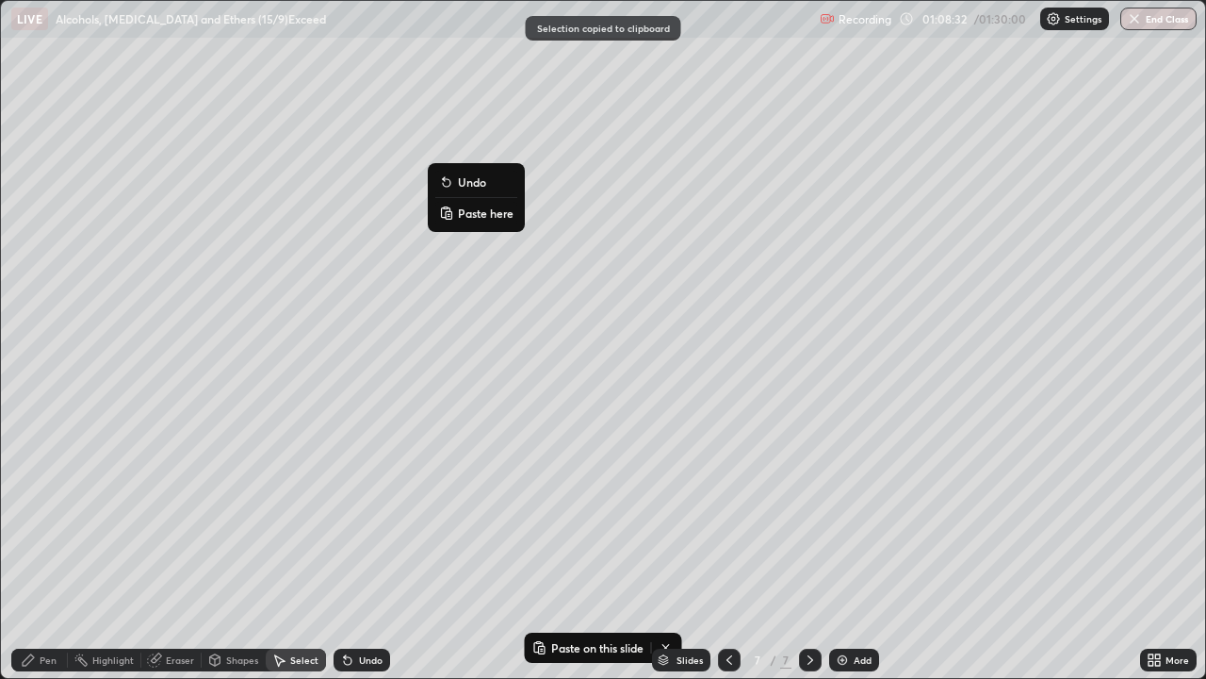
click at [457, 214] on button "Paste here" at bounding box center [476, 213] width 82 height 23
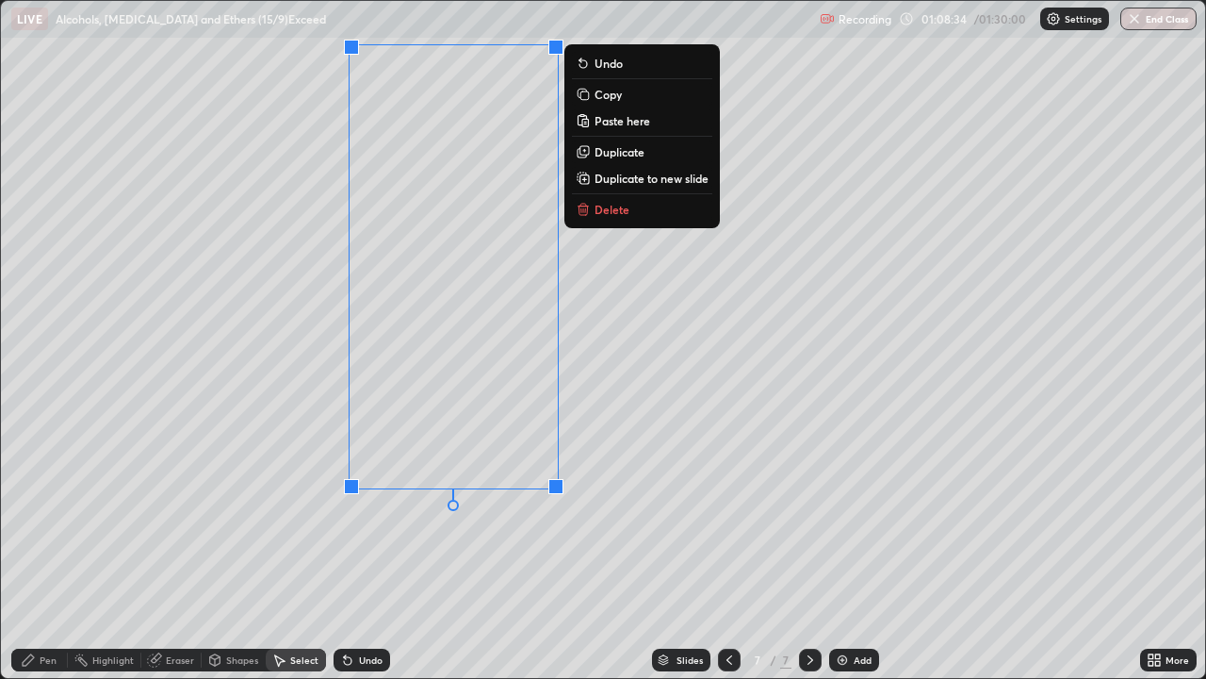
click at [265, 550] on div "0 ° Undo Copy Paste here Duplicate Duplicate to new slide Delete" at bounding box center [603, 339] width 1204 height 677
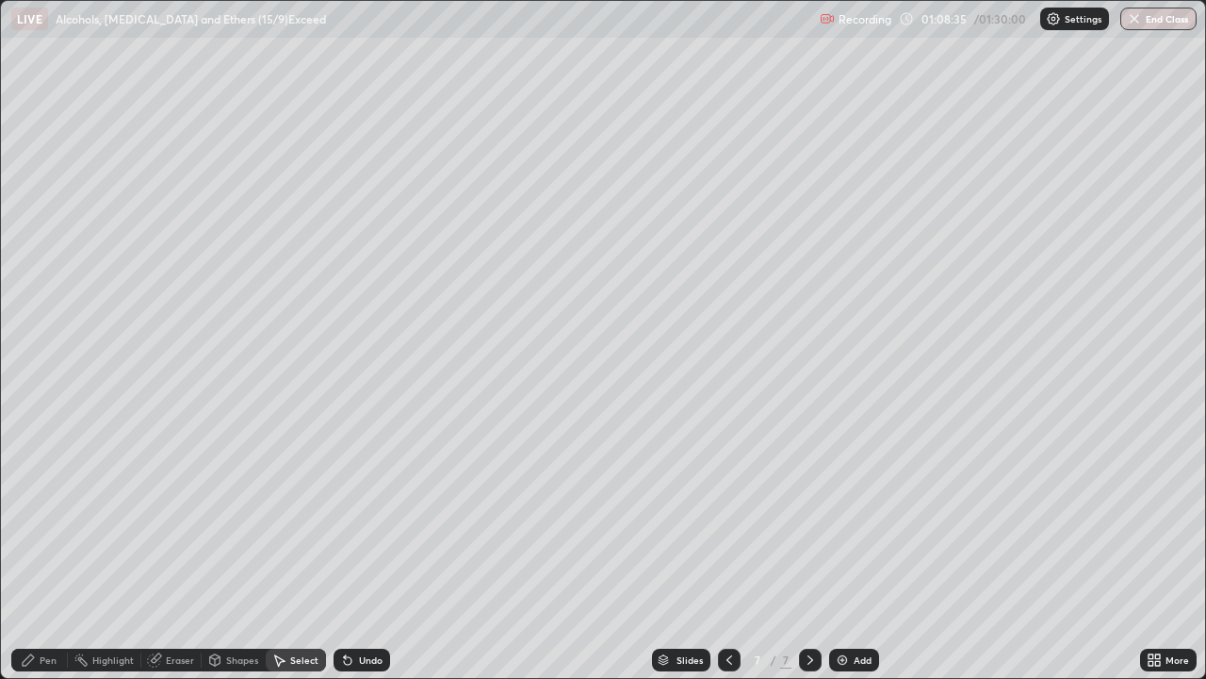
click at [308, 550] on div "Select" at bounding box center [304, 659] width 28 height 9
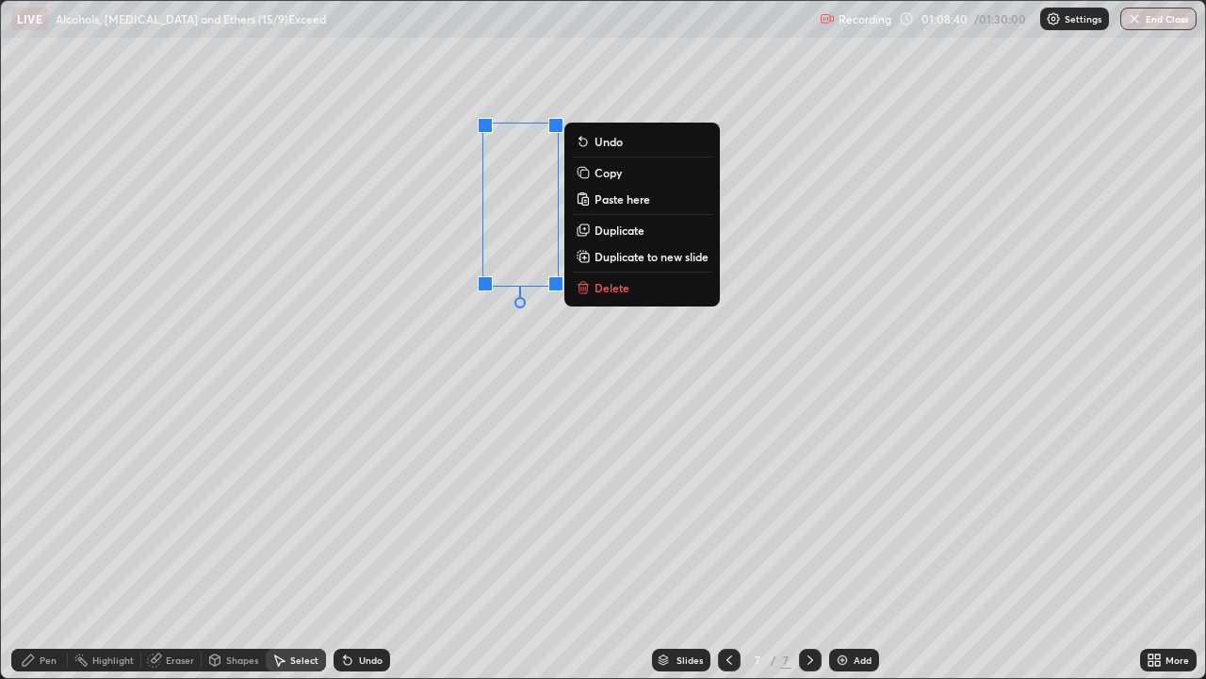
click at [604, 287] on p "Delete" at bounding box center [612, 287] width 35 height 15
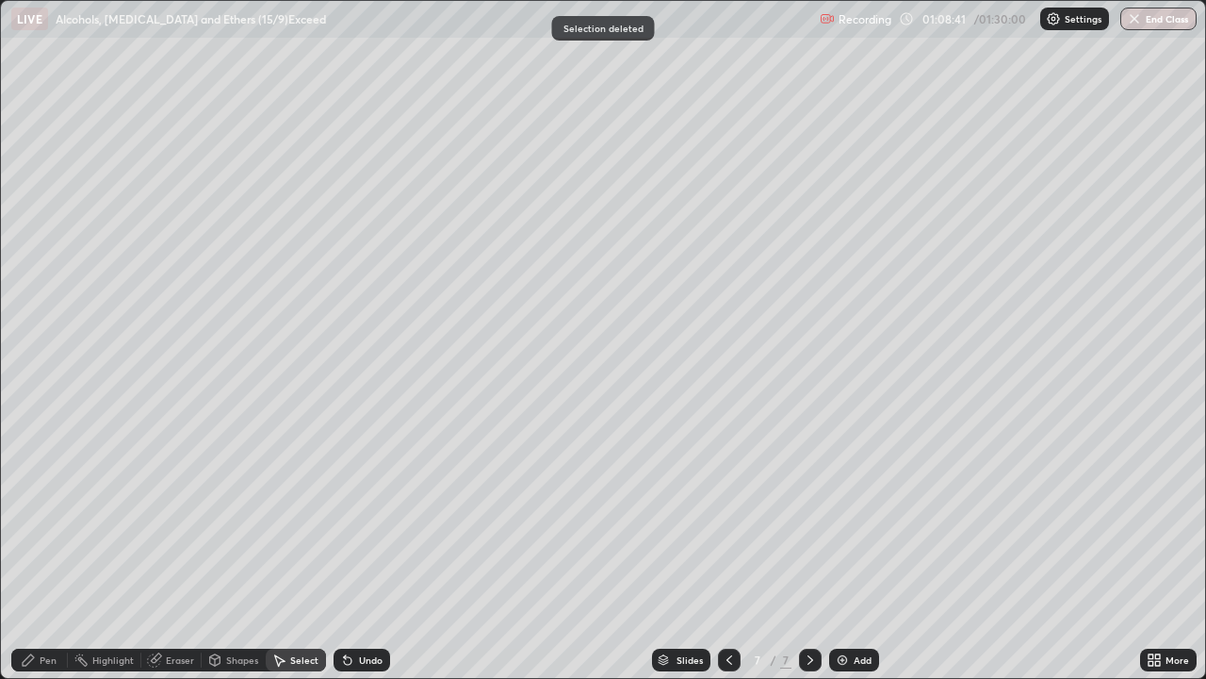
click at [313, 550] on div "Select" at bounding box center [296, 659] width 60 height 23
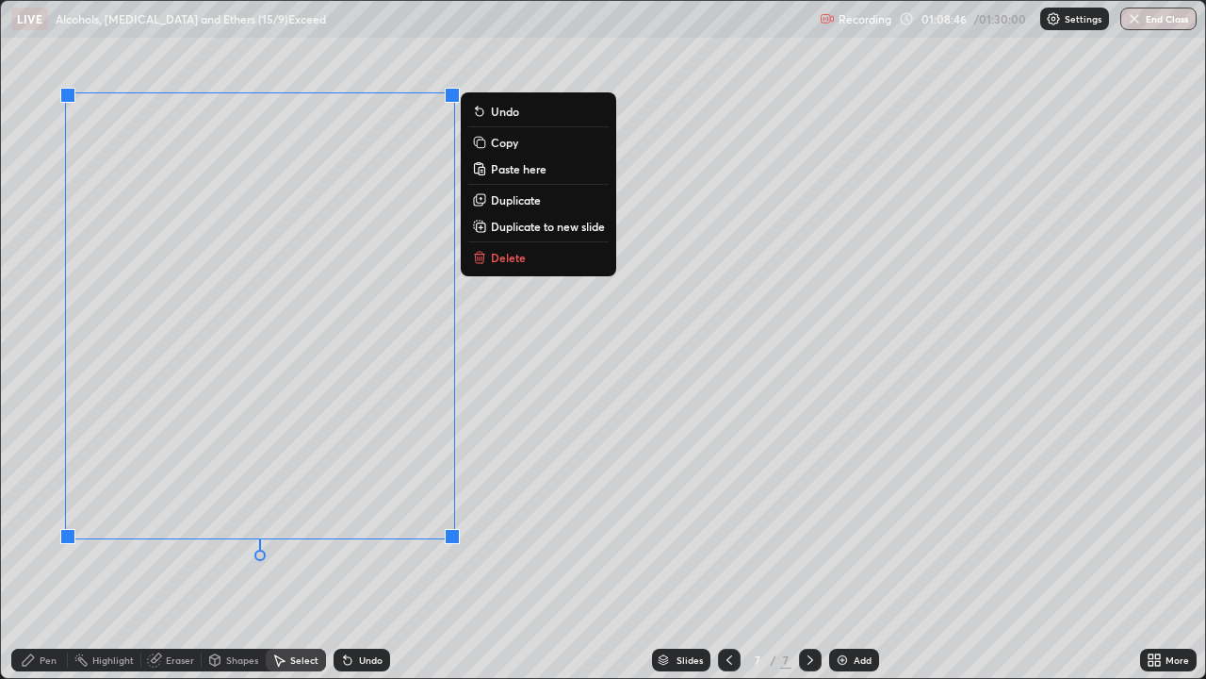
click at [240, 550] on div "0 ° Undo Copy Paste here Duplicate Duplicate to new slide Delete" at bounding box center [603, 339] width 1204 height 677
click at [491, 142] on p "Copy" at bounding box center [504, 142] width 27 height 15
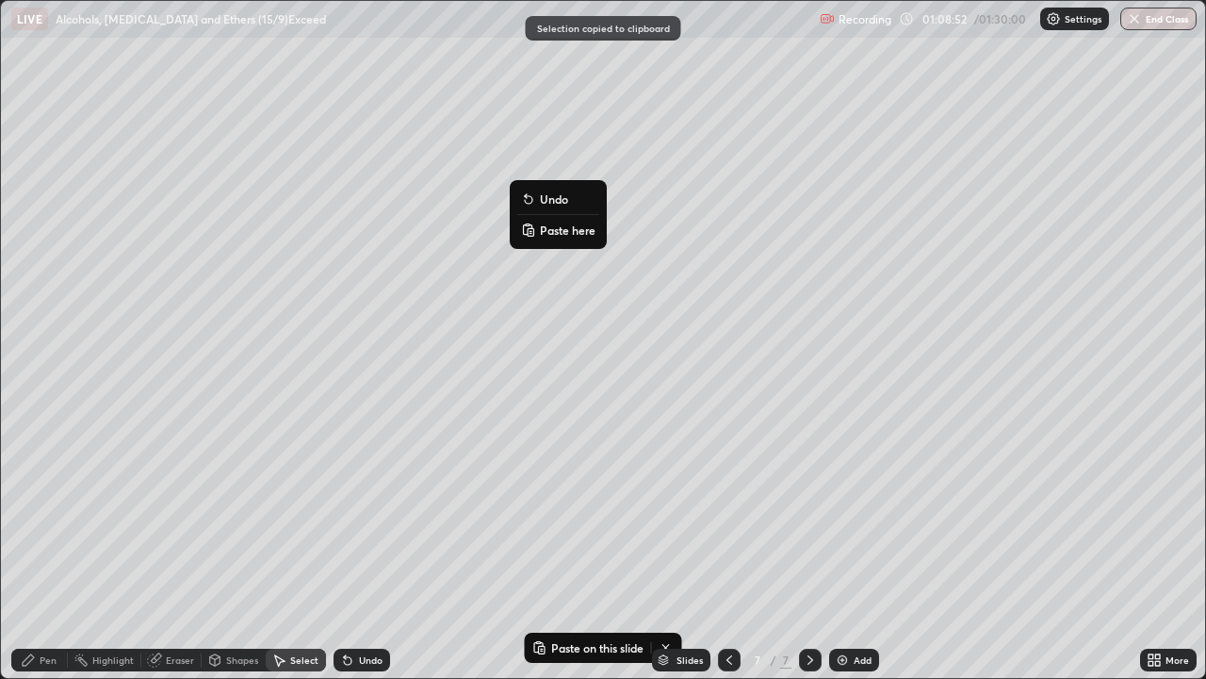
click at [538, 230] on button "Paste here" at bounding box center [558, 230] width 82 height 23
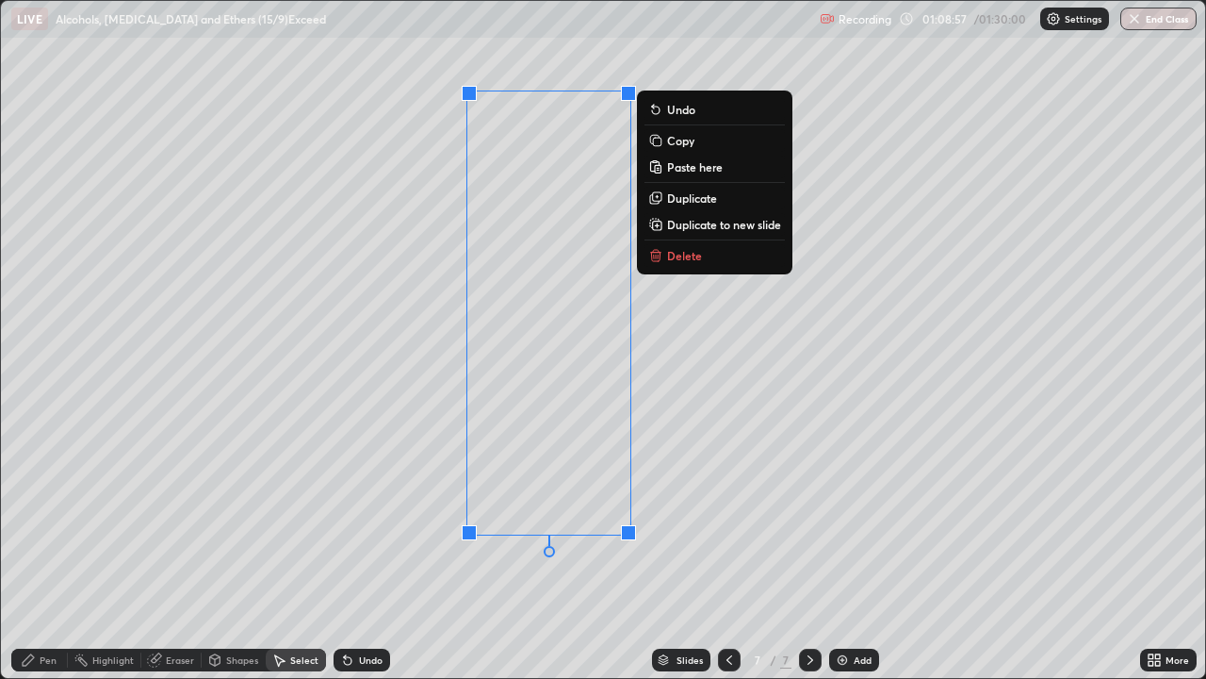
click at [47, 550] on div "Pen" at bounding box center [48, 659] width 17 height 9
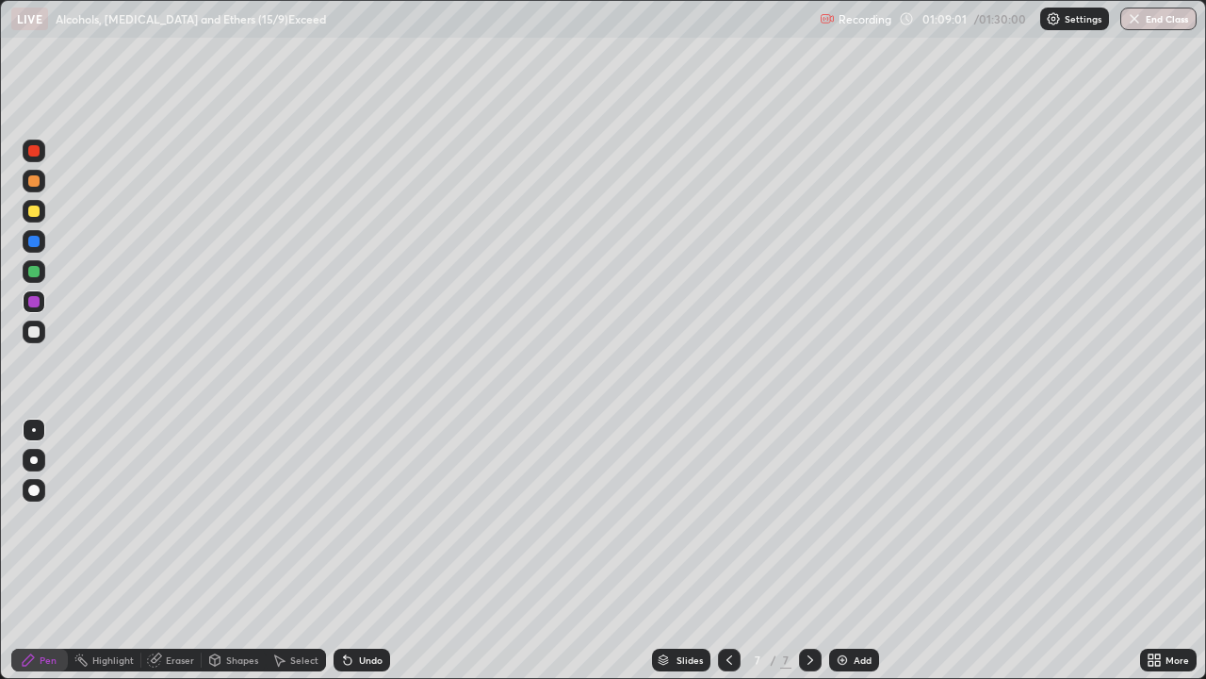
click at [36, 334] on div at bounding box center [33, 331] width 11 height 11
click at [298, 550] on div "Select" at bounding box center [304, 659] width 28 height 9
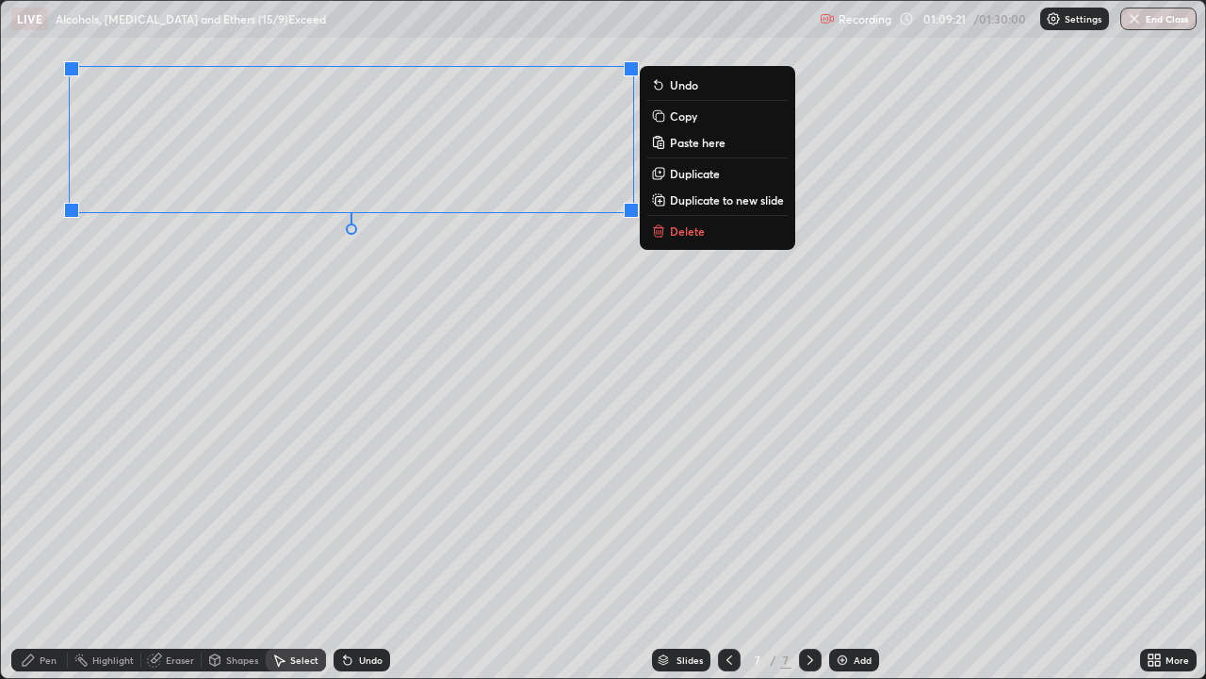
click at [161, 550] on div "Eraser" at bounding box center [171, 659] width 60 height 23
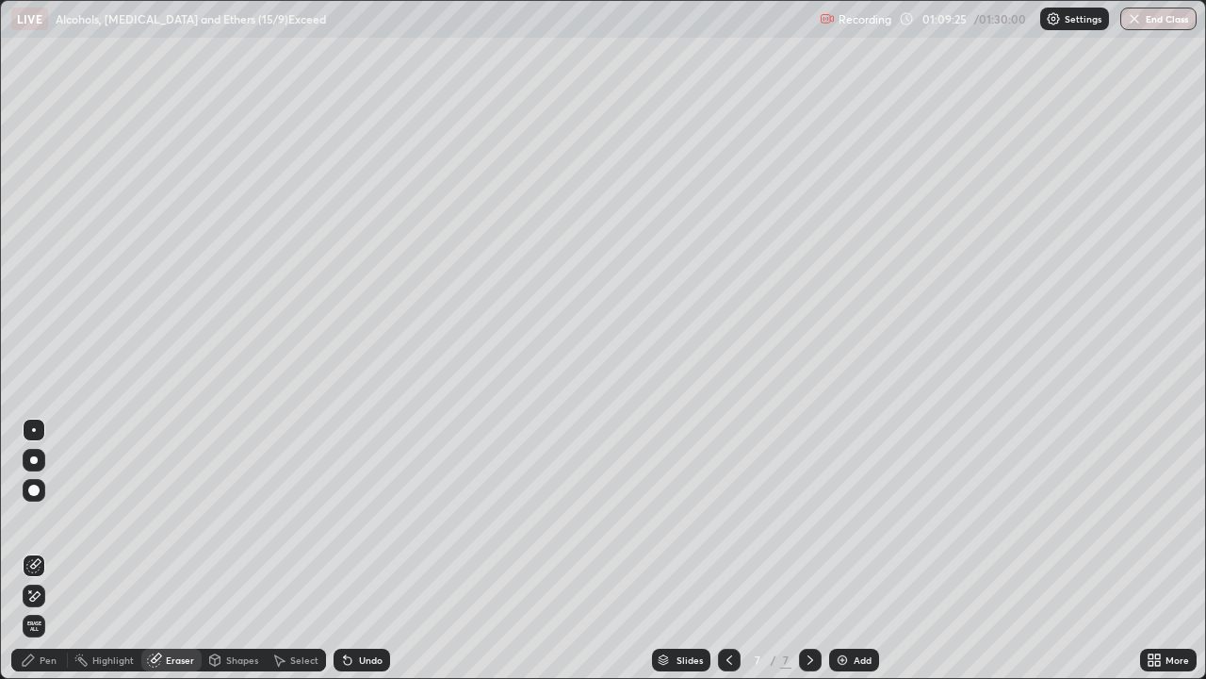
click at [41, 550] on div "Pen" at bounding box center [48, 659] width 17 height 9
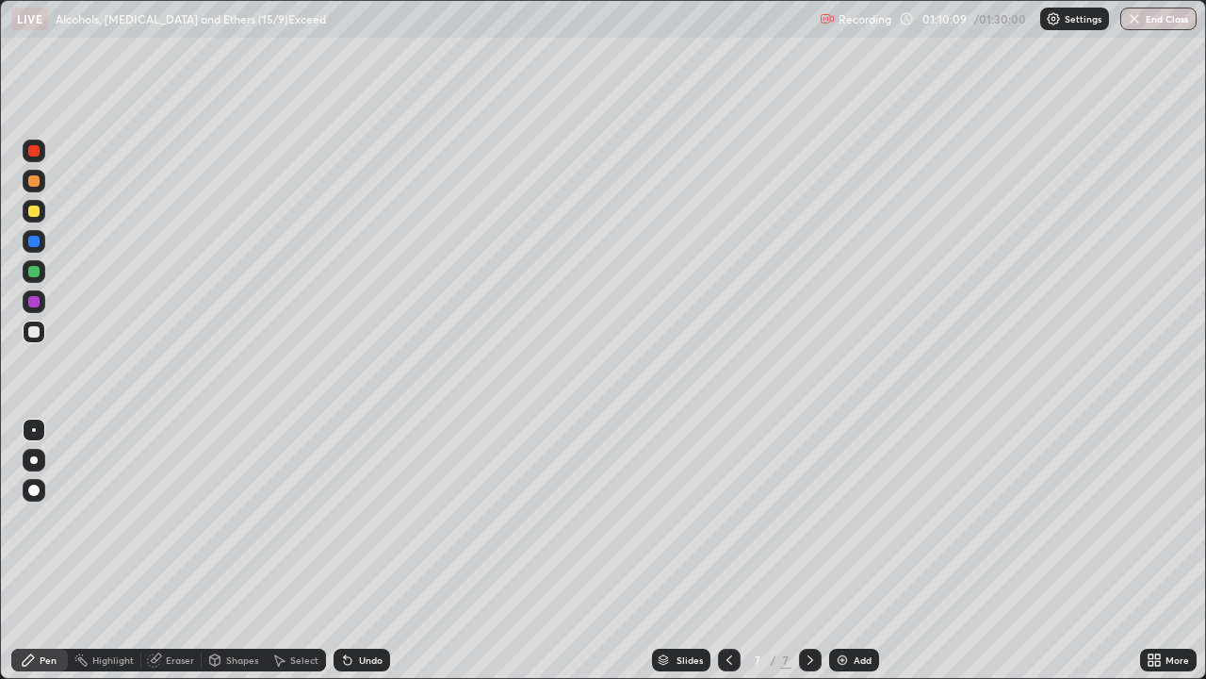
click at [299, 550] on div "Select" at bounding box center [304, 659] width 28 height 9
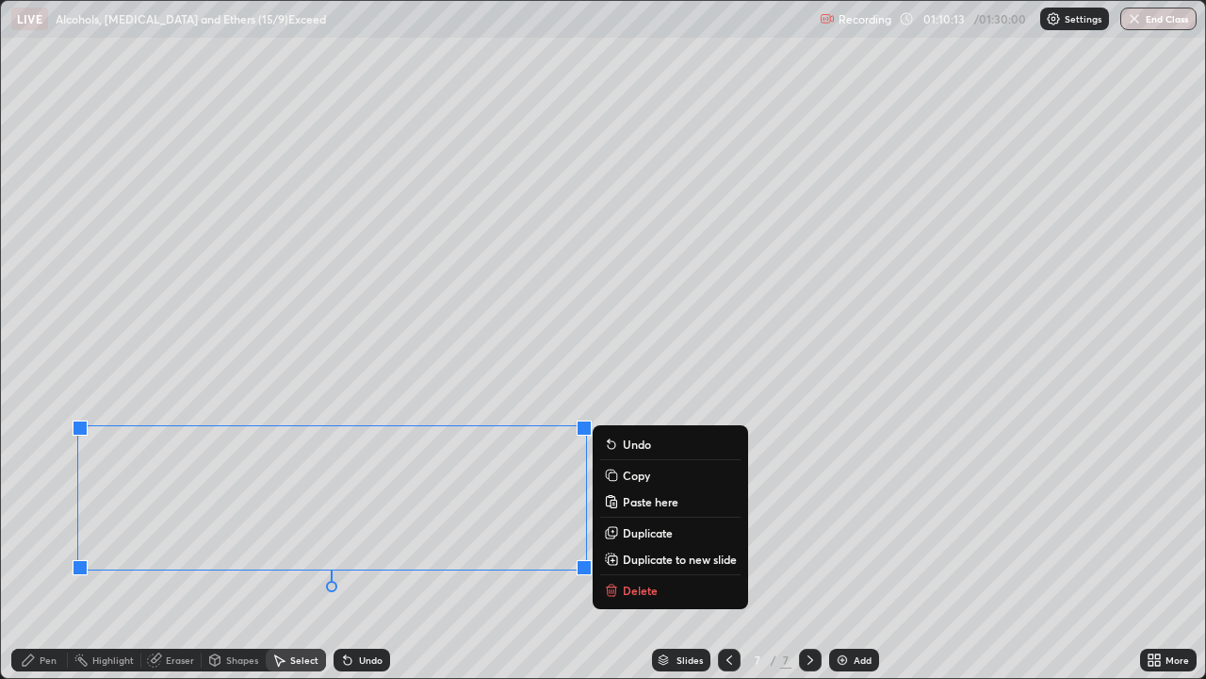
click at [39, 550] on div "Pen" at bounding box center [39, 659] width 57 height 23
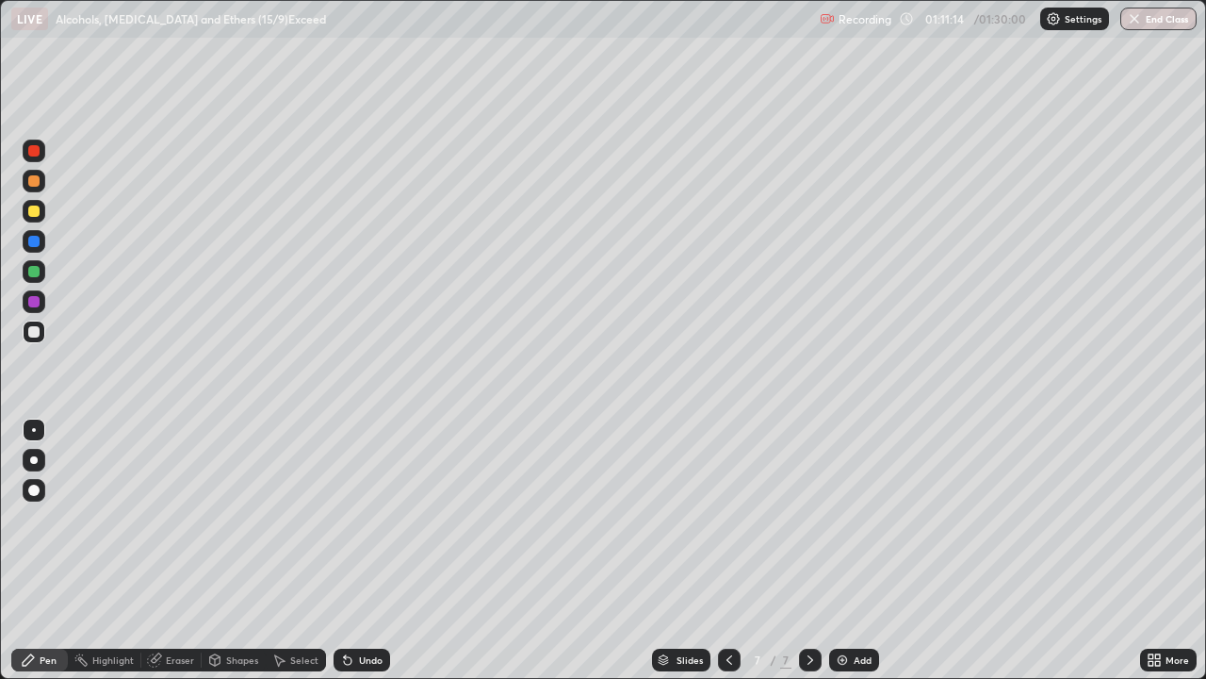
click at [230, 550] on div "Shapes" at bounding box center [242, 659] width 32 height 9
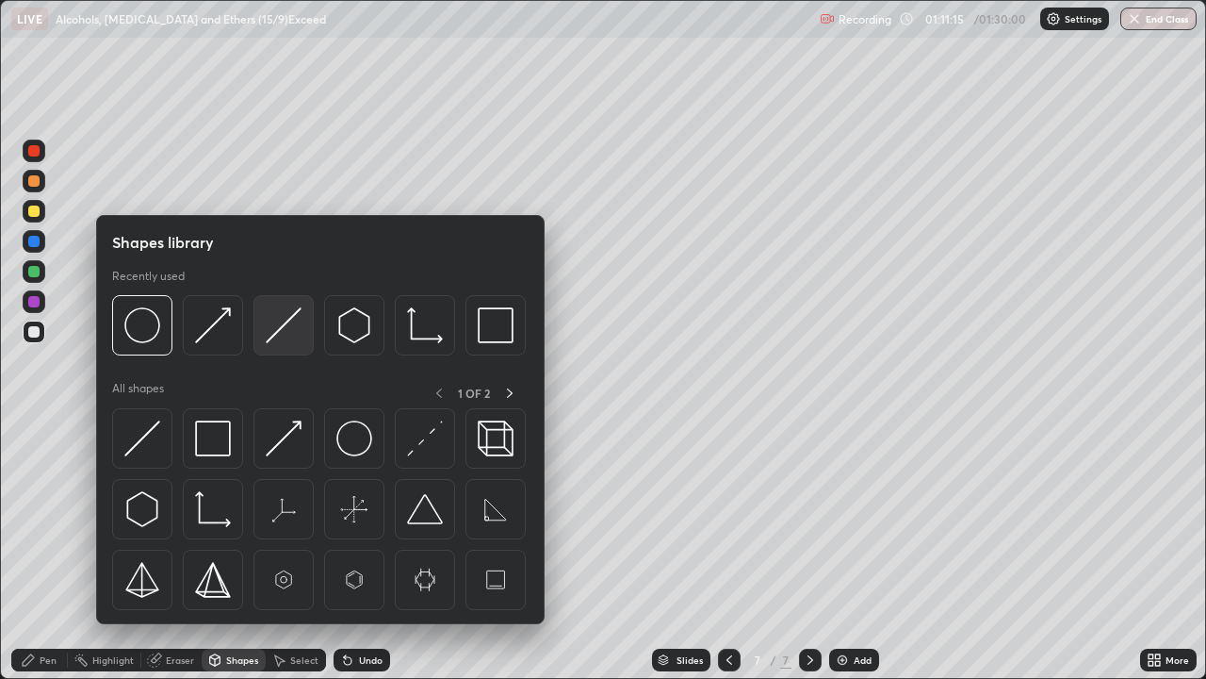
click at [266, 335] on img at bounding box center [284, 325] width 36 height 36
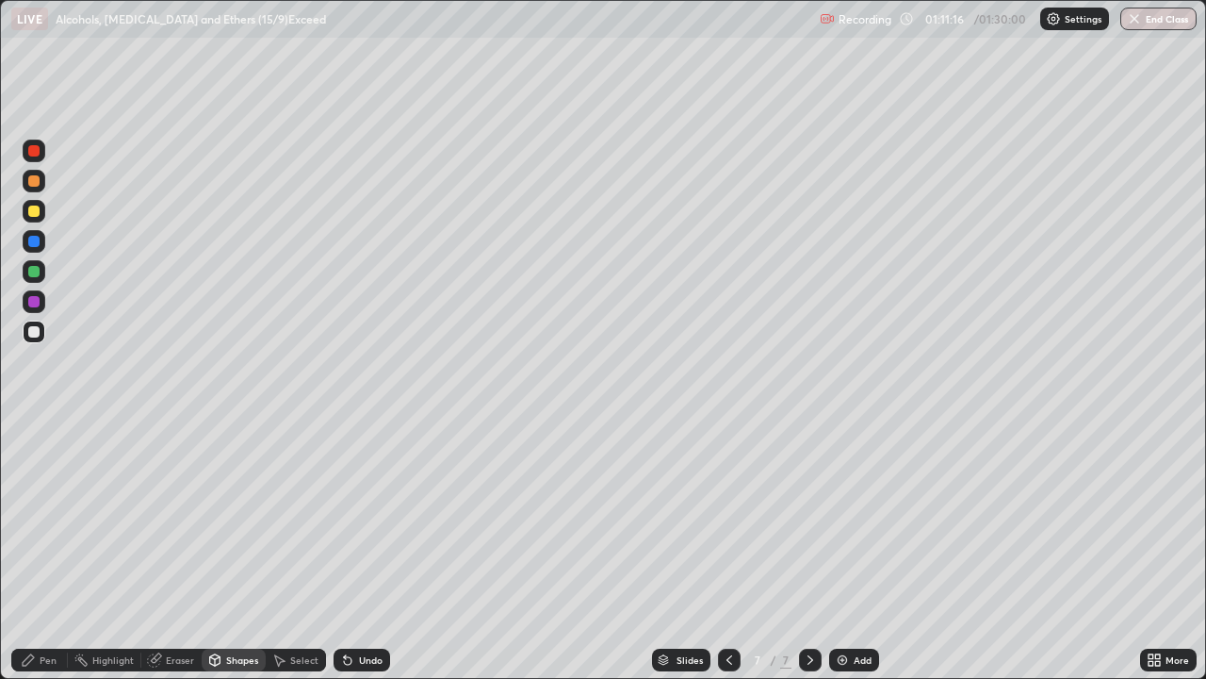
click at [33, 297] on div at bounding box center [33, 301] width 11 height 11
click at [51, 550] on div "Pen" at bounding box center [48, 659] width 17 height 9
click at [37, 335] on div at bounding box center [33, 331] width 11 height 11
click at [38, 303] on div at bounding box center [33, 301] width 11 height 11
click at [298, 550] on div "Select" at bounding box center [304, 659] width 28 height 9
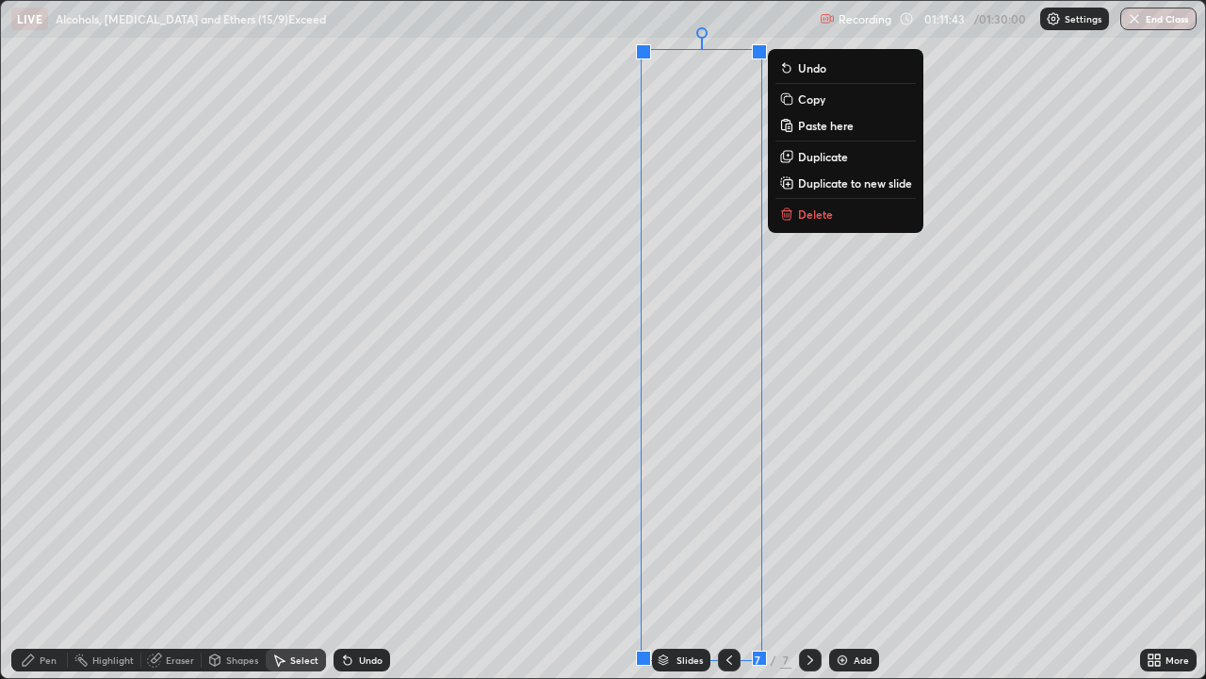
click at [996, 270] on div "0 ° Undo Copy Paste here Duplicate Duplicate to new slide Delete" at bounding box center [603, 339] width 1204 height 677
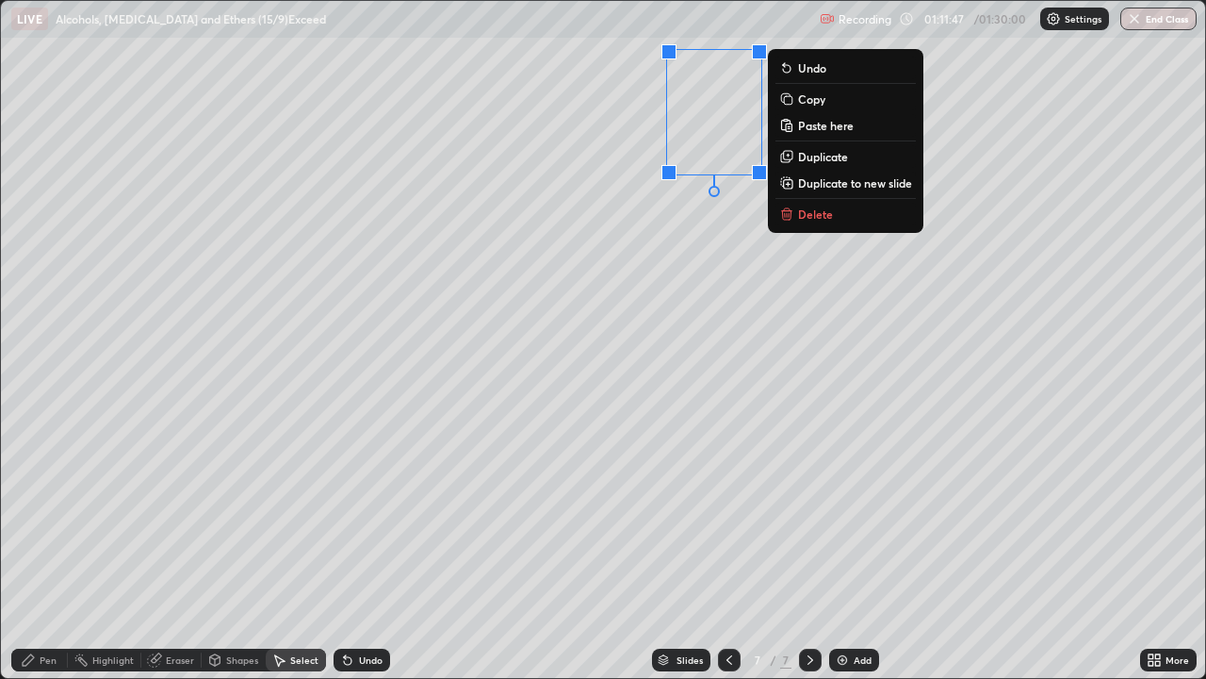
click at [794, 101] on icon at bounding box center [786, 98] width 15 height 15
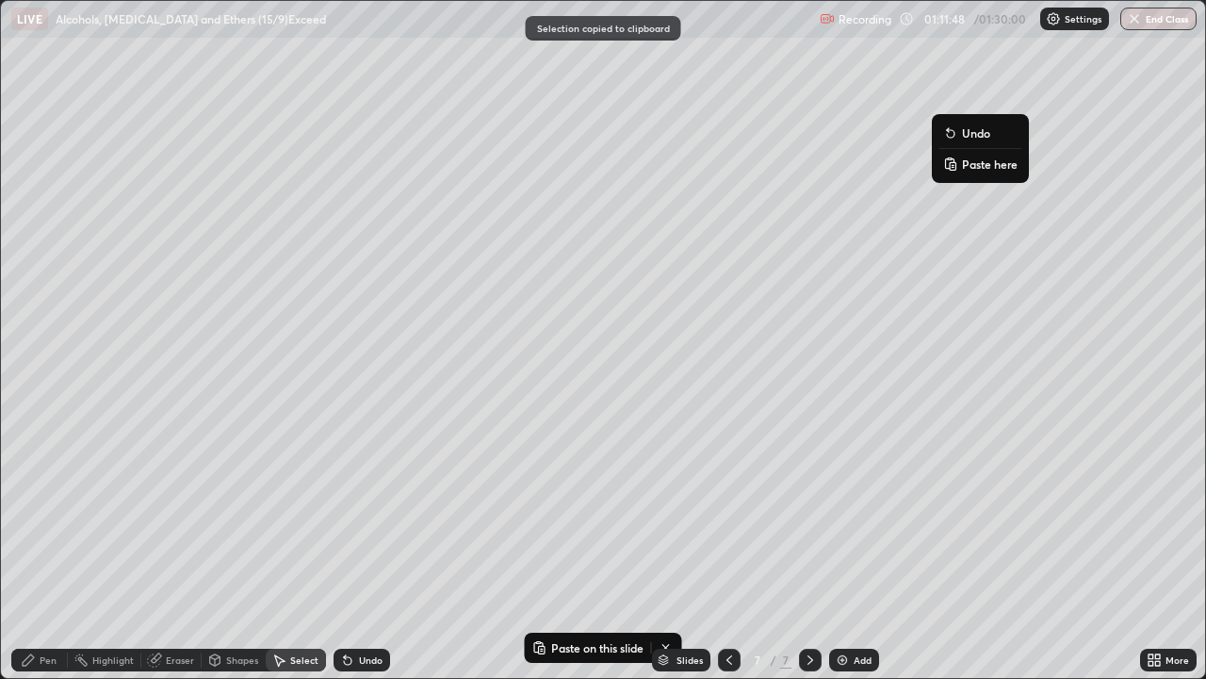
click at [956, 163] on rect at bounding box center [953, 166] width 6 height 8
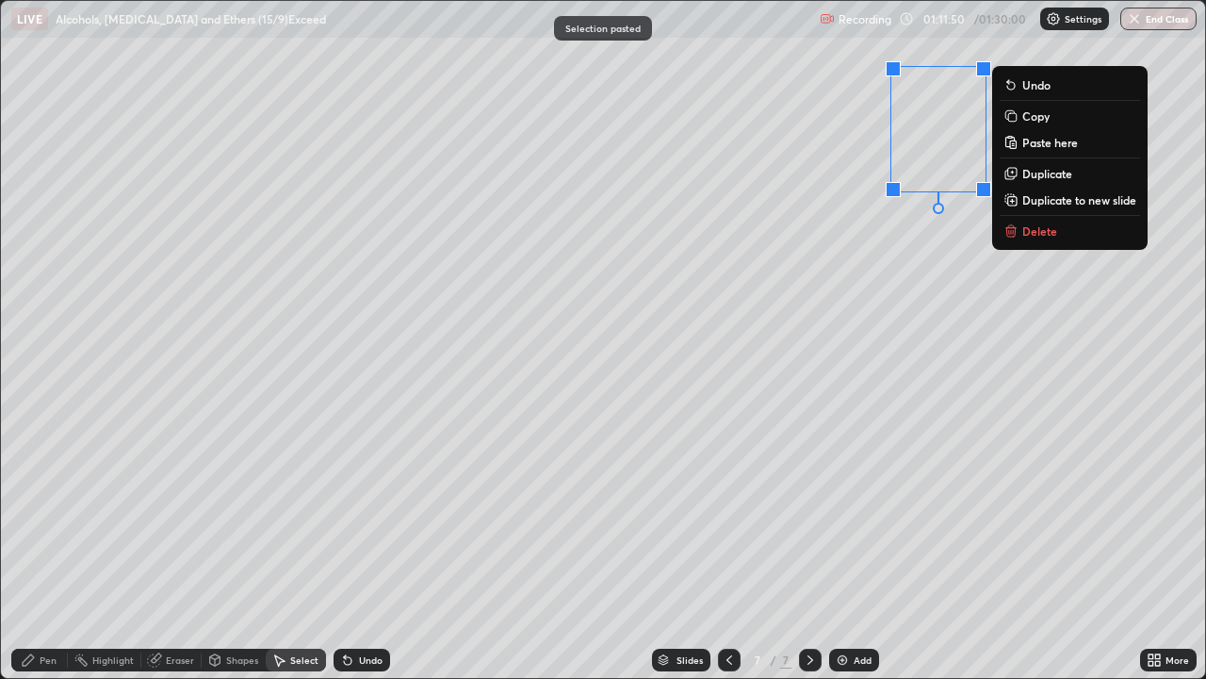
click at [949, 239] on div "0 ° Undo Copy Paste here Duplicate Duplicate to new slide Delete" at bounding box center [603, 339] width 1204 height 677
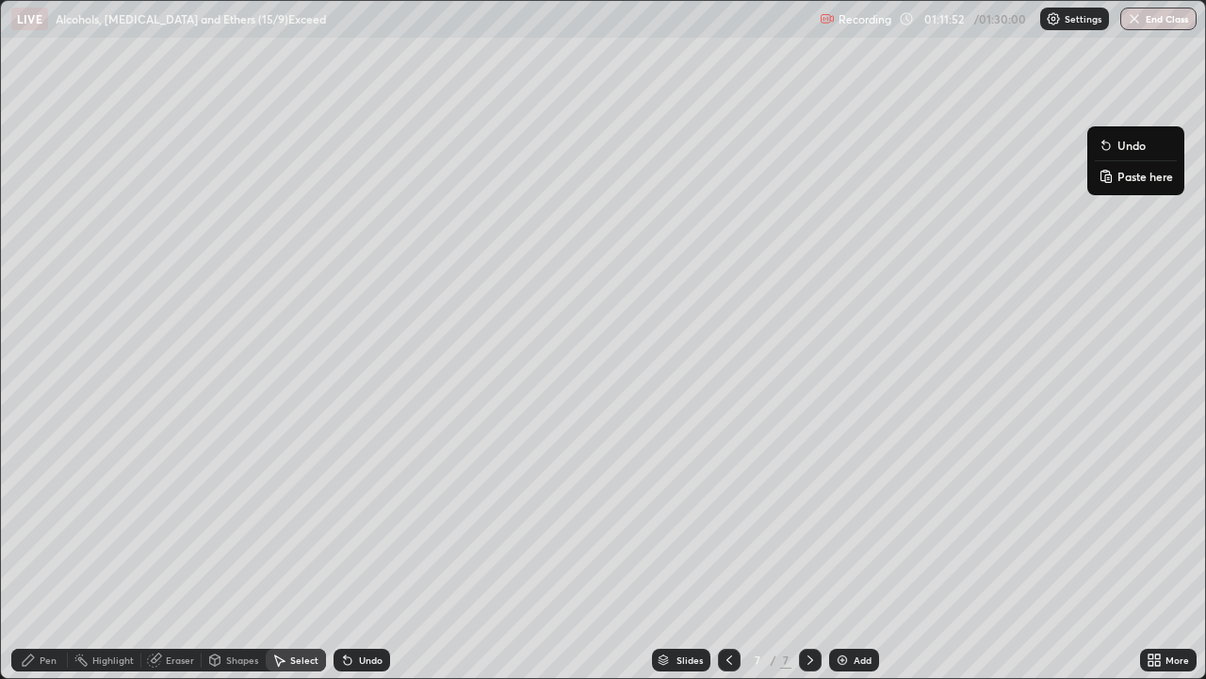
click at [1119, 175] on p "Paste here" at bounding box center [1146, 176] width 56 height 15
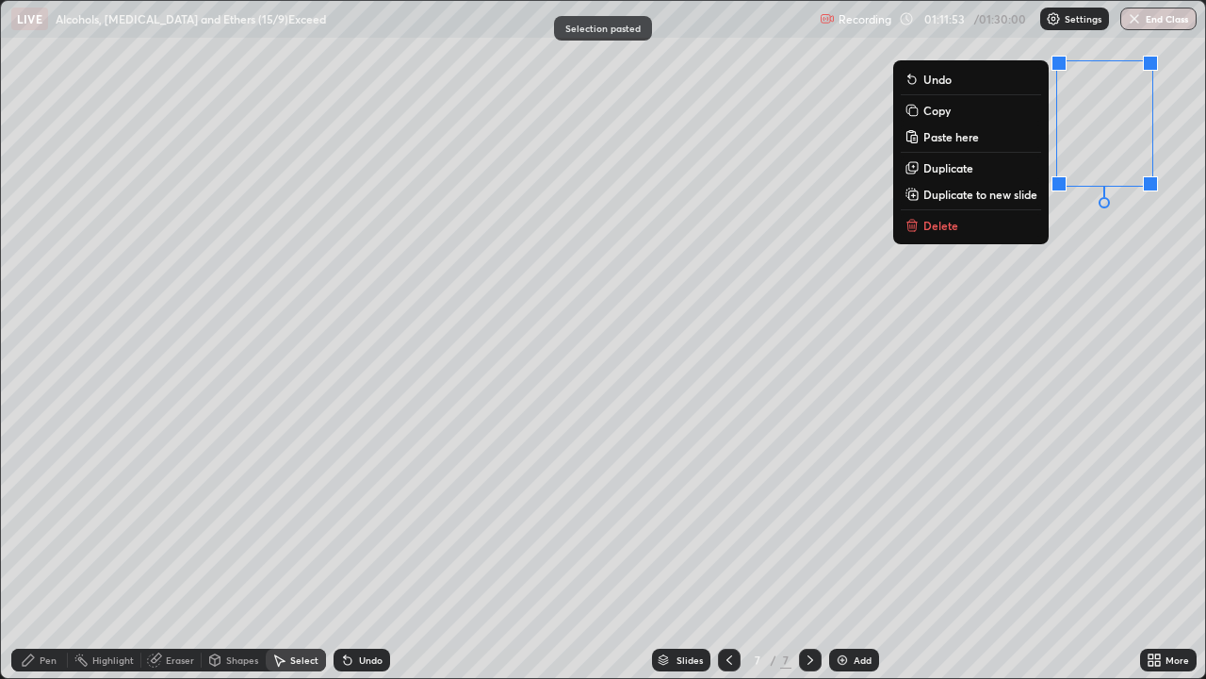
click at [1014, 306] on div "0 ° Undo Copy Paste here Duplicate Duplicate to new slide Delete" at bounding box center [603, 339] width 1204 height 677
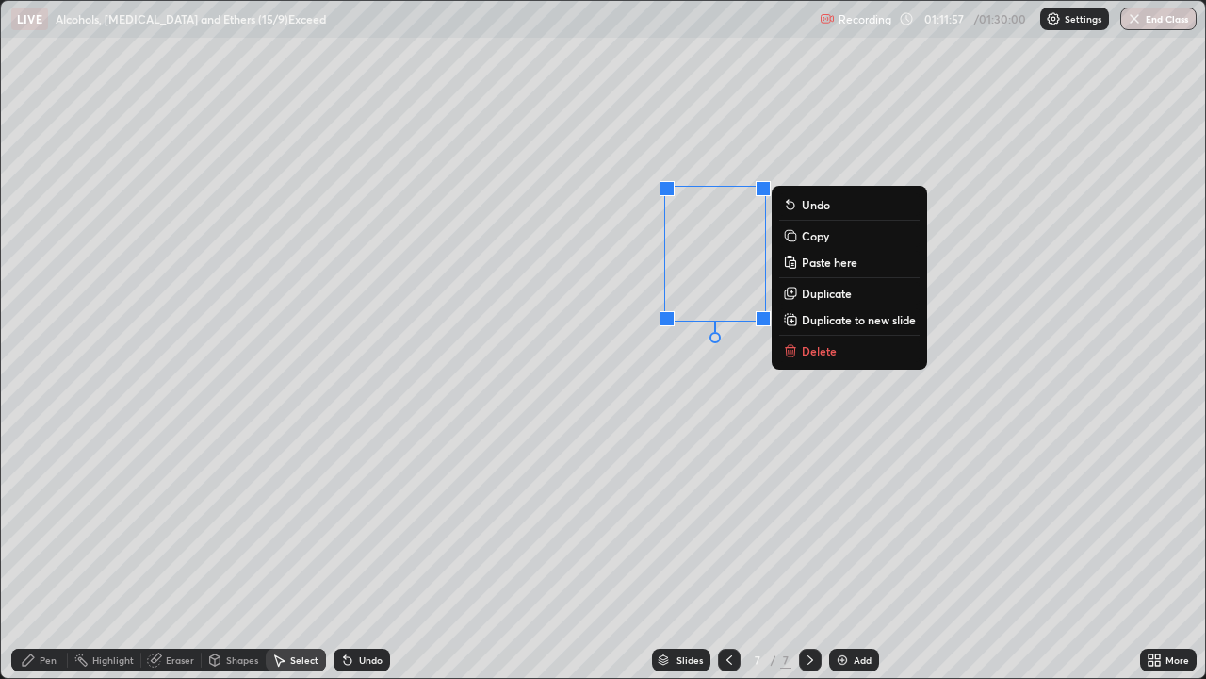
click at [815, 235] on p "Copy" at bounding box center [815, 235] width 27 height 15
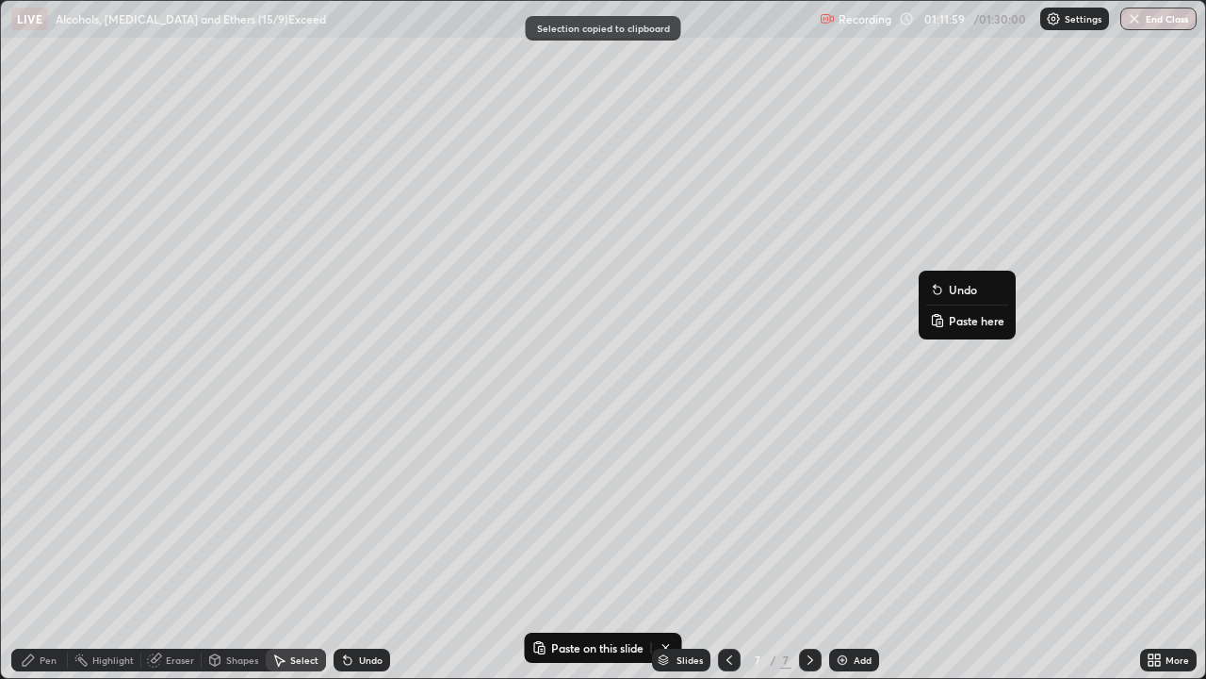
click at [940, 322] on rect at bounding box center [940, 323] width 6 height 8
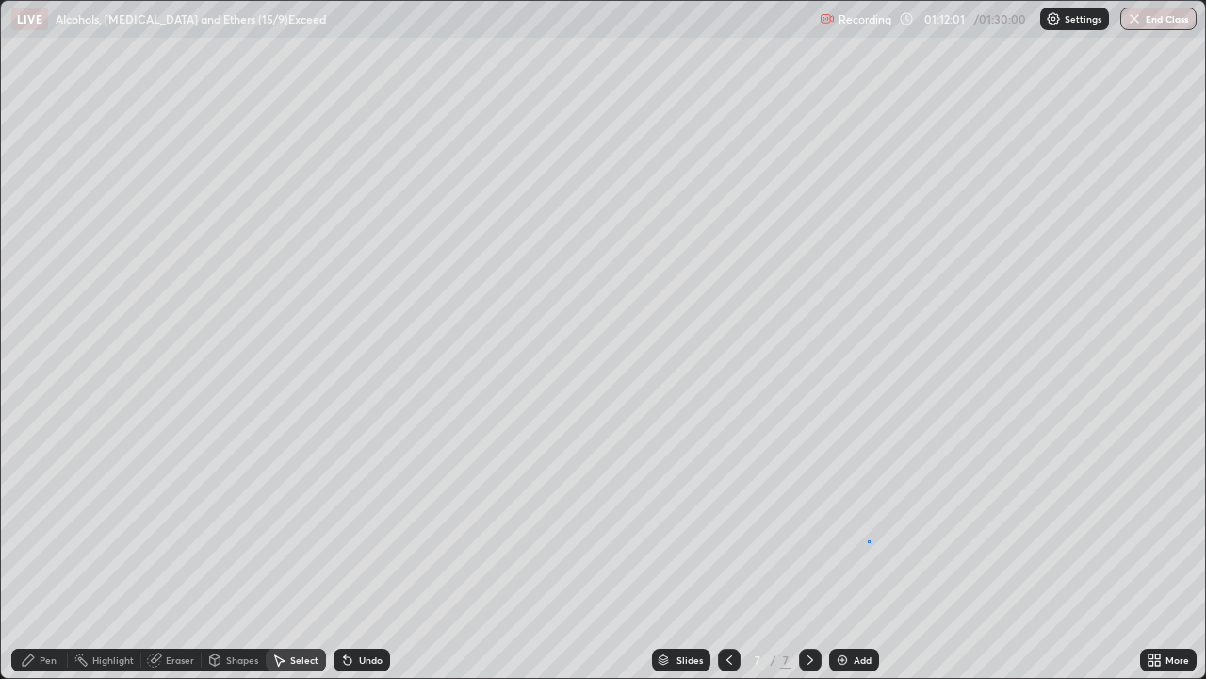
click at [868, 540] on div "0 ° Undo Copy Paste here Duplicate Duplicate to new slide Delete" at bounding box center [603, 339] width 1204 height 677
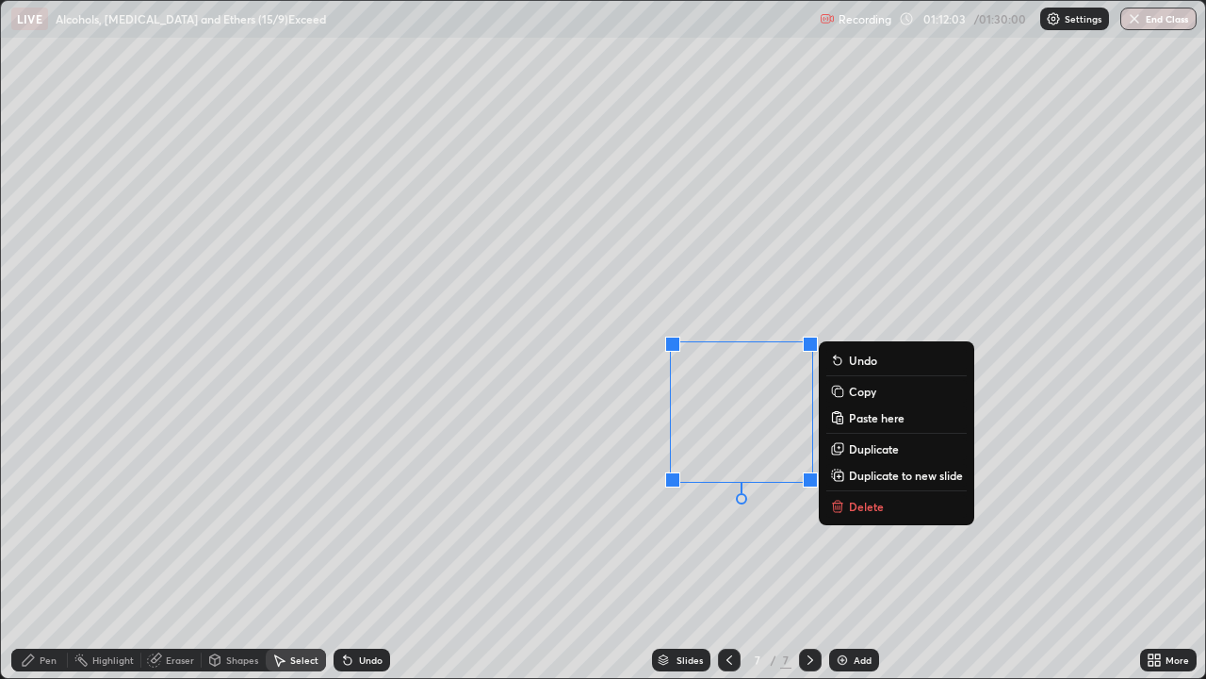
click at [850, 389] on p "Copy" at bounding box center [862, 391] width 27 height 15
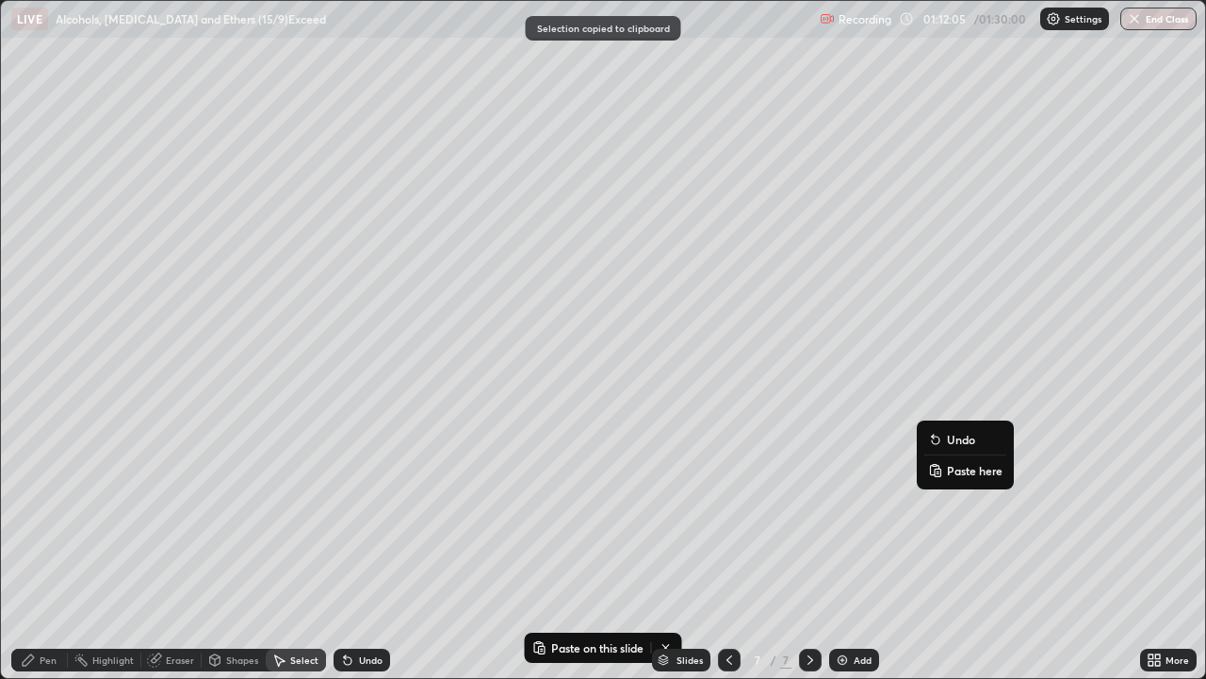
click at [938, 472] on rect at bounding box center [938, 472] width 6 height 8
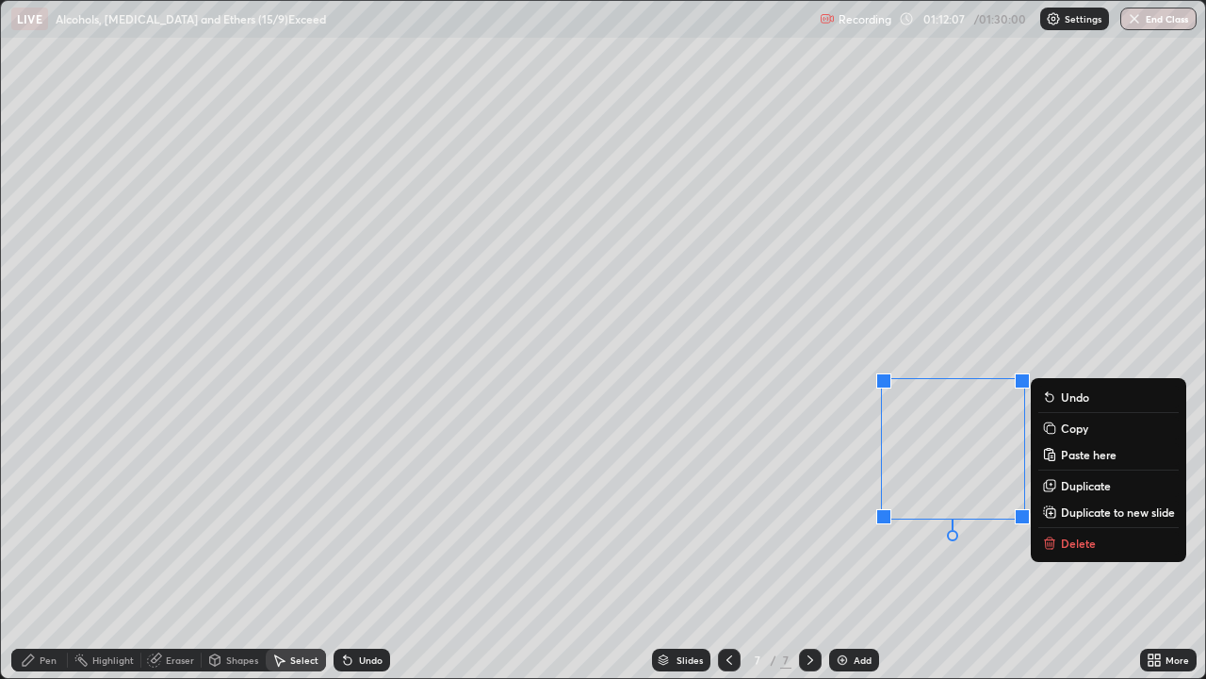
click at [788, 548] on div "0 ° Undo Copy Paste here Duplicate Duplicate to new slide Delete" at bounding box center [603, 339] width 1204 height 677
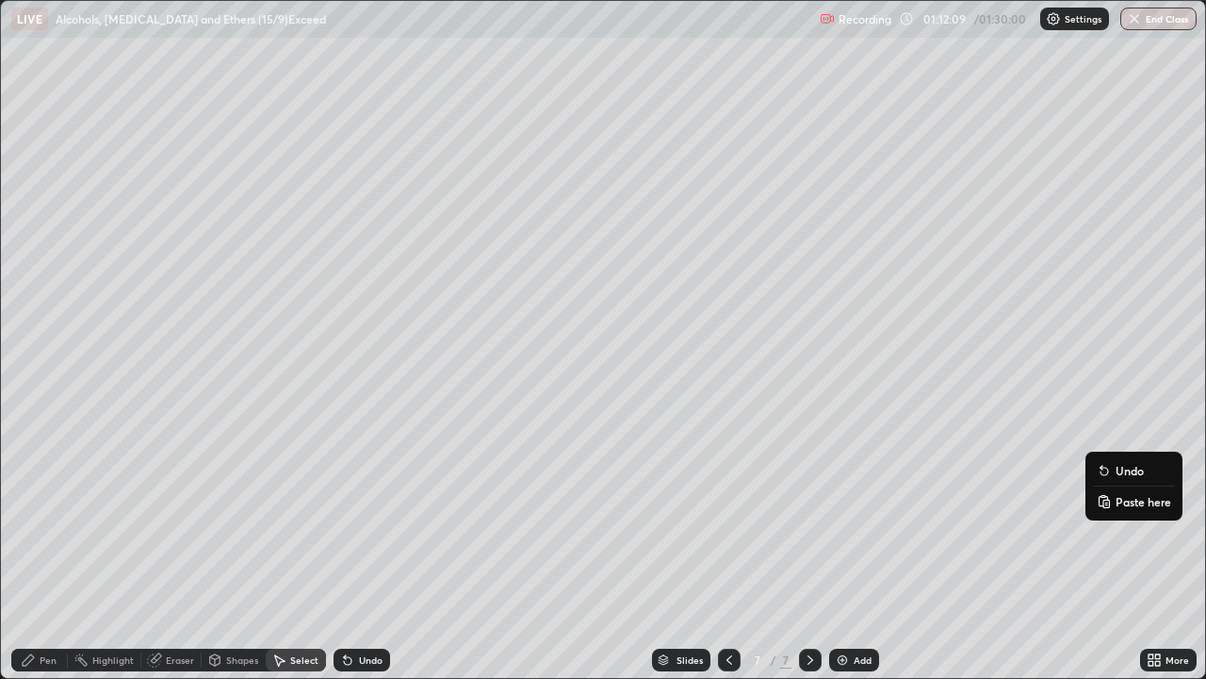
click at [1118, 500] on p "Paste here" at bounding box center [1144, 501] width 56 height 15
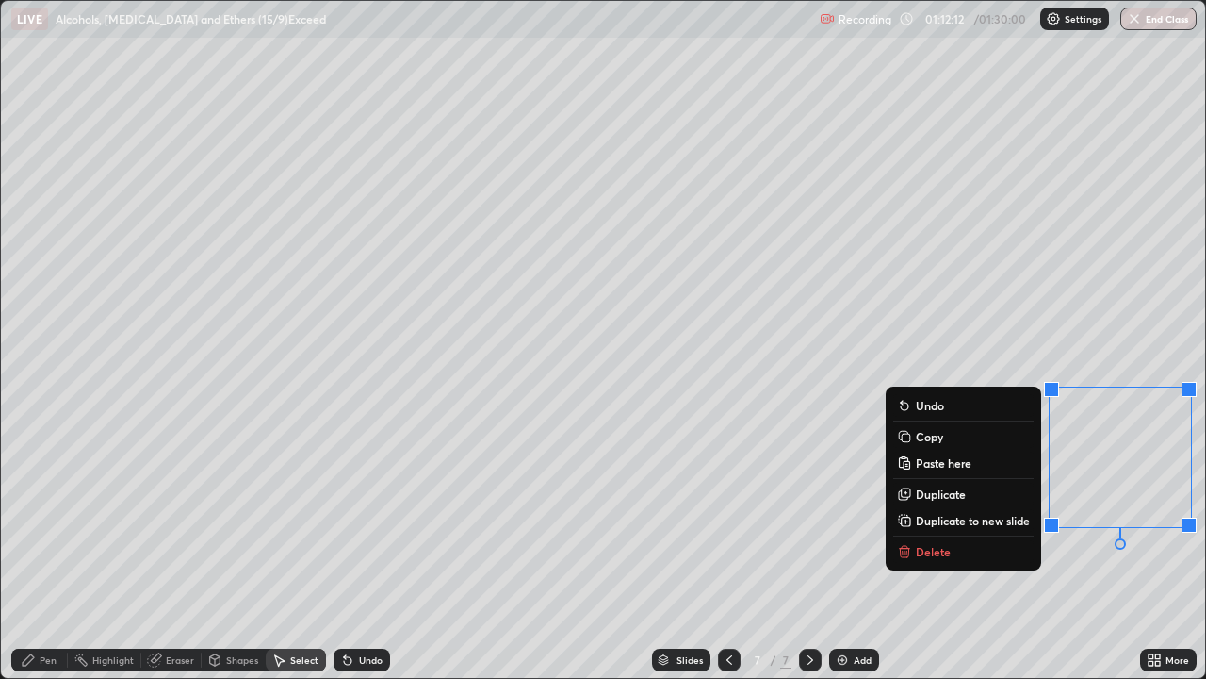
click at [44, 550] on div "Pen" at bounding box center [48, 659] width 17 height 9
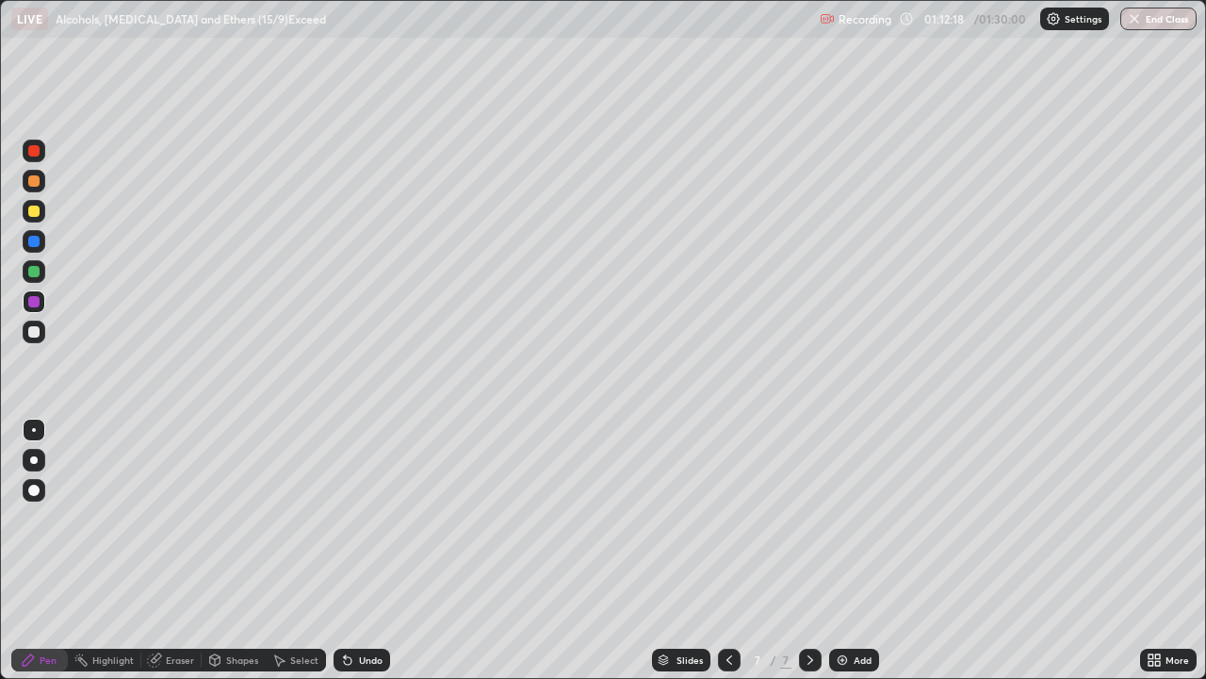
click at [239, 550] on div "Shapes" at bounding box center [242, 659] width 32 height 9
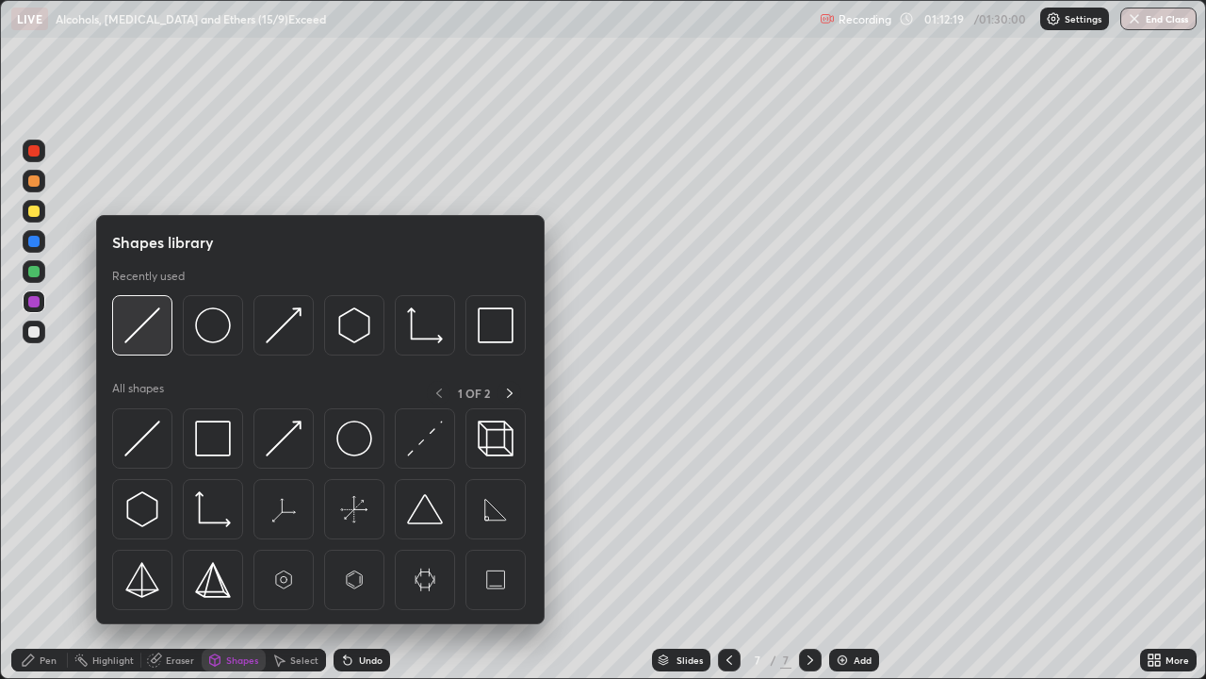
click at [152, 328] on img at bounding box center [142, 325] width 36 height 36
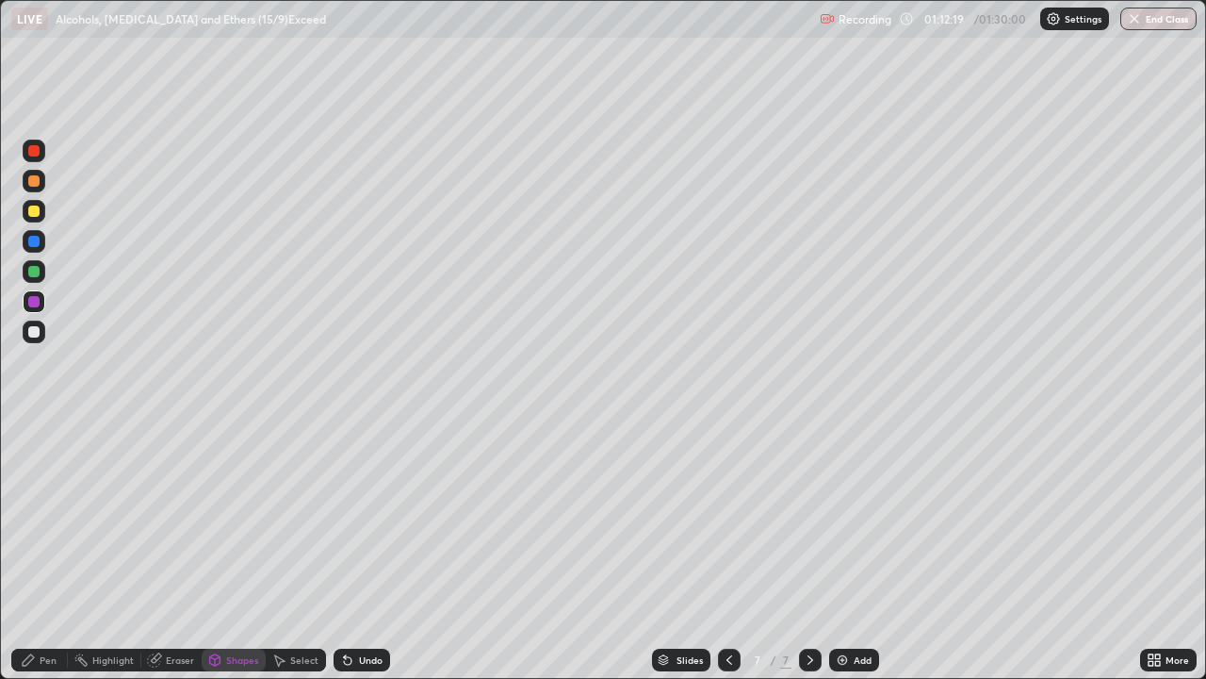
click at [34, 332] on div at bounding box center [33, 331] width 11 height 11
click at [53, 550] on div "Pen" at bounding box center [48, 659] width 17 height 9
click at [169, 550] on div "Eraser" at bounding box center [180, 659] width 28 height 9
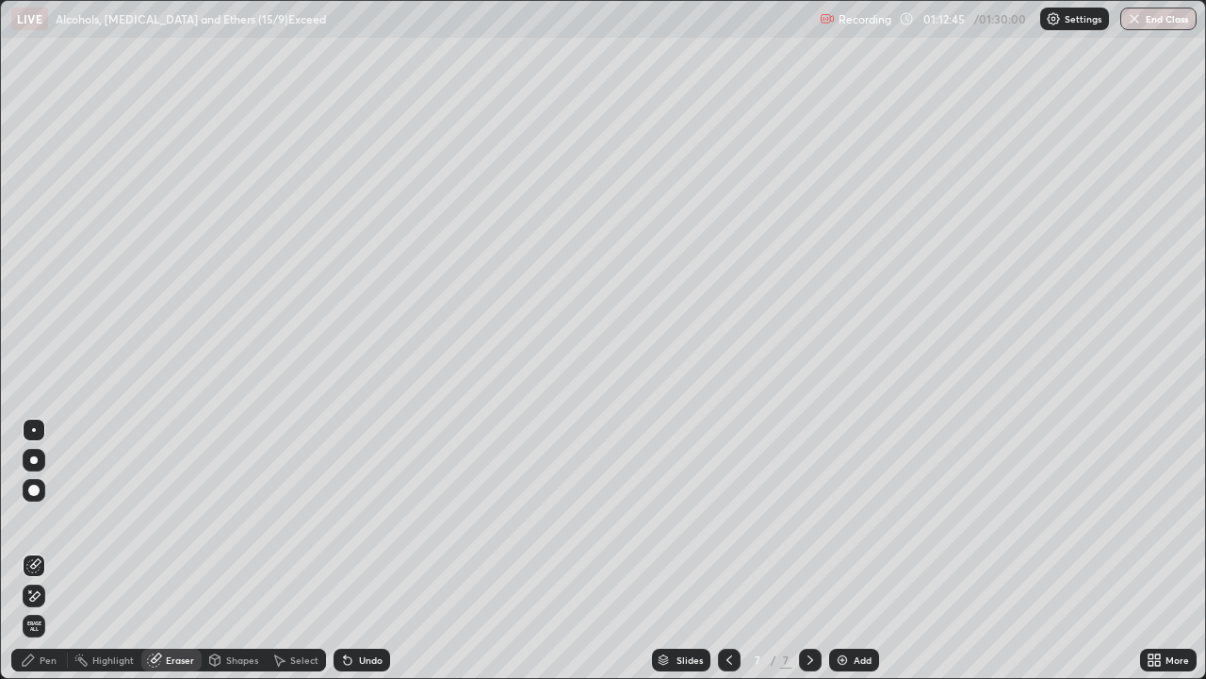
click at [40, 550] on div "Pen" at bounding box center [48, 659] width 17 height 9
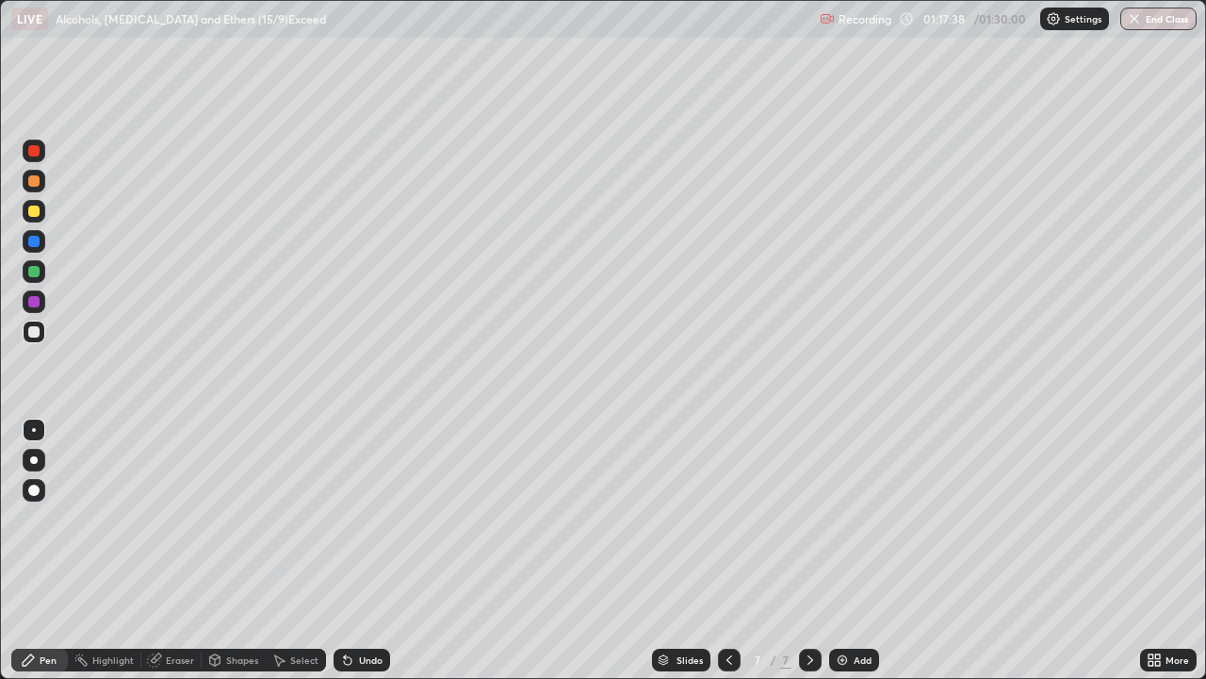
click at [809, 550] on icon at bounding box center [810, 659] width 15 height 15
click at [845, 550] on img at bounding box center [842, 659] width 15 height 15
click at [232, 550] on div "Shapes" at bounding box center [242, 659] width 32 height 9
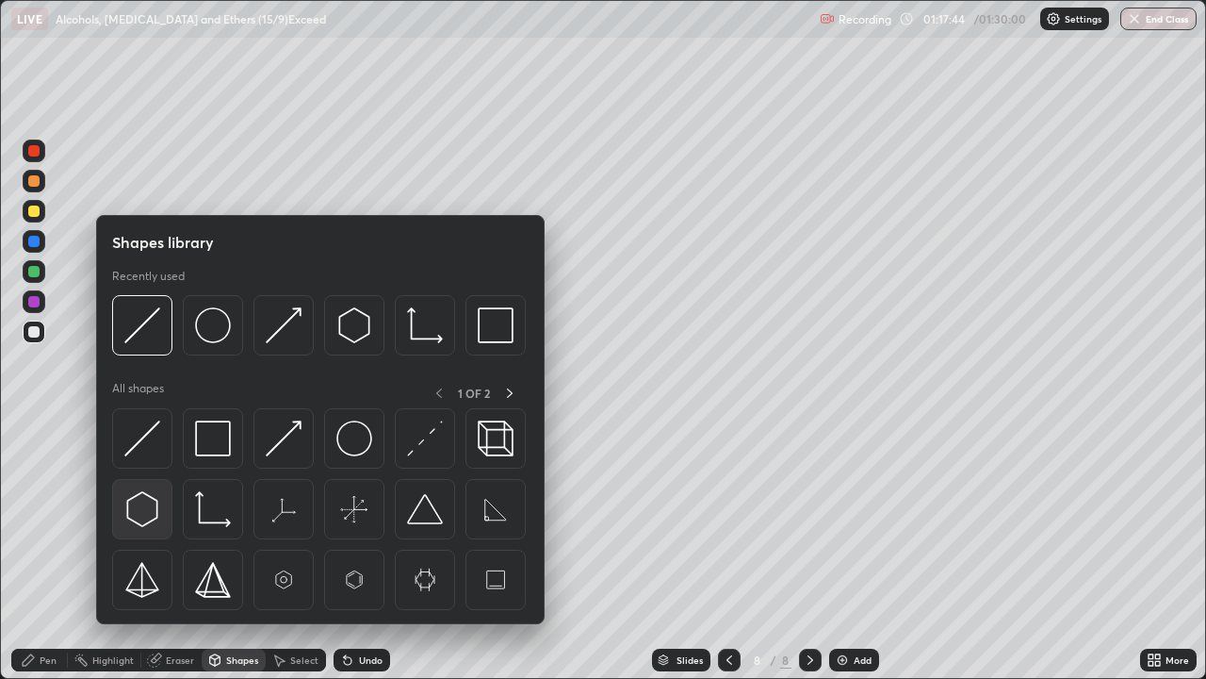
click at [144, 511] on img at bounding box center [142, 509] width 36 height 36
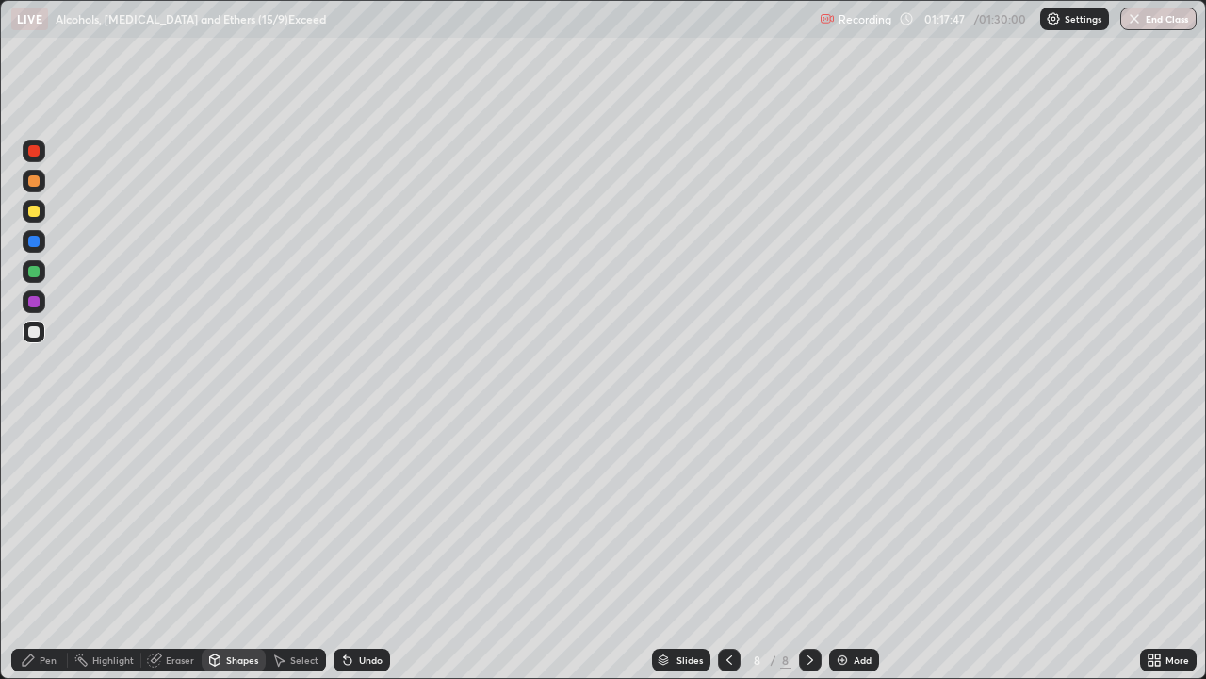
click at [237, 550] on div "Shapes" at bounding box center [242, 659] width 32 height 9
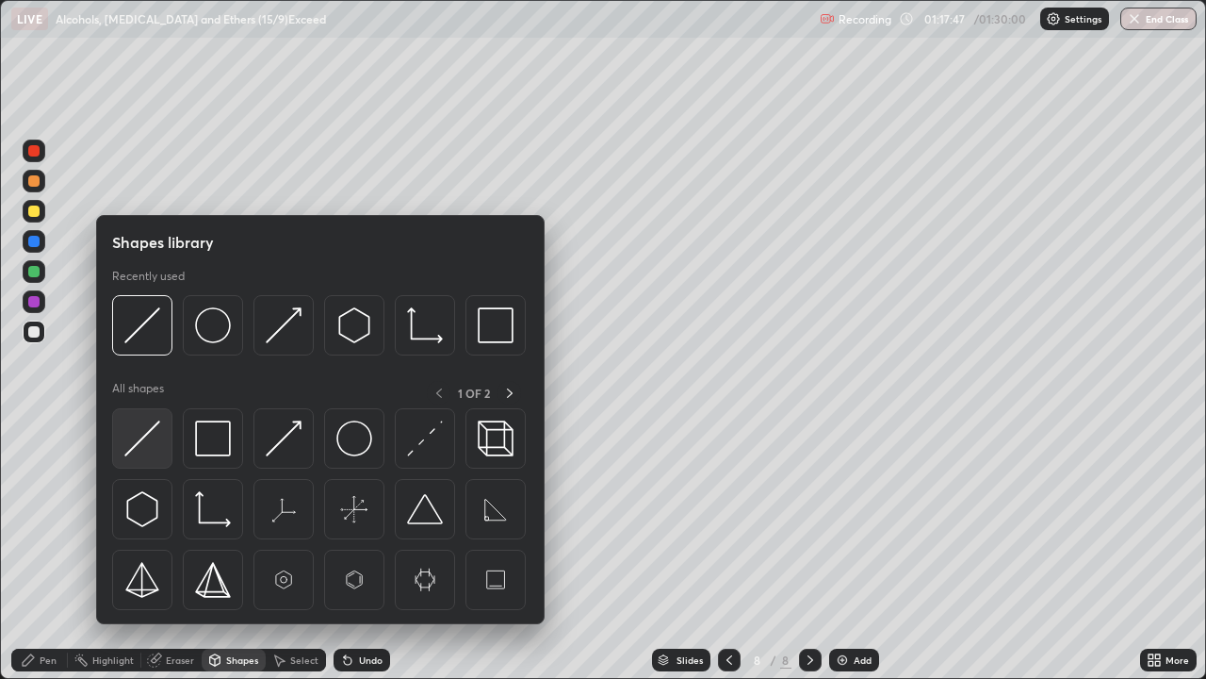
click at [148, 425] on img at bounding box center [142, 438] width 36 height 36
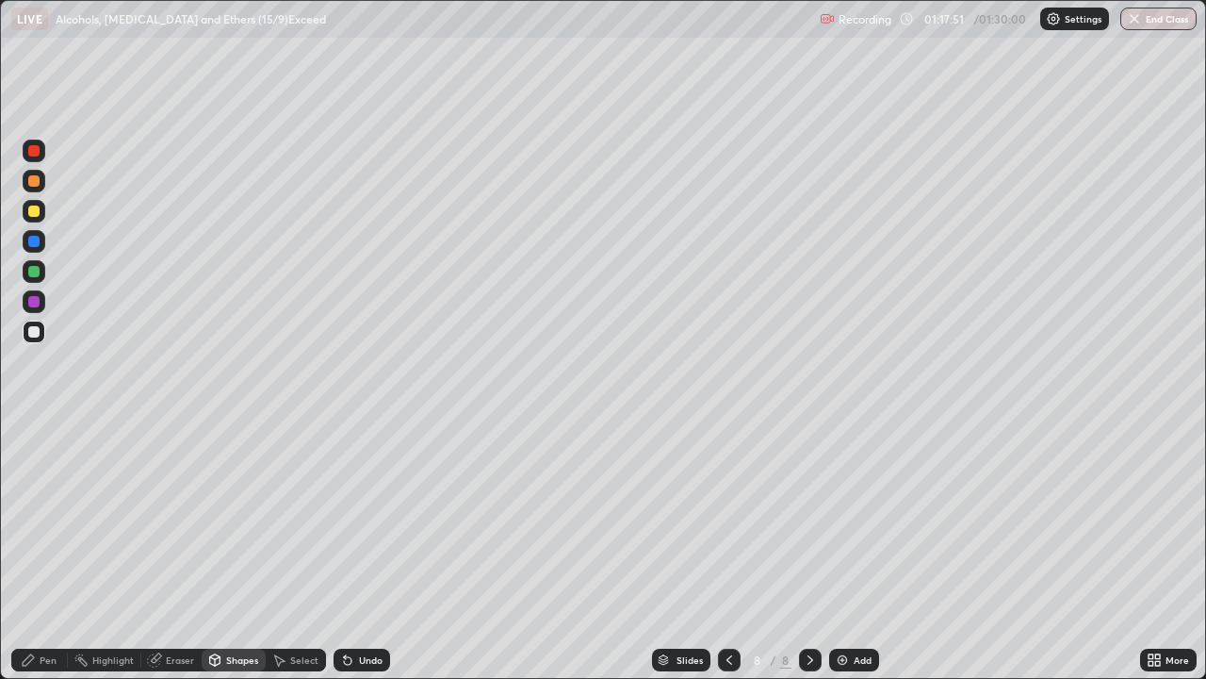
click at [239, 550] on div "Shapes" at bounding box center [242, 659] width 32 height 9
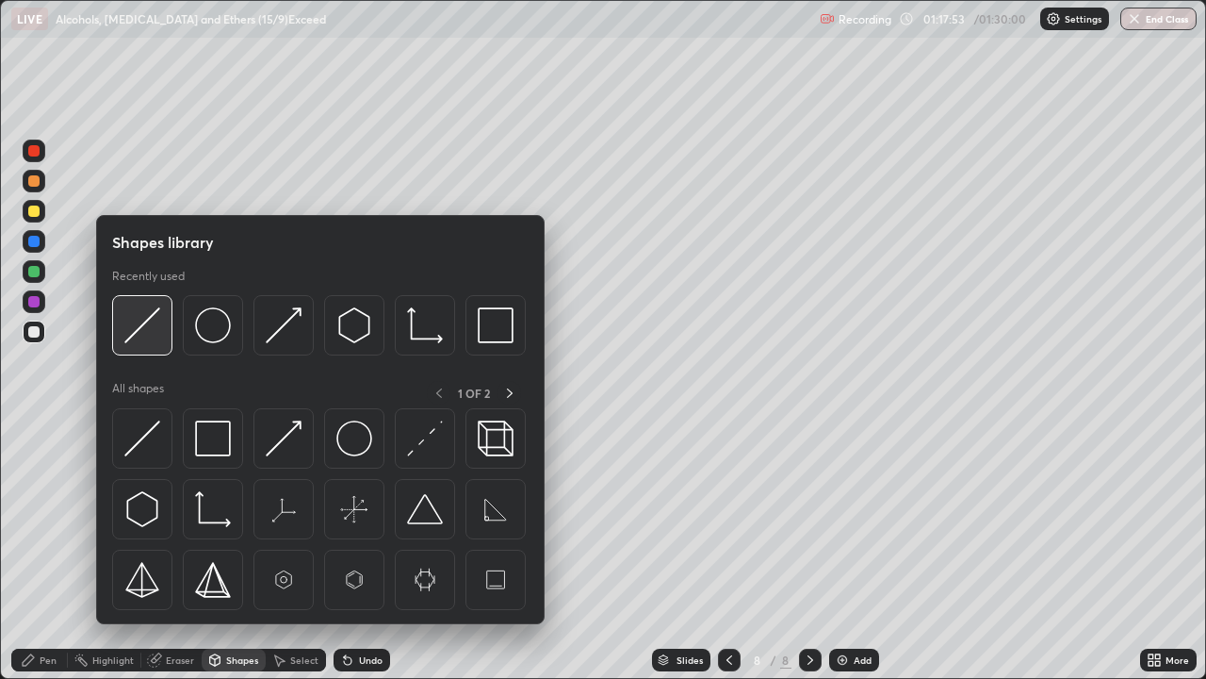
click at [137, 330] on img at bounding box center [142, 325] width 36 height 36
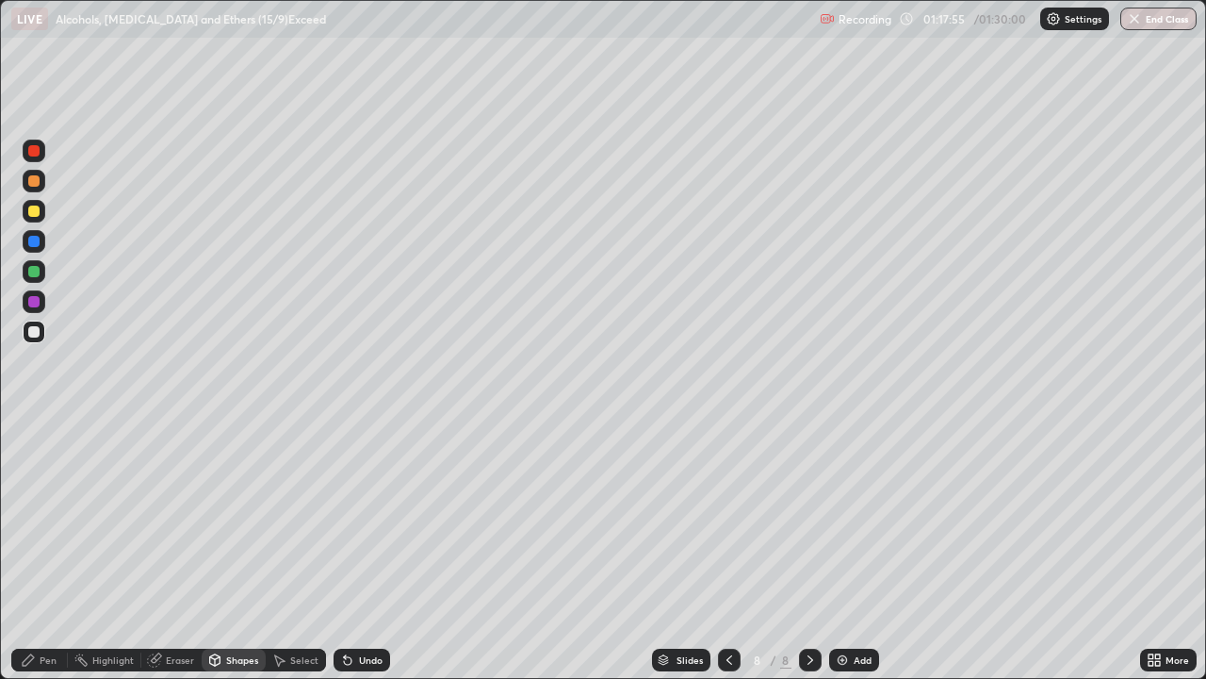
click at [47, 550] on div "Pen" at bounding box center [39, 659] width 57 height 23
click at [299, 550] on div "Select" at bounding box center [304, 659] width 28 height 9
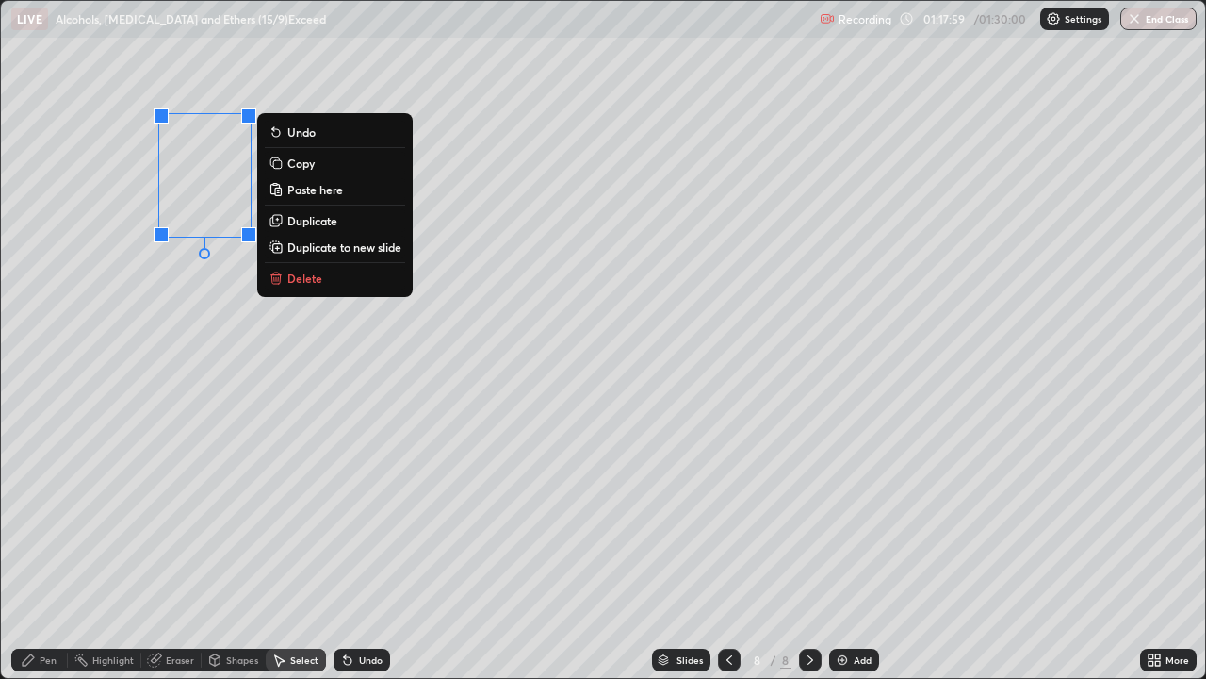
click at [295, 164] on p "Copy" at bounding box center [300, 162] width 27 height 15
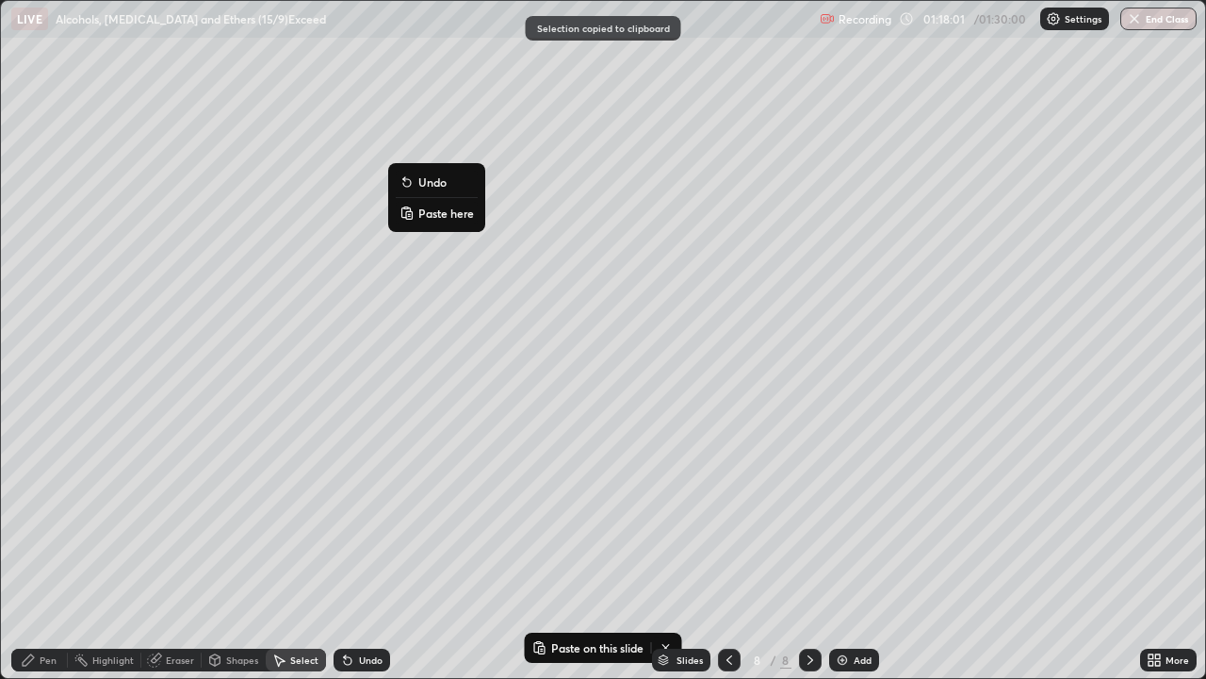
click at [423, 221] on button "Paste here" at bounding box center [437, 213] width 82 height 23
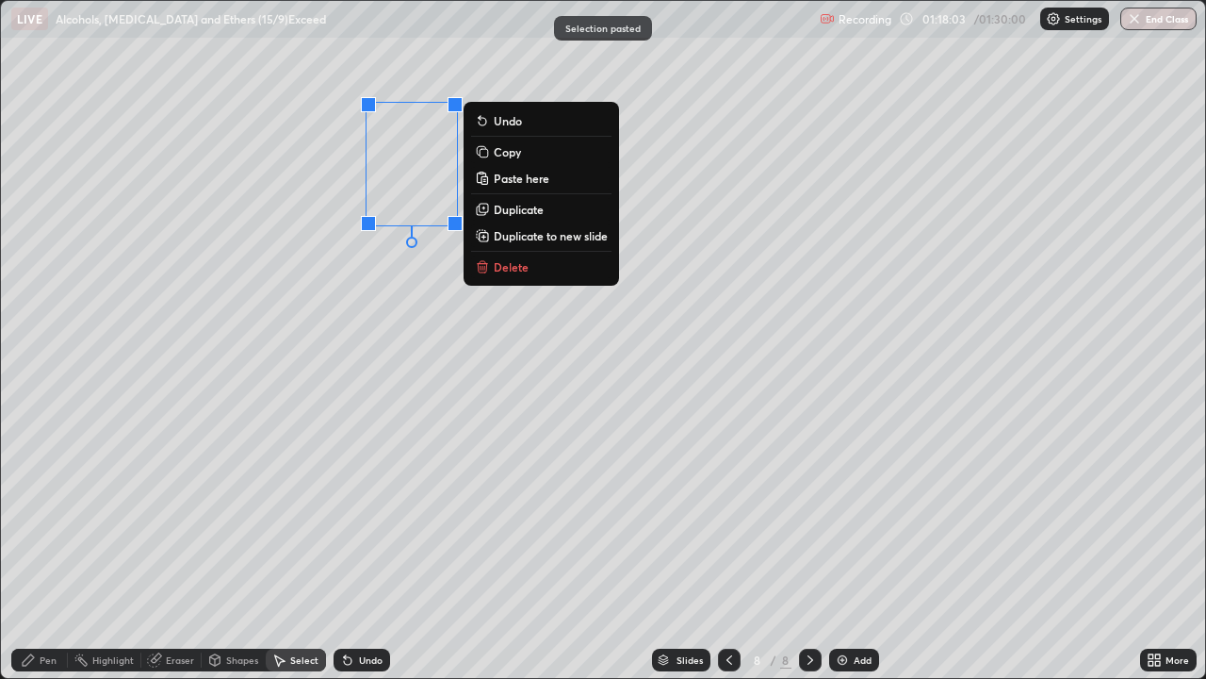
click at [368, 271] on div "0 ° Undo Copy Paste here Duplicate Duplicate to new slide Delete" at bounding box center [603, 339] width 1204 height 677
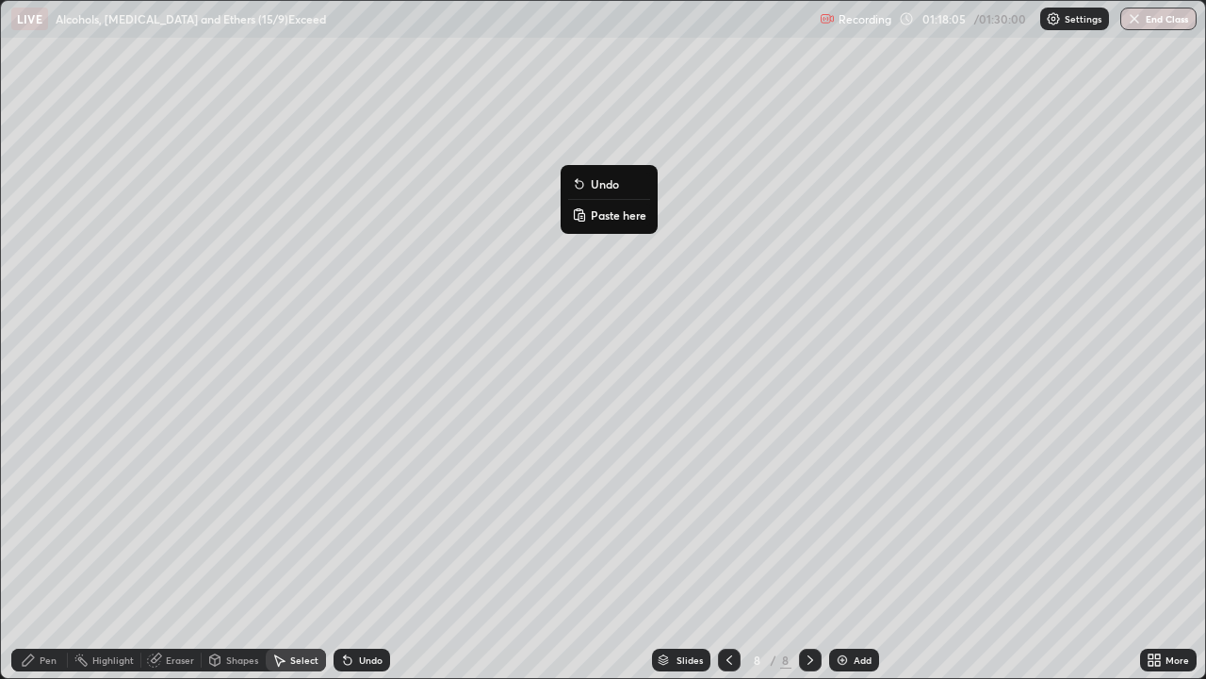
click at [588, 218] on button "Paste here" at bounding box center [609, 215] width 82 height 23
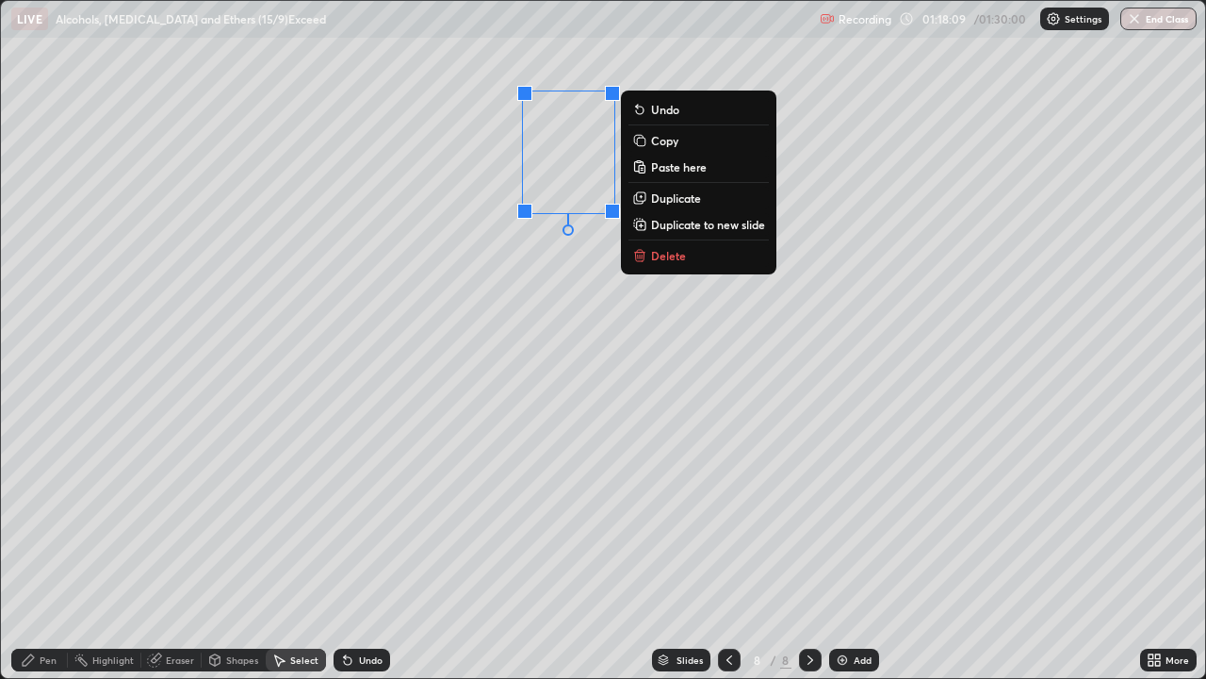
click at [241, 550] on div "Shapes" at bounding box center [242, 659] width 32 height 9
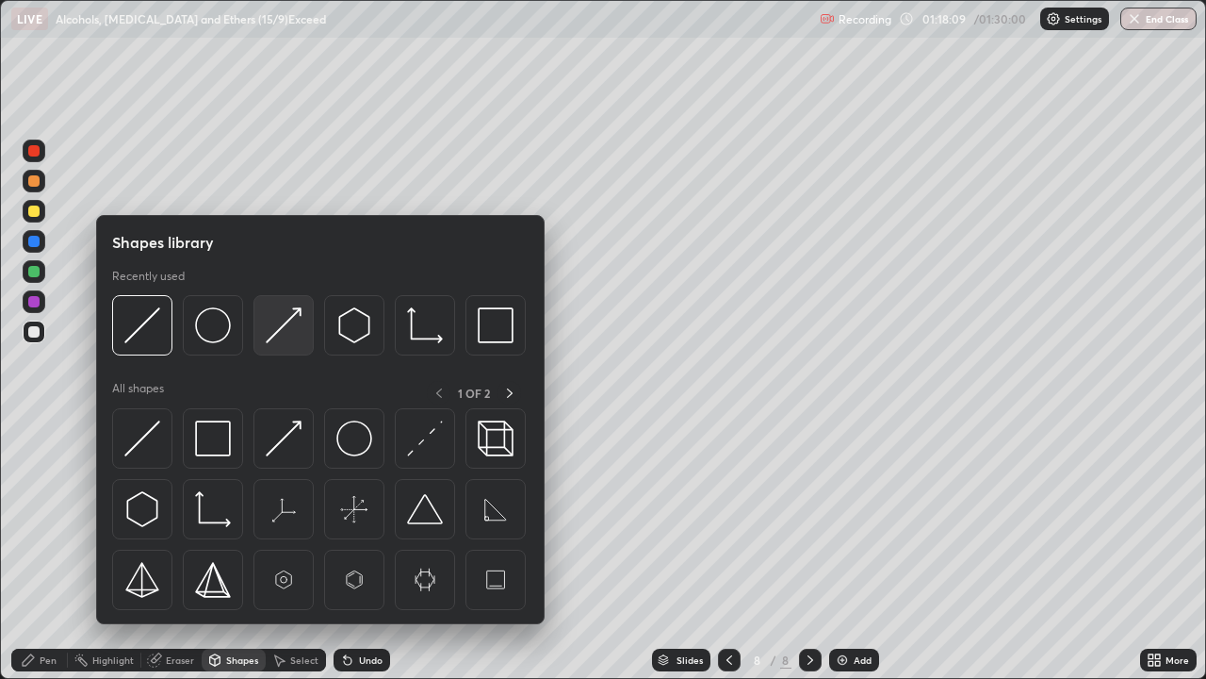
click at [276, 335] on img at bounding box center [284, 325] width 36 height 36
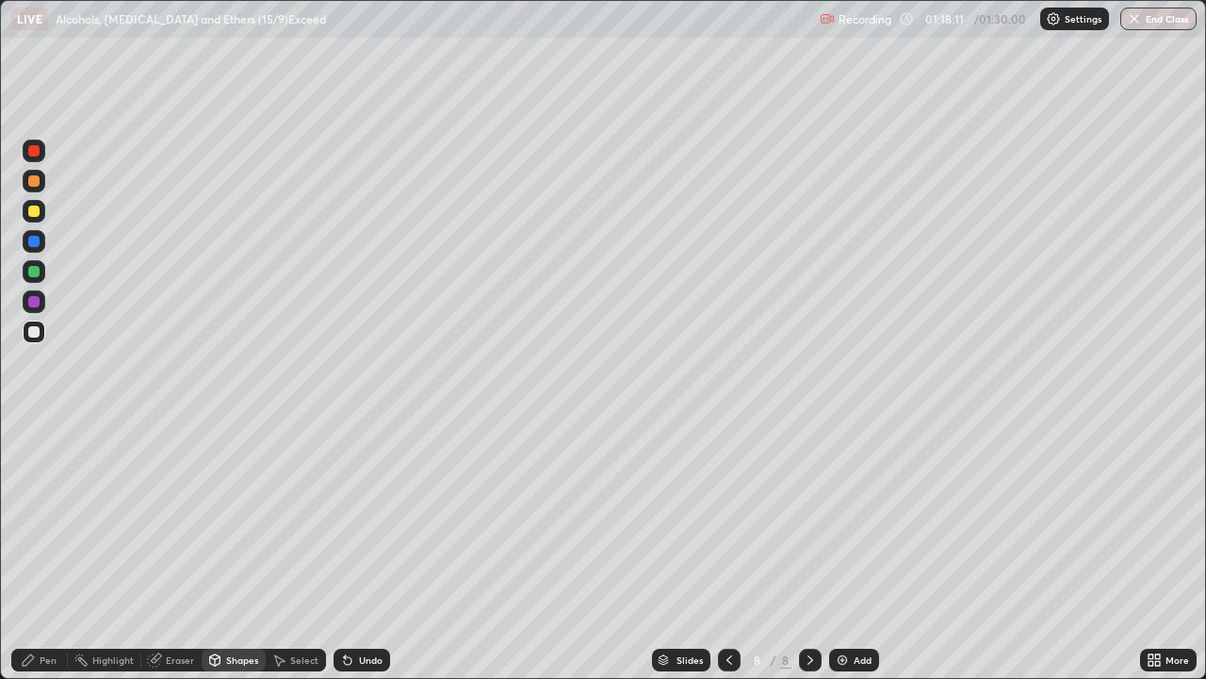
click at [45, 550] on div "Pen" at bounding box center [39, 659] width 57 height 23
click at [37, 146] on div at bounding box center [33, 150] width 11 height 11
click at [37, 330] on div at bounding box center [33, 331] width 11 height 11
click at [34, 183] on div at bounding box center [33, 180] width 11 height 11
click at [36, 333] on div at bounding box center [33, 331] width 11 height 11
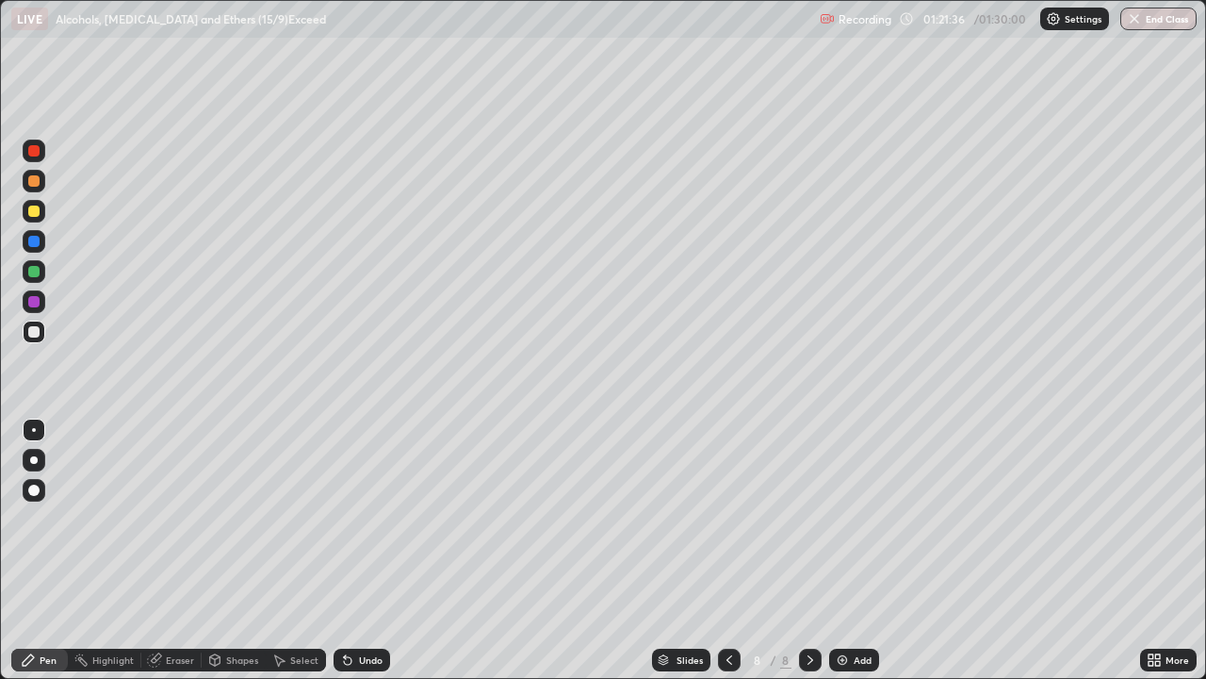
click at [310, 550] on div "Select" at bounding box center [304, 659] width 28 height 9
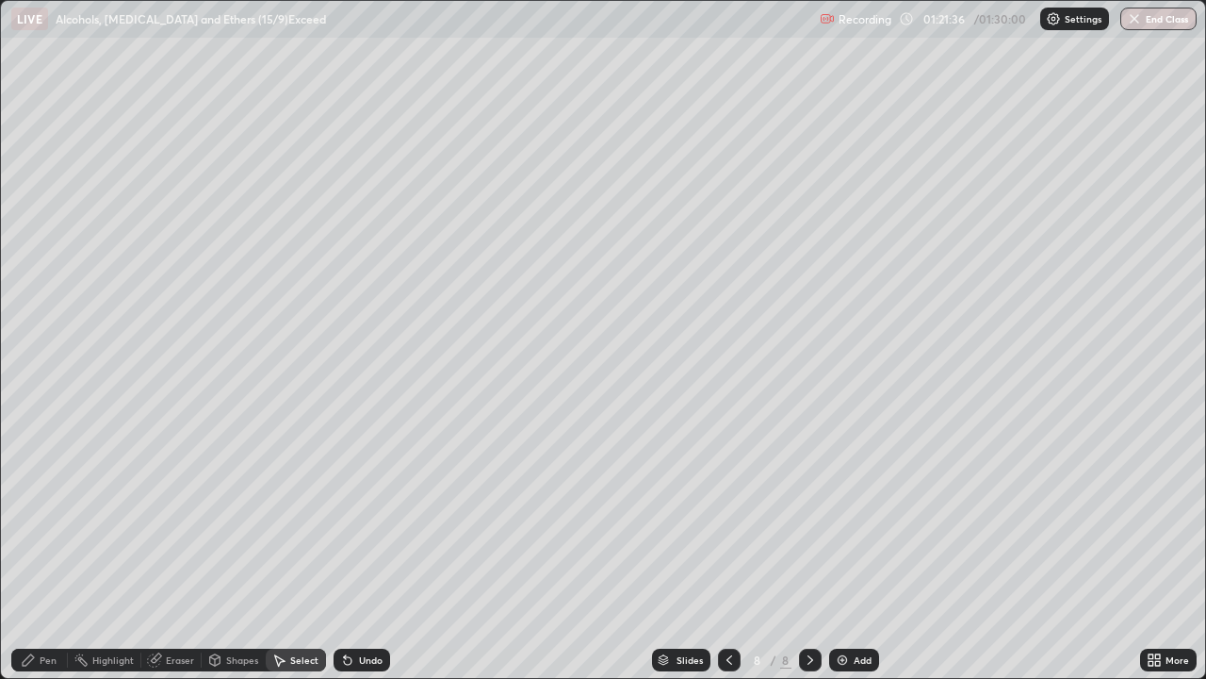
click at [304, 550] on div "Select" at bounding box center [304, 659] width 28 height 9
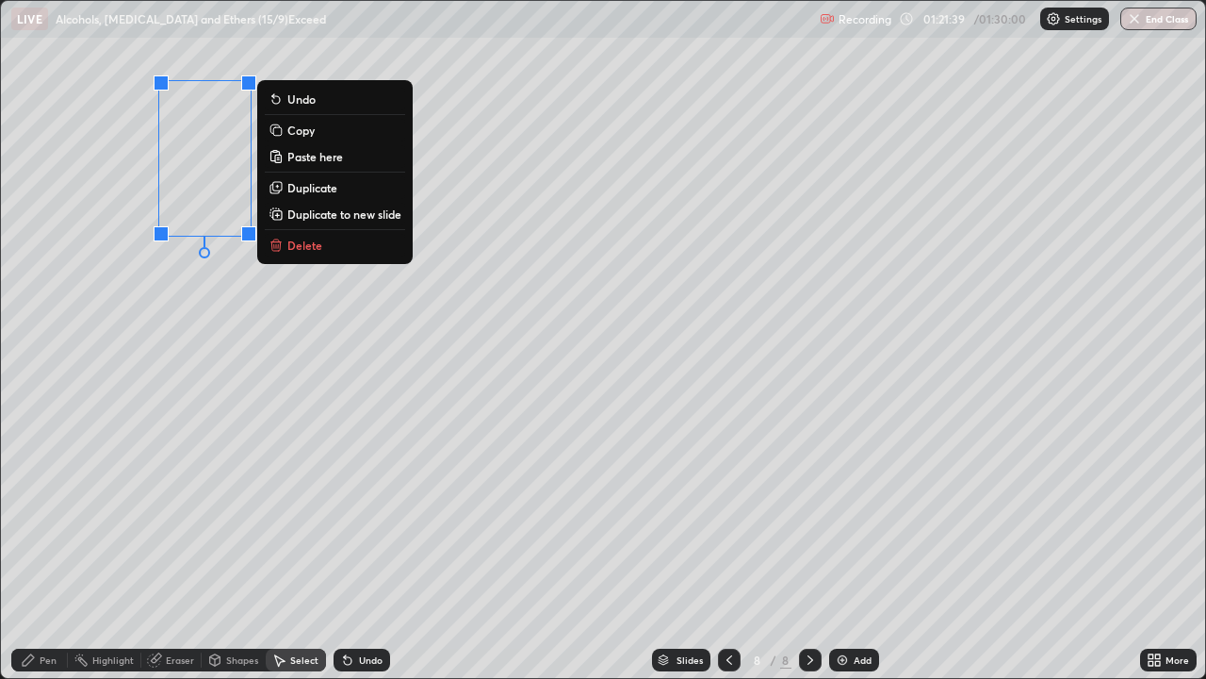
click at [288, 133] on p "Copy" at bounding box center [300, 130] width 27 height 15
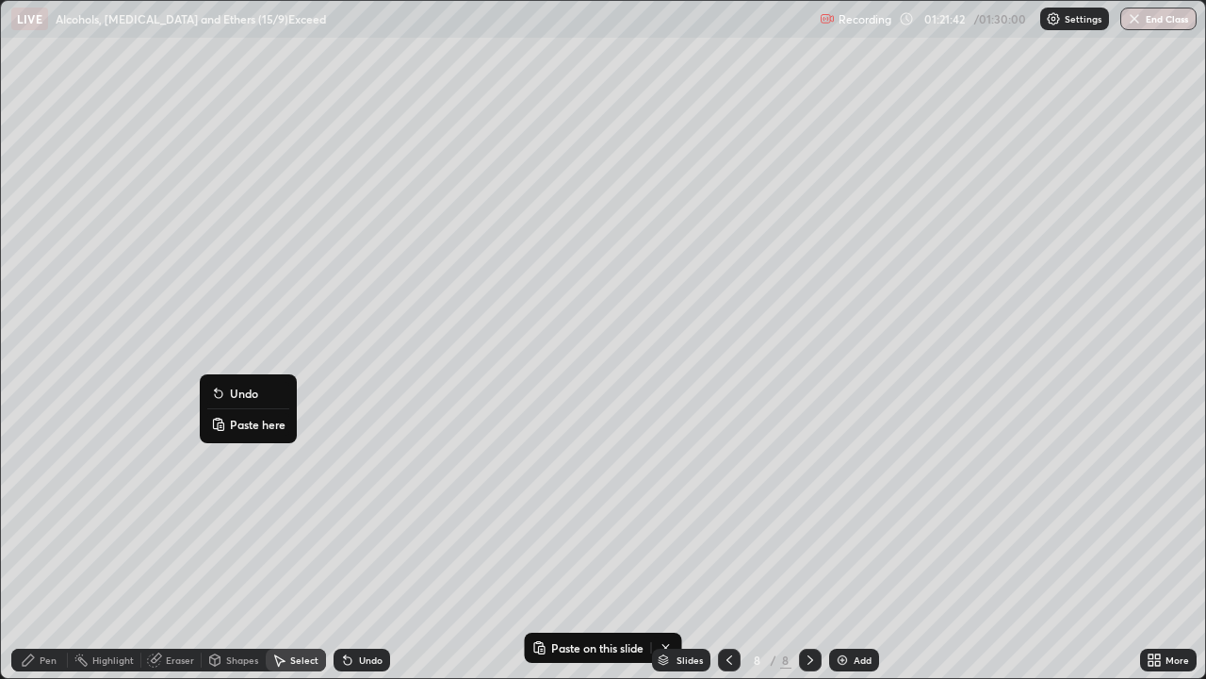
click at [233, 423] on p "Paste here" at bounding box center [258, 424] width 56 height 15
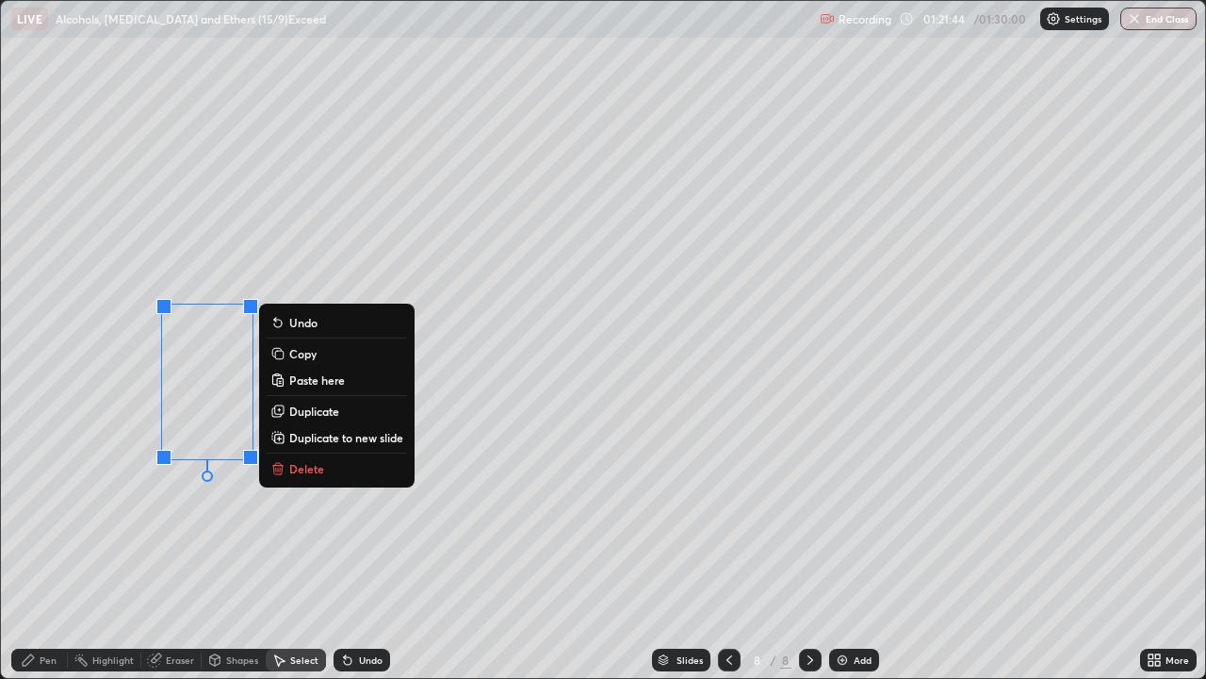
click at [181, 550] on div "Eraser" at bounding box center [180, 659] width 28 height 9
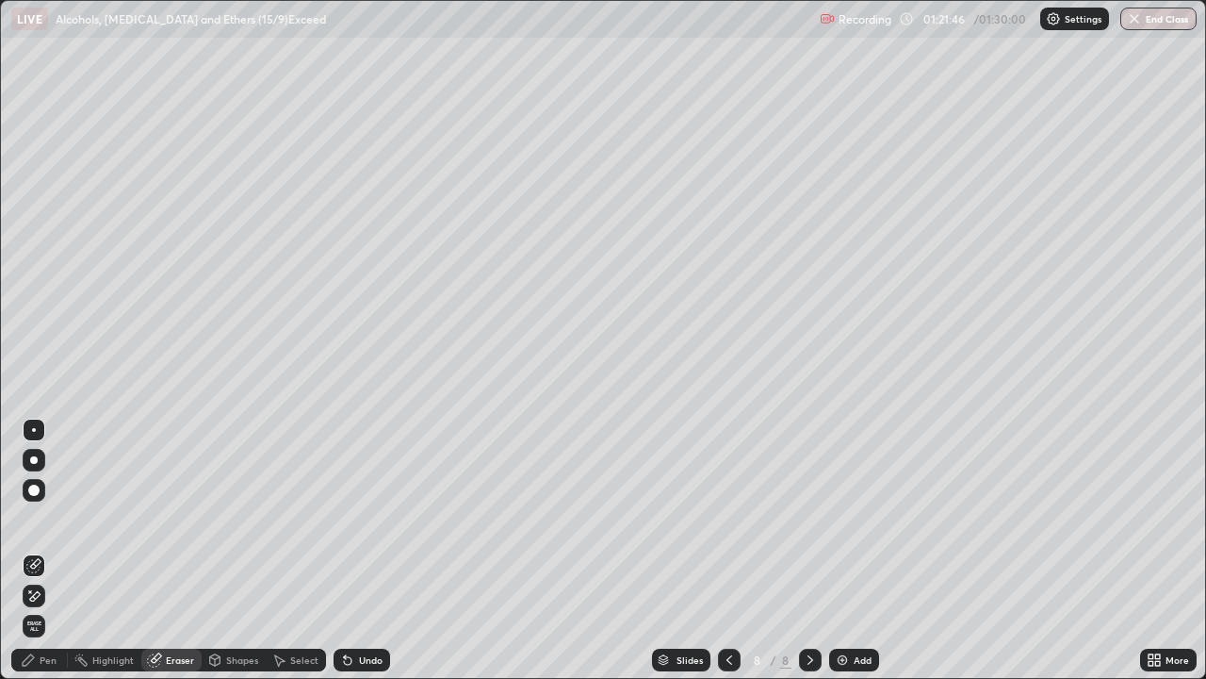
click at [296, 550] on div "Select" at bounding box center [304, 659] width 28 height 9
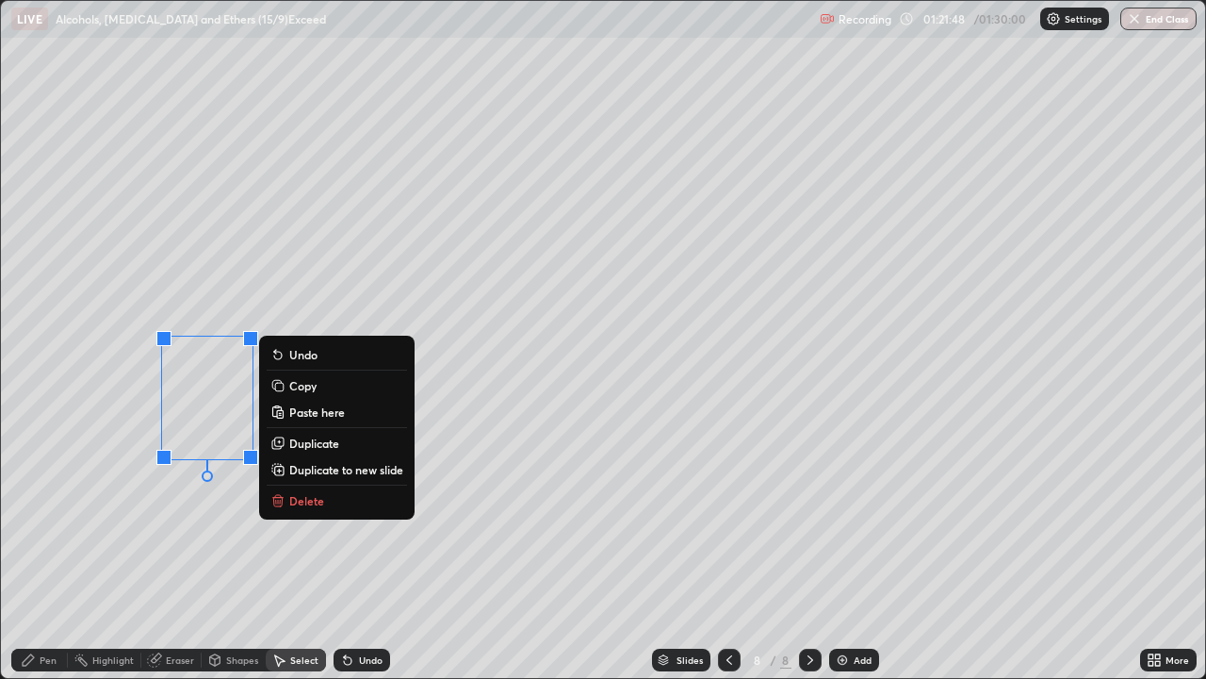
click at [287, 387] on button "Copy" at bounding box center [337, 385] width 140 height 23
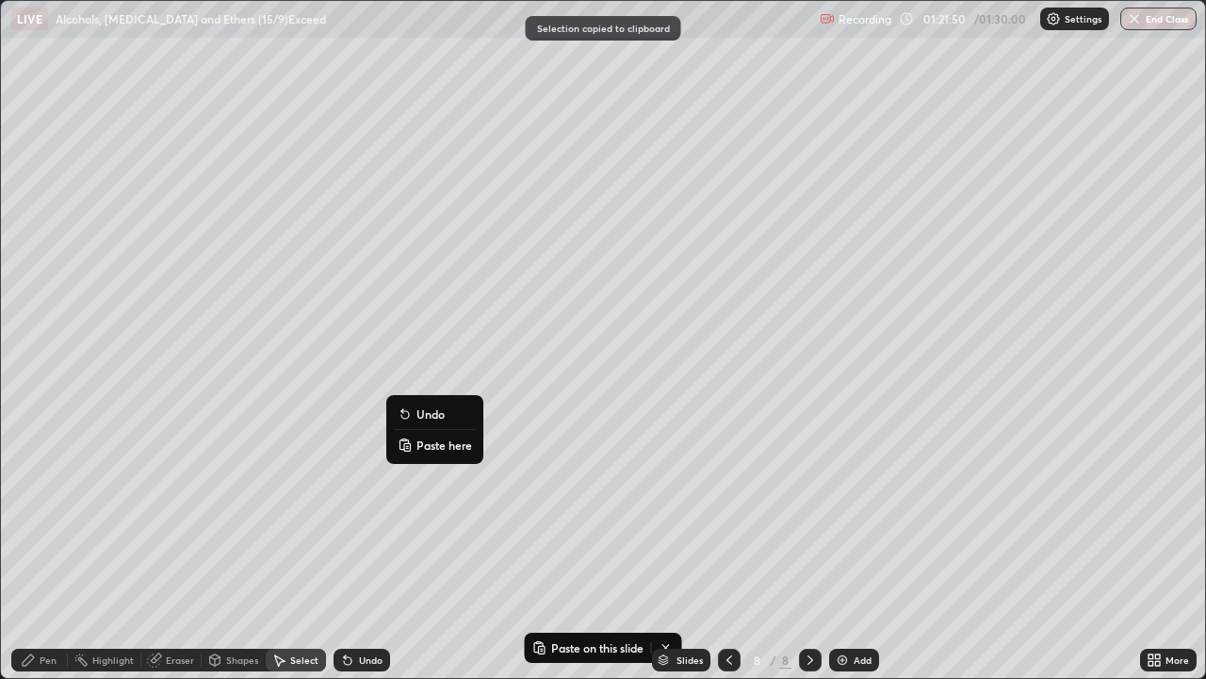
click at [404, 439] on icon at bounding box center [404, 440] width 4 height 2
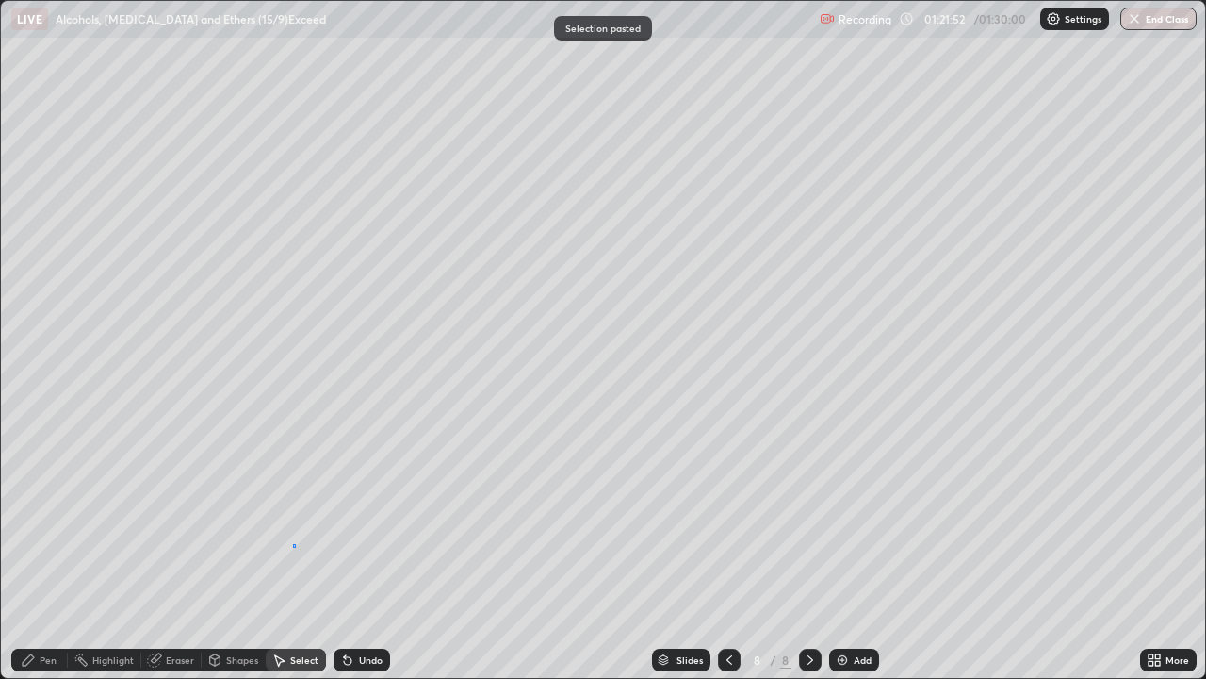
click at [294, 544] on div "0 ° Undo Copy Paste here Duplicate Duplicate to new slide Delete" at bounding box center [603, 339] width 1204 height 677
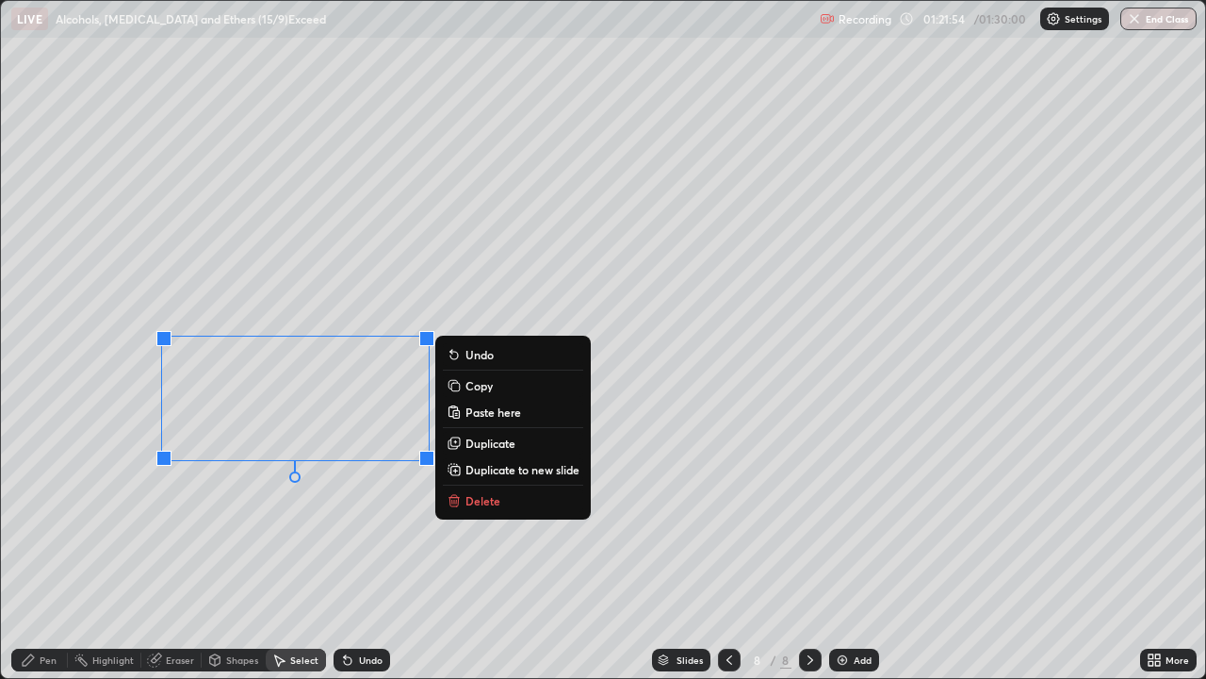
click at [466, 385] on p "Copy" at bounding box center [479, 385] width 27 height 15
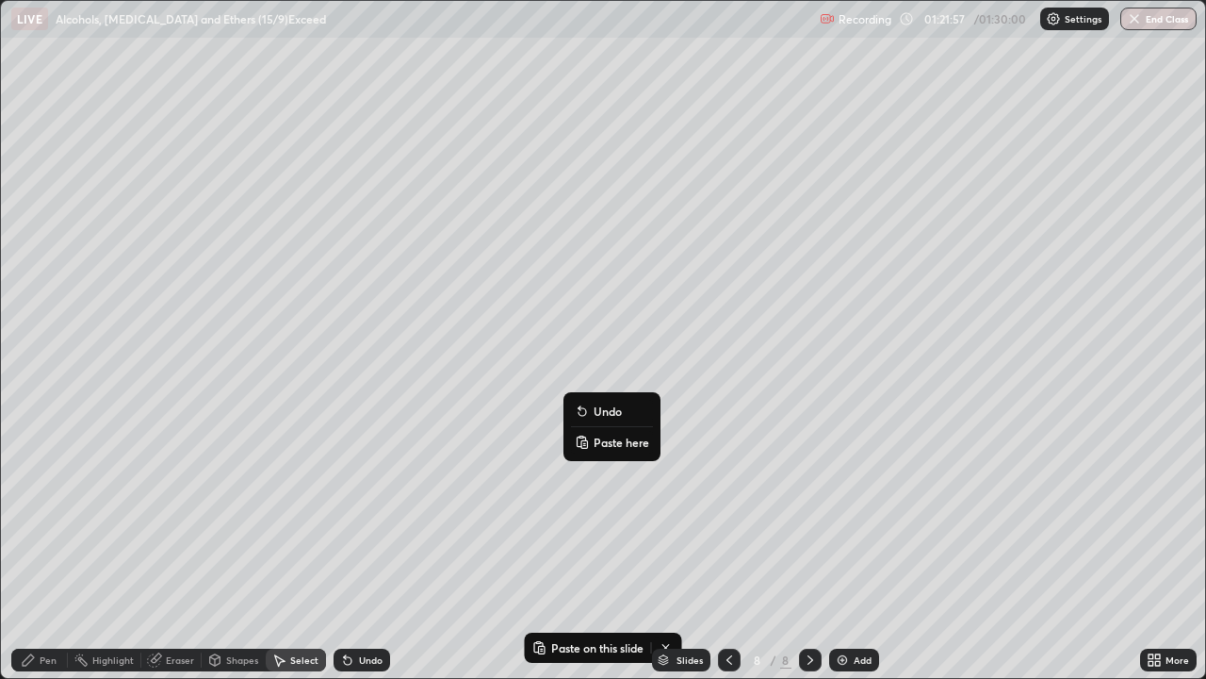
click at [598, 440] on p "Paste here" at bounding box center [622, 441] width 56 height 15
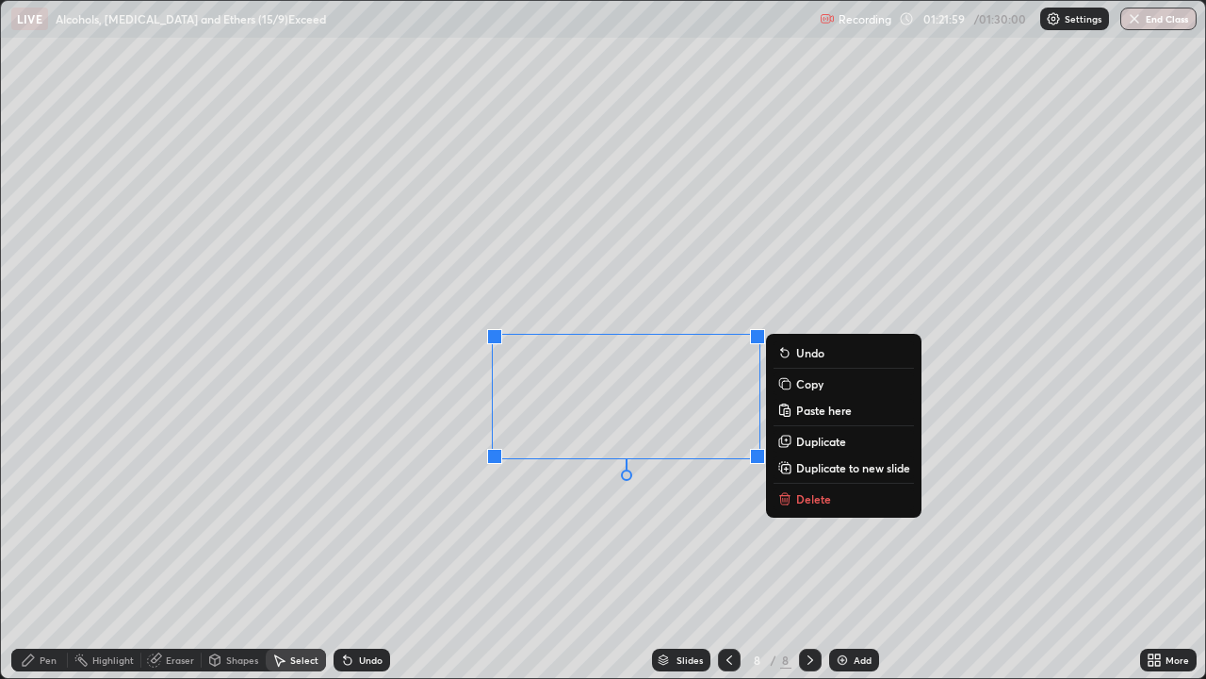
click at [57, 550] on div "Pen" at bounding box center [39, 659] width 57 height 23
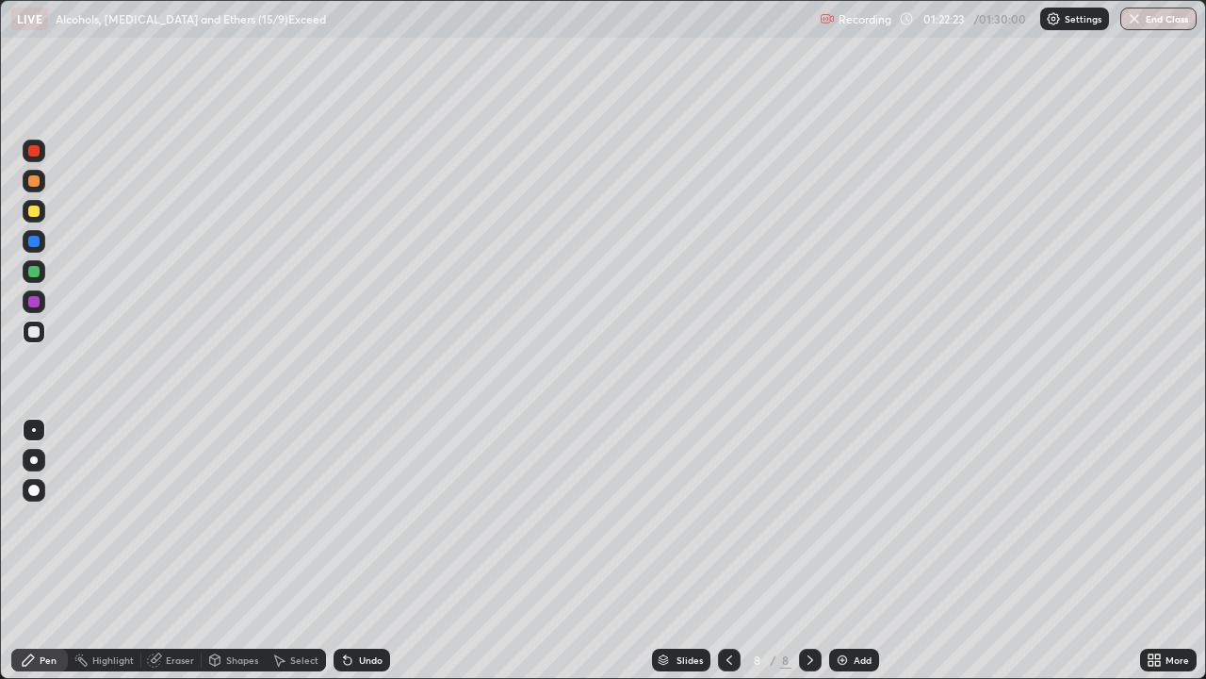
click at [231, 550] on div "Shapes" at bounding box center [242, 659] width 32 height 9
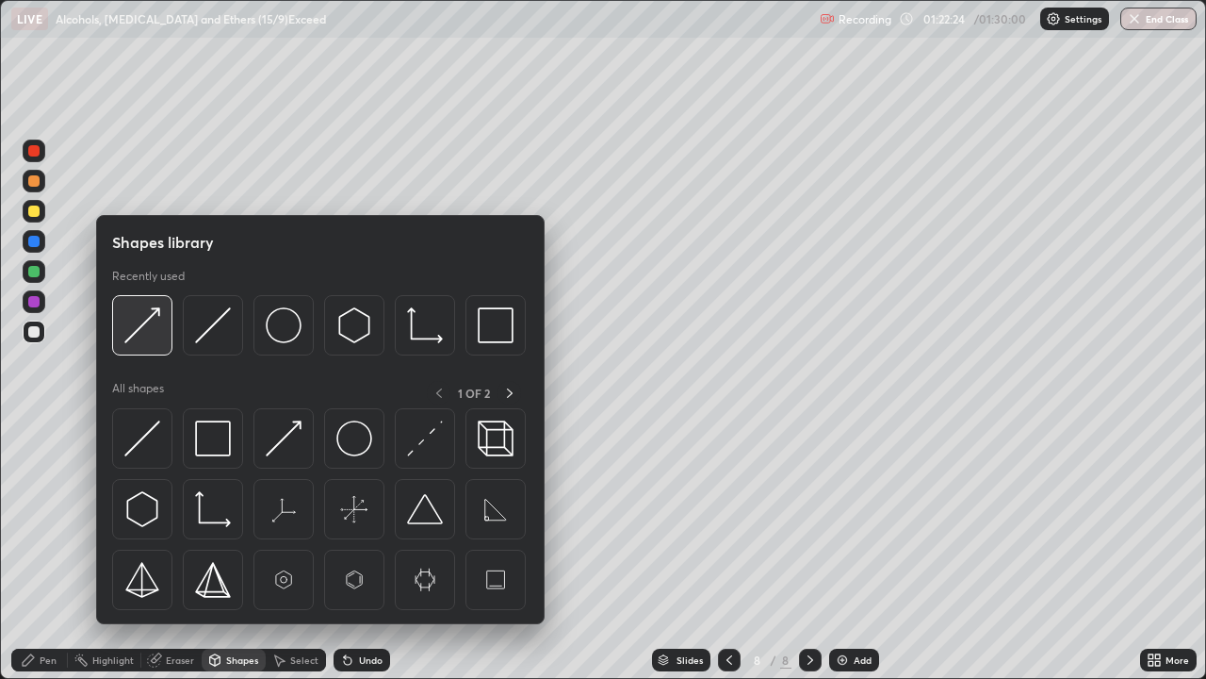
click at [140, 331] on img at bounding box center [142, 325] width 36 height 36
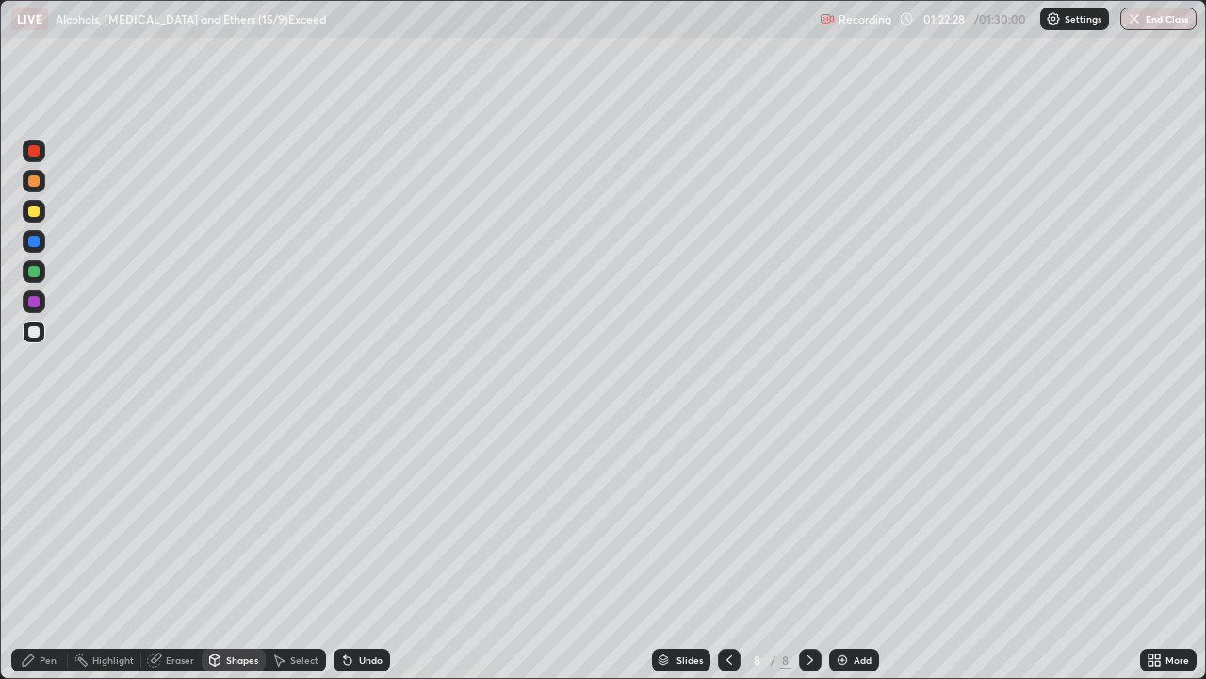
click at [39, 550] on div "Pen" at bounding box center [39, 659] width 57 height 23
click at [35, 301] on div at bounding box center [33, 301] width 11 height 11
click at [247, 550] on div "Shapes" at bounding box center [242, 659] width 32 height 9
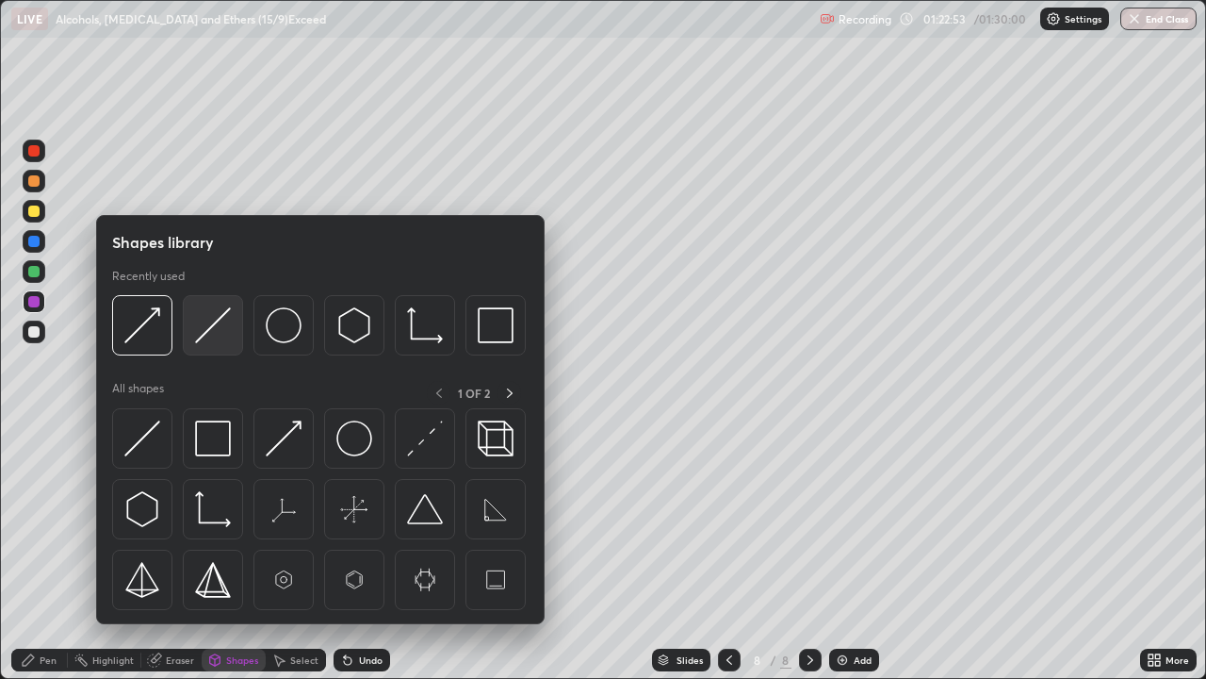
click at [223, 331] on img at bounding box center [213, 325] width 36 height 36
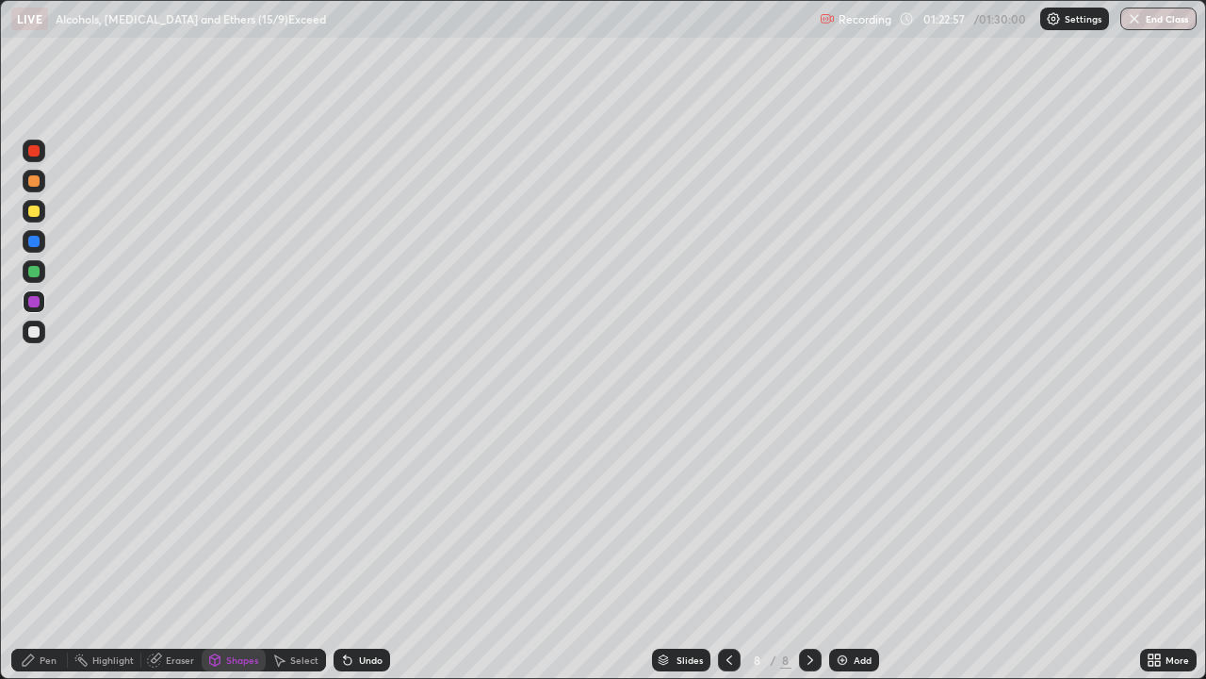
click at [41, 550] on div "Pen" at bounding box center [48, 659] width 17 height 9
click at [32, 333] on div at bounding box center [33, 331] width 11 height 11
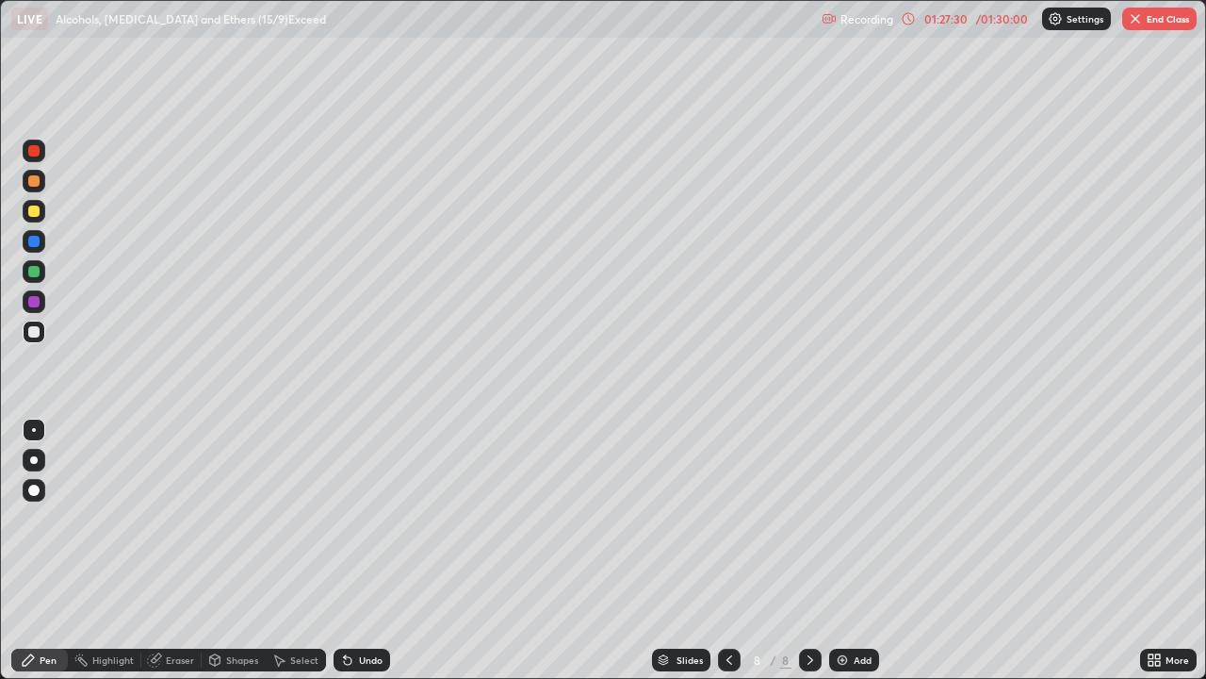
click at [1161, 28] on button "End Class" at bounding box center [1159, 19] width 74 height 23
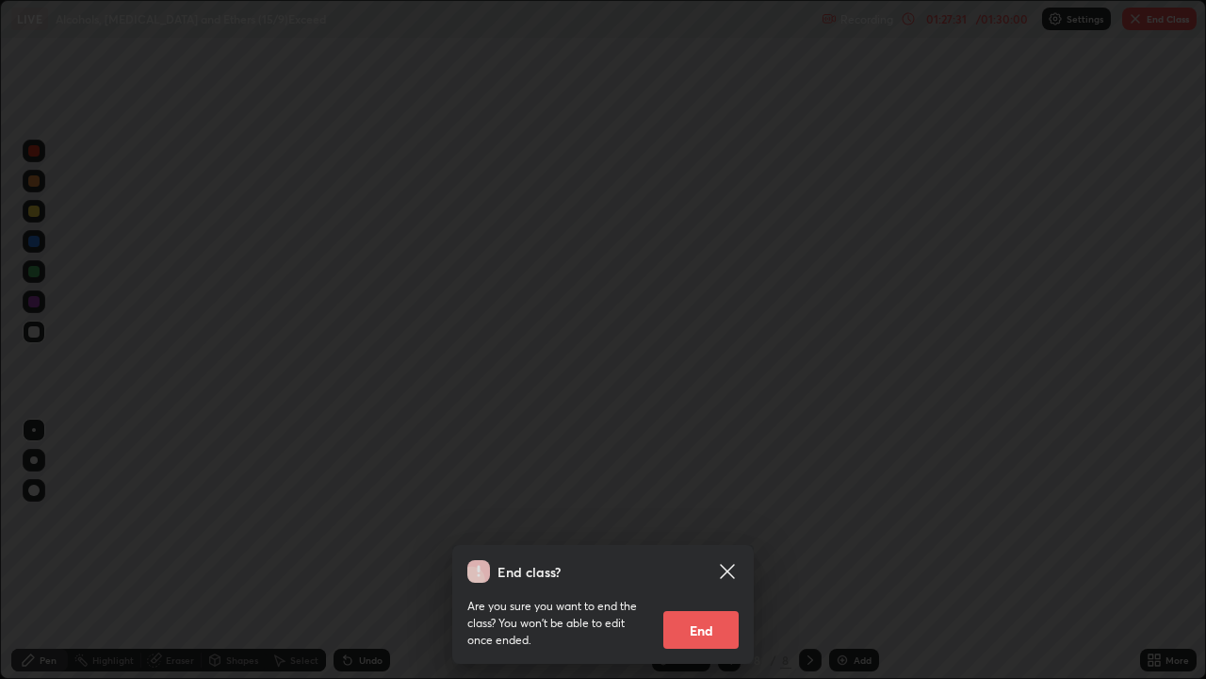
click at [718, 550] on button "End" at bounding box center [700, 630] width 75 height 38
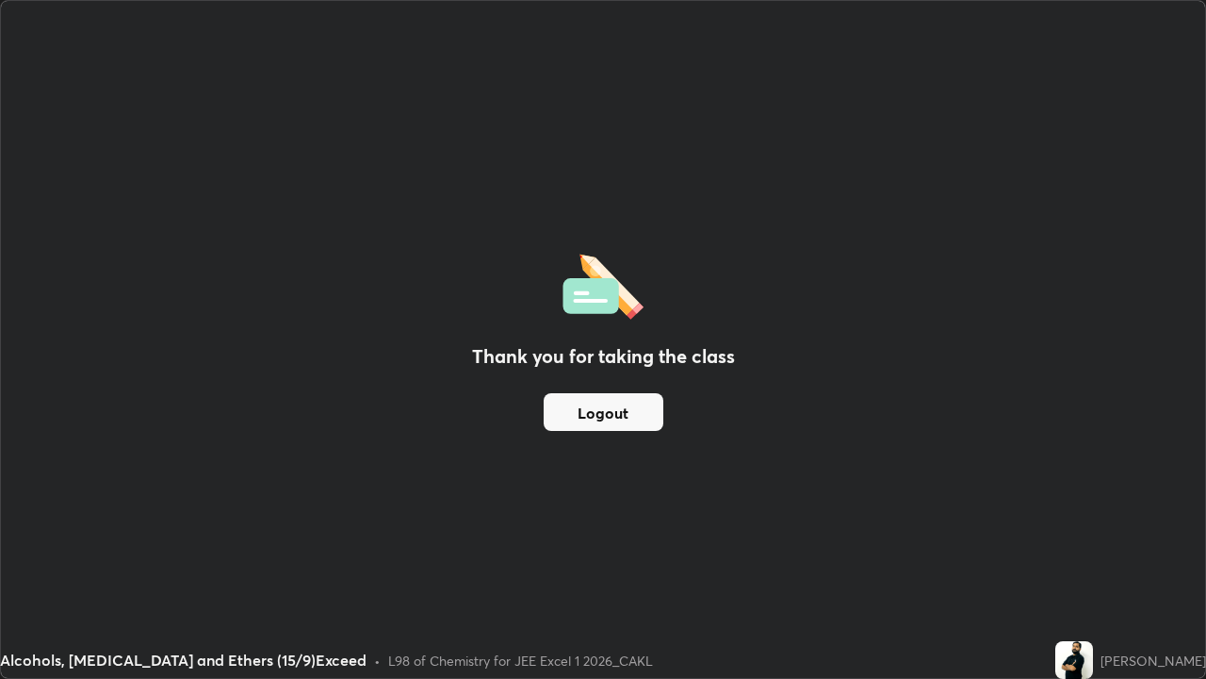
click at [580, 410] on button "Logout" at bounding box center [604, 412] width 120 height 38
click at [613, 413] on button "Logout" at bounding box center [604, 412] width 120 height 38
